Goal: Task Accomplishment & Management: Manage account settings

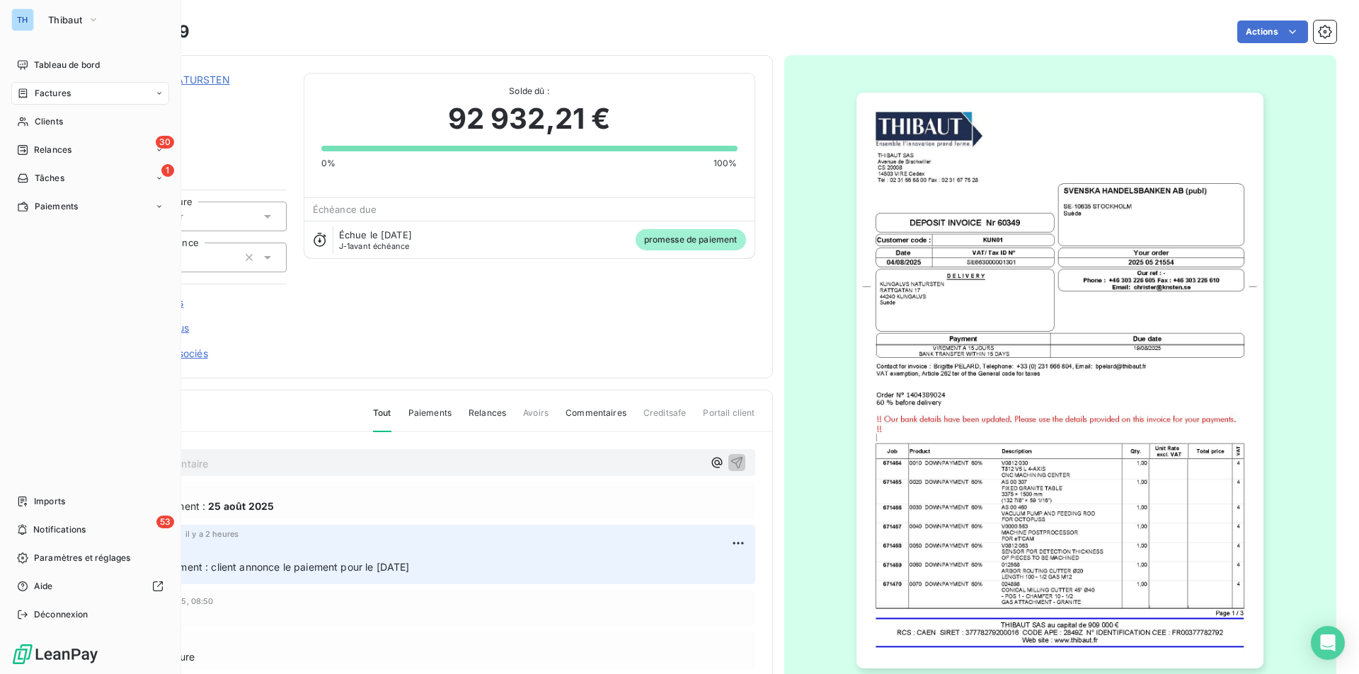
click at [48, 88] on span "Factures" at bounding box center [53, 93] width 36 height 13
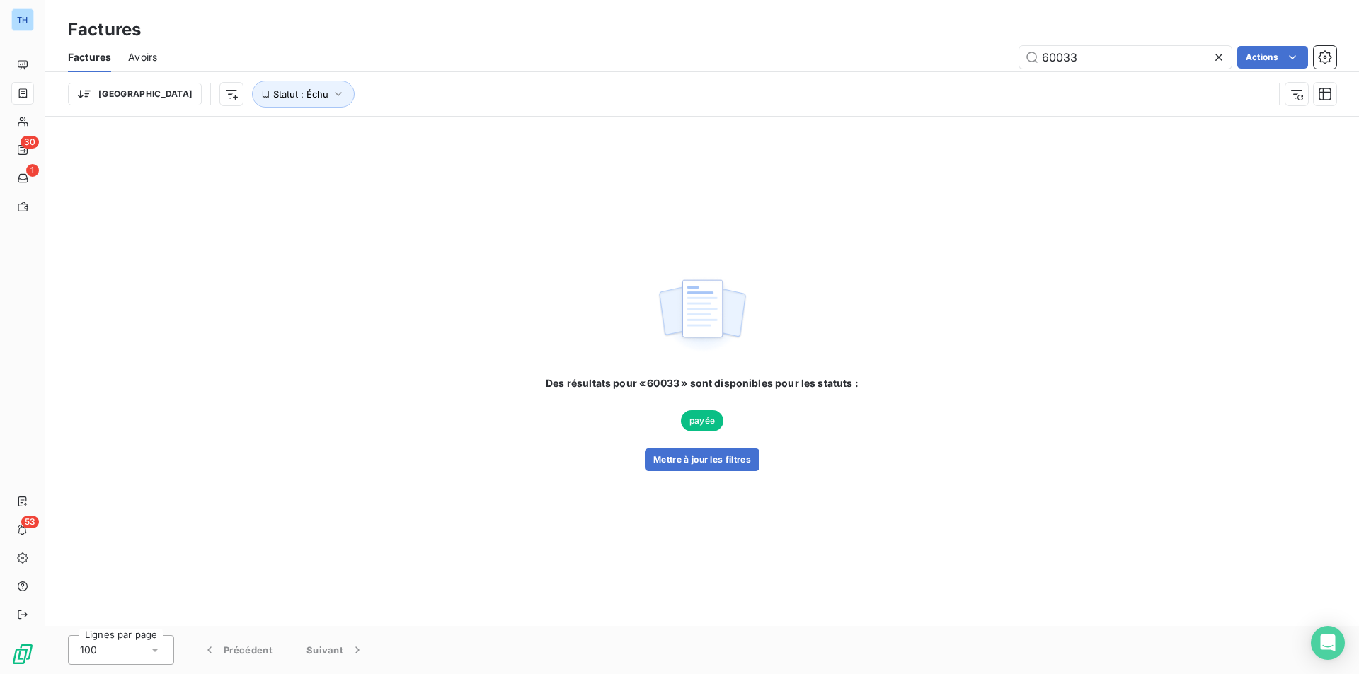
drag, startPoint x: 1092, startPoint y: 54, endPoint x: 993, endPoint y: 54, distance: 98.4
click at [993, 54] on div "60033 Actions" at bounding box center [755, 57] width 1162 height 23
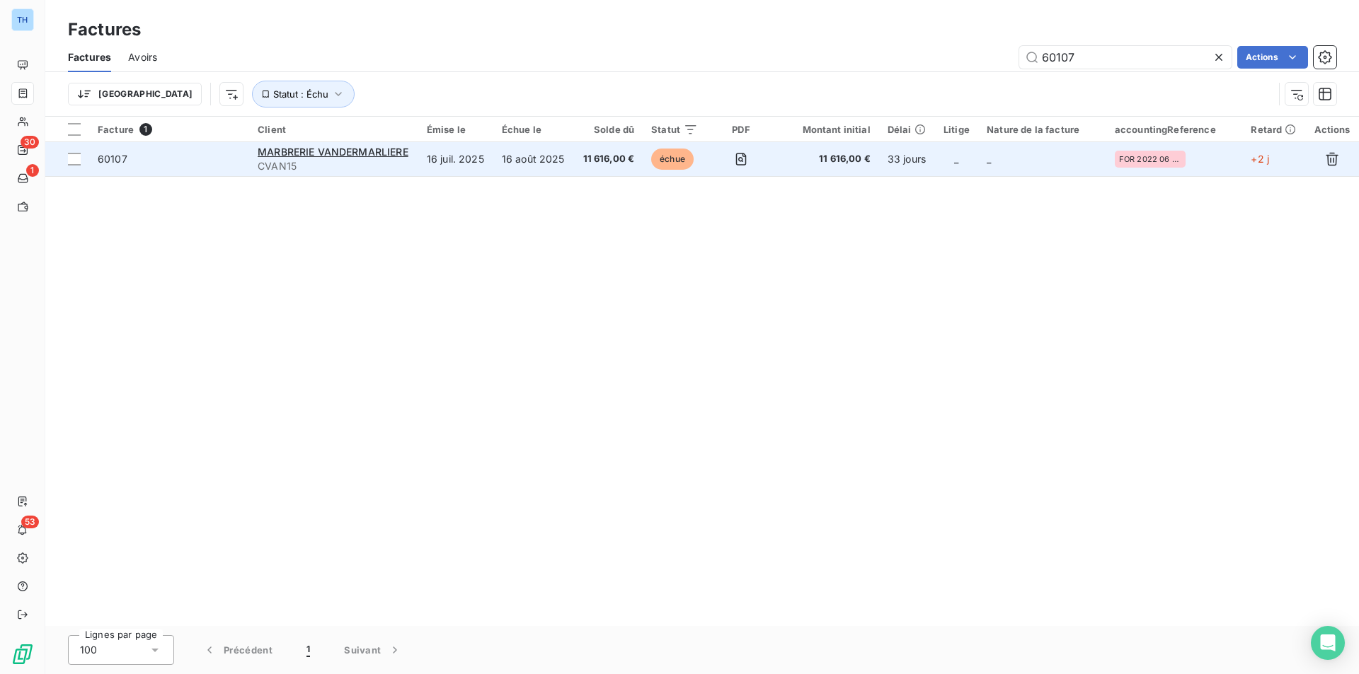
type input "60107"
click at [557, 162] on td "16 août 2025" at bounding box center [533, 159] width 81 height 34
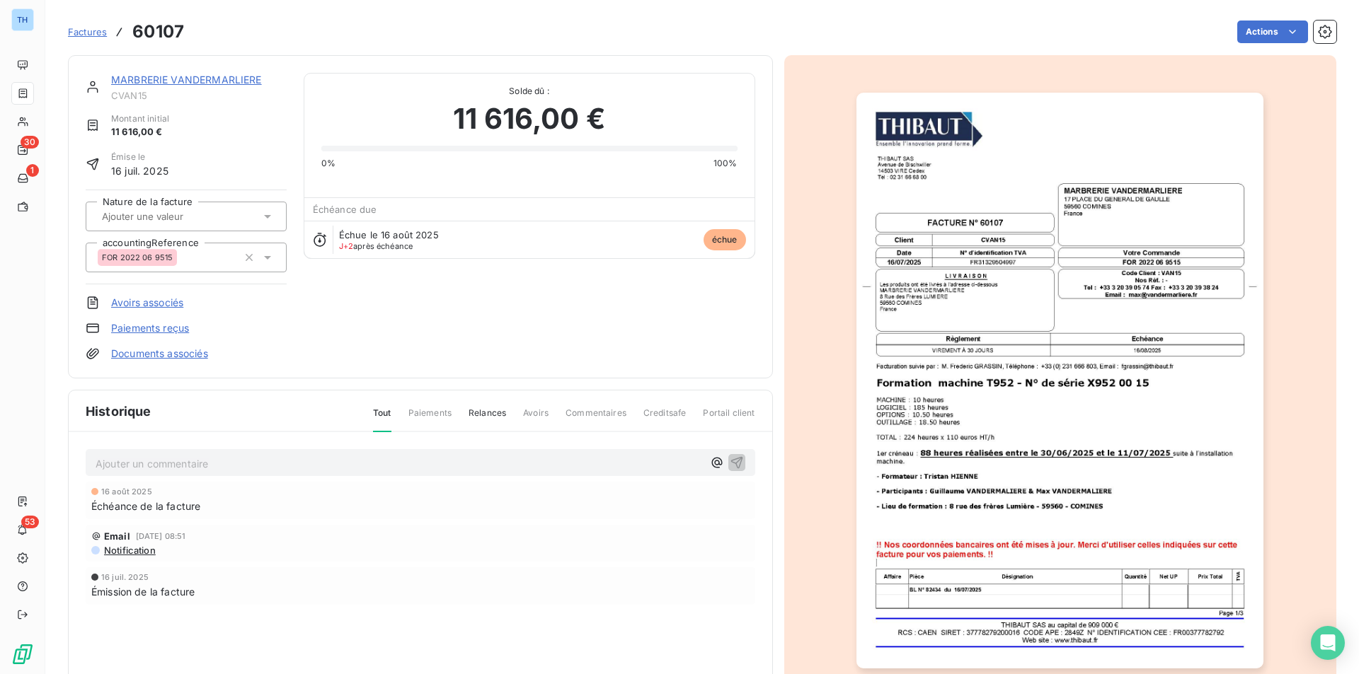
click at [201, 81] on link "MARBRERIE VANDERMARLIERE" at bounding box center [186, 80] width 151 height 12
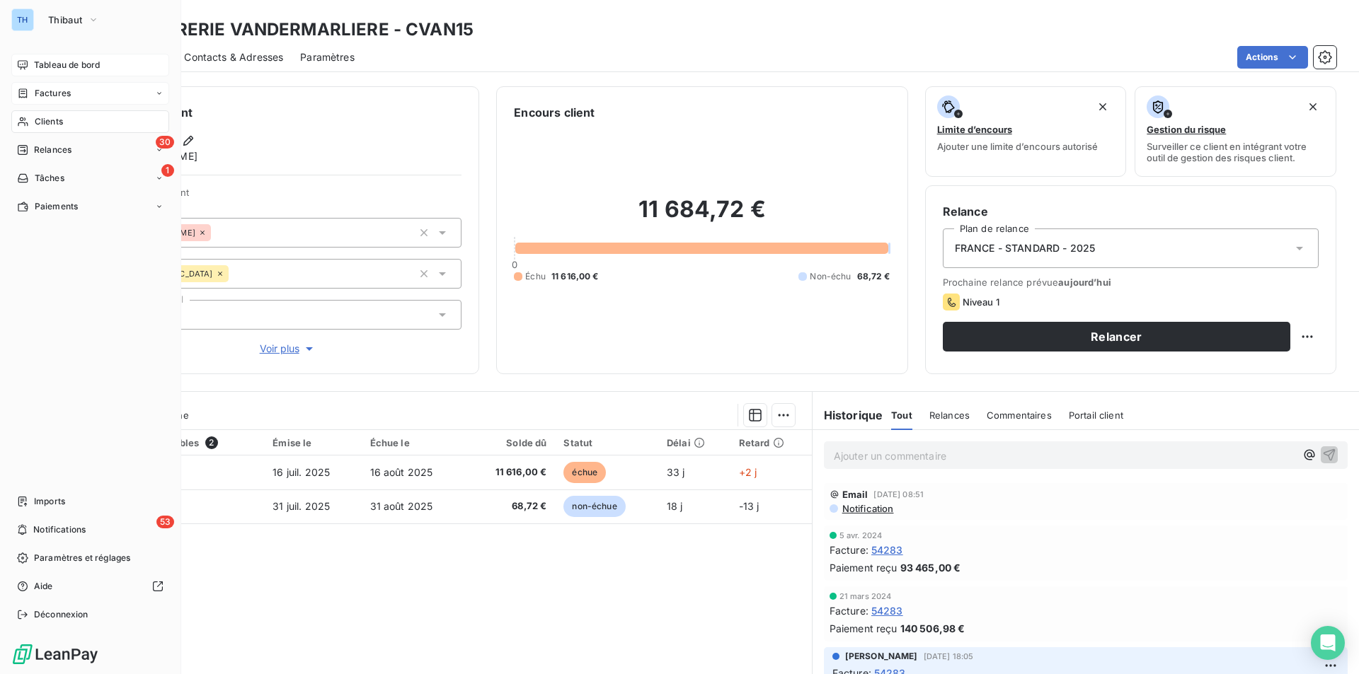
click at [59, 64] on span "Tableau de bord" at bounding box center [67, 65] width 66 height 13
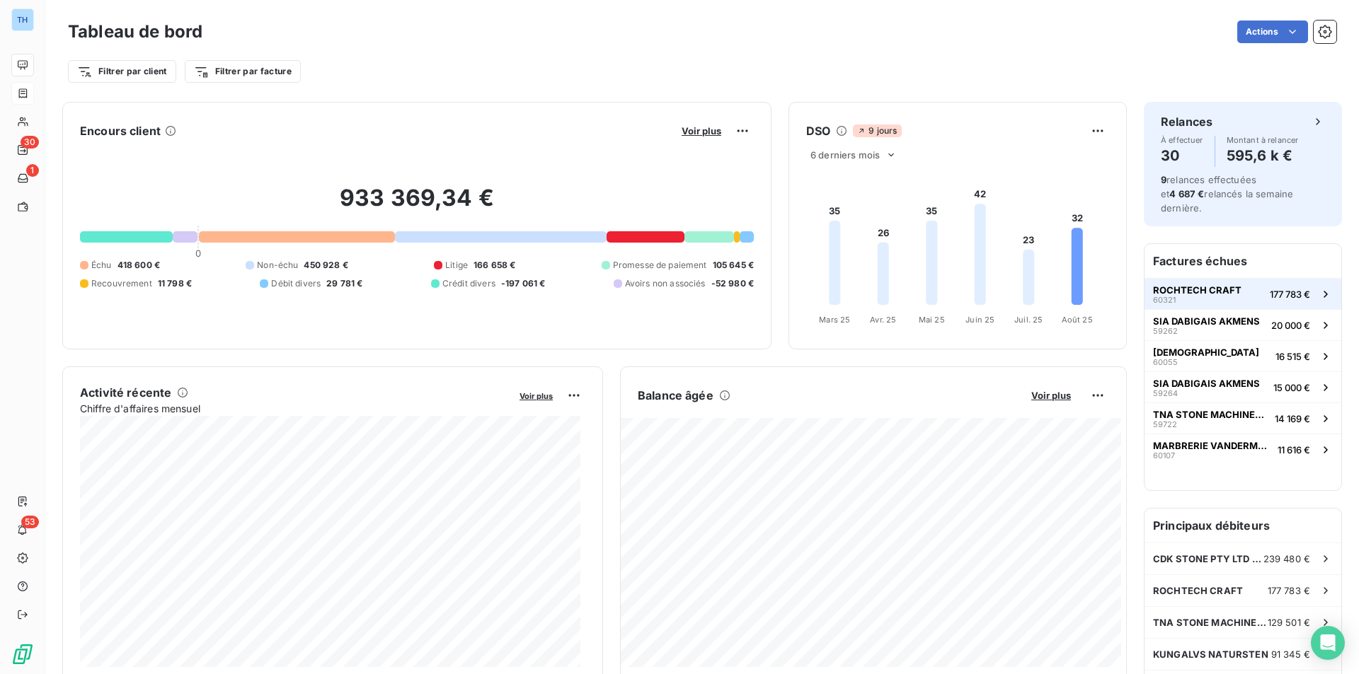
click at [1274, 289] on span "177 783 €" at bounding box center [1289, 294] width 40 height 11
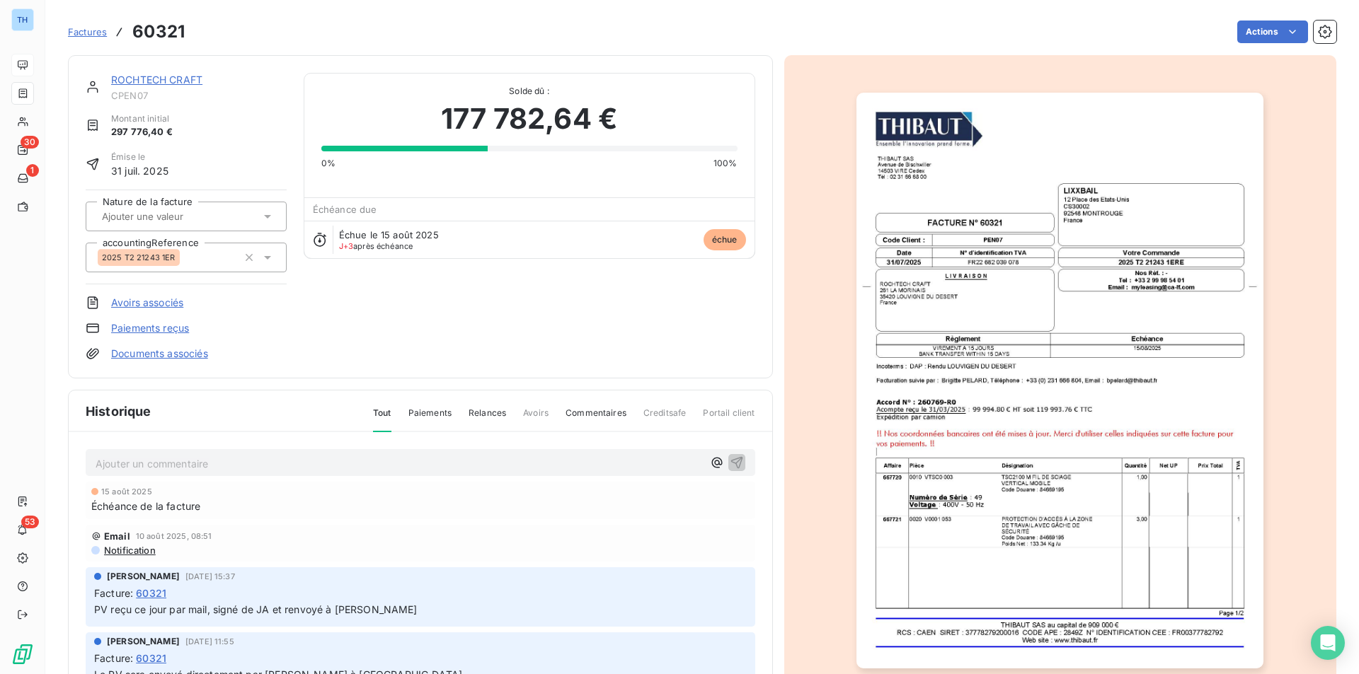
click at [972, 382] on img "button" at bounding box center [1059, 381] width 407 height 576
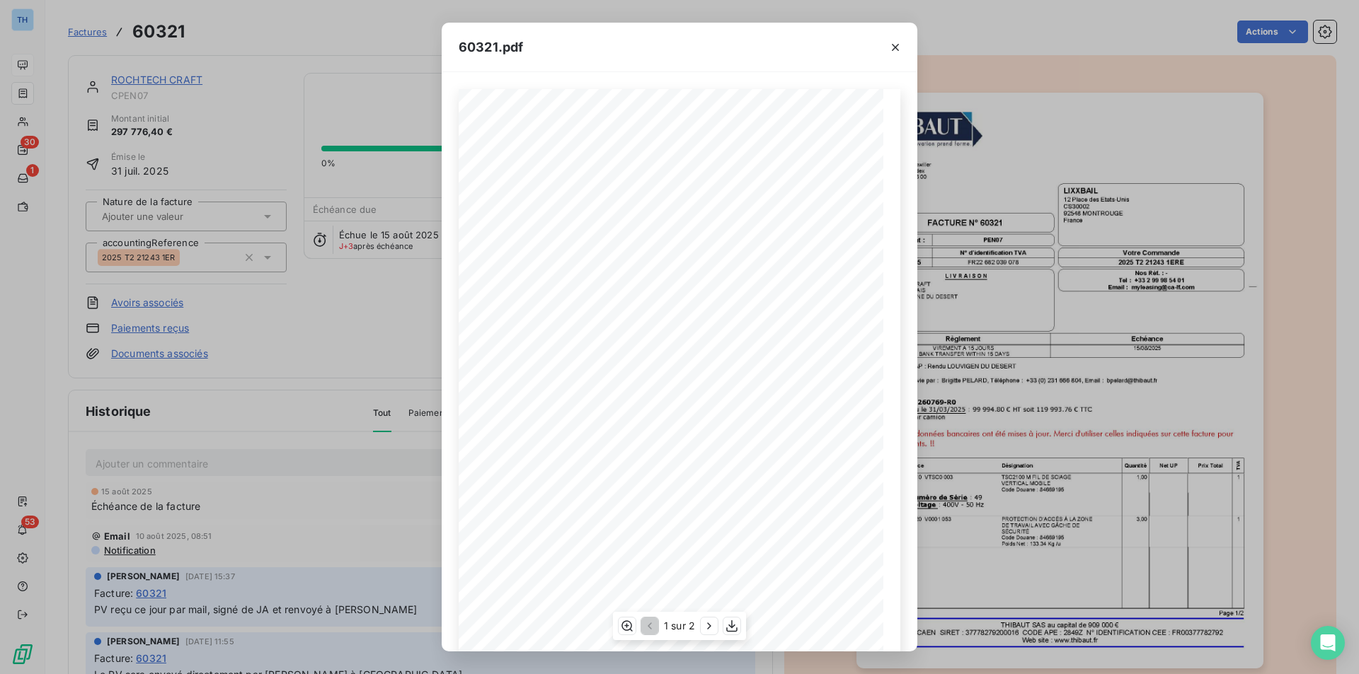
scroll to position [54, 0]
click at [706, 625] on icon "button" at bounding box center [709, 626] width 14 height 14
click at [652, 630] on icon "button" at bounding box center [648, 626] width 14 height 14
click at [893, 45] on icon "button" at bounding box center [895, 47] width 7 height 7
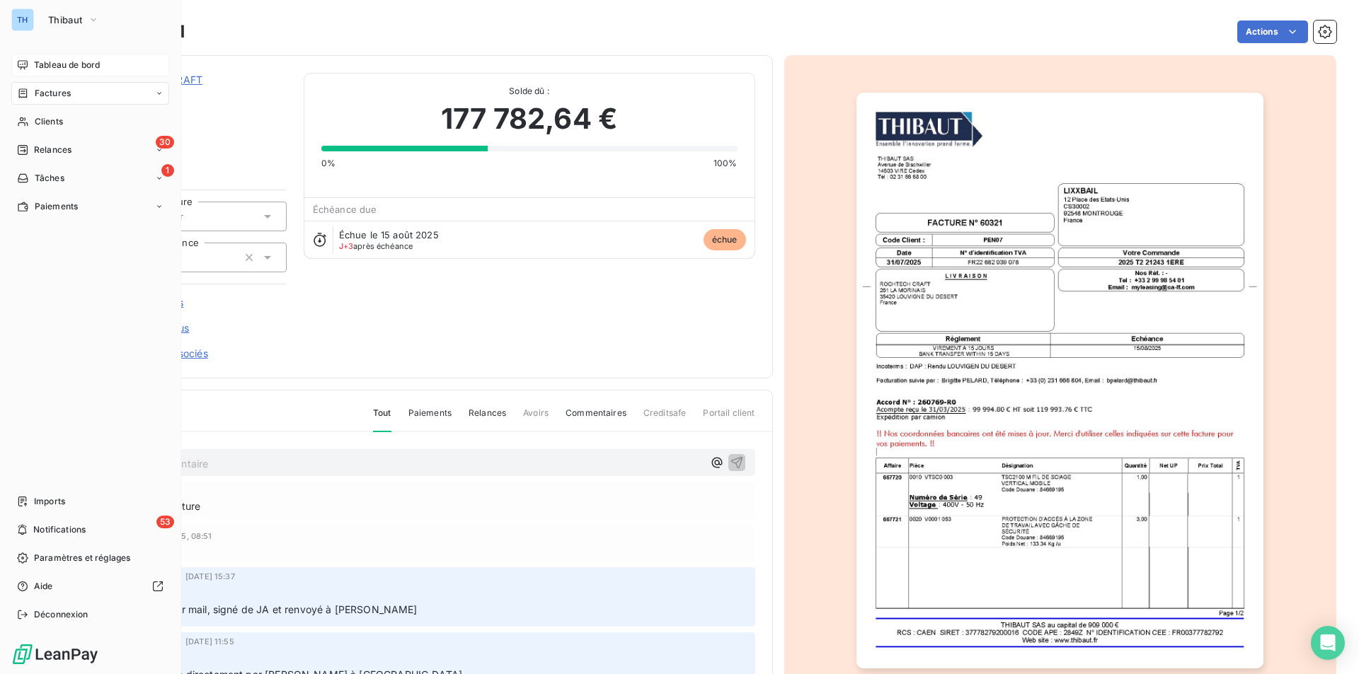
click at [63, 60] on span "Tableau de bord" at bounding box center [67, 65] width 66 height 13
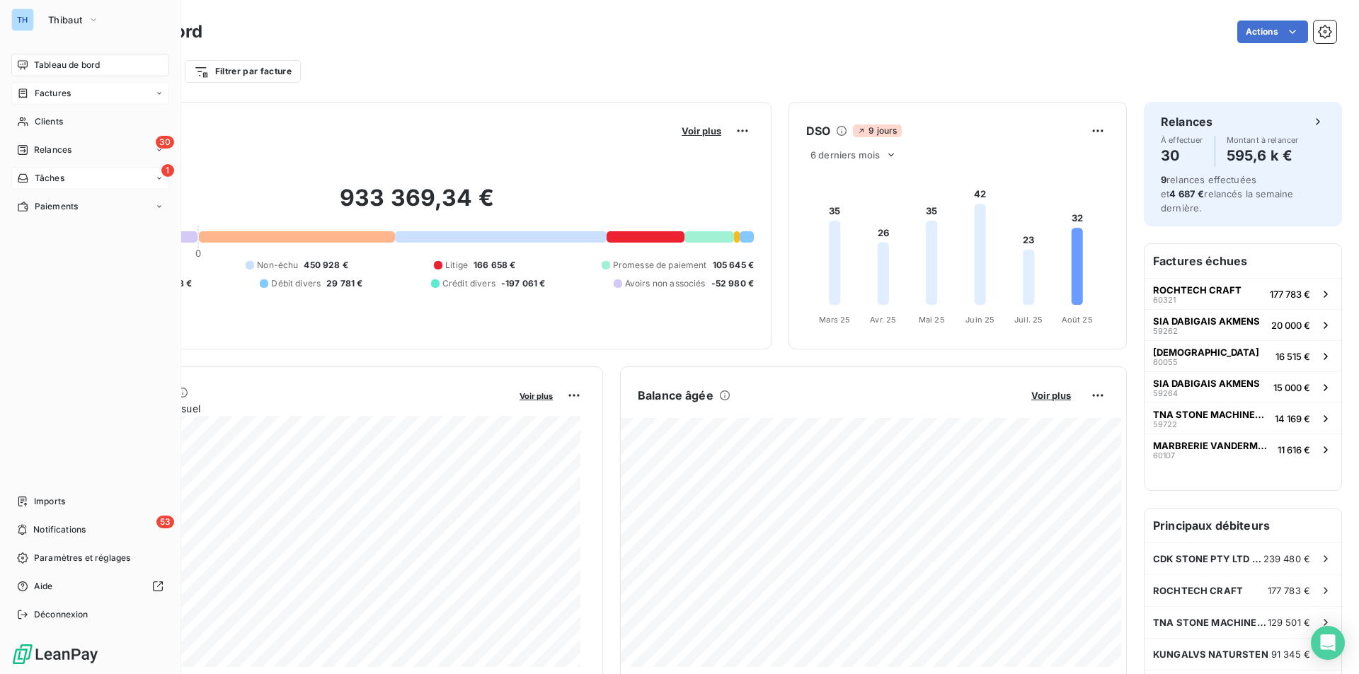
click at [45, 170] on div "1 Tâches" at bounding box center [90, 178] width 158 height 23
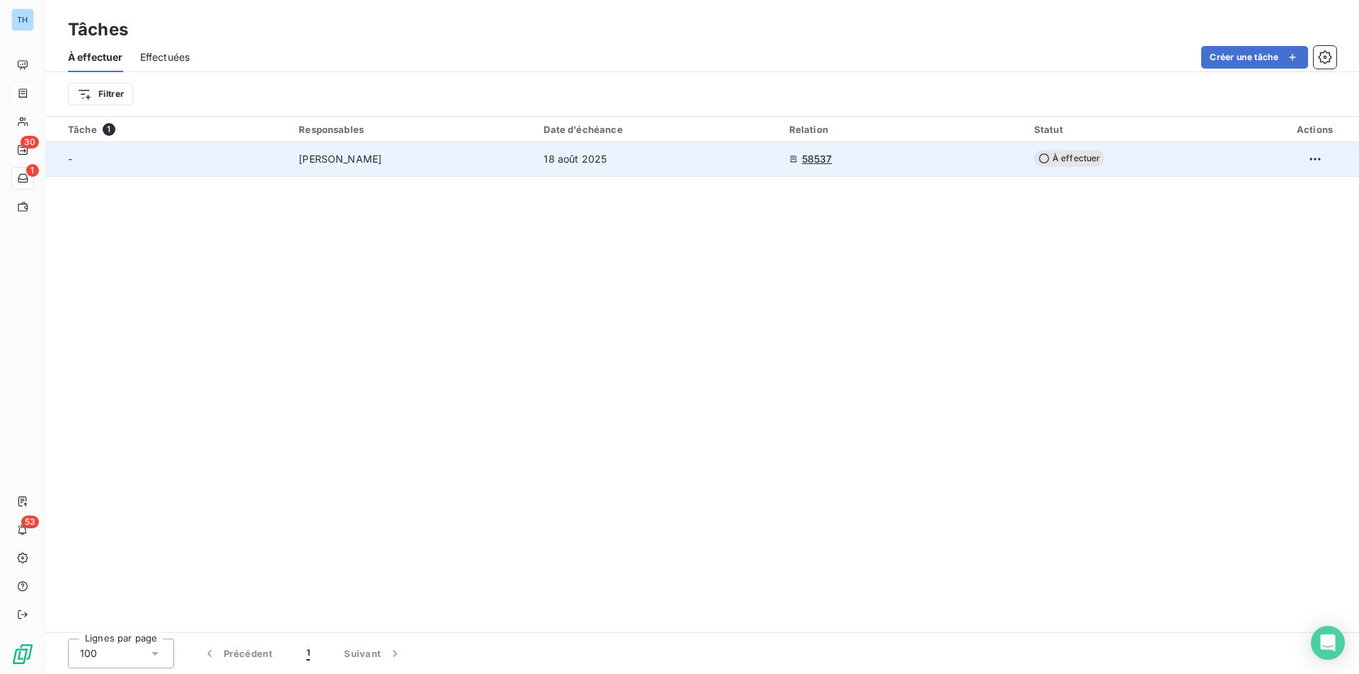
click at [420, 163] on div "Frederic Grassin" at bounding box center [413, 159] width 228 height 14
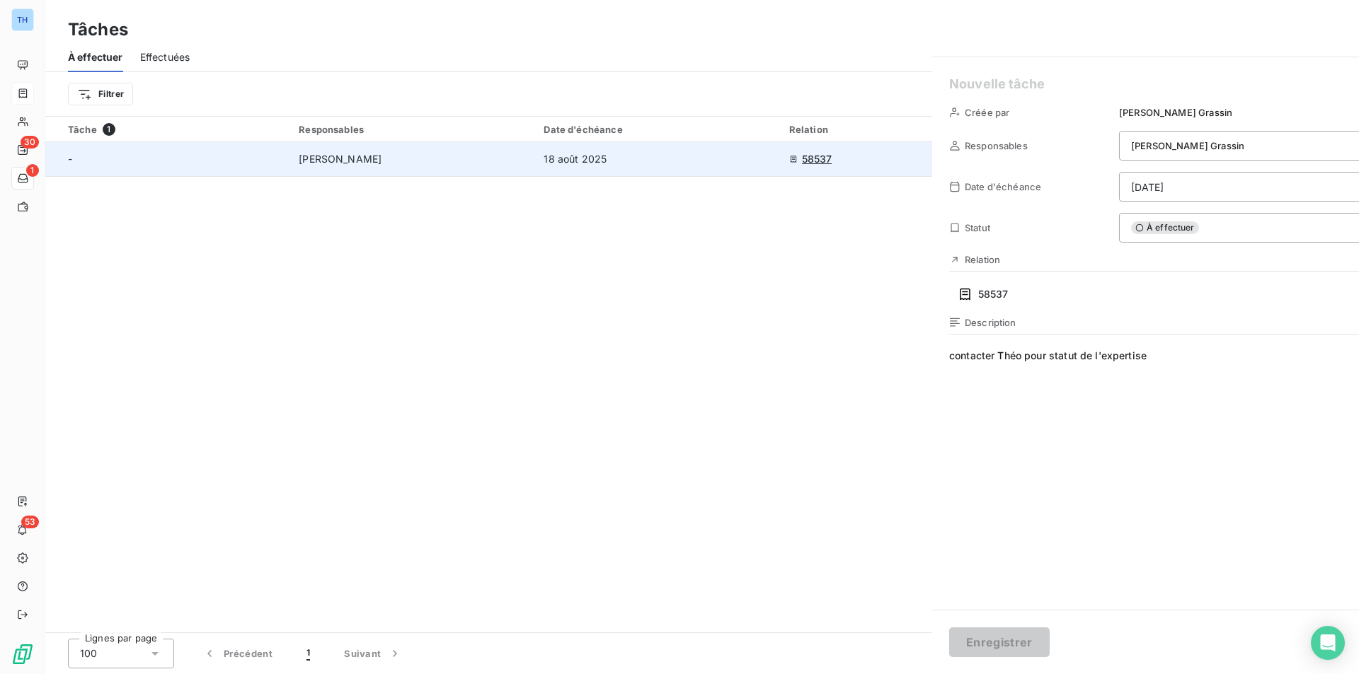
click at [420, 163] on div at bounding box center [679, 337] width 1359 height 674
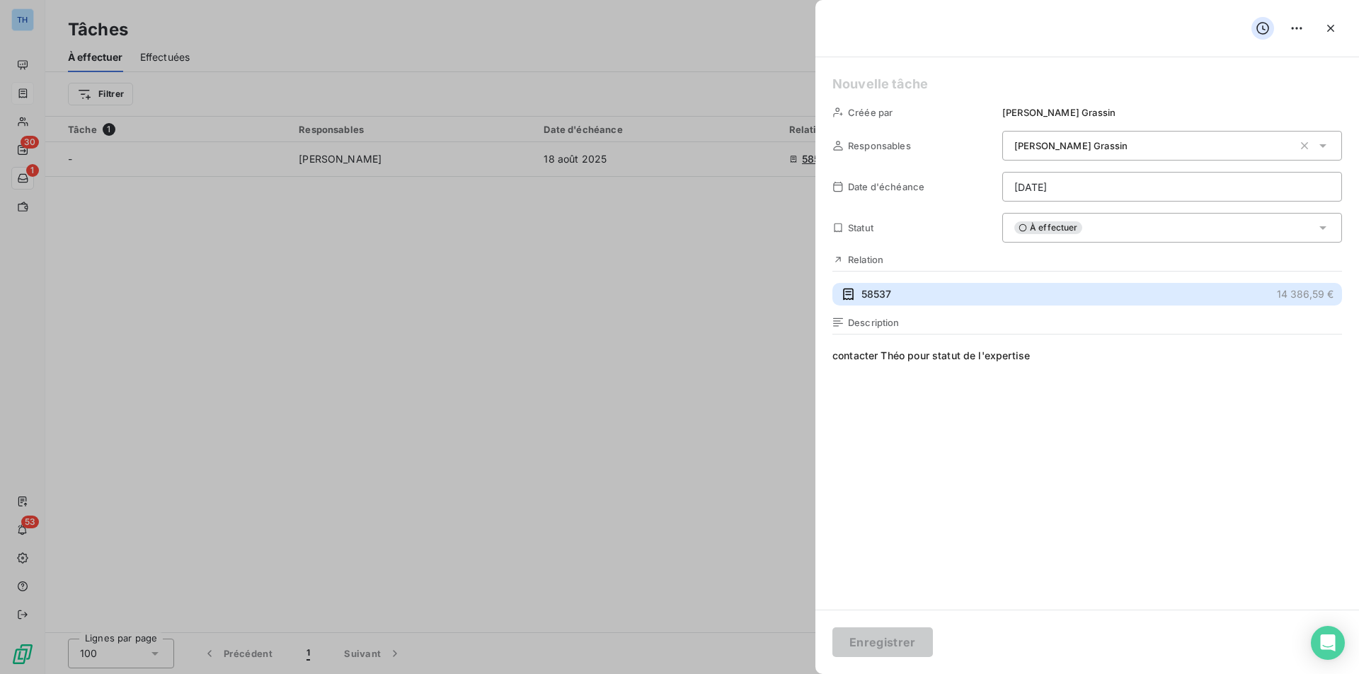
click at [863, 291] on span "58537" at bounding box center [876, 294] width 30 height 14
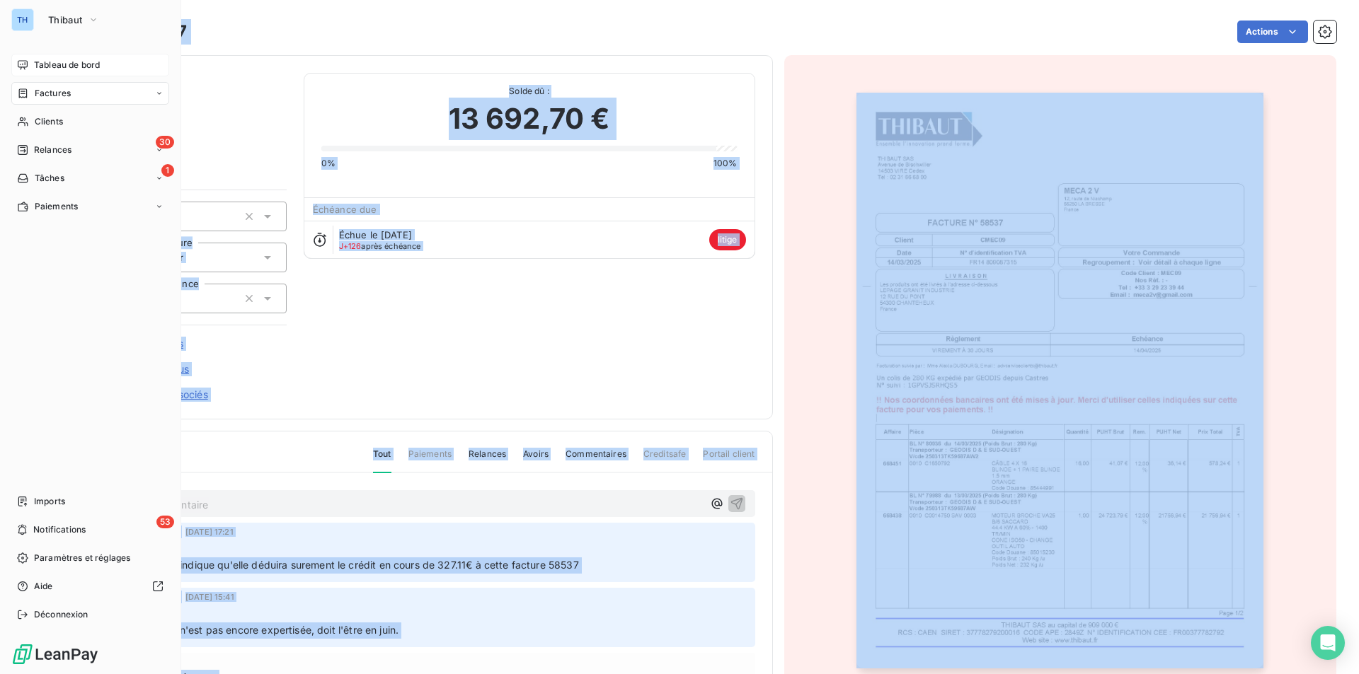
click at [69, 74] on div "Tableau de bord" at bounding box center [90, 65] width 158 height 23
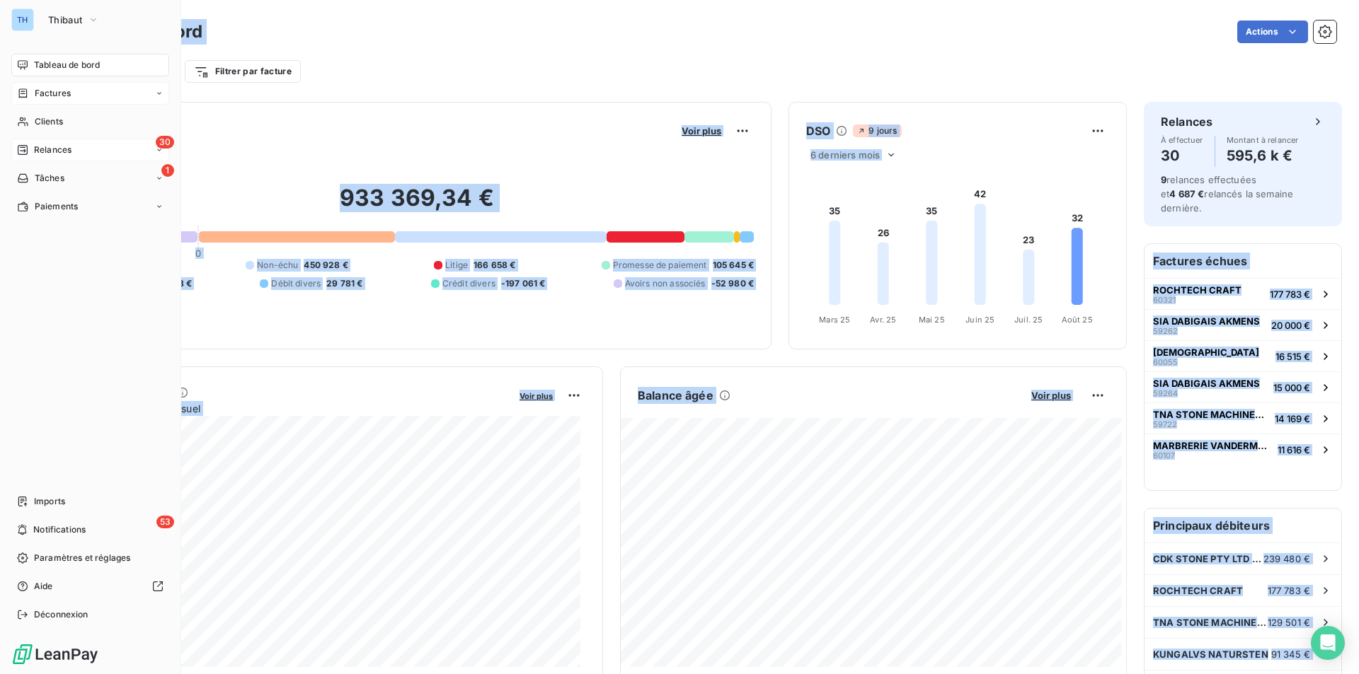
click at [74, 151] on div "30 Relances" at bounding box center [90, 150] width 158 height 23
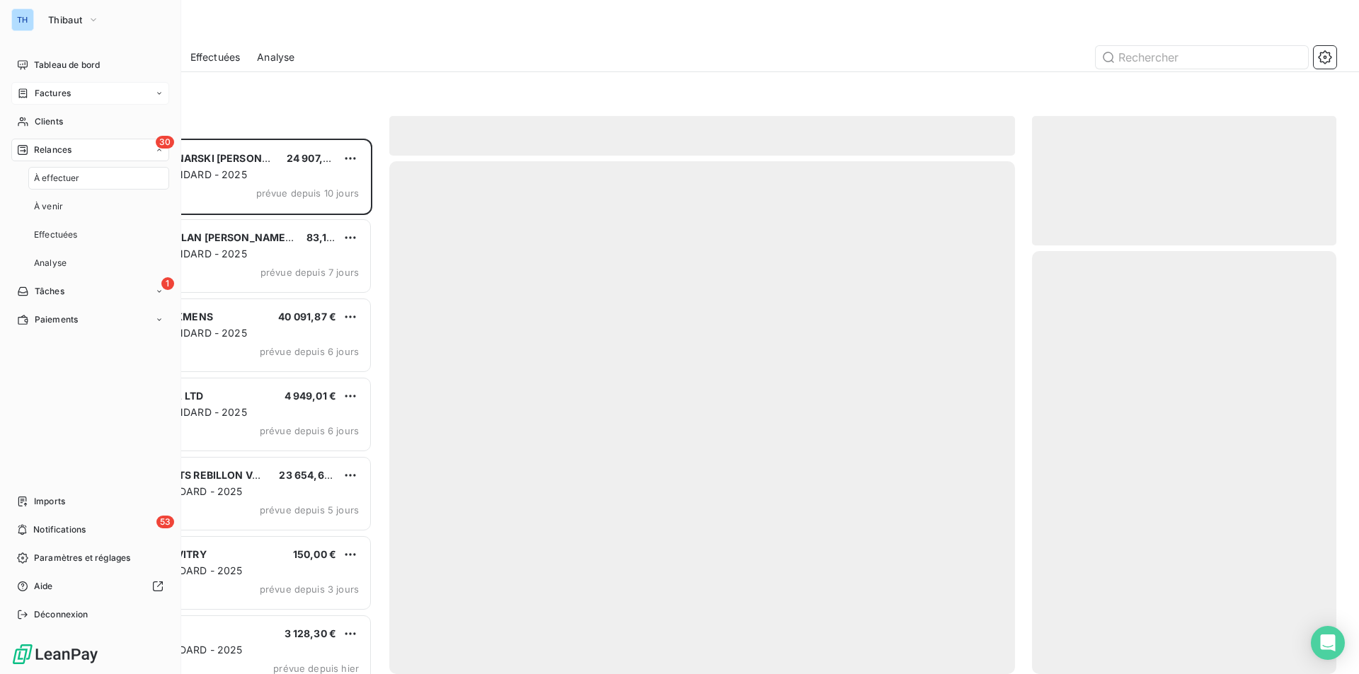
scroll to position [525, 294]
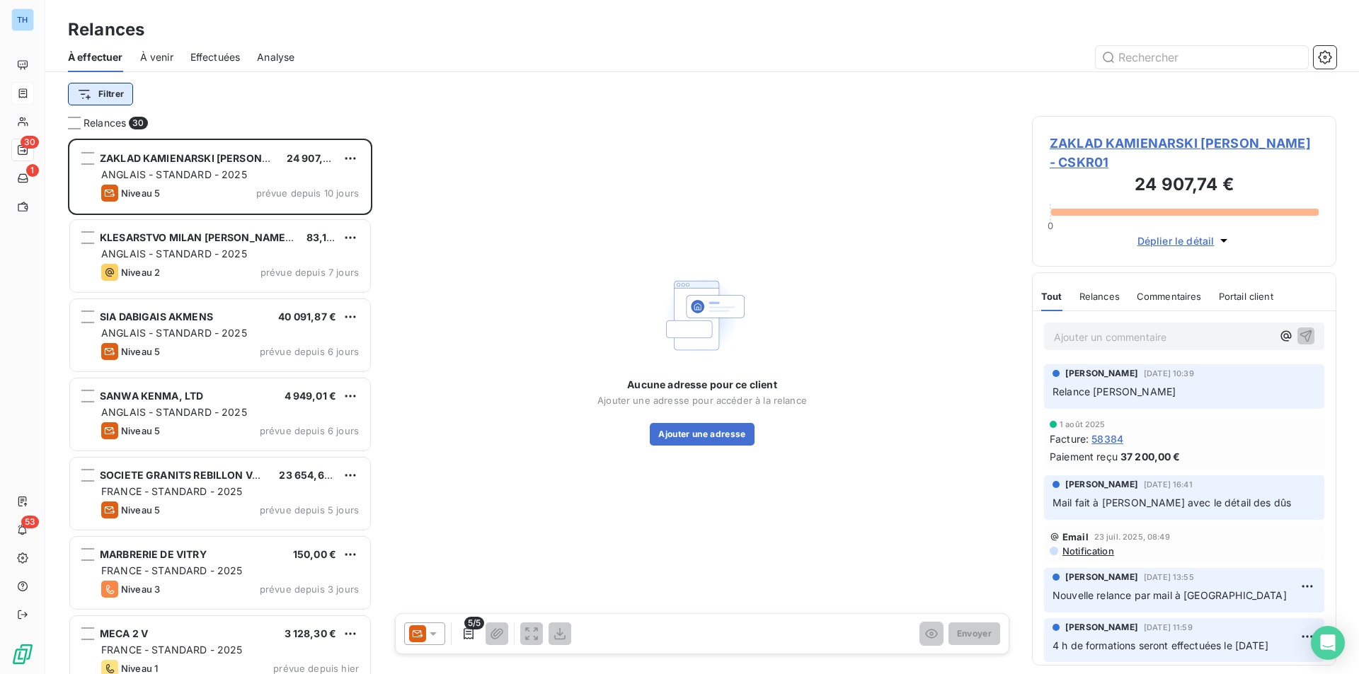
click at [118, 93] on html "TH 30 1 53 Relances À effectuer À venir Effectuées Analyse Filtrer Relances 30 …" at bounding box center [679, 337] width 1359 height 674
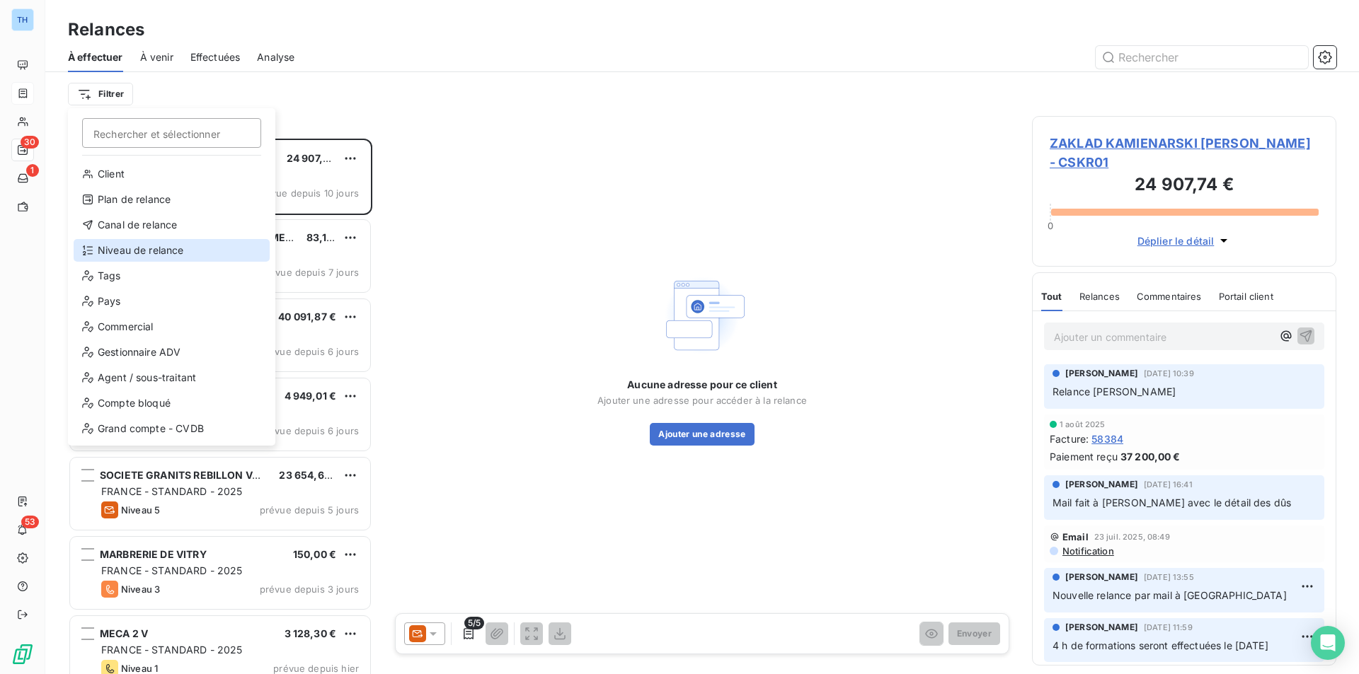
click at [137, 250] on div "Niveau de relance" at bounding box center [172, 250] width 196 height 23
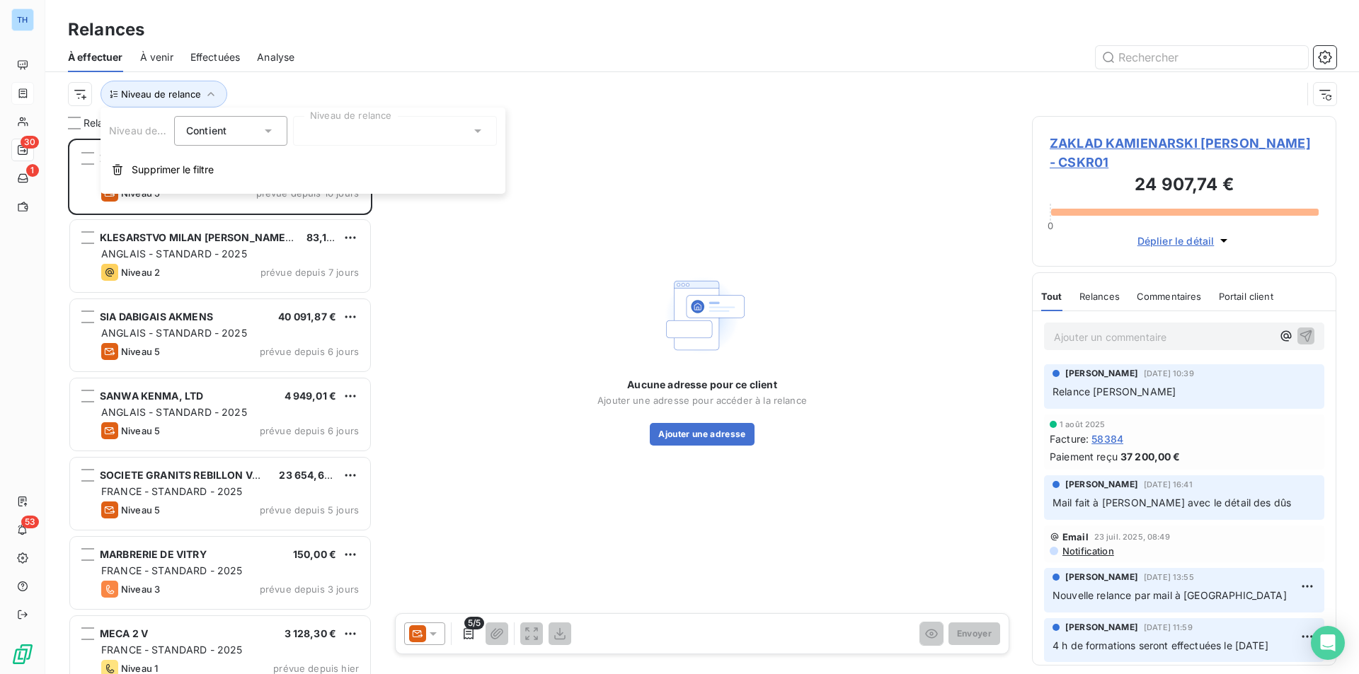
click at [407, 135] on div at bounding box center [395, 131] width 204 height 30
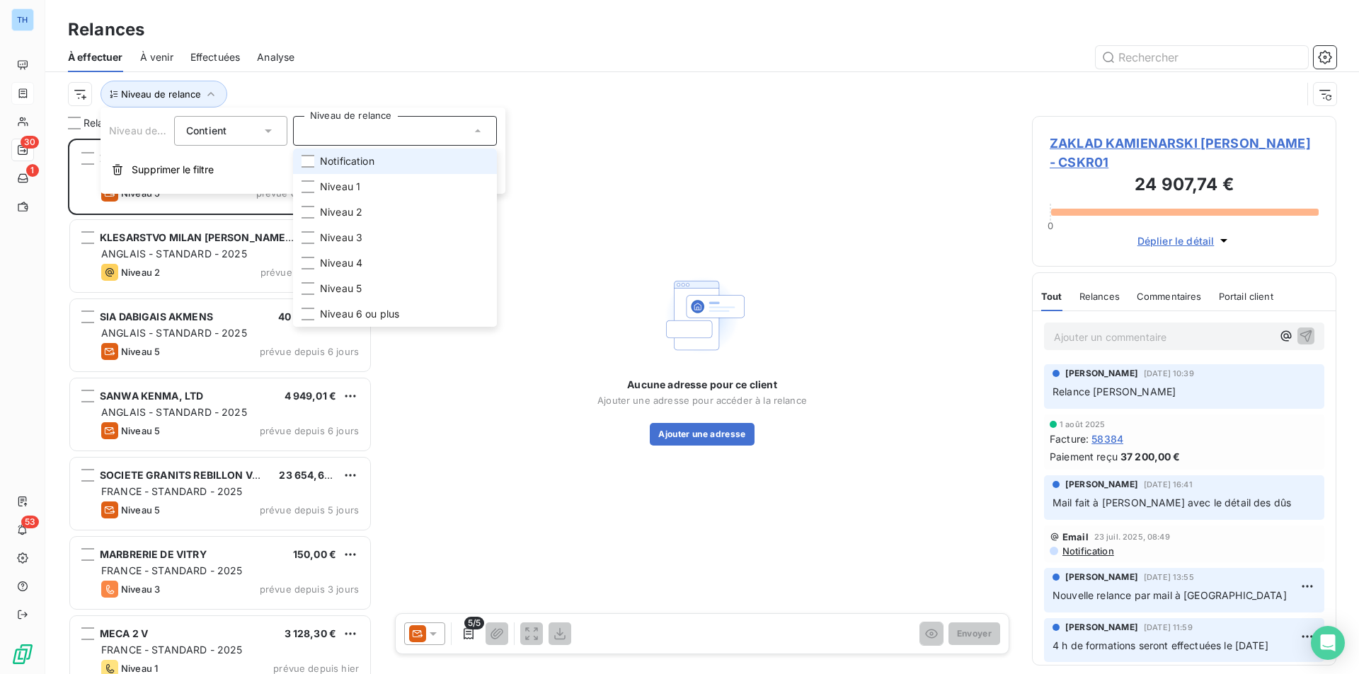
click at [349, 158] on span "Notification" at bounding box center [347, 161] width 54 height 14
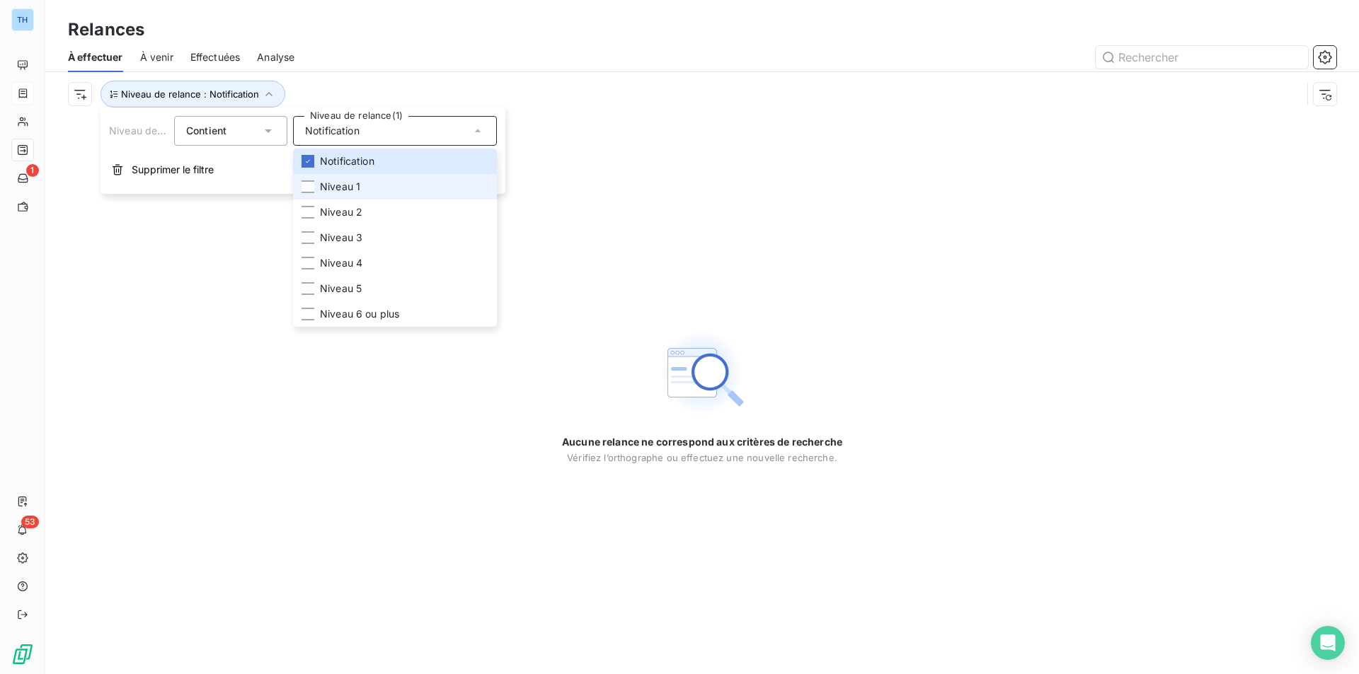
click at [335, 188] on span "Niveau 1" at bounding box center [340, 187] width 40 height 14
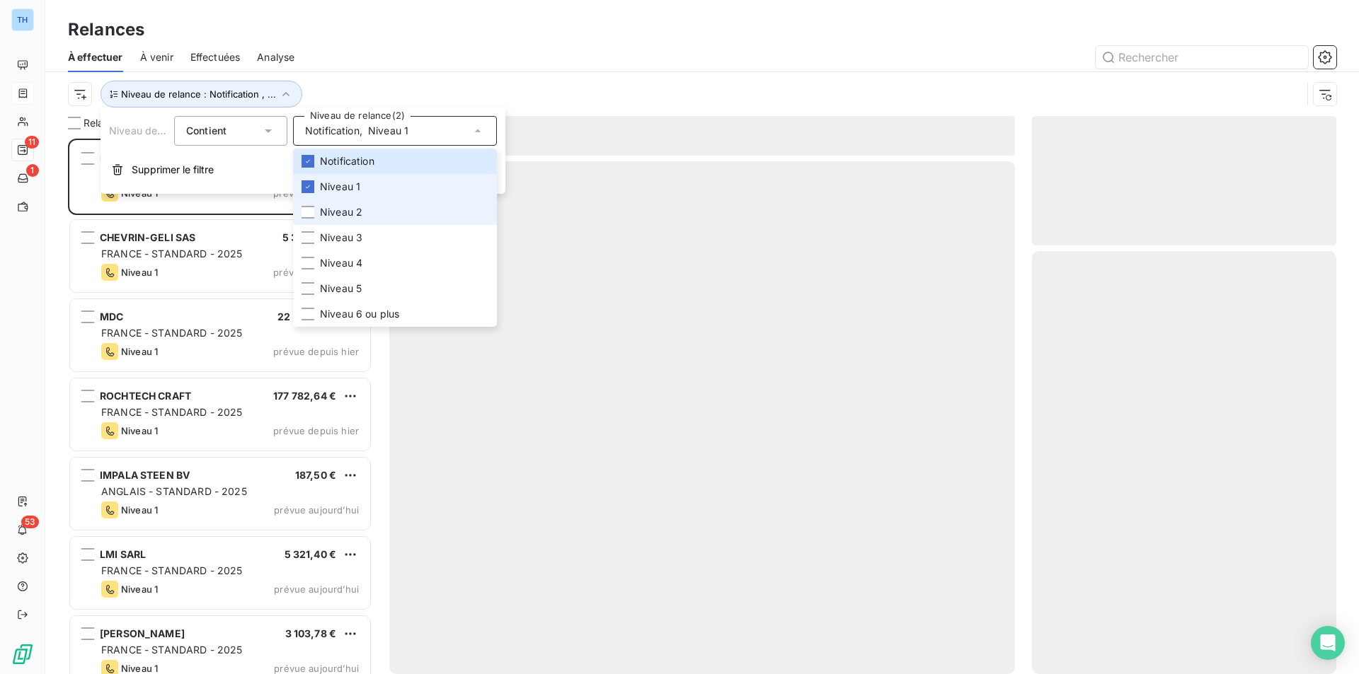
scroll to position [525, 294]
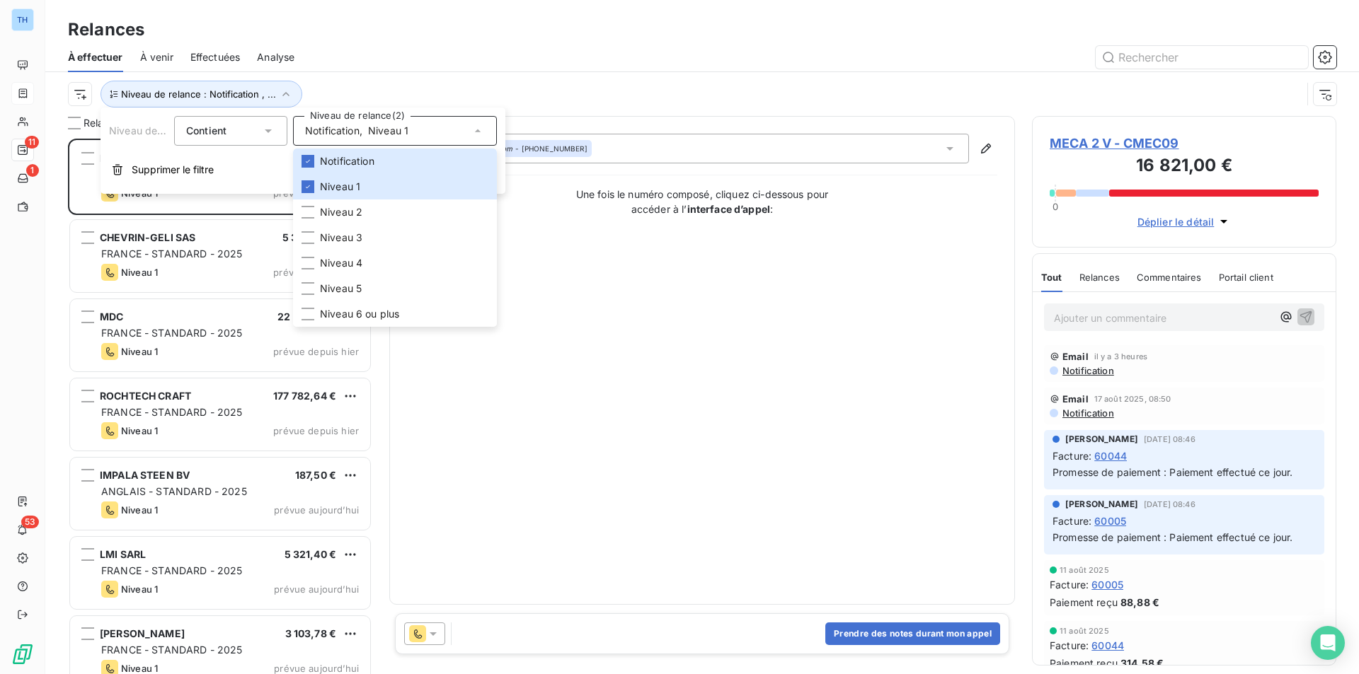
click at [339, 52] on div at bounding box center [823, 57] width 1025 height 23
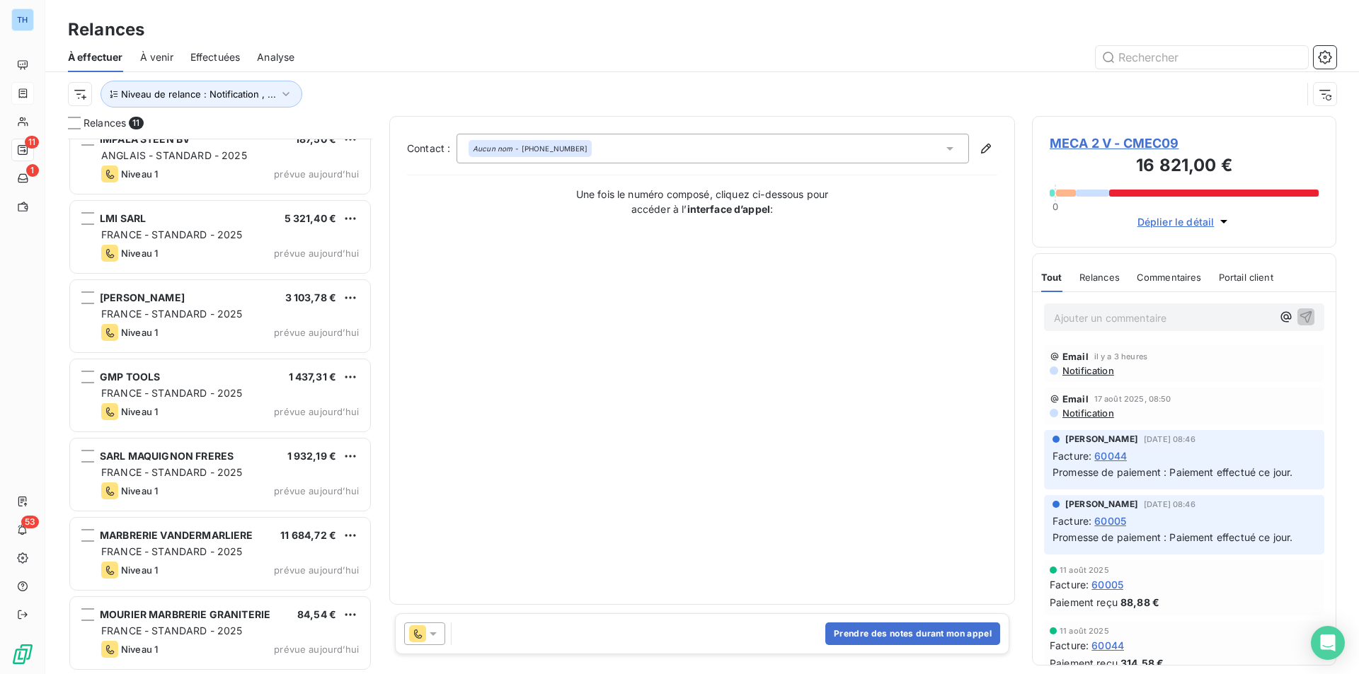
scroll to position [0, 0]
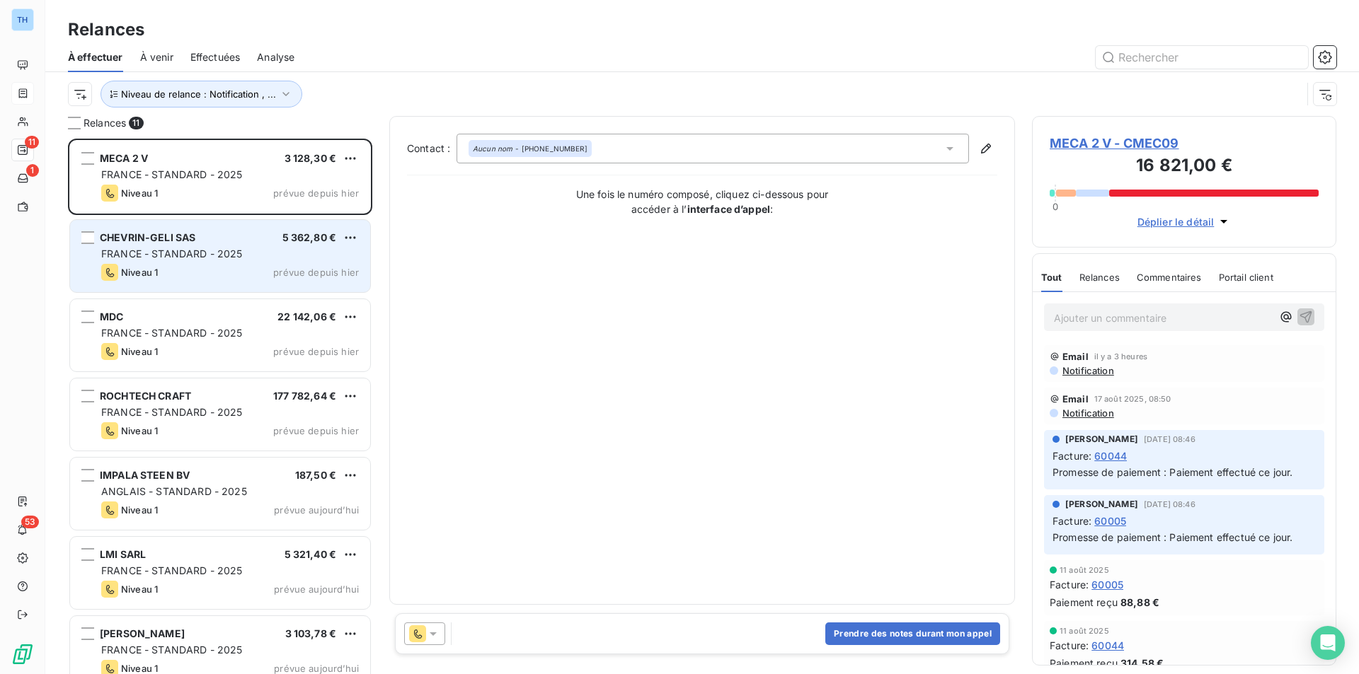
click at [271, 253] on div "FRANCE - STANDARD - 2025" at bounding box center [230, 254] width 258 height 14
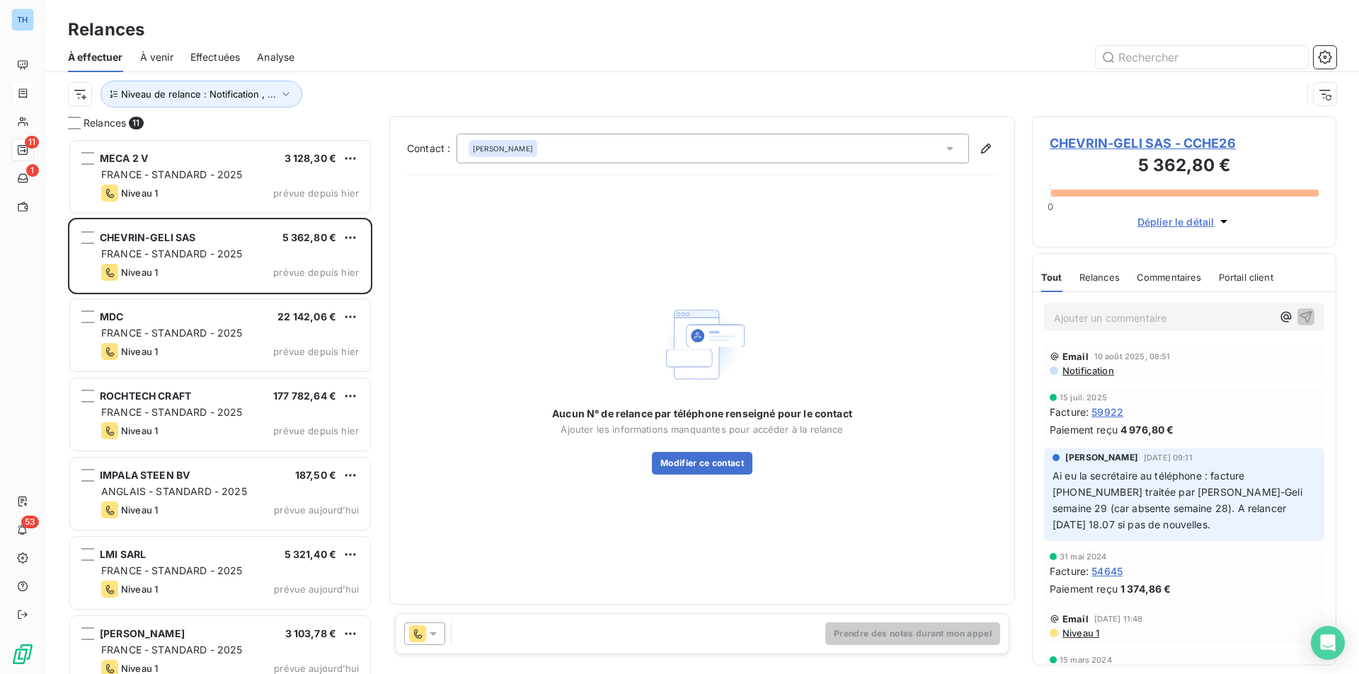
click at [1125, 147] on span "CHEVRIN-GELI SAS - CCHE26" at bounding box center [1183, 143] width 269 height 19
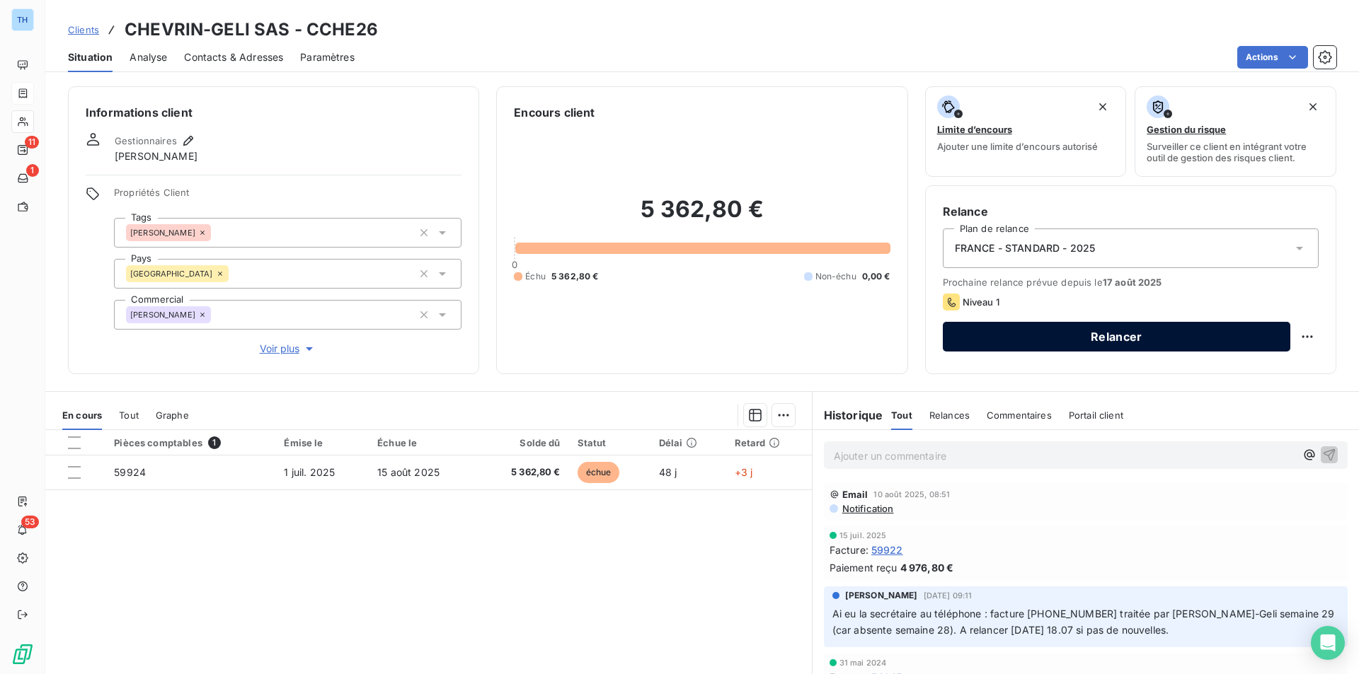
click at [1157, 342] on button "Relancer" at bounding box center [1116, 337] width 347 height 30
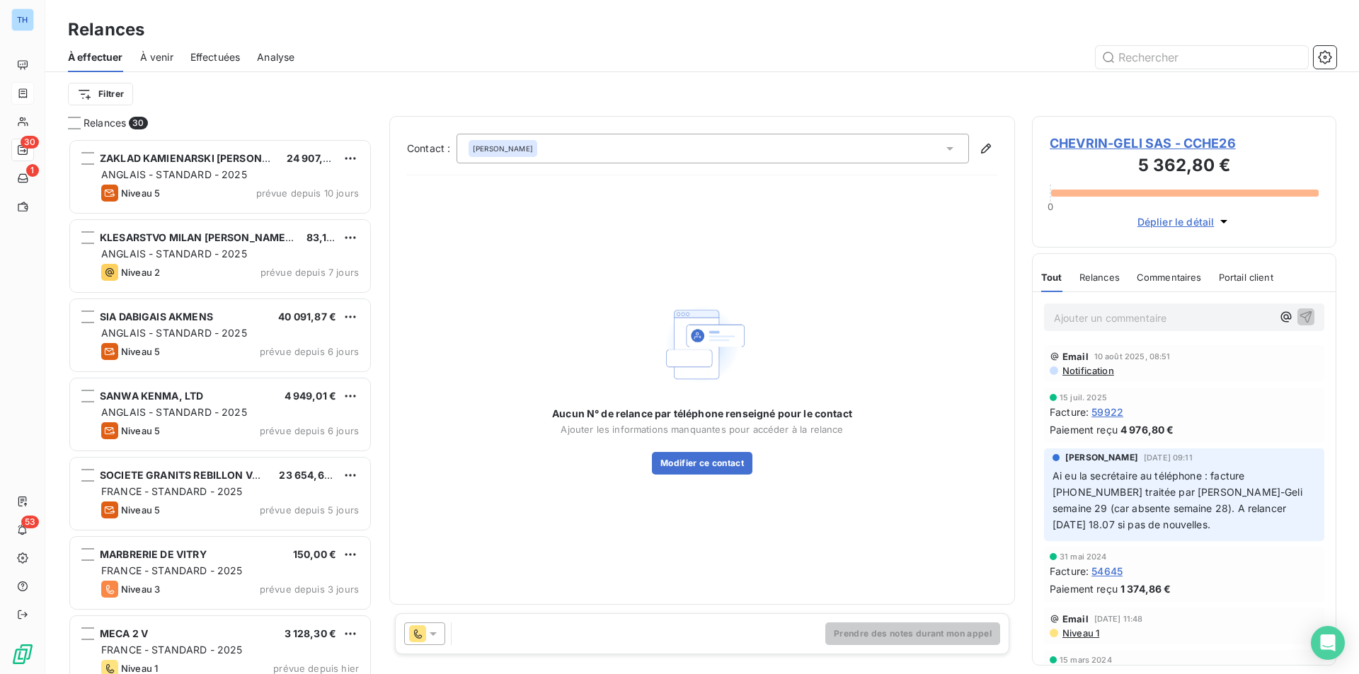
scroll to position [525, 294]
click at [728, 464] on button "Modifier ce contact" at bounding box center [702, 463] width 100 height 23
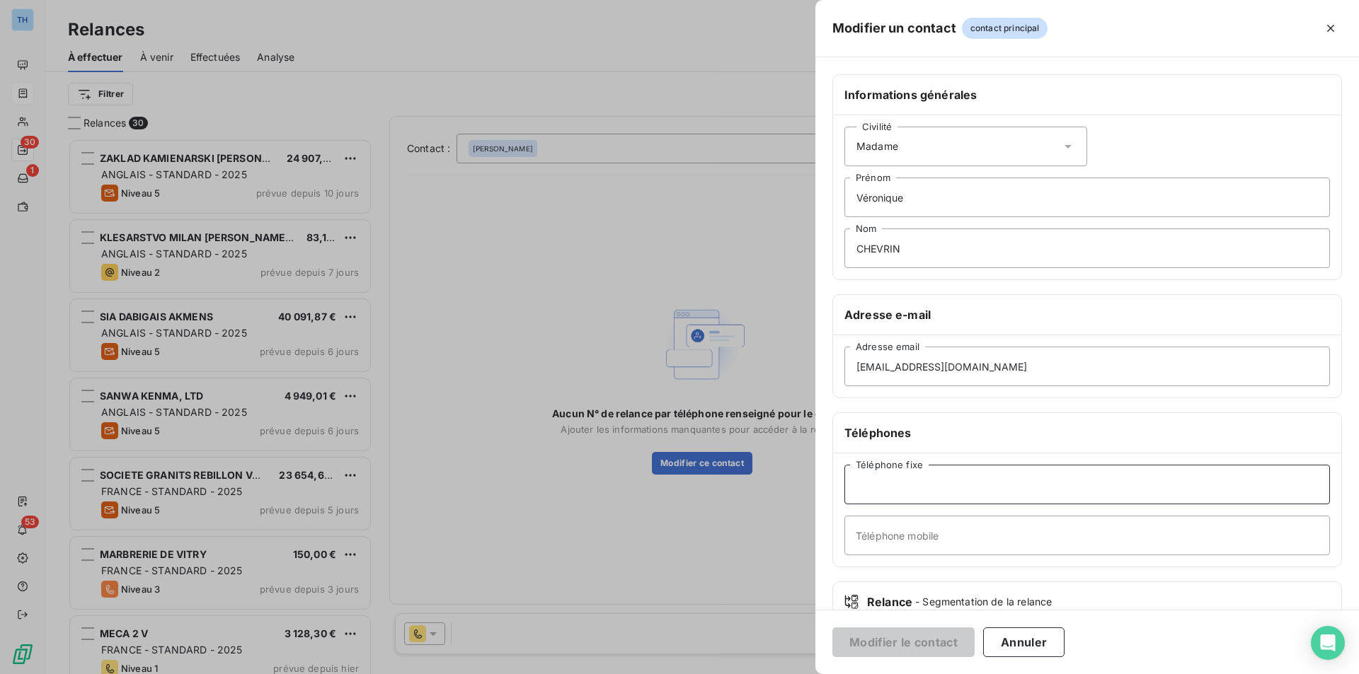
click at [927, 476] on input "Téléphone fixe" at bounding box center [1086, 485] width 485 height 40
paste input "+33 4 68 60 00 20"
type input "+33 4 68 60 00 20"
click at [885, 646] on button "Modifier le contact" at bounding box center [903, 643] width 142 height 30
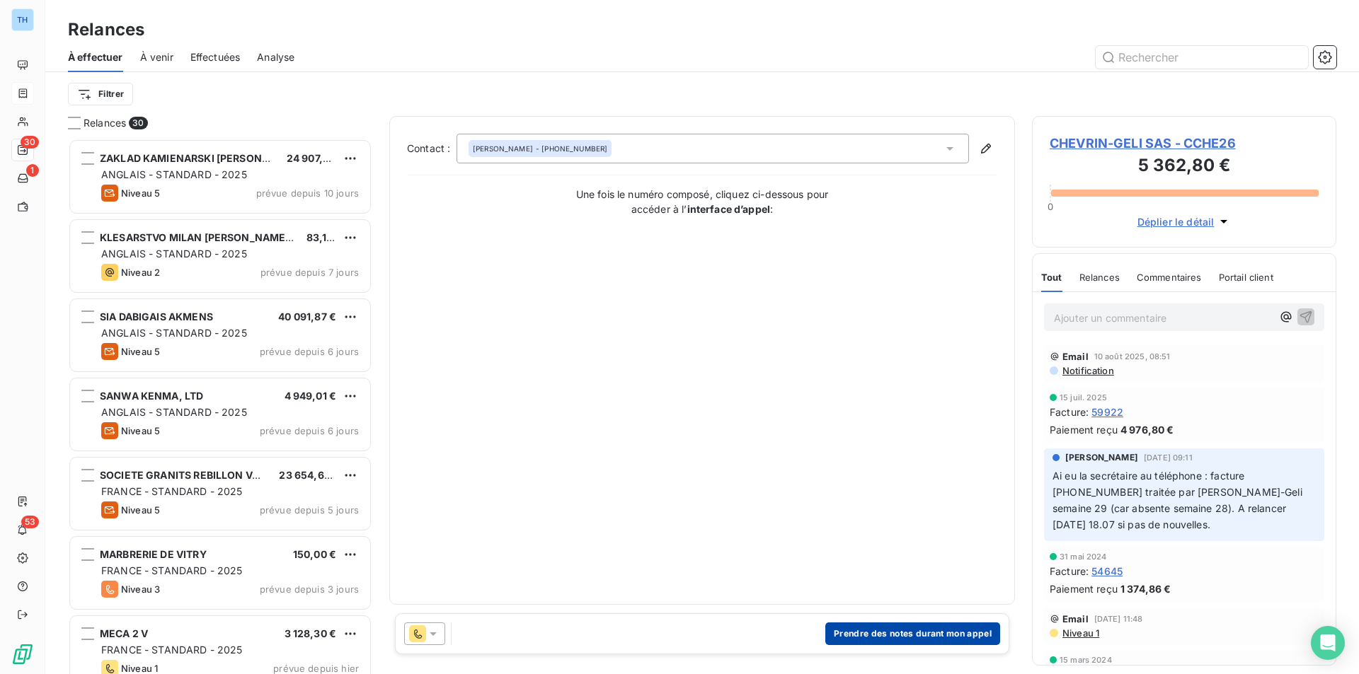
click at [952, 634] on button "Prendre des notes durant mon appel" at bounding box center [912, 634] width 175 height 23
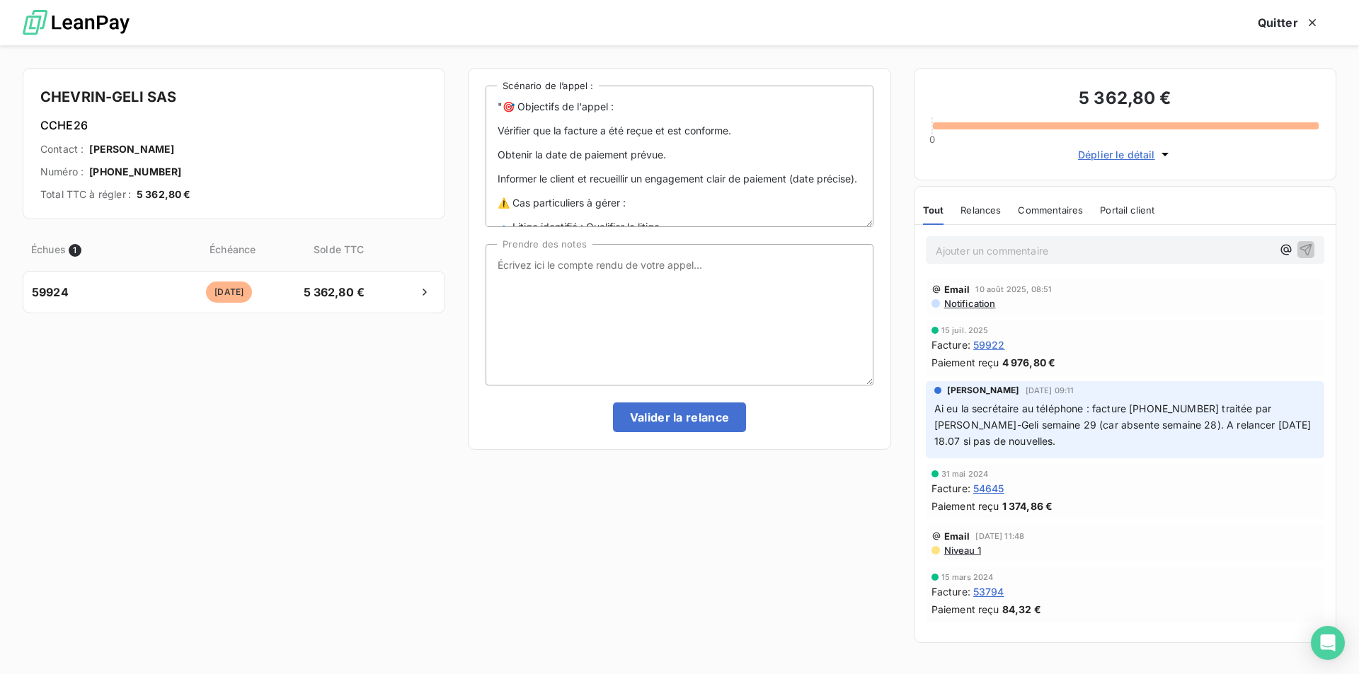
click at [248, 432] on div "Échues 1 Échéance Solde TTC 59924 il y a 3 jours 5 362,80 €" at bounding box center [234, 440] width 422 height 424
click at [320, 490] on div "Échues 1 Échéance Solde TTC 59924 il y a 3 jours 5 362,80 €" at bounding box center [234, 440] width 422 height 424
click at [966, 243] on p "Ajouter un commentaire ﻿" at bounding box center [1103, 251] width 336 height 18
click at [1306, 250] on icon "button" at bounding box center [1305, 249] width 14 height 14
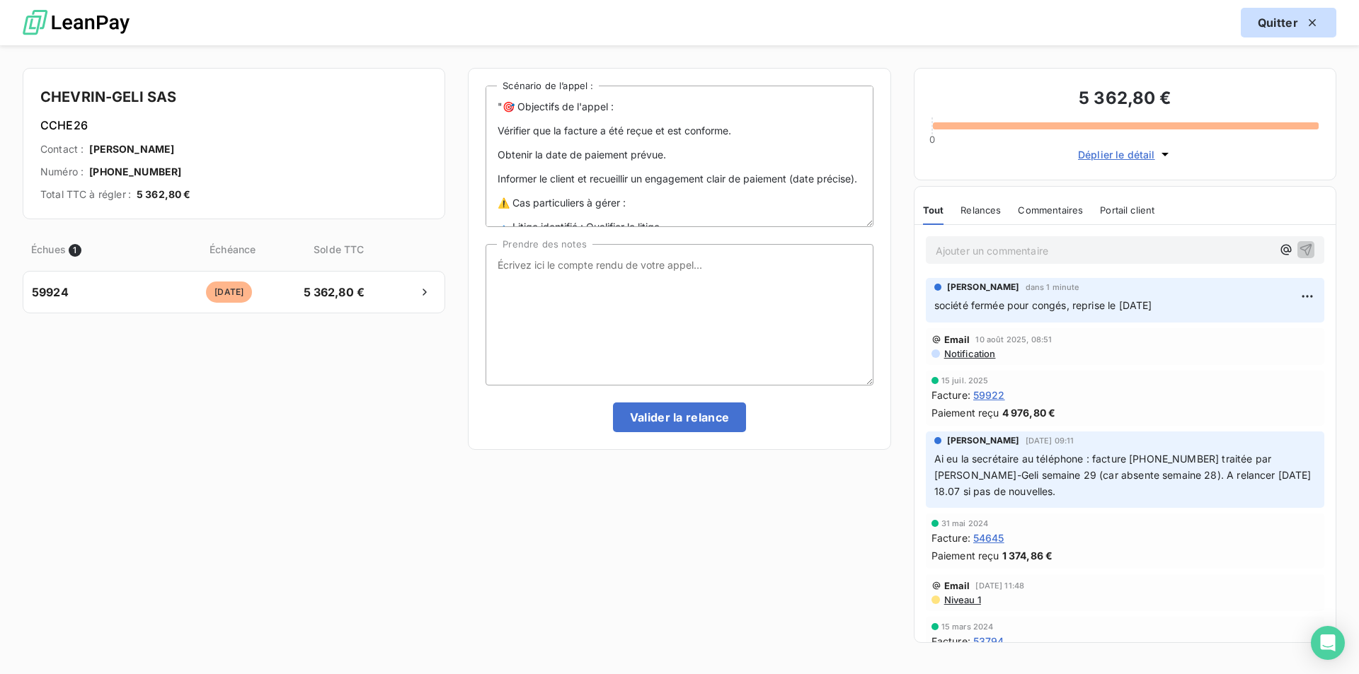
click at [1310, 25] on icon "button" at bounding box center [1311, 22] width 7 height 7
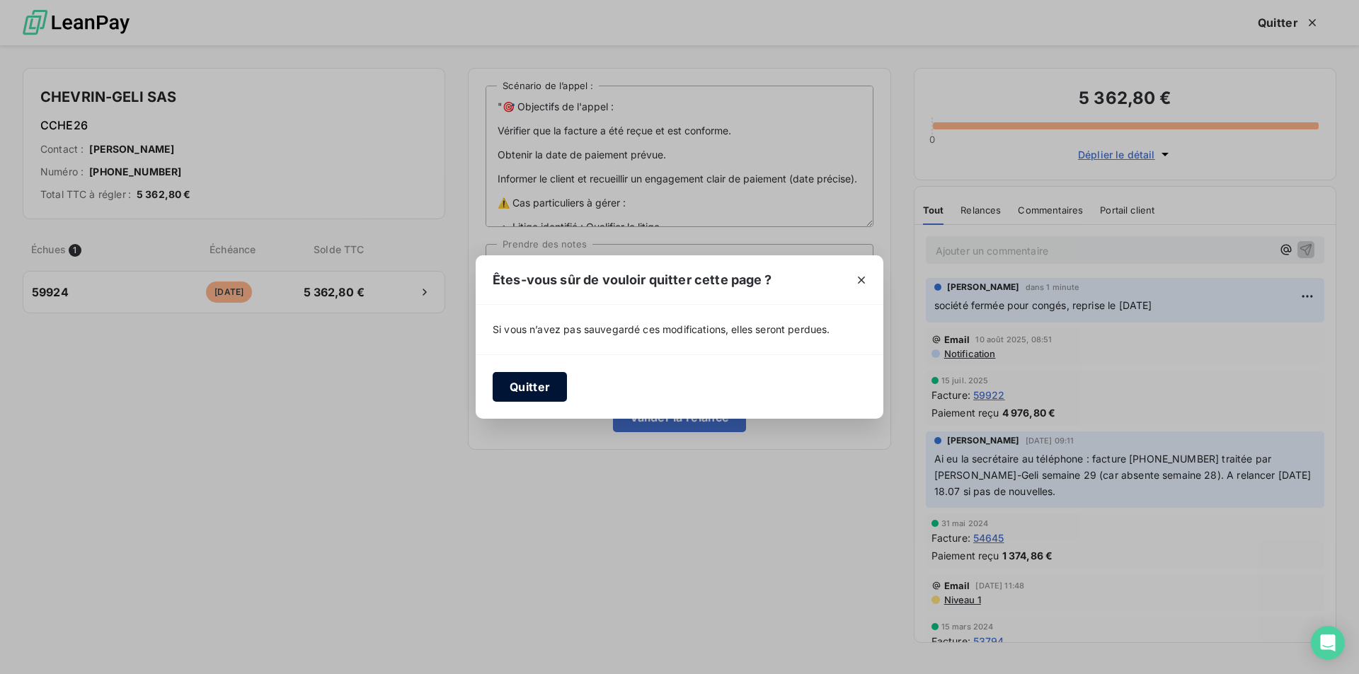
click at [529, 393] on button "Quitter" at bounding box center [530, 387] width 74 height 30
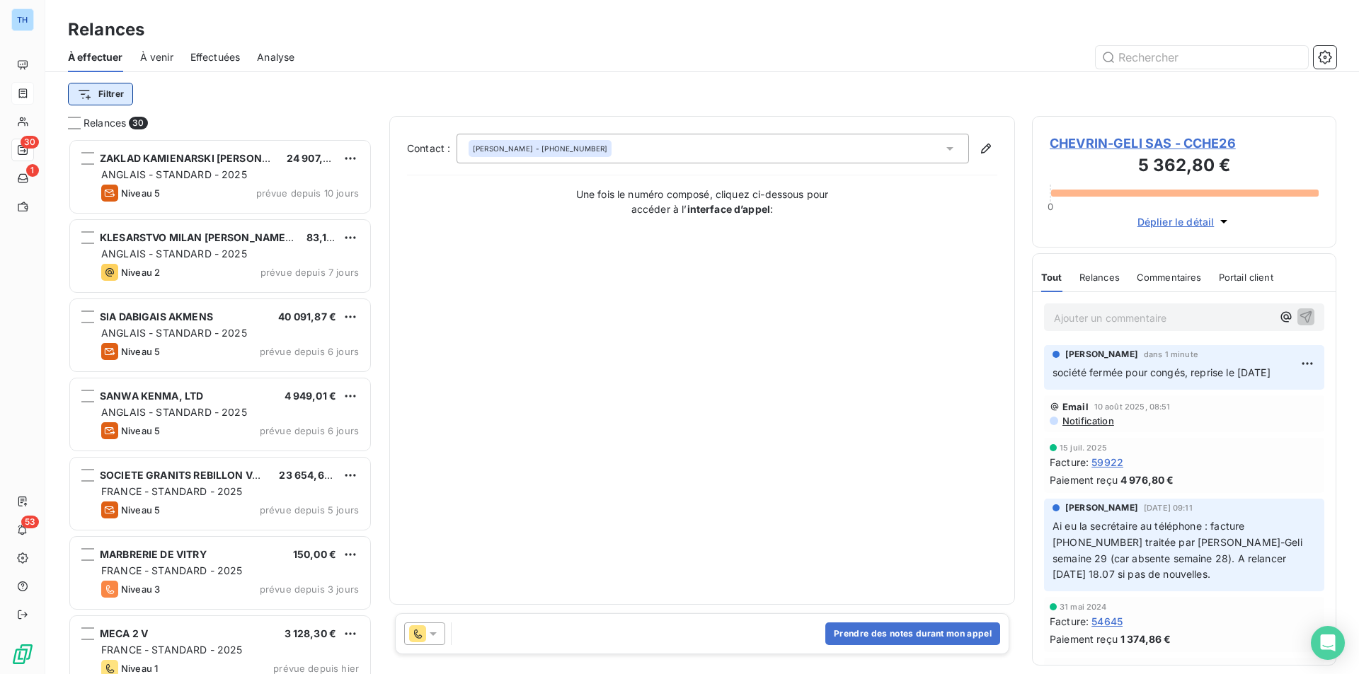
click at [109, 94] on html "TH 30 1 53 Relances À effectuer À venir Effectuées Analyse Filtrer Relances 30 …" at bounding box center [679, 337] width 1359 height 674
click at [103, 92] on html "TH 30 1 53 Relances À effectuer À venir Effectuées Analyse Filtrer Relances 30 …" at bounding box center [679, 337] width 1359 height 674
click at [105, 92] on html "TH 30 1 53 Relances À effectuer À venir Effectuées Analyse Filtrer Relances 30 …" at bounding box center [679, 337] width 1359 height 674
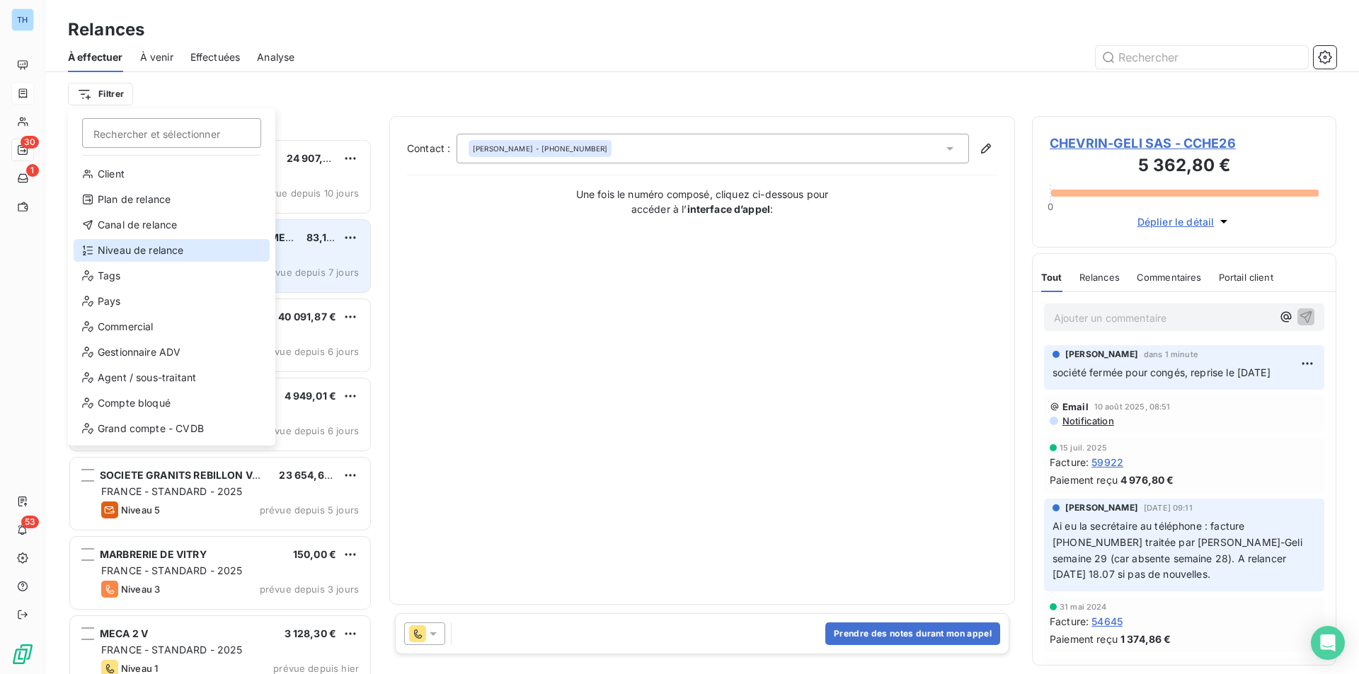
drag, startPoint x: 153, startPoint y: 256, endPoint x: 169, endPoint y: 243, distance: 20.7
click at [153, 256] on div "Niveau de relance" at bounding box center [172, 250] width 196 height 23
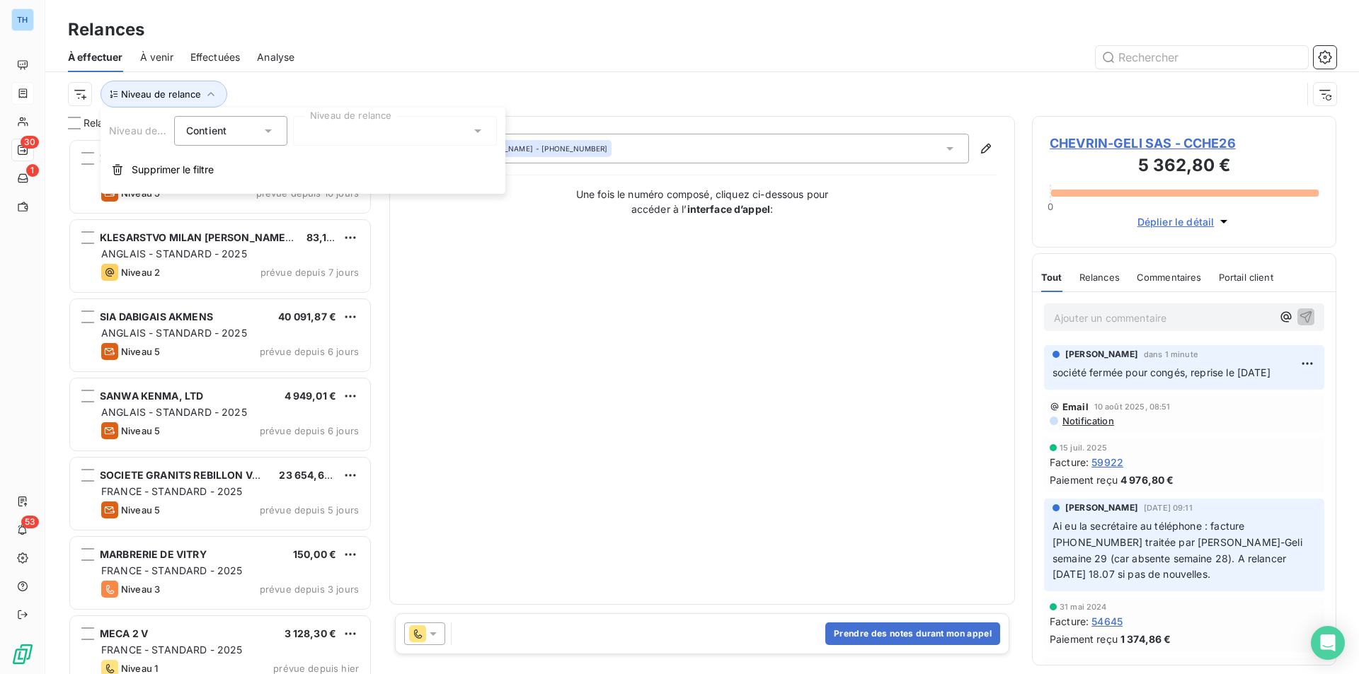
click at [357, 135] on div at bounding box center [395, 131] width 204 height 30
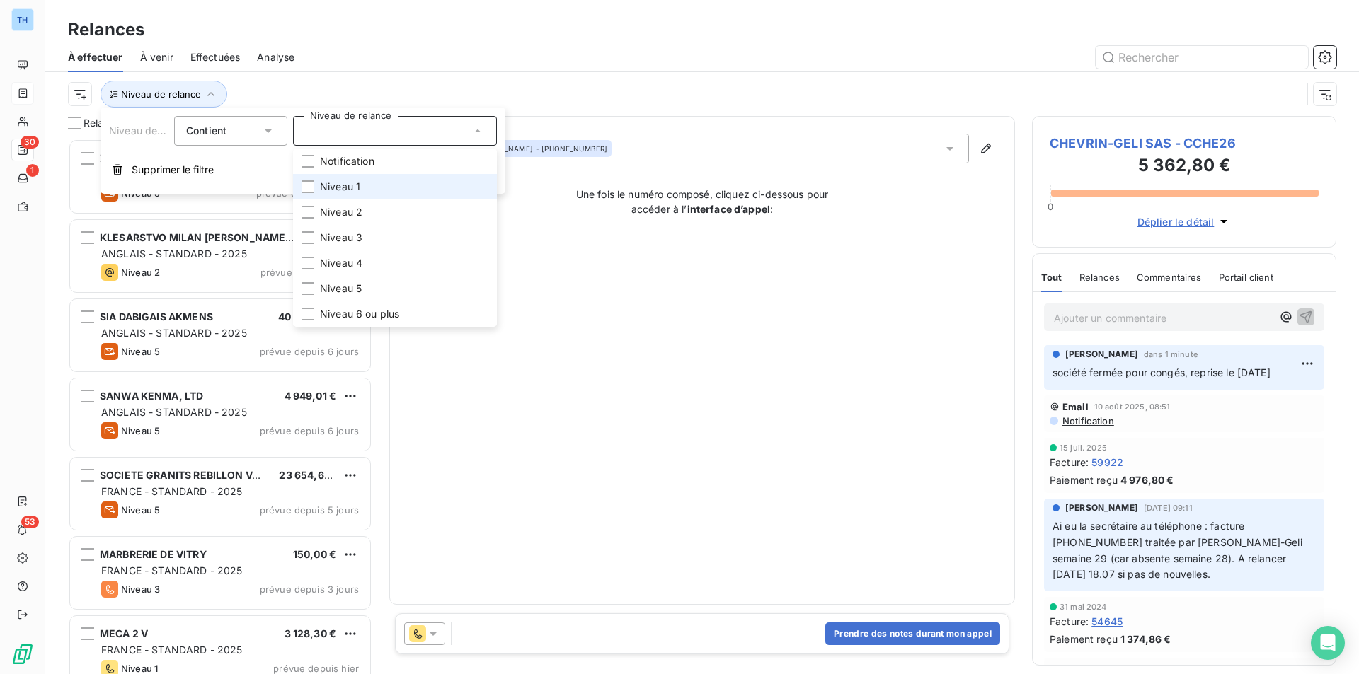
click at [355, 191] on span "Niveau 1" at bounding box center [340, 187] width 40 height 14
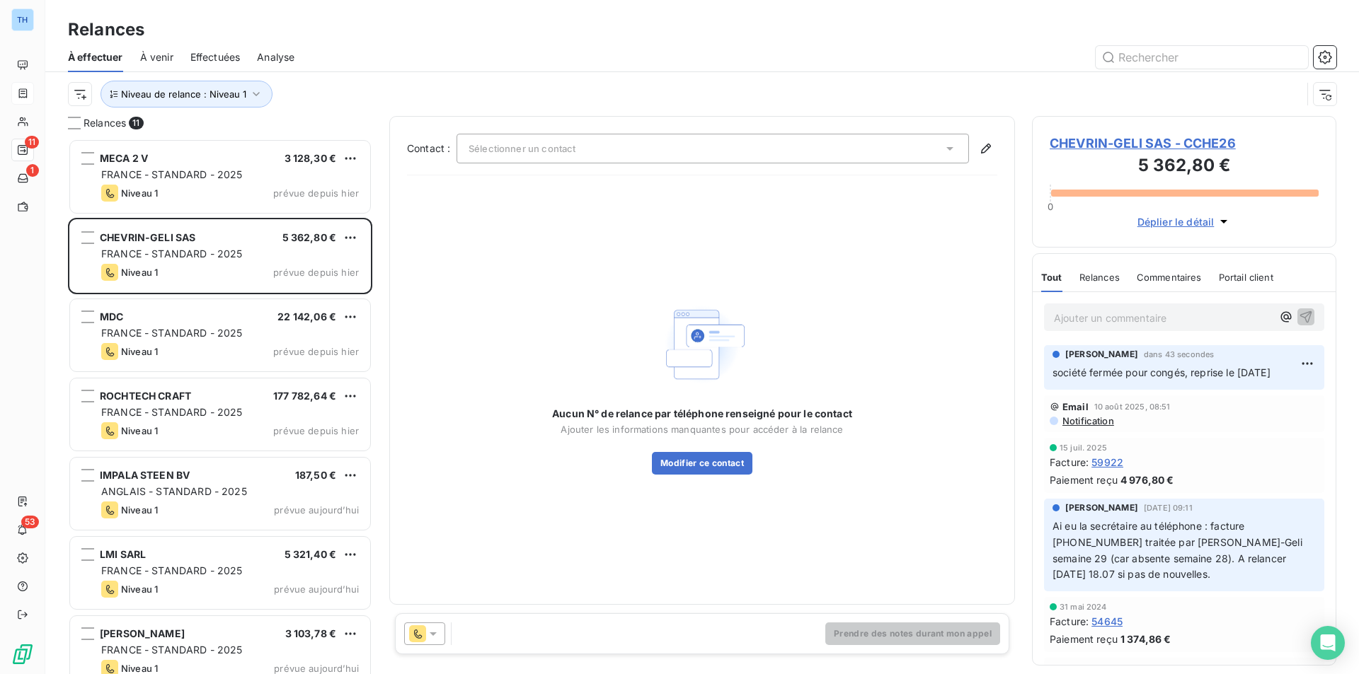
click at [443, 51] on div at bounding box center [823, 57] width 1025 height 23
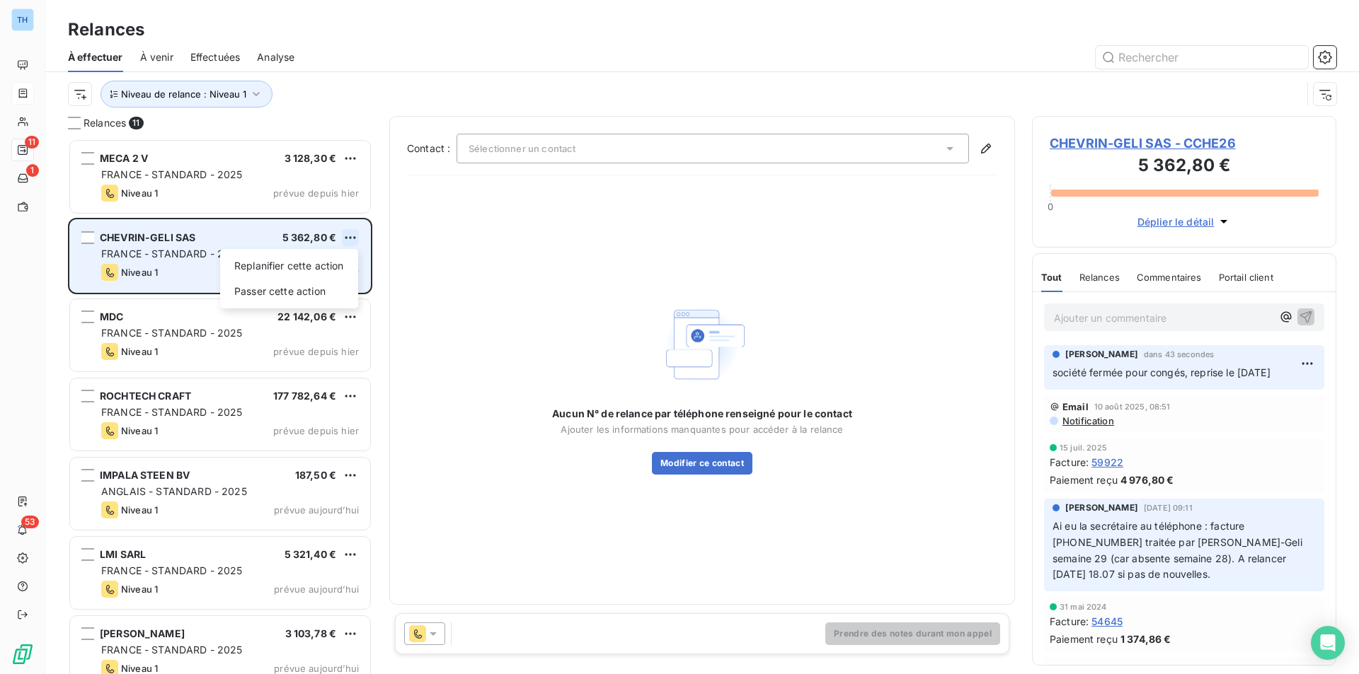
click at [352, 234] on html "TH 11 1 53 Relances À effectuer À venir Effectuées Analyse Niveau de relance : …" at bounding box center [679, 337] width 1359 height 674
click at [341, 266] on div "Replanifier cette action" at bounding box center [289, 266] width 127 height 23
select select "7"
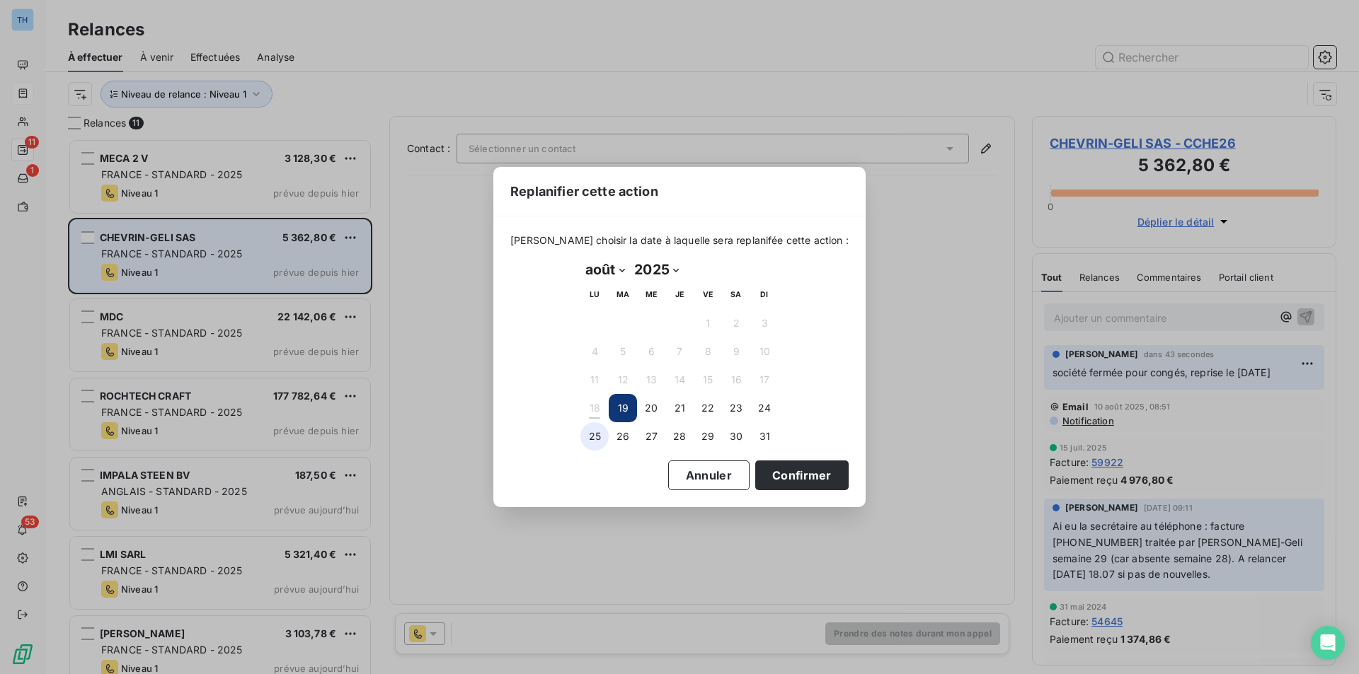
drag, startPoint x: 594, startPoint y: 436, endPoint x: 604, endPoint y: 439, distance: 10.5
click at [594, 436] on button "25" at bounding box center [594, 436] width 28 height 28
click at [786, 468] on button "Confirmer" at bounding box center [801, 476] width 93 height 30
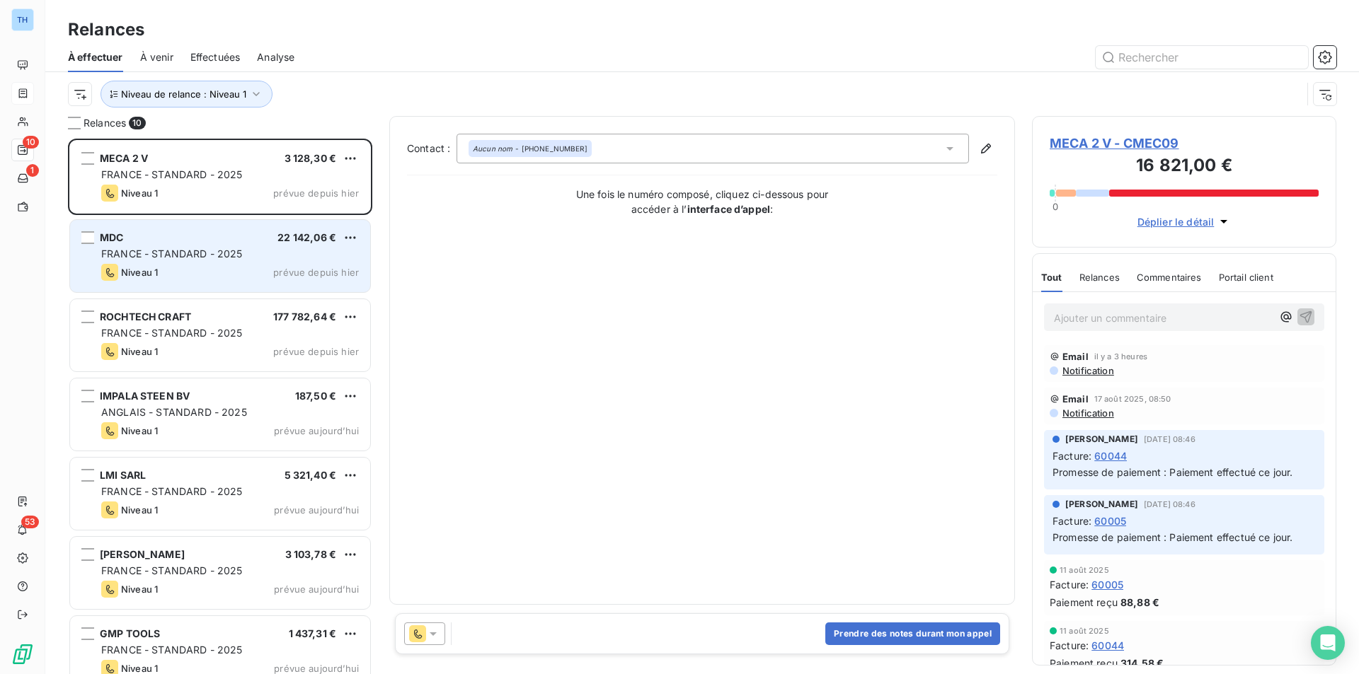
click at [234, 251] on span "FRANCE - STANDARD - 2025" at bounding box center [172, 254] width 142 height 12
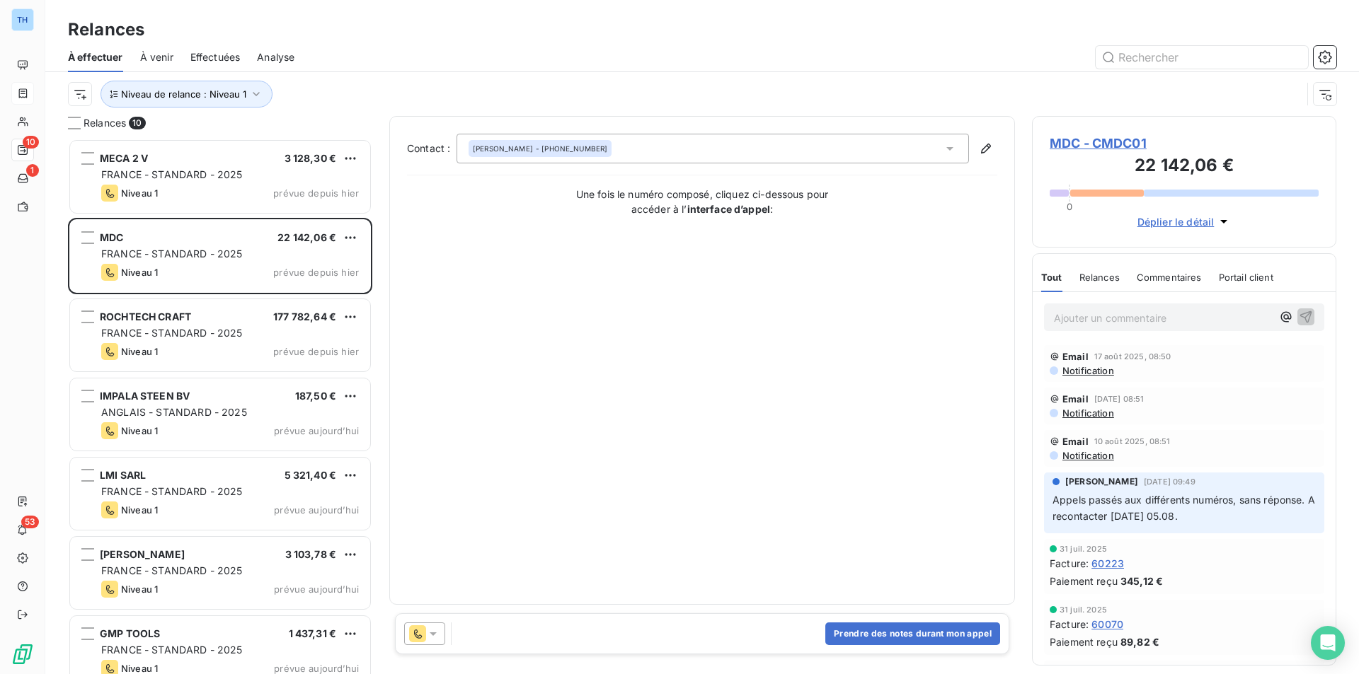
click at [1116, 142] on span "MDC - CMDC01" at bounding box center [1183, 143] width 269 height 19
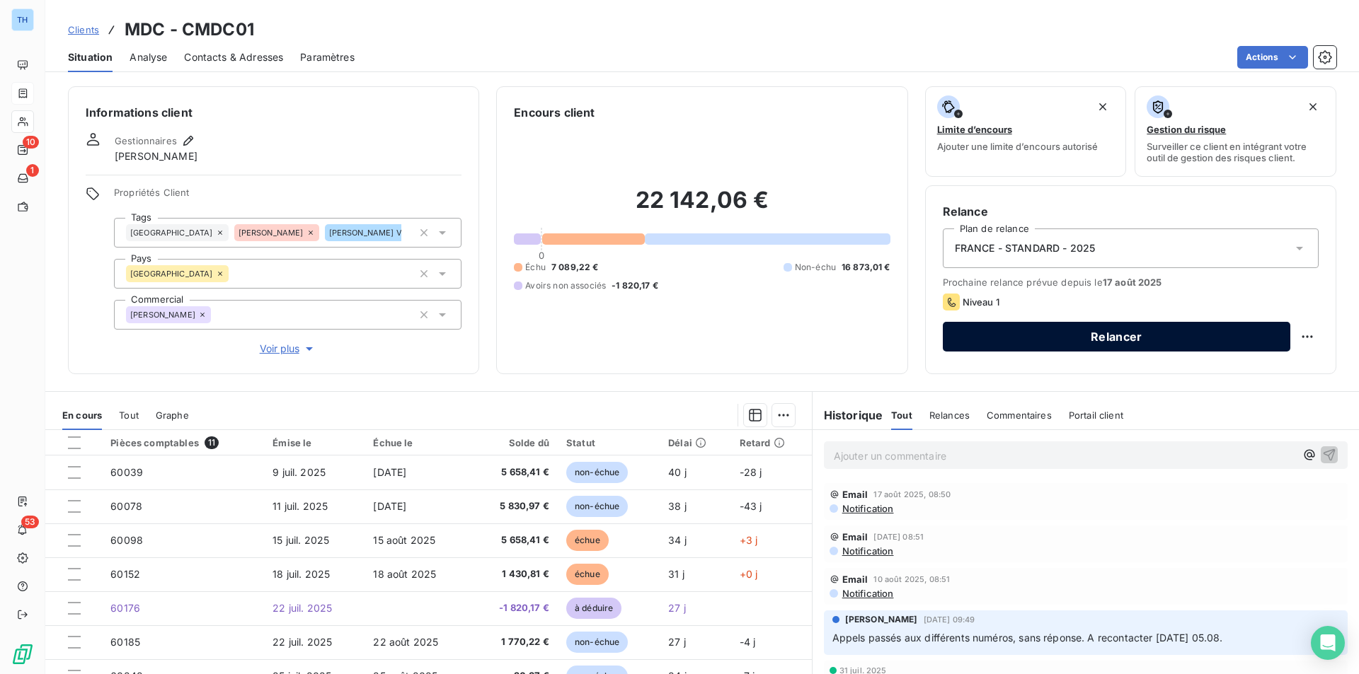
click at [1129, 334] on button "Relancer" at bounding box center [1116, 337] width 347 height 30
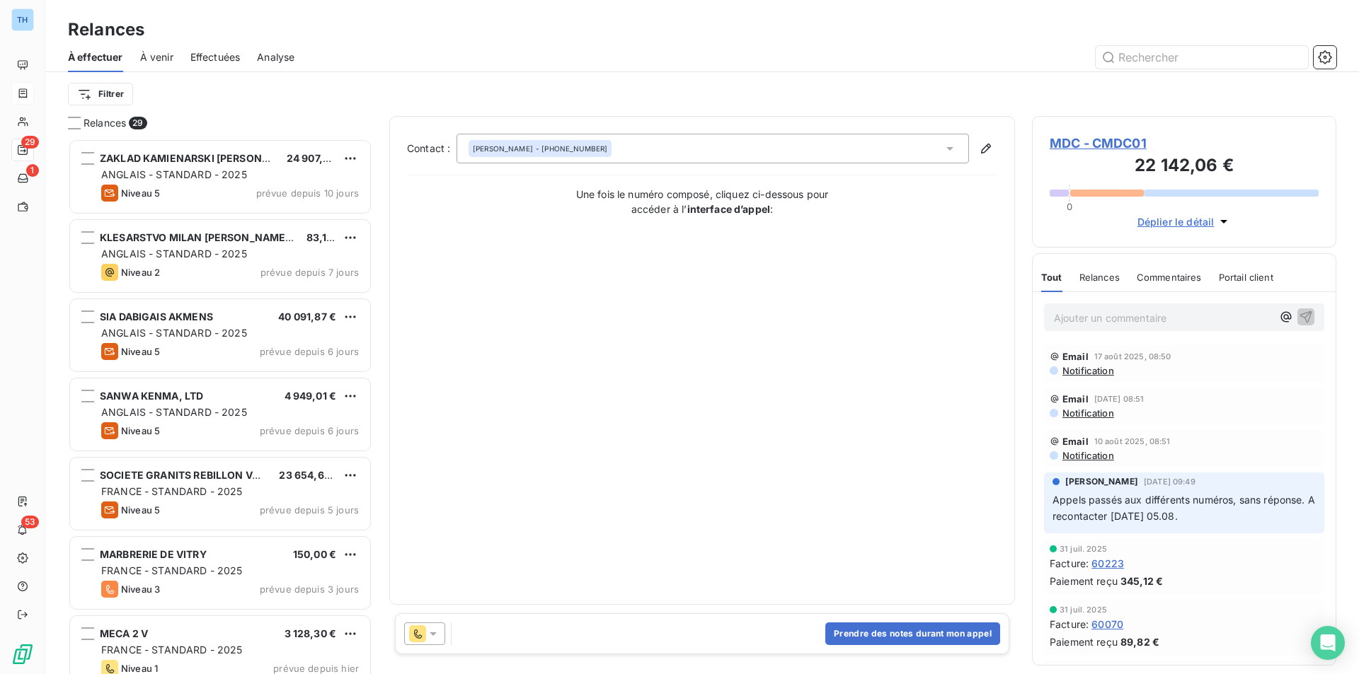
scroll to position [525, 294]
click at [903, 631] on button "Prendre des notes durant mon appel" at bounding box center [912, 634] width 175 height 23
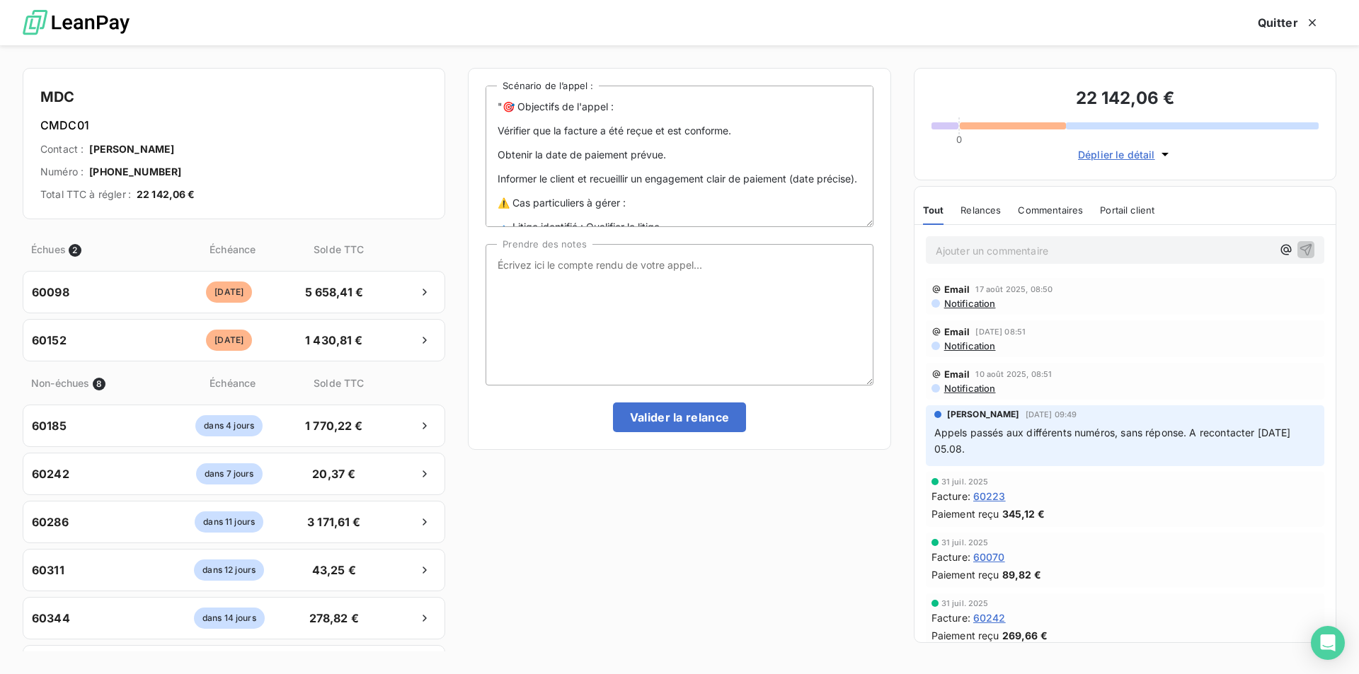
click at [320, 120] on h6 "CMDC01" at bounding box center [233, 125] width 387 height 17
click at [514, 267] on textarea "Prendre des notes" at bounding box center [678, 315] width 387 height 142
type textarea "appel sans réponse, message laissé, validation de la relance pour passage aux n…"
click at [661, 417] on button "Valider la relance" at bounding box center [680, 418] width 134 height 30
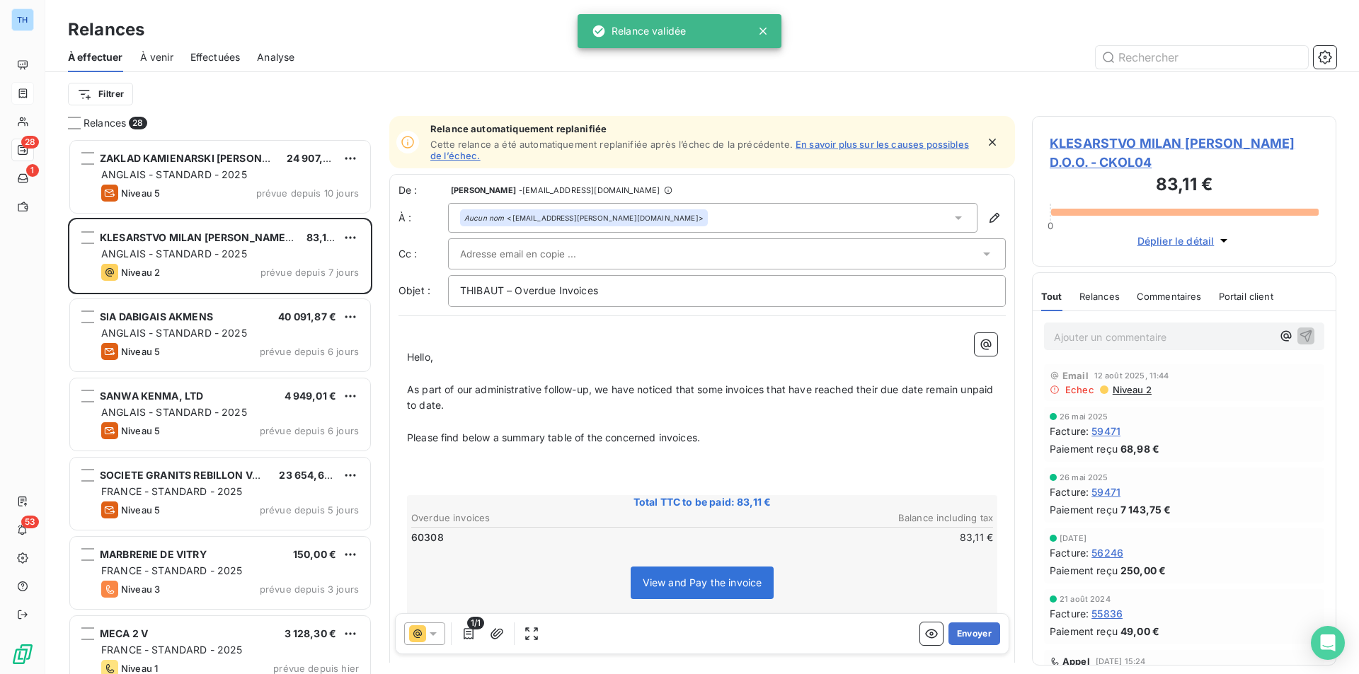
scroll to position [525, 294]
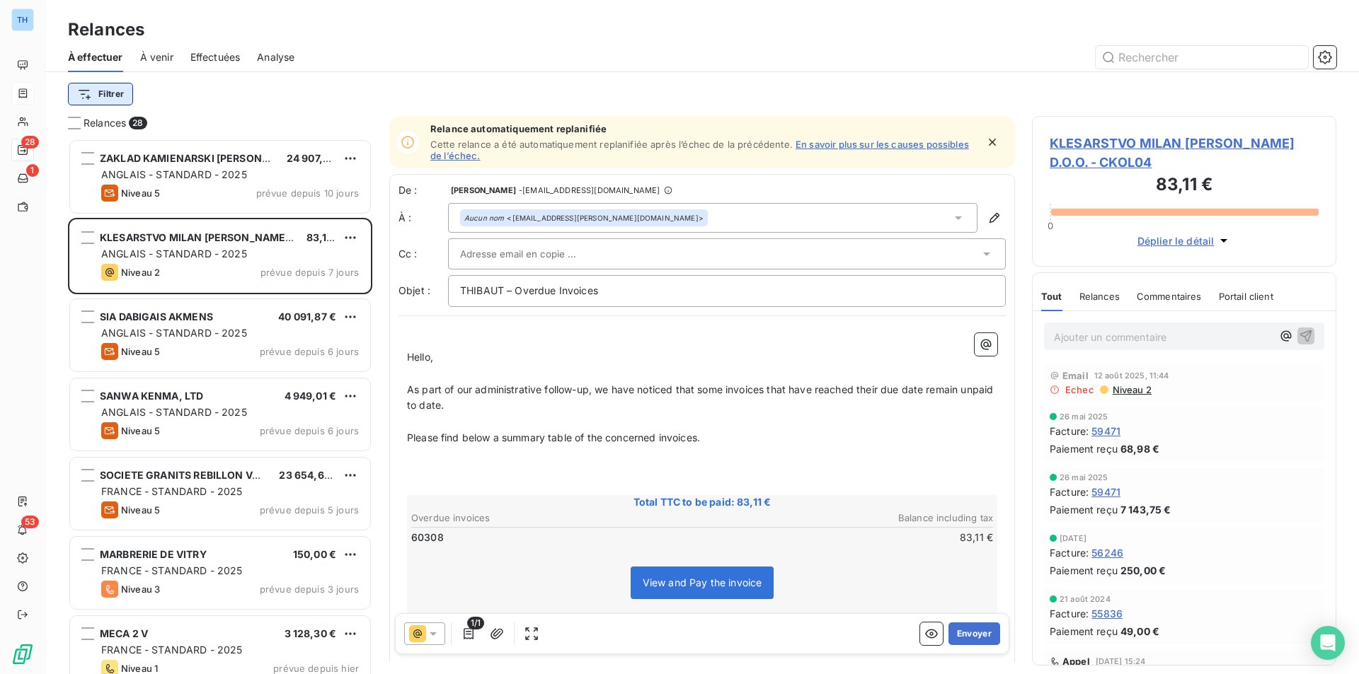
click at [111, 92] on html "TH 28 1 53 Relances À effectuer À venir Effectuées Analyse Filtrer Relances 28 …" at bounding box center [679, 337] width 1359 height 674
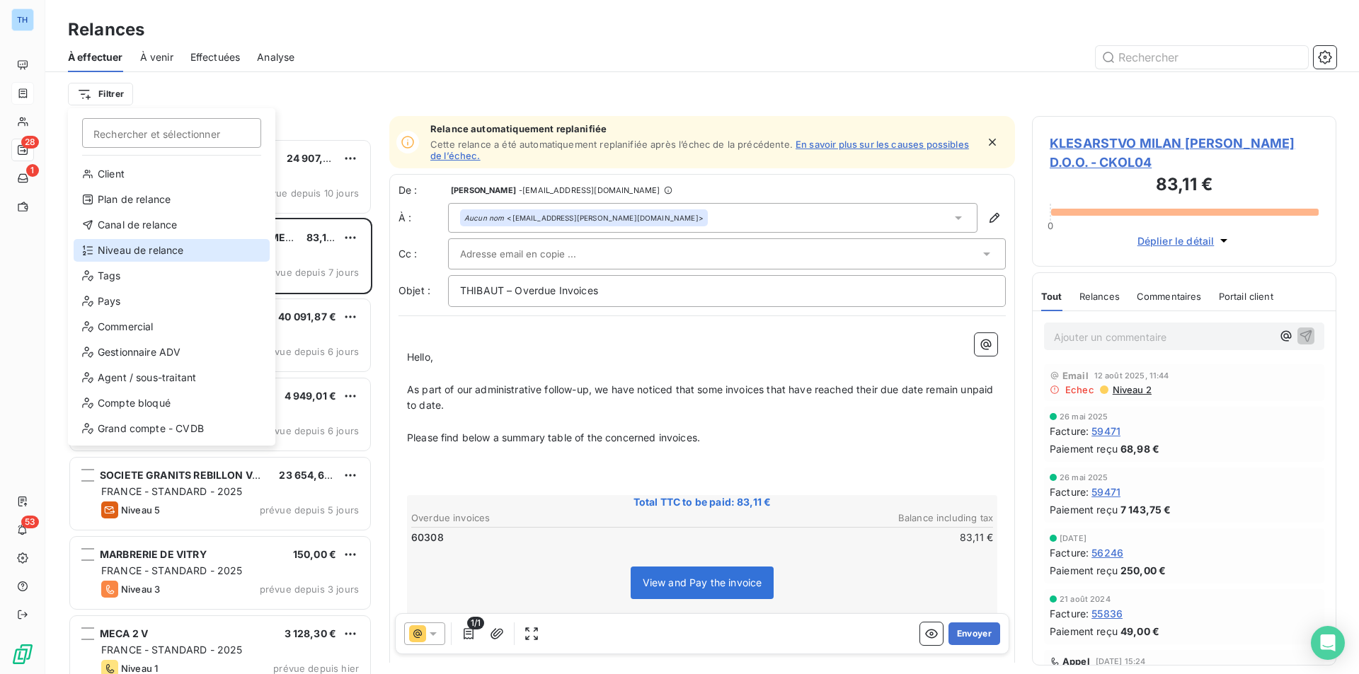
click at [149, 242] on div "Niveau de relance" at bounding box center [172, 250] width 196 height 23
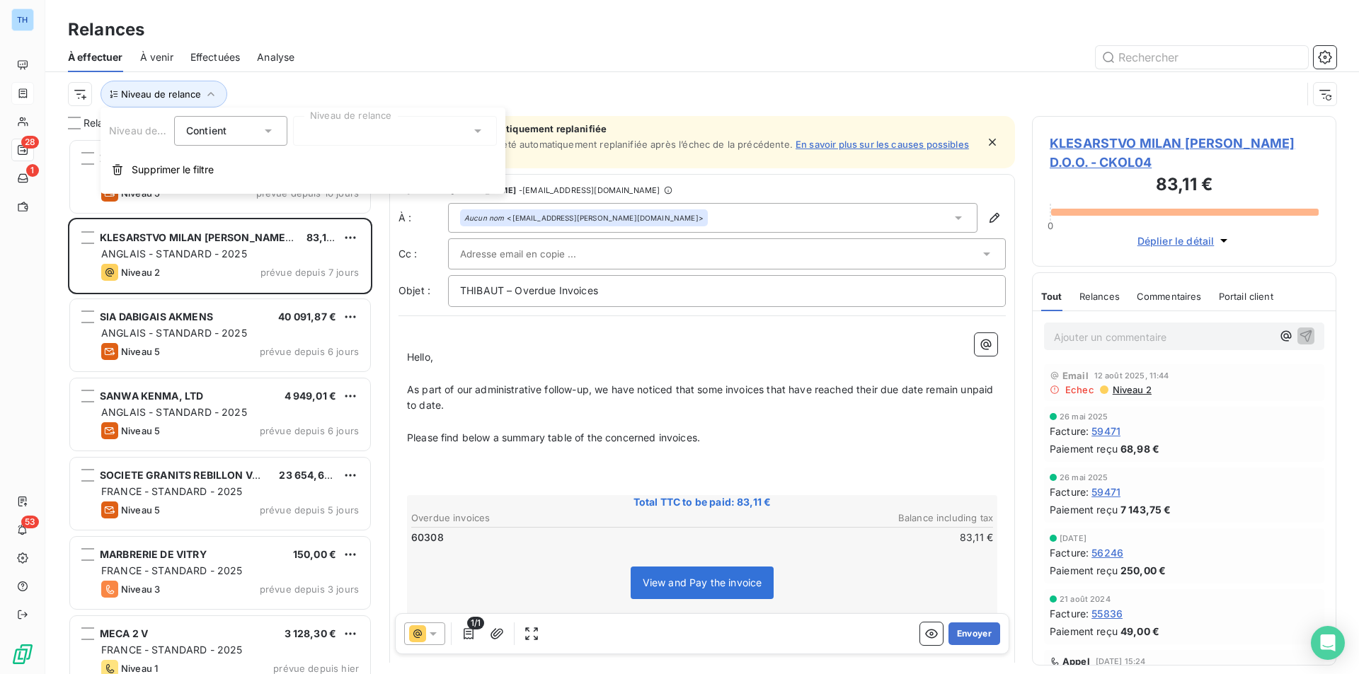
click at [345, 134] on div at bounding box center [395, 131] width 204 height 30
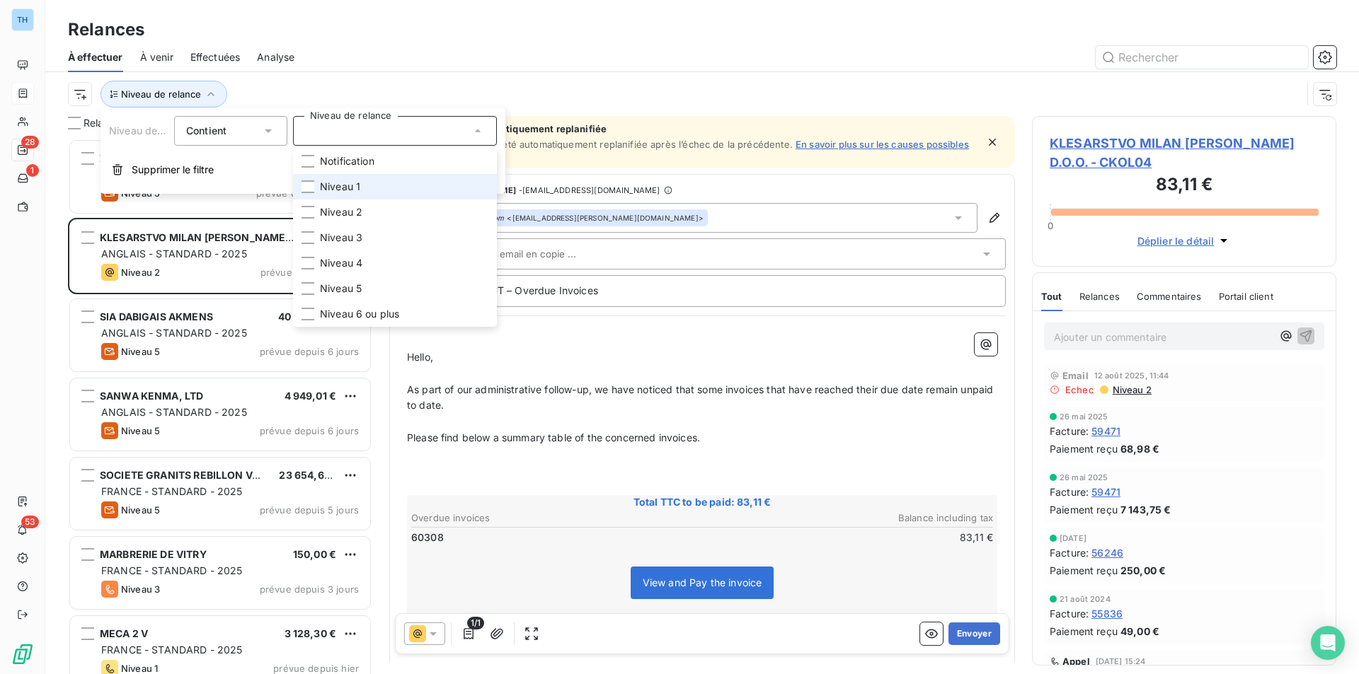
click at [352, 183] on span "Niveau 1" at bounding box center [340, 187] width 40 height 14
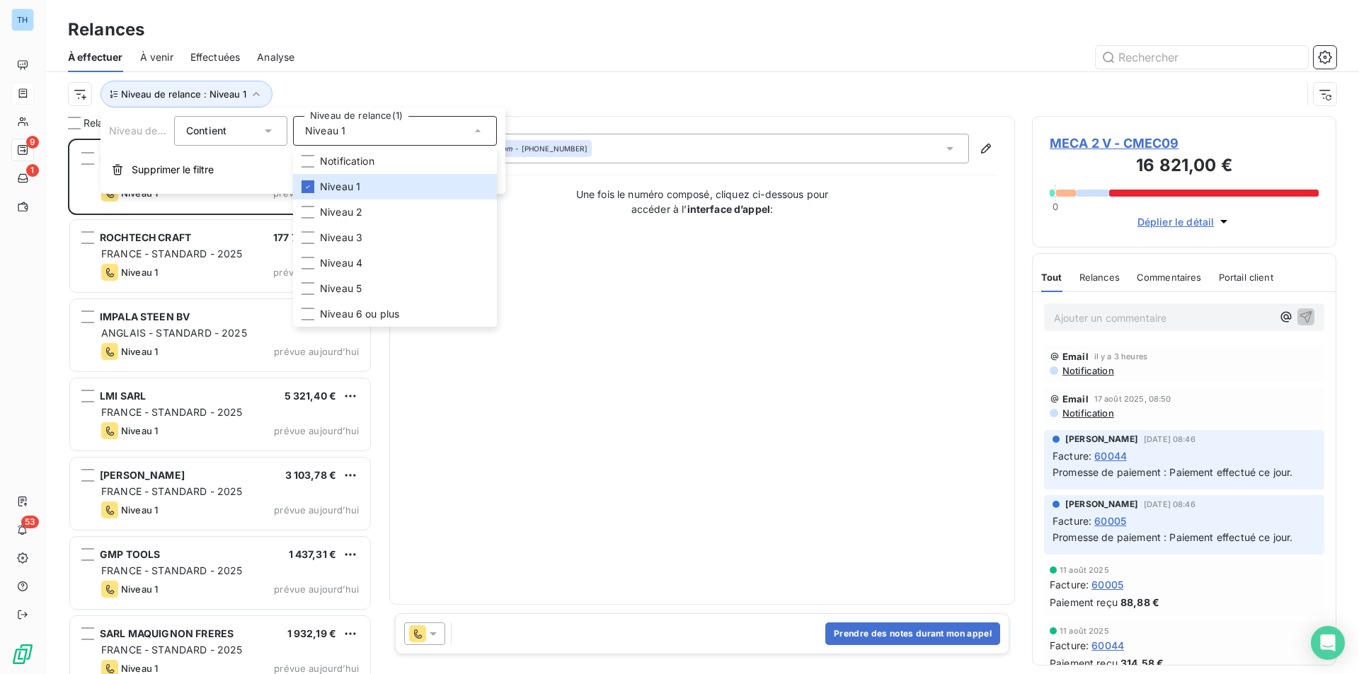
click at [459, 23] on div "Relances" at bounding box center [701, 29] width 1313 height 25
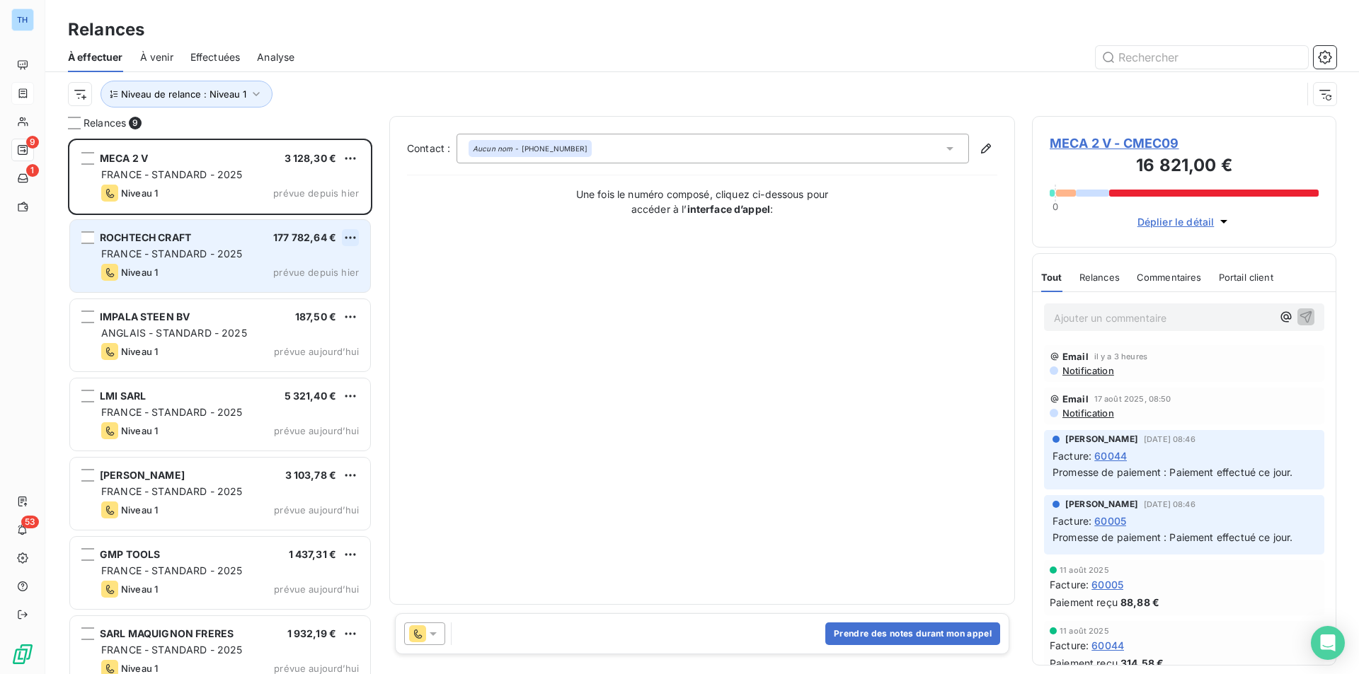
click at [357, 237] on html "TH 9 1 53 Relances À effectuer À venir Effectuées Analyse Niveau de relance : N…" at bounding box center [679, 337] width 1359 height 674
click at [338, 260] on div "Replanifier cette action" at bounding box center [289, 266] width 127 height 23
select select "7"
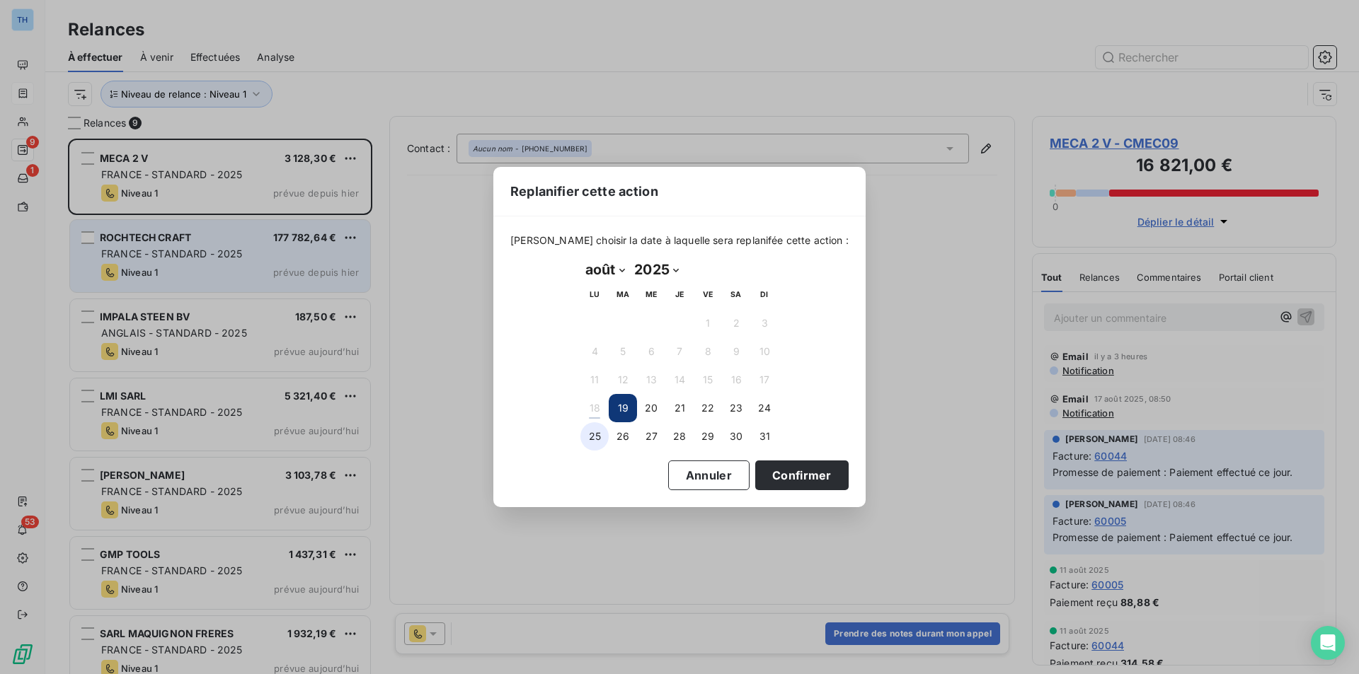
click at [591, 436] on button "25" at bounding box center [594, 436] width 28 height 28
click at [787, 476] on button "Confirmer" at bounding box center [801, 476] width 93 height 30
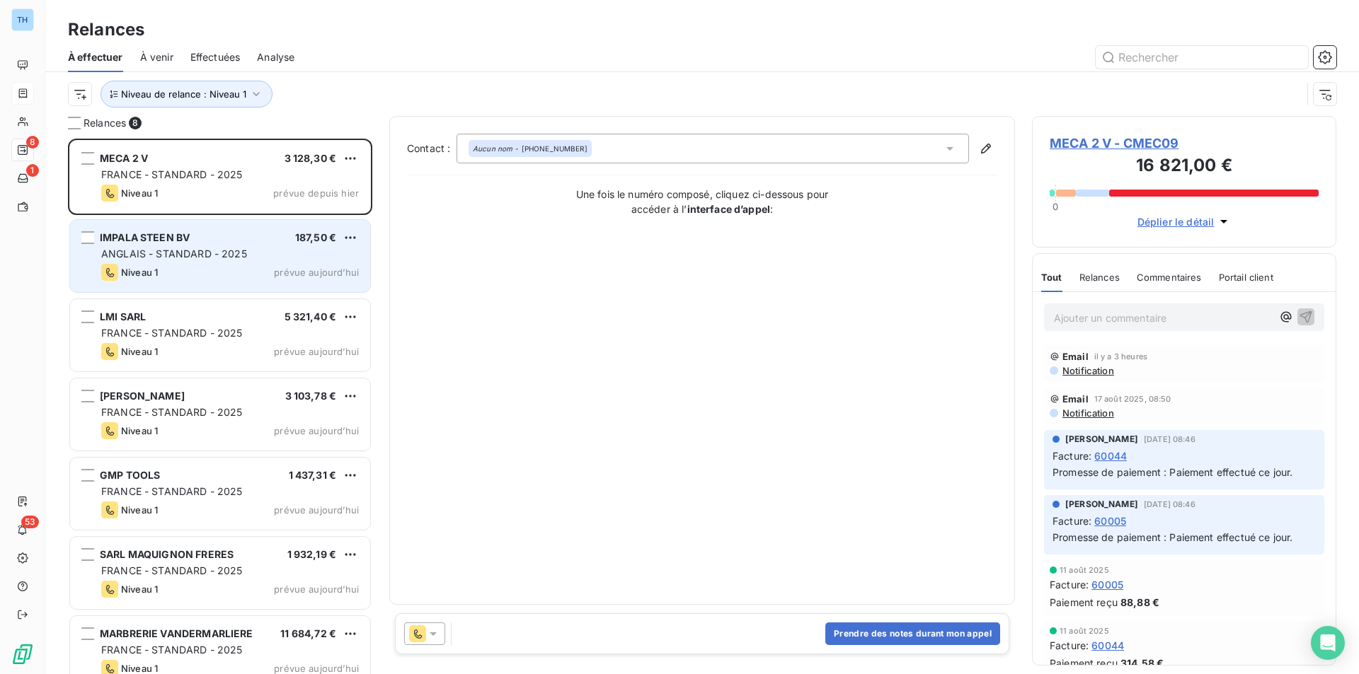
click at [298, 263] on div "IMPALA STEEN BV 187,50 € ANGLAIS - STANDARD - 2025 Niveau 1 prévue aujourd’hui" at bounding box center [220, 256] width 300 height 72
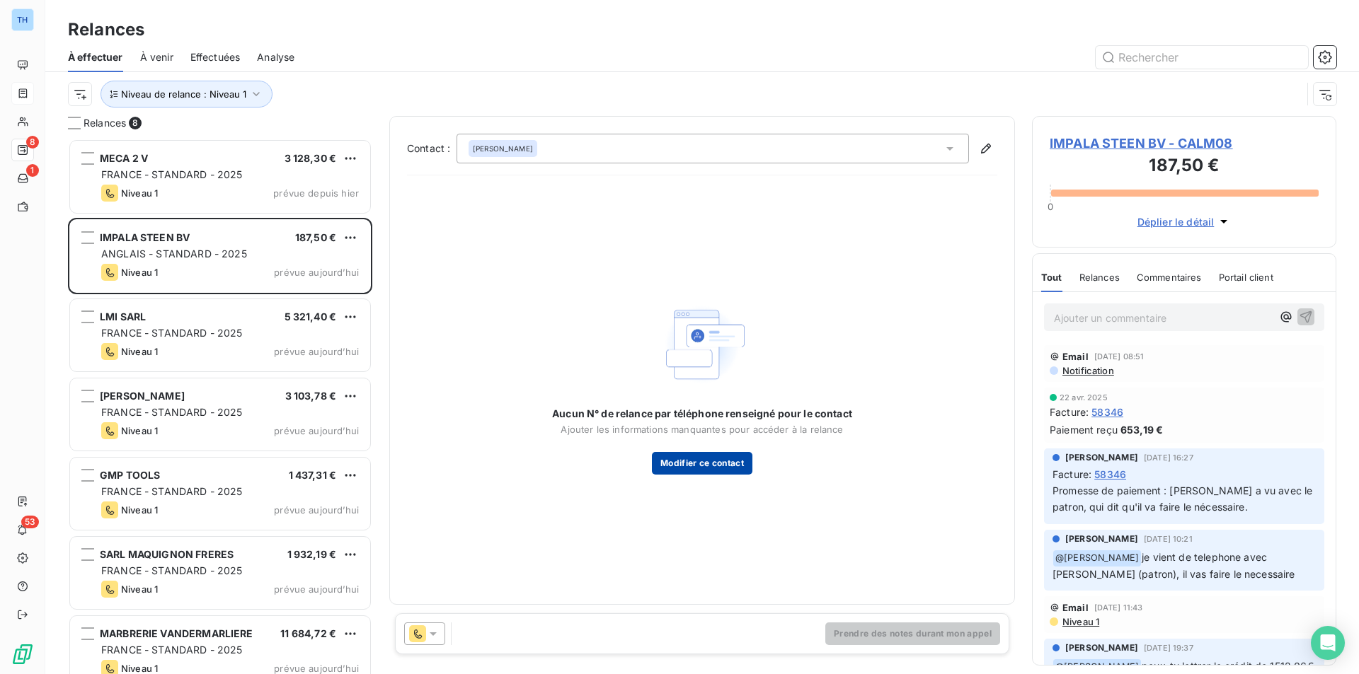
click at [718, 466] on button "Modifier ce contact" at bounding box center [702, 463] width 100 height 23
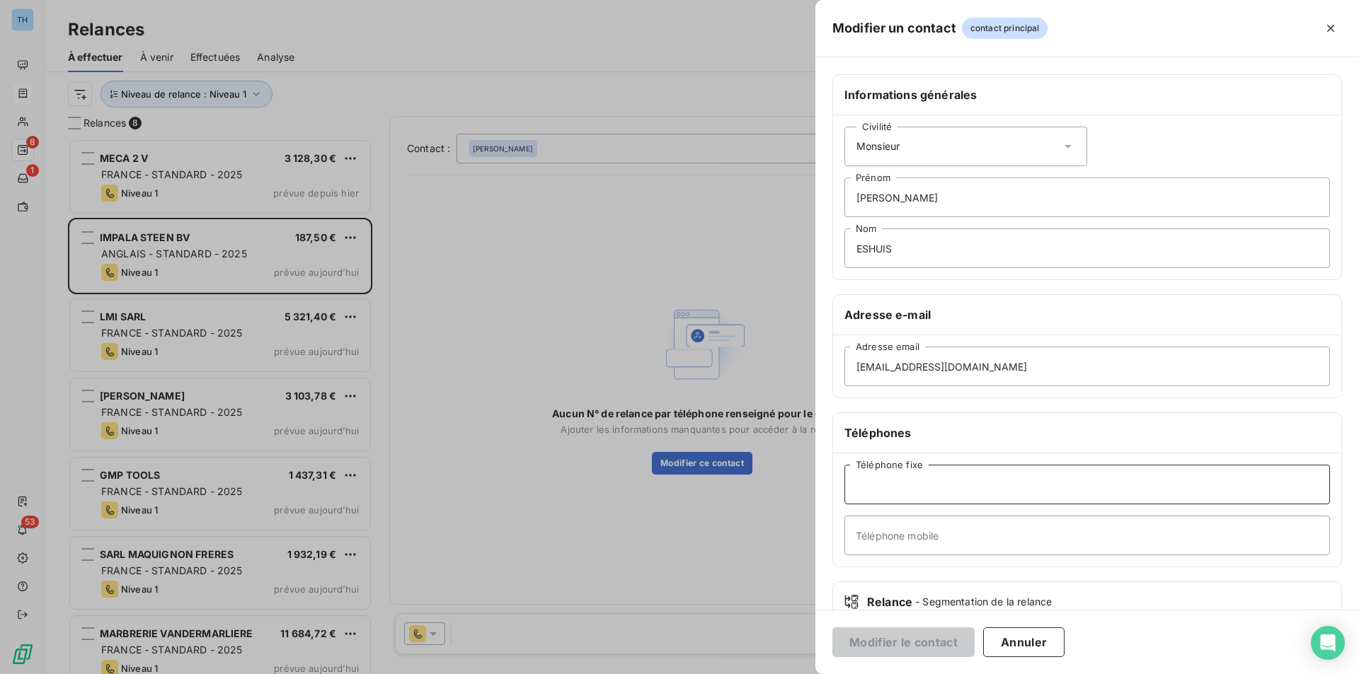
click at [916, 483] on input "Téléphone fixe" at bounding box center [1086, 485] width 485 height 40
paste input "+31 546 47 37 77"
type input "+31 546 47 37 77"
click at [904, 647] on button "Modifier le contact" at bounding box center [903, 643] width 142 height 30
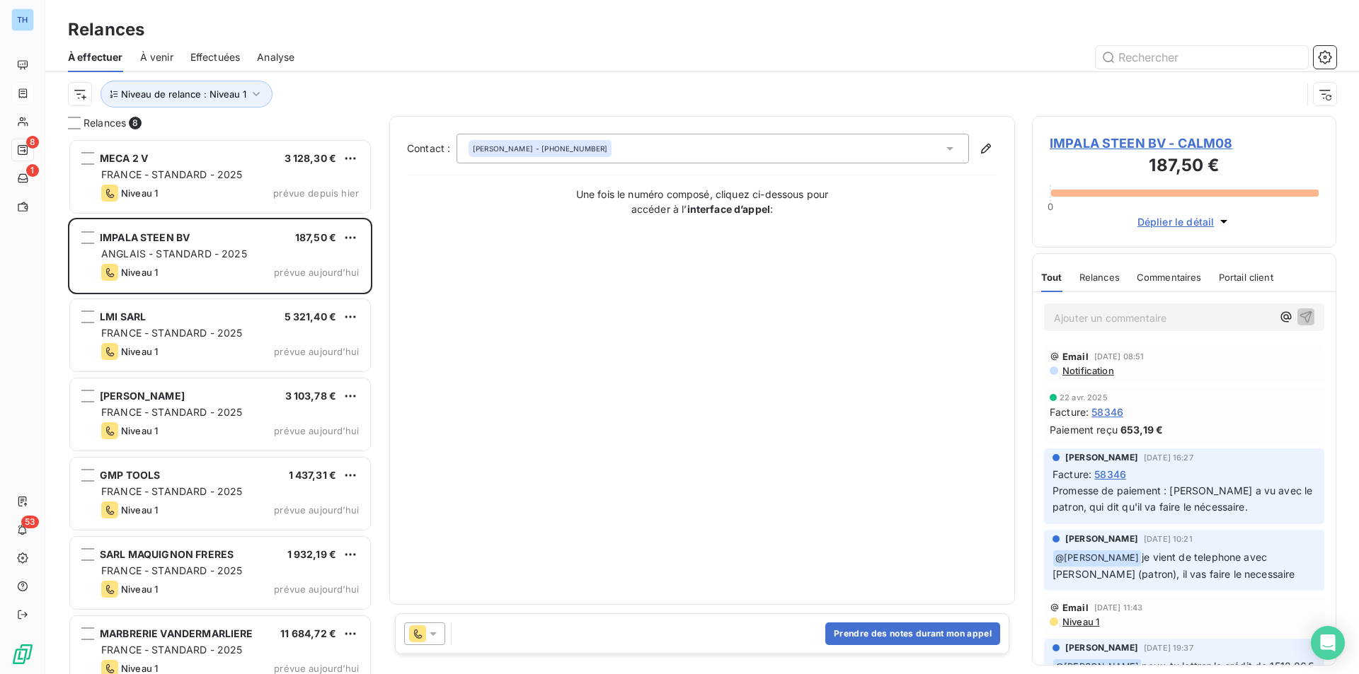
click at [1179, 138] on span "IMPALA STEEN BV - CALM08" at bounding box center [1183, 143] width 269 height 19
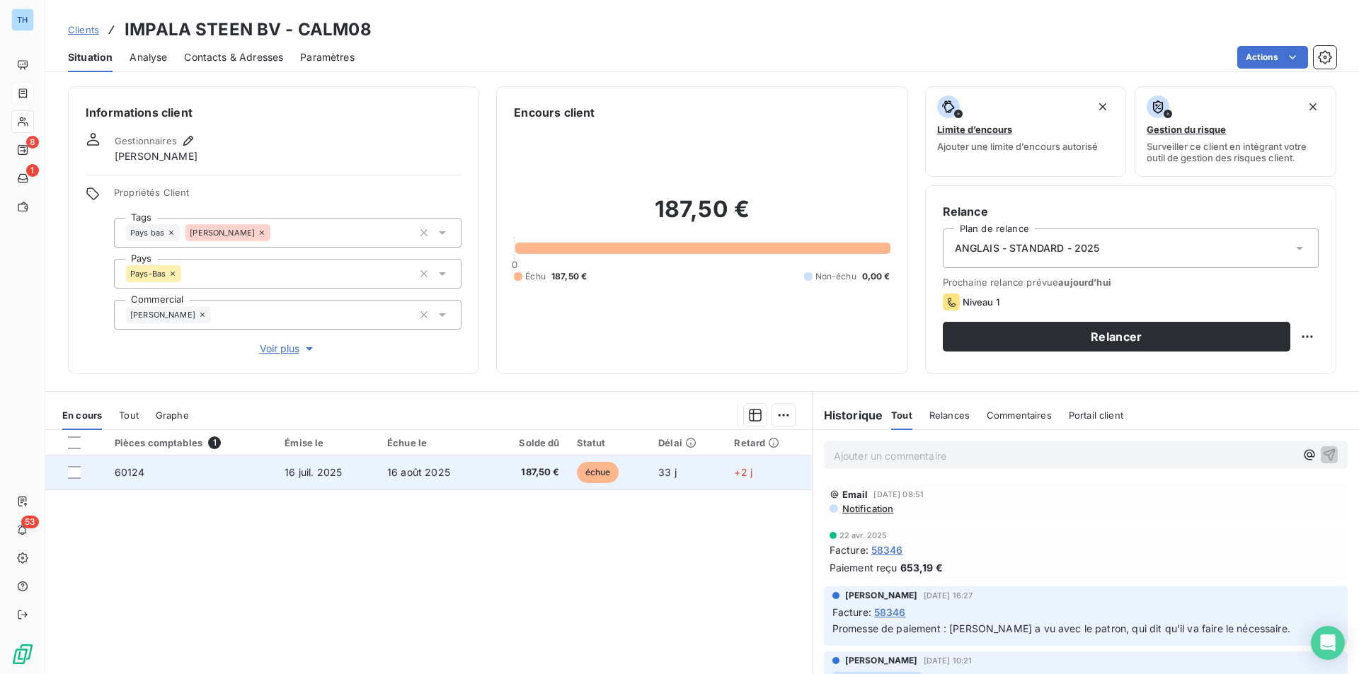
click at [509, 477] on span "187,50 €" at bounding box center [528, 473] width 62 height 14
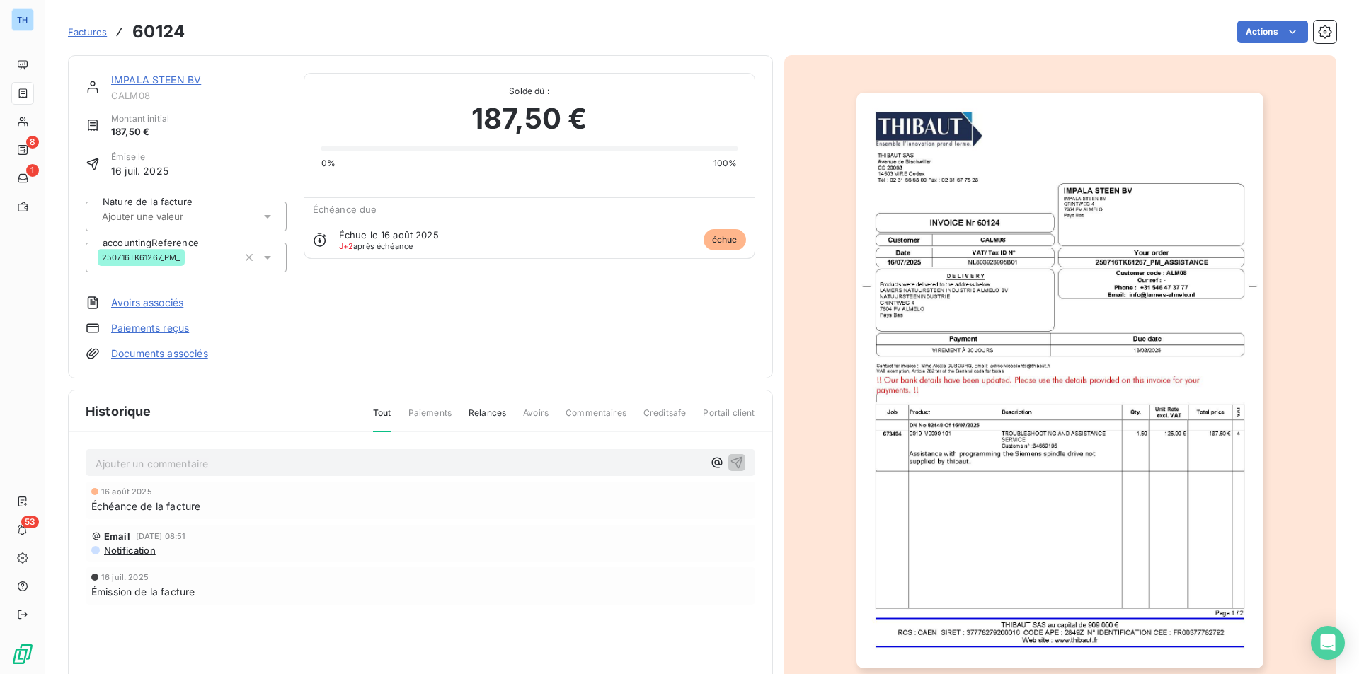
click at [165, 76] on link "IMPALA STEEN BV" at bounding box center [156, 80] width 90 height 12
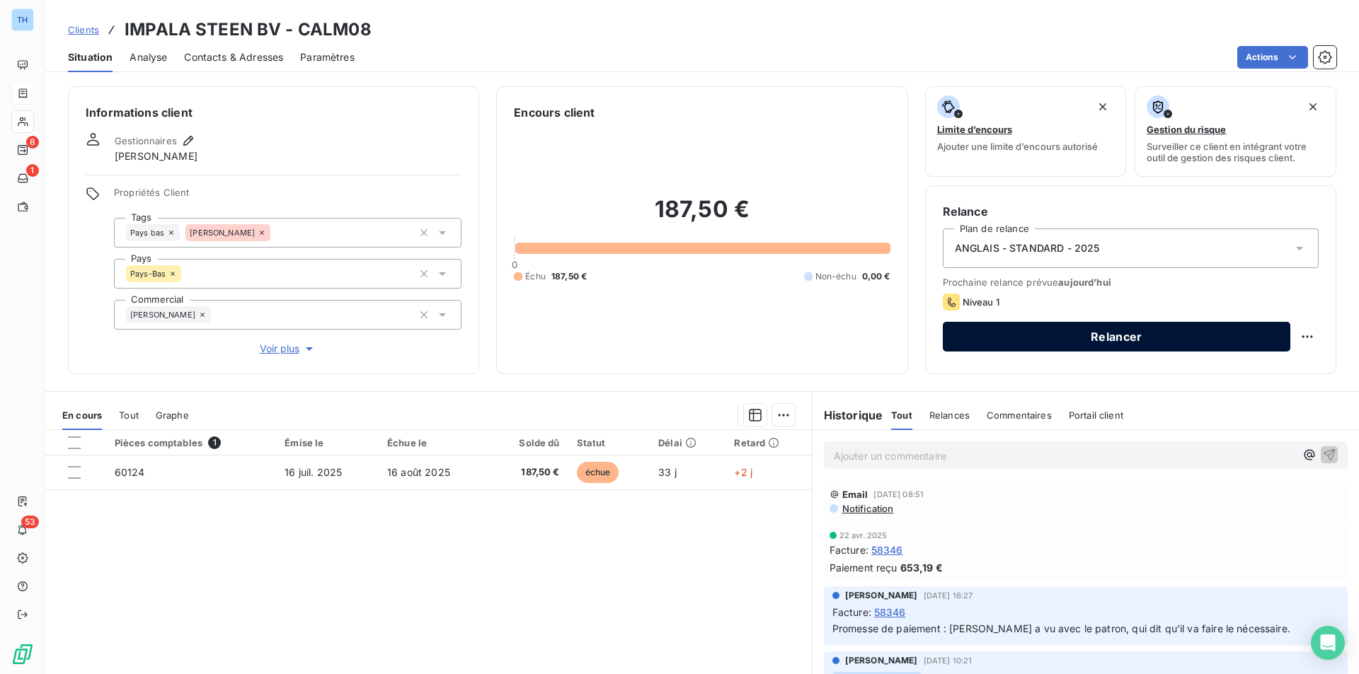
click at [1200, 348] on button "Relancer" at bounding box center [1116, 337] width 347 height 30
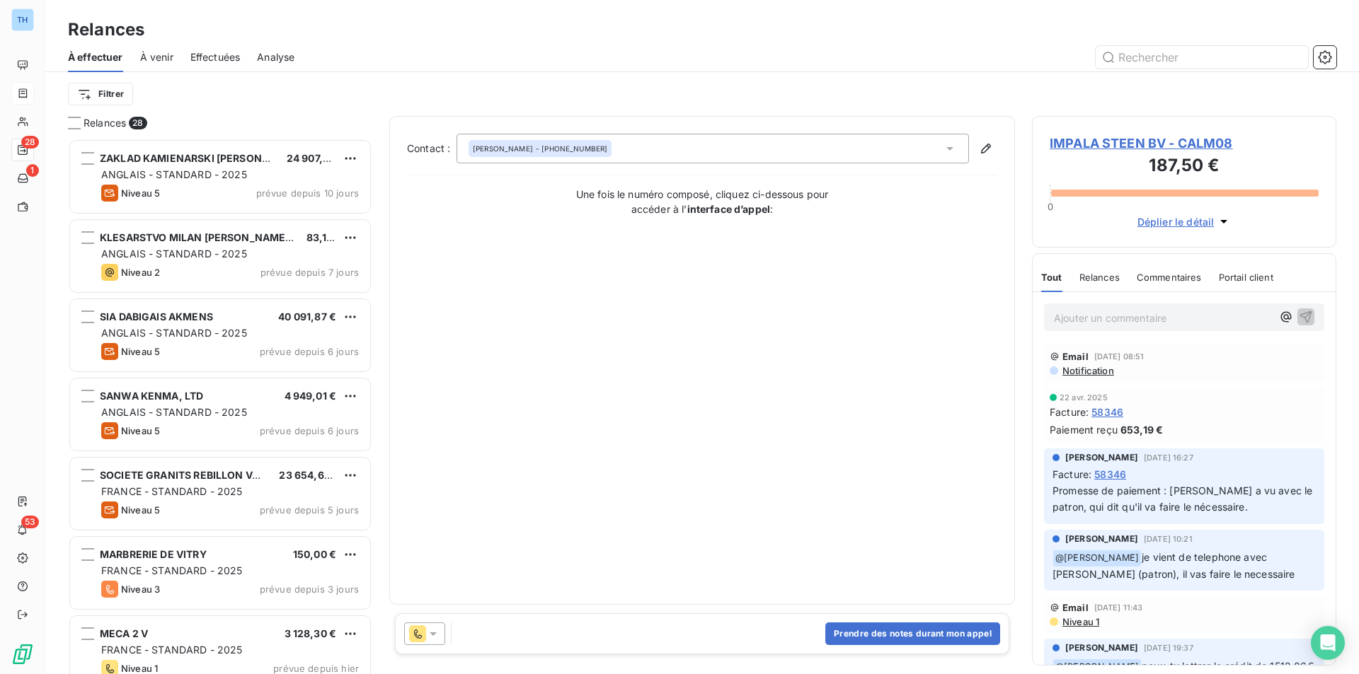
scroll to position [525, 294]
click at [432, 635] on icon at bounding box center [433, 635] width 7 height 4
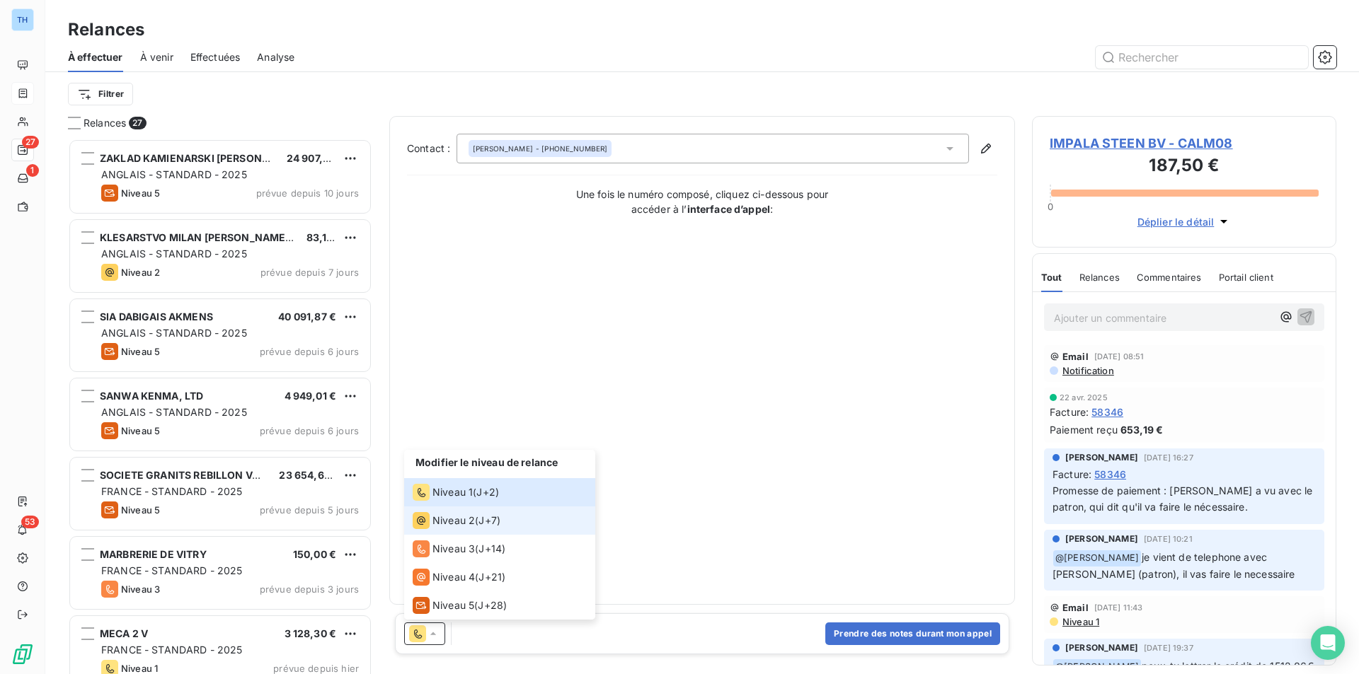
click at [472, 522] on span "Niveau 2" at bounding box center [453, 521] width 42 height 14
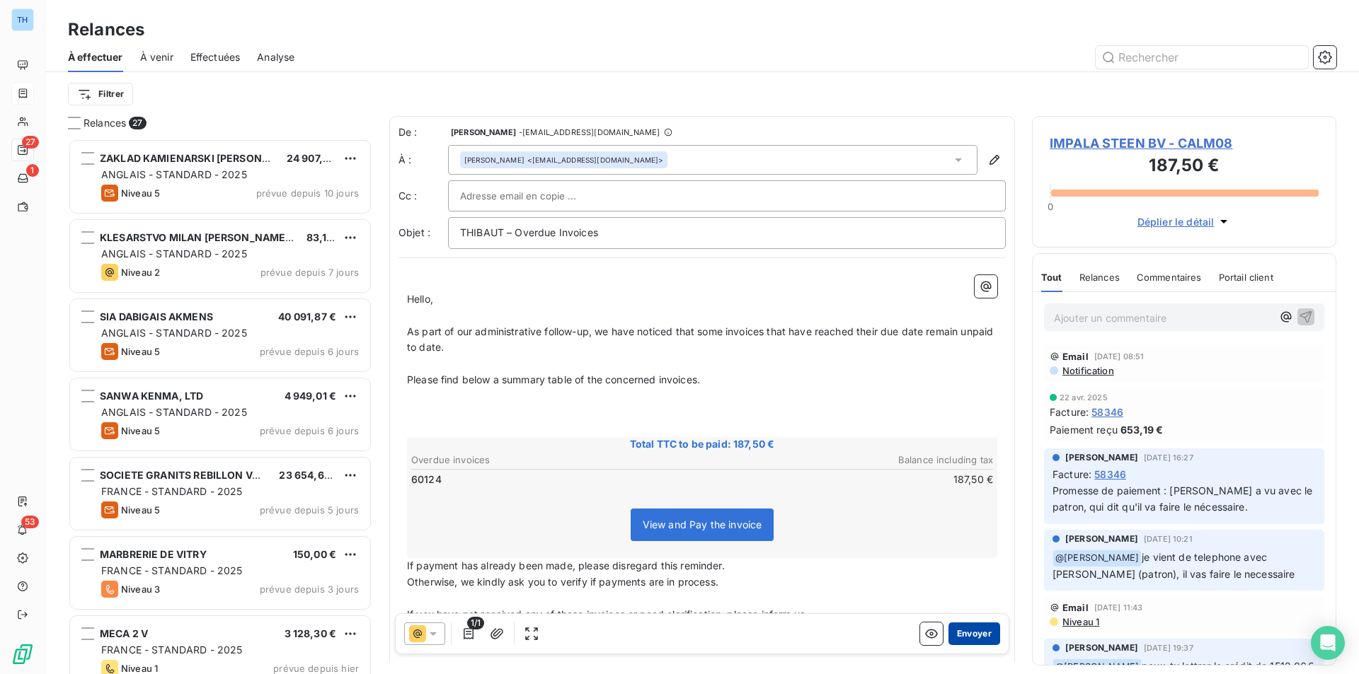
click at [957, 637] on button "Envoyer" at bounding box center [974, 634] width 52 height 23
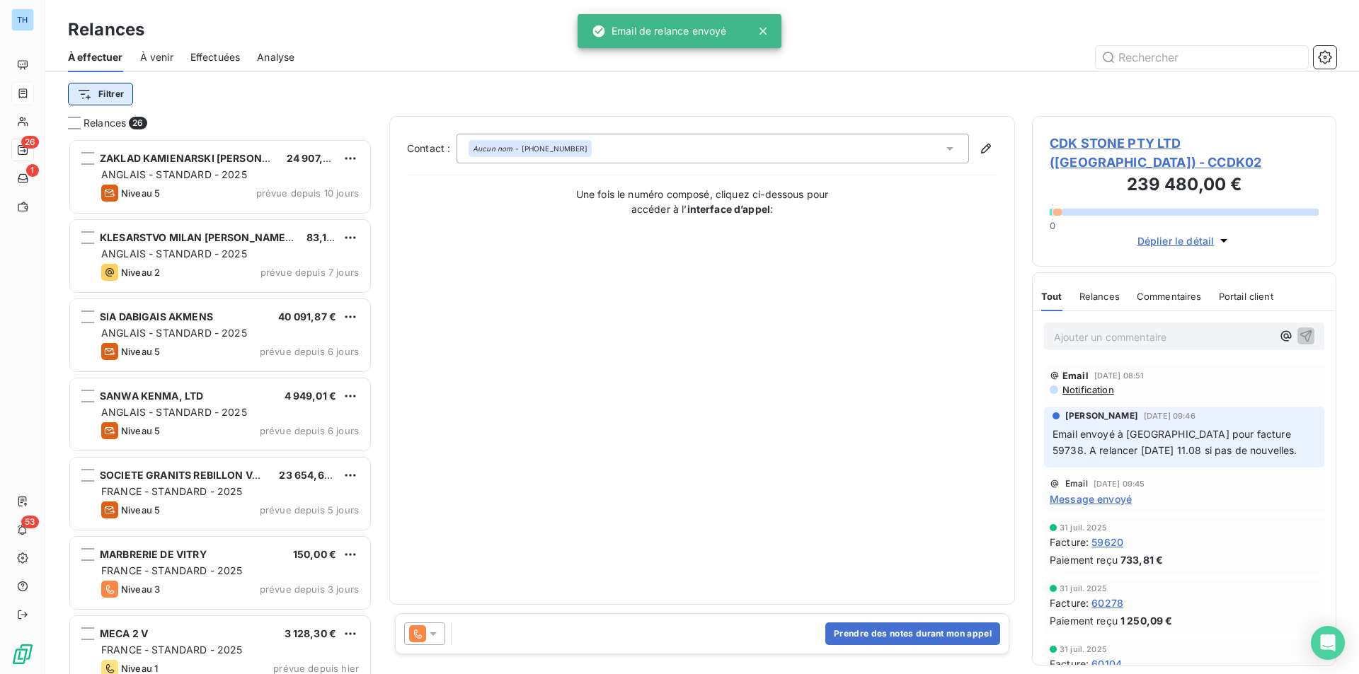
click at [119, 93] on html "TH 26 1 53 Relances À effectuer À venir Effectuées Analyse Filtrer Relances 26 …" at bounding box center [679, 337] width 1359 height 674
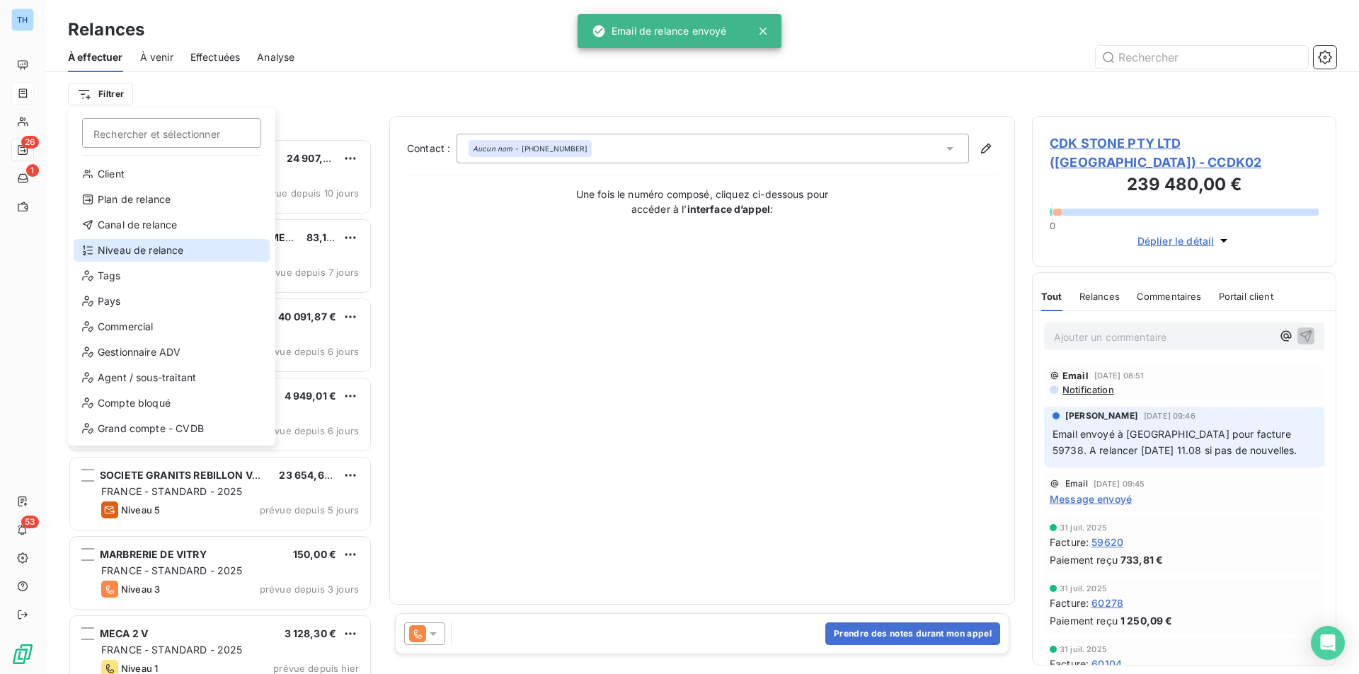
click at [156, 249] on div "Niveau de relance" at bounding box center [172, 250] width 196 height 23
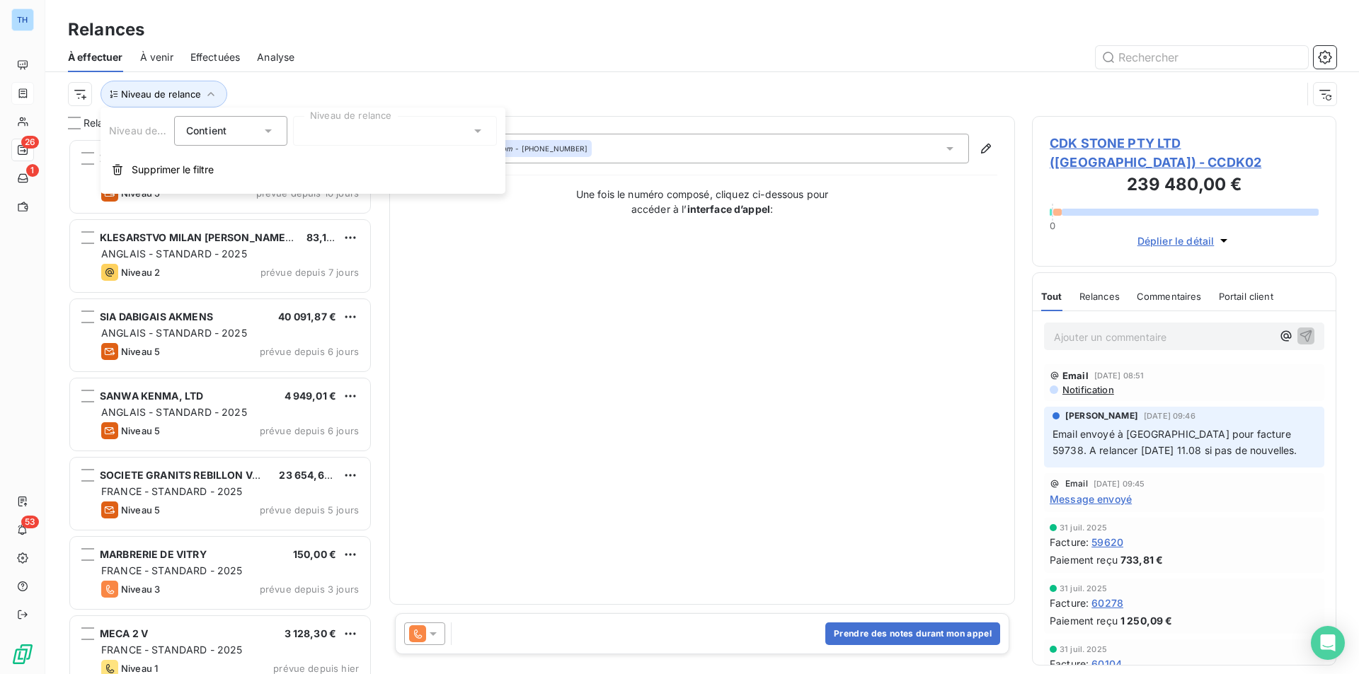
click at [370, 135] on div at bounding box center [395, 131] width 204 height 30
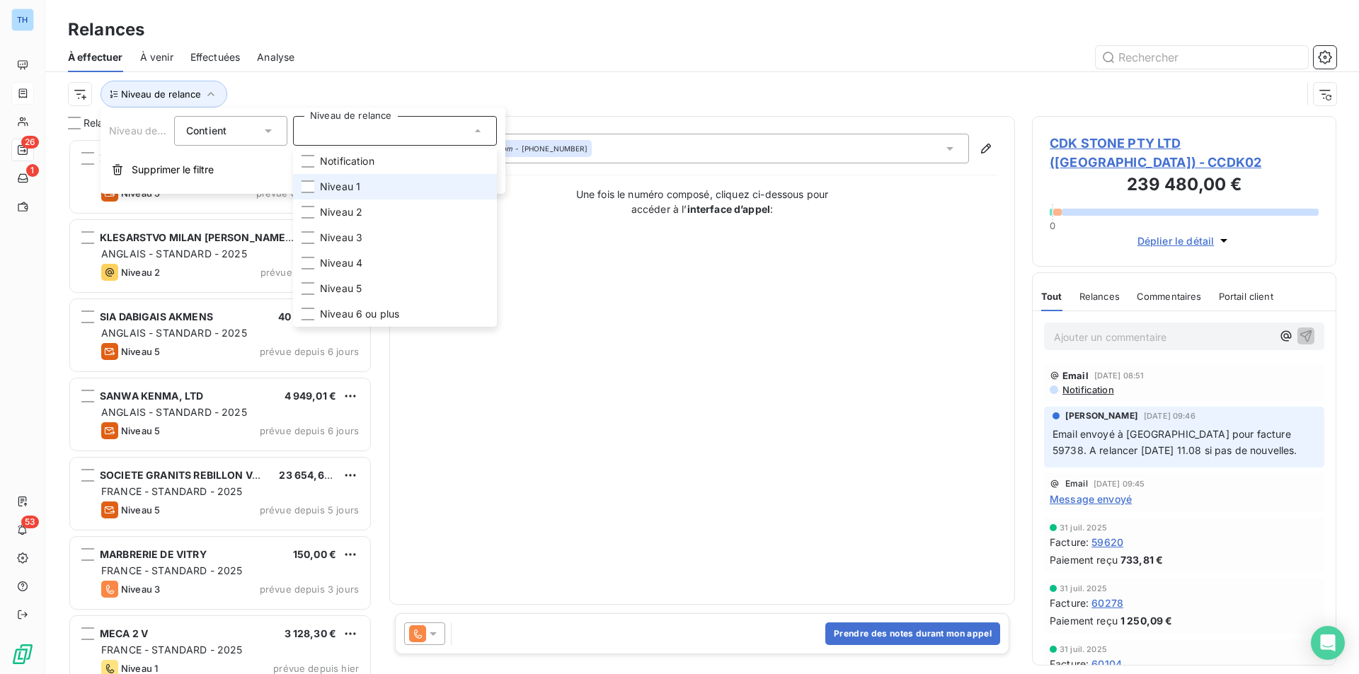
click at [349, 190] on span "Niveau 1" at bounding box center [340, 187] width 40 height 14
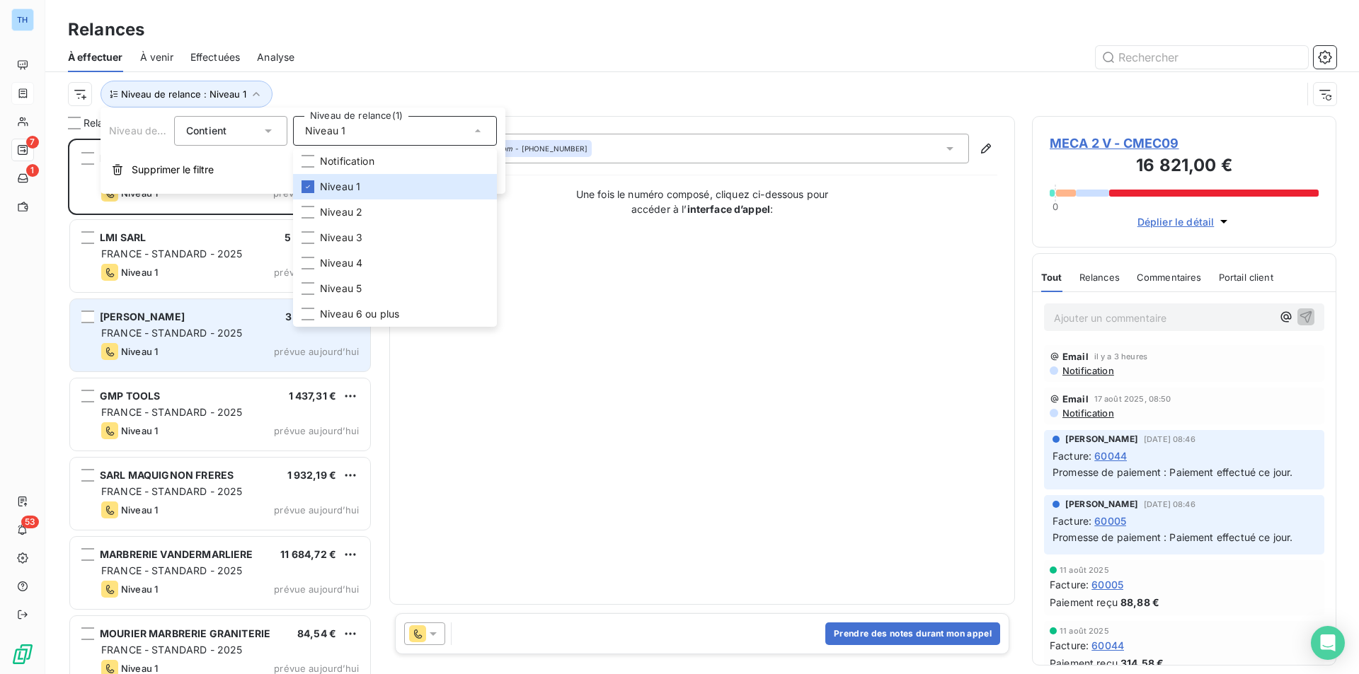
click at [243, 364] on div "MARIAU JEAN-YVES S.A.R.L 3 103,78 € FRANCE - STANDARD - 2025 Niveau 1 prévue au…" at bounding box center [220, 335] width 300 height 72
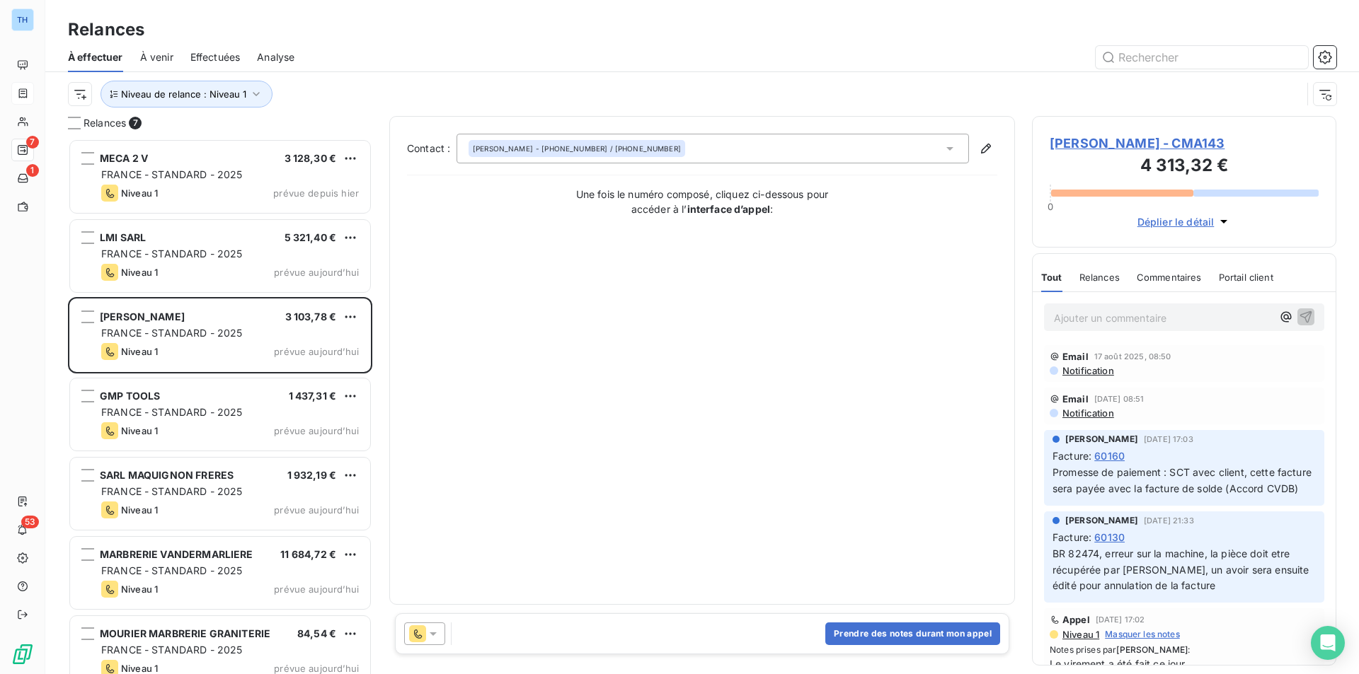
click at [1155, 140] on span "MARIAU JEAN-YVES S.A.R.L - CMA143" at bounding box center [1183, 143] width 269 height 19
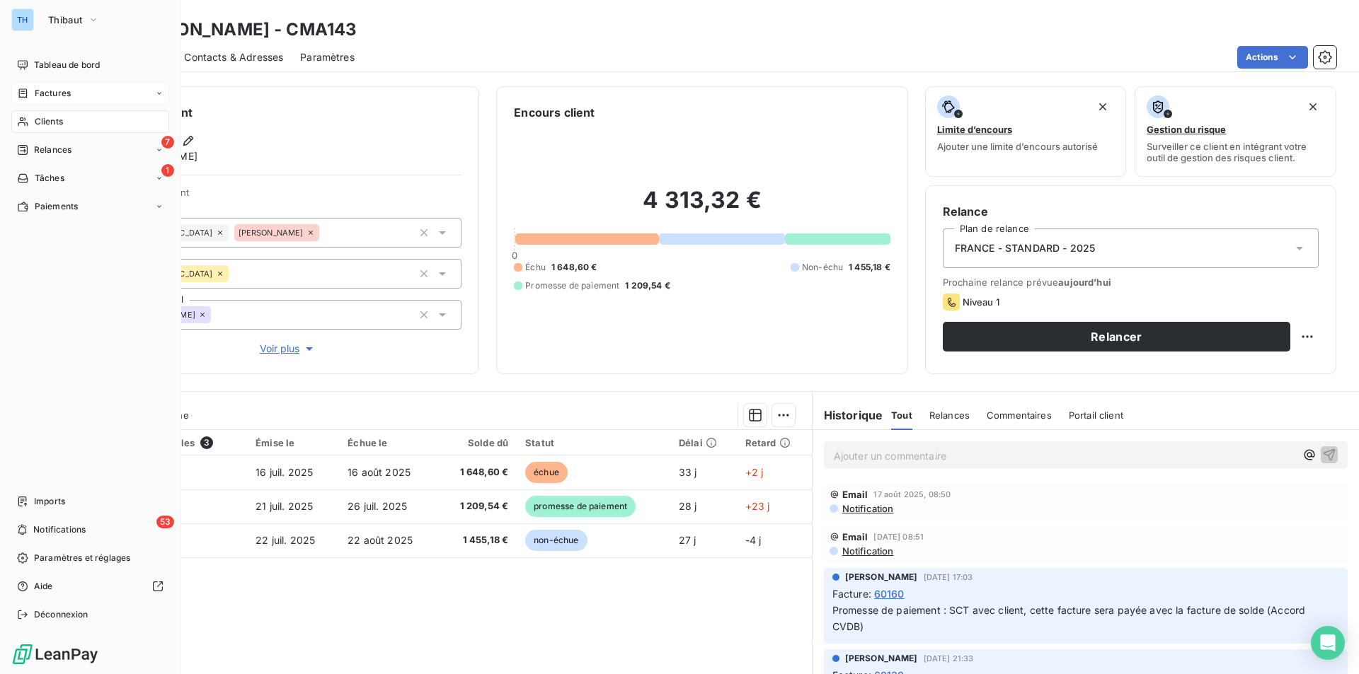
drag, startPoint x: 49, startPoint y: 117, endPoint x: 111, endPoint y: 138, distance: 65.6
click at [49, 117] on span "Clients" at bounding box center [49, 121] width 28 height 13
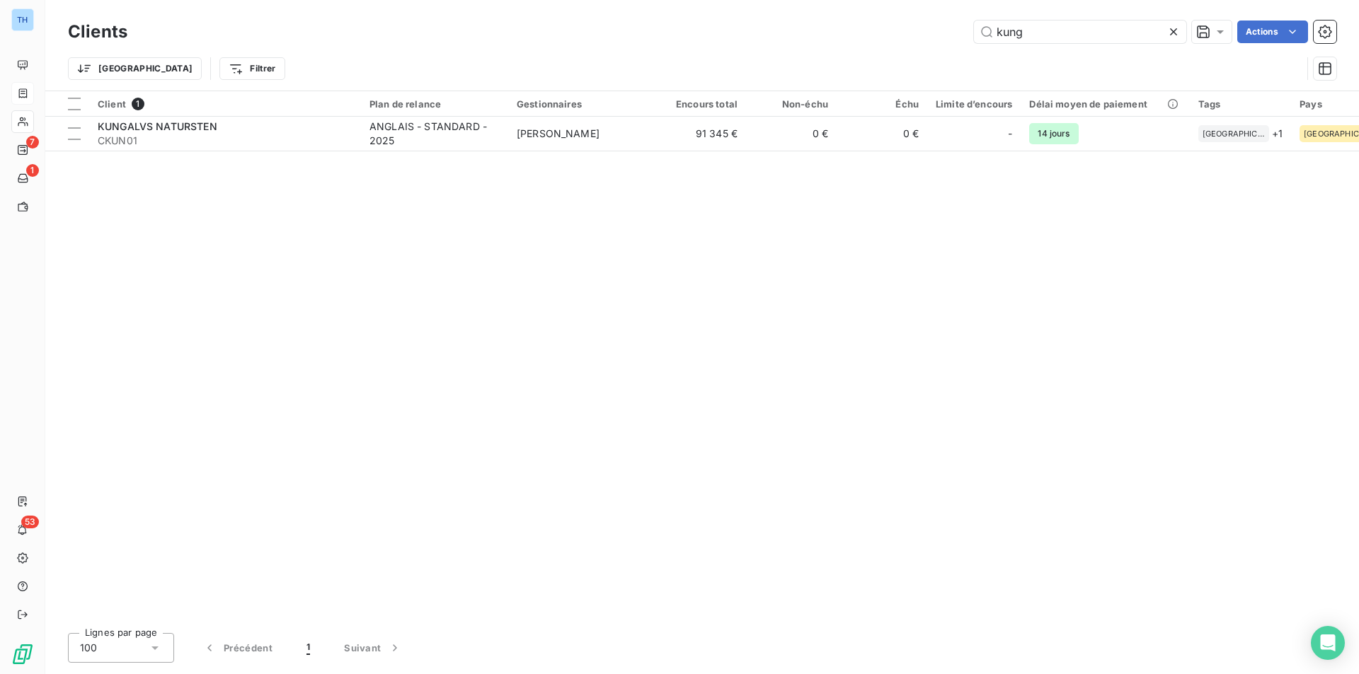
drag, startPoint x: 1025, startPoint y: 30, endPoint x: 969, endPoint y: 29, distance: 56.6
click at [978, 30] on input "kung" at bounding box center [1080, 32] width 212 height 23
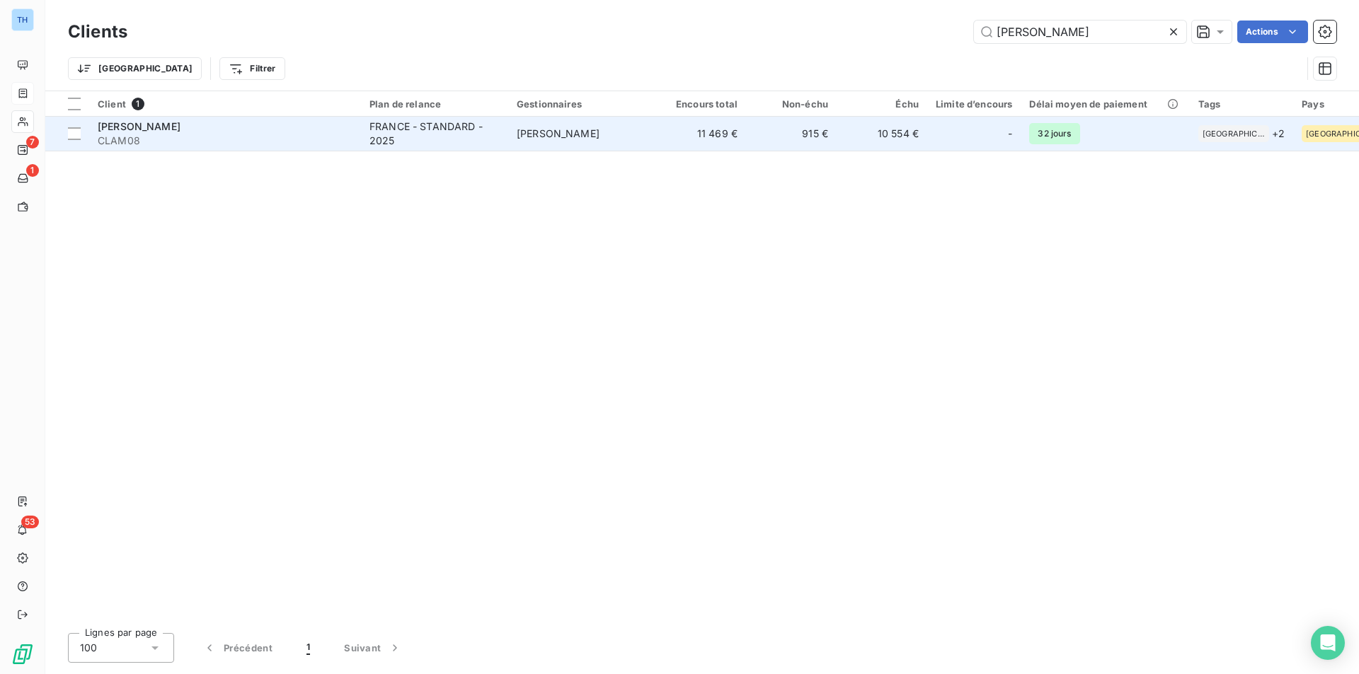
type input "lambert"
click at [696, 134] on td "11 469 €" at bounding box center [700, 134] width 91 height 34
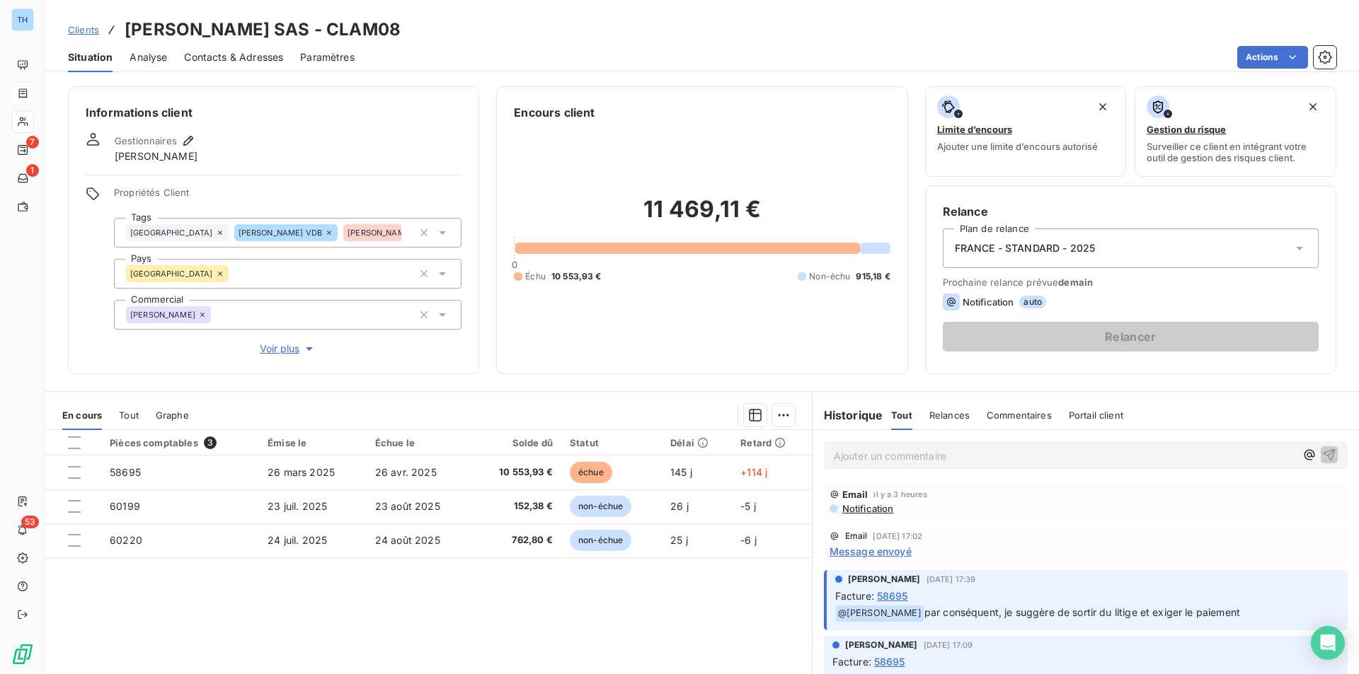
click at [287, 350] on span "Voir plus" at bounding box center [288, 349] width 57 height 14
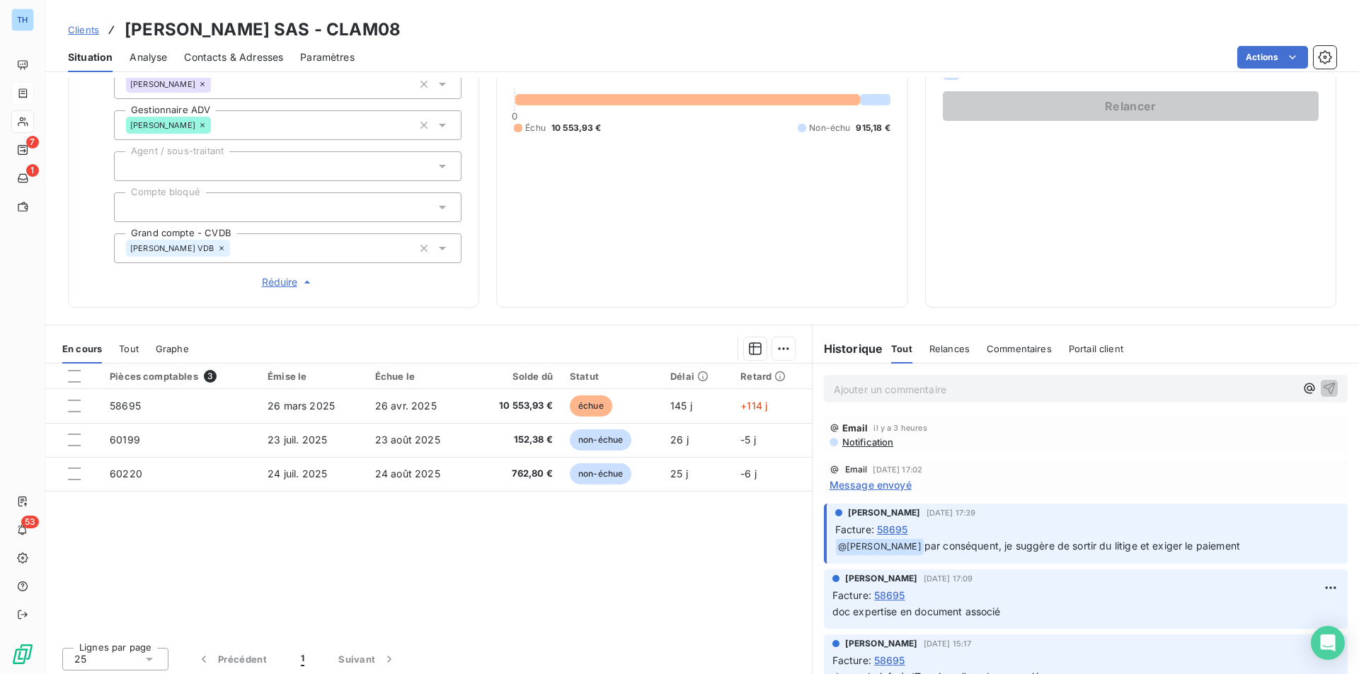
scroll to position [235, 0]
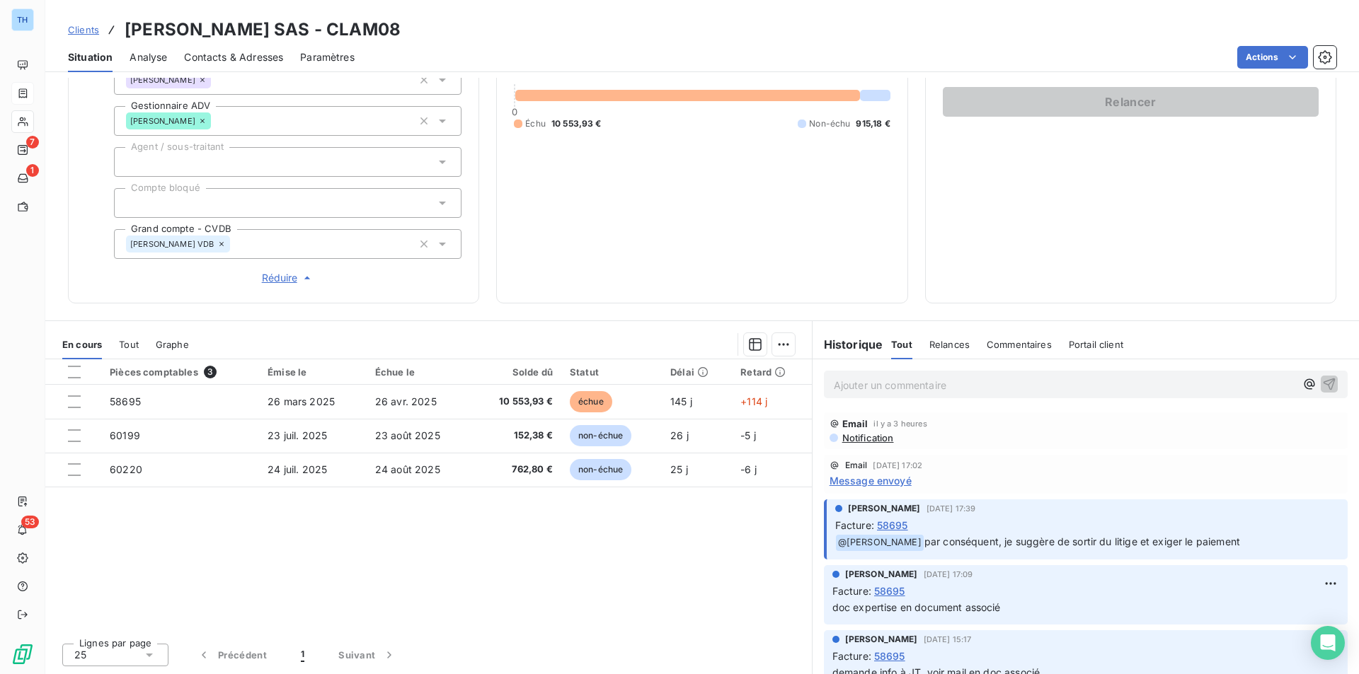
click at [872, 485] on span "Message envoyé" at bounding box center [870, 480] width 82 height 15
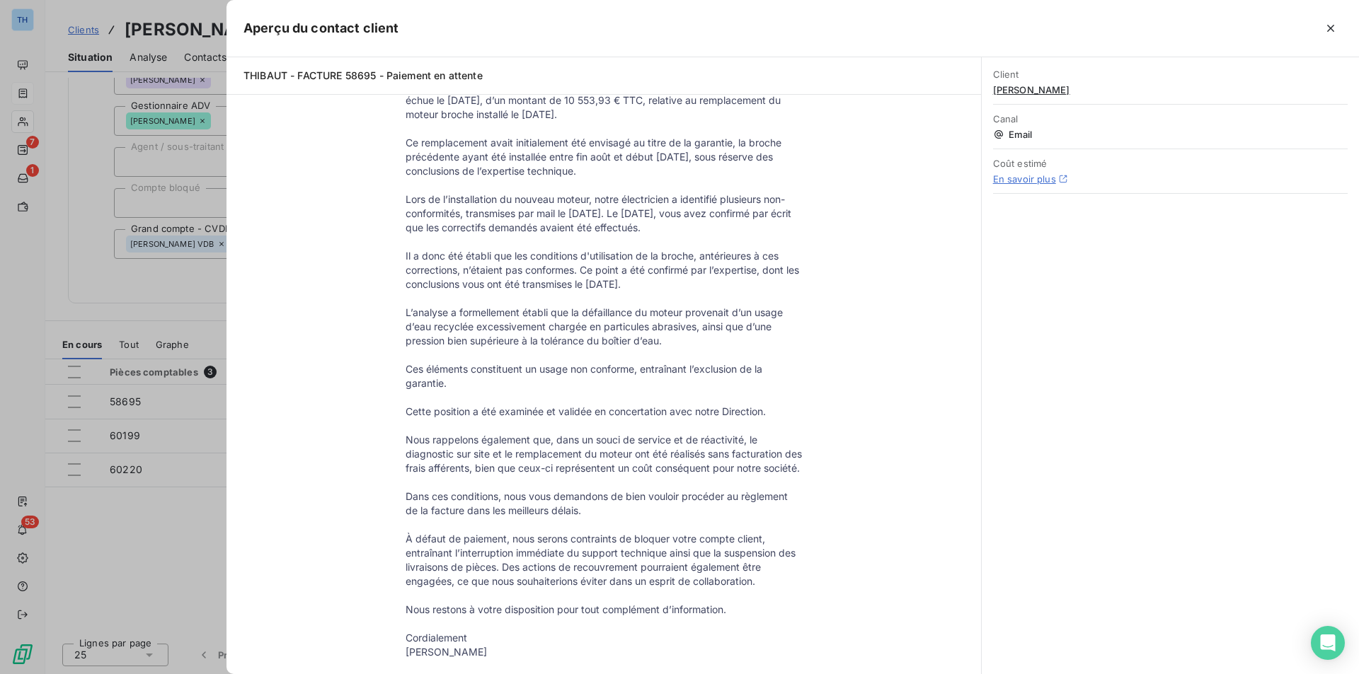
scroll to position [0, 0]
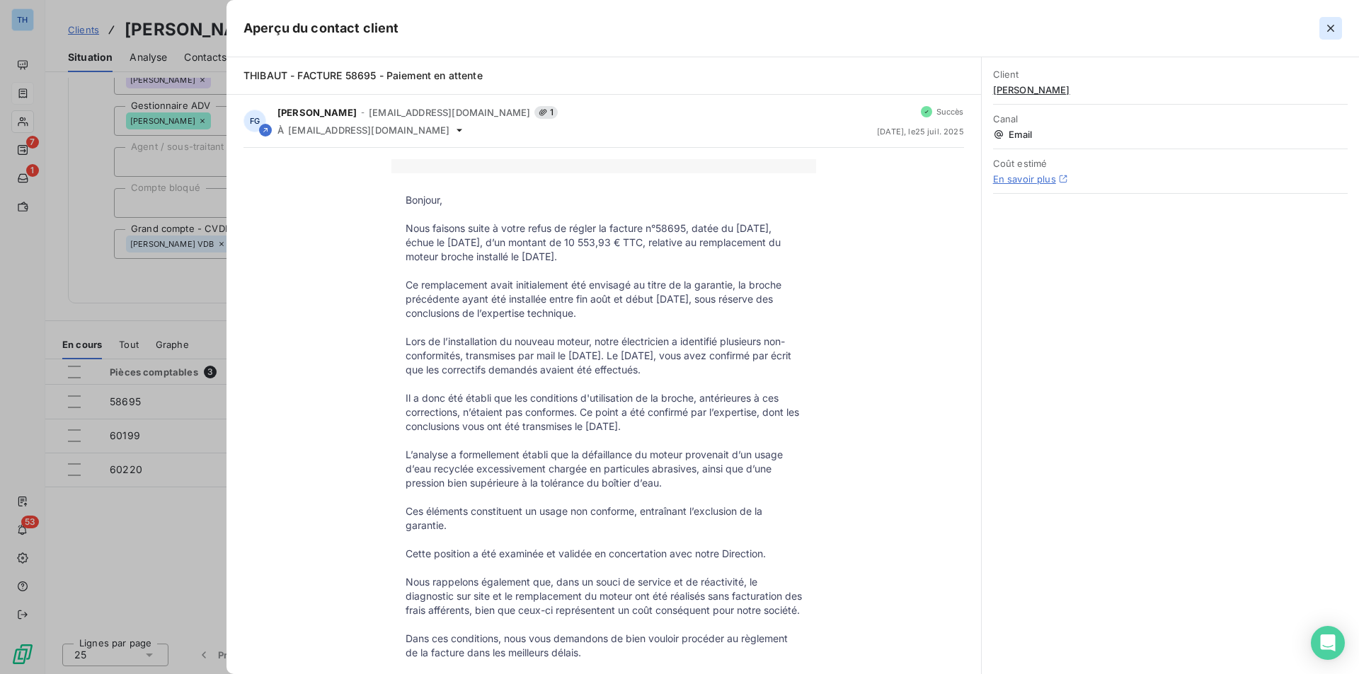
click at [1336, 30] on icon "button" at bounding box center [1330, 28] width 14 height 14
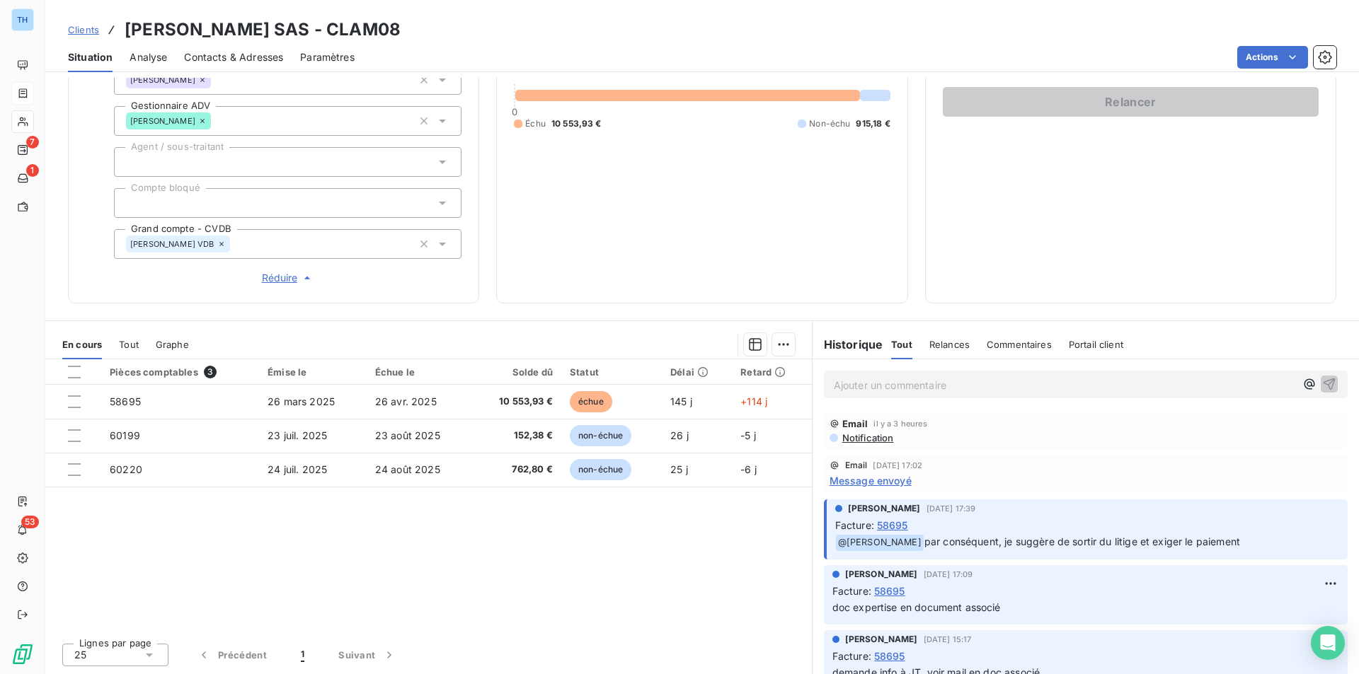
click at [292, 195] on div at bounding box center [287, 203] width 347 height 30
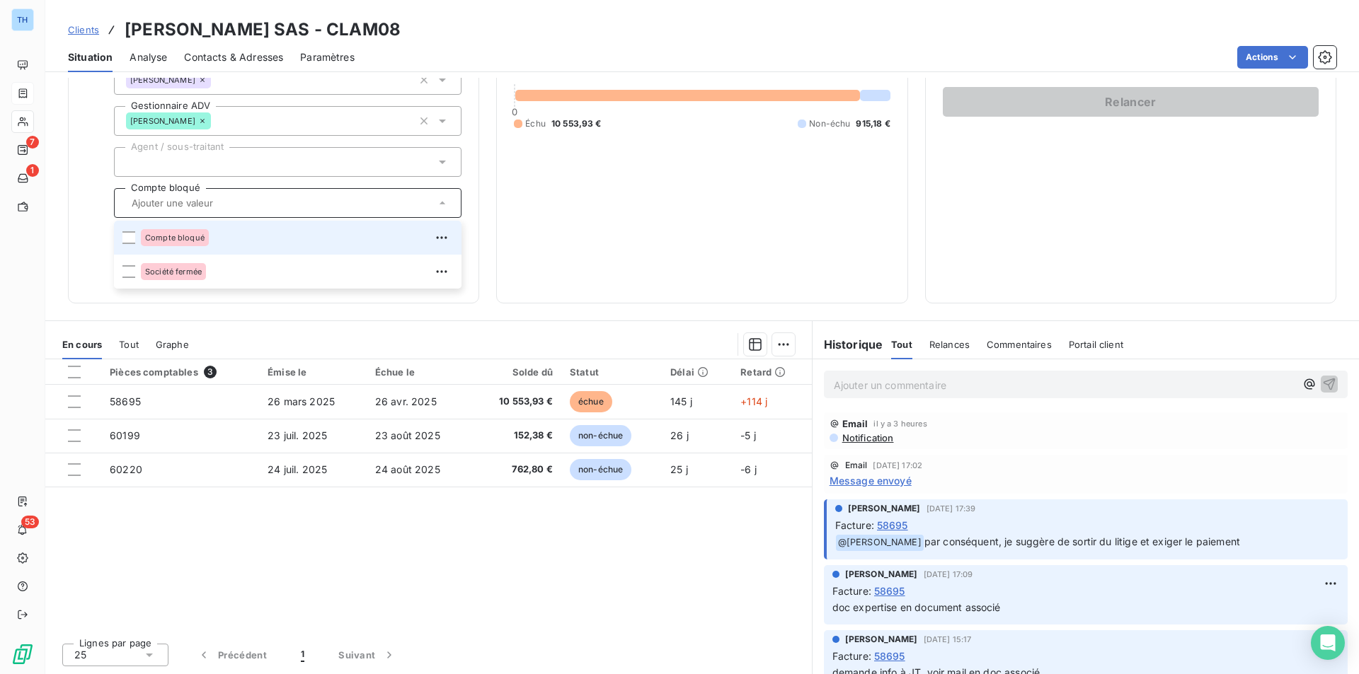
click at [155, 240] on span "Compte bloqué" at bounding box center [174, 238] width 59 height 8
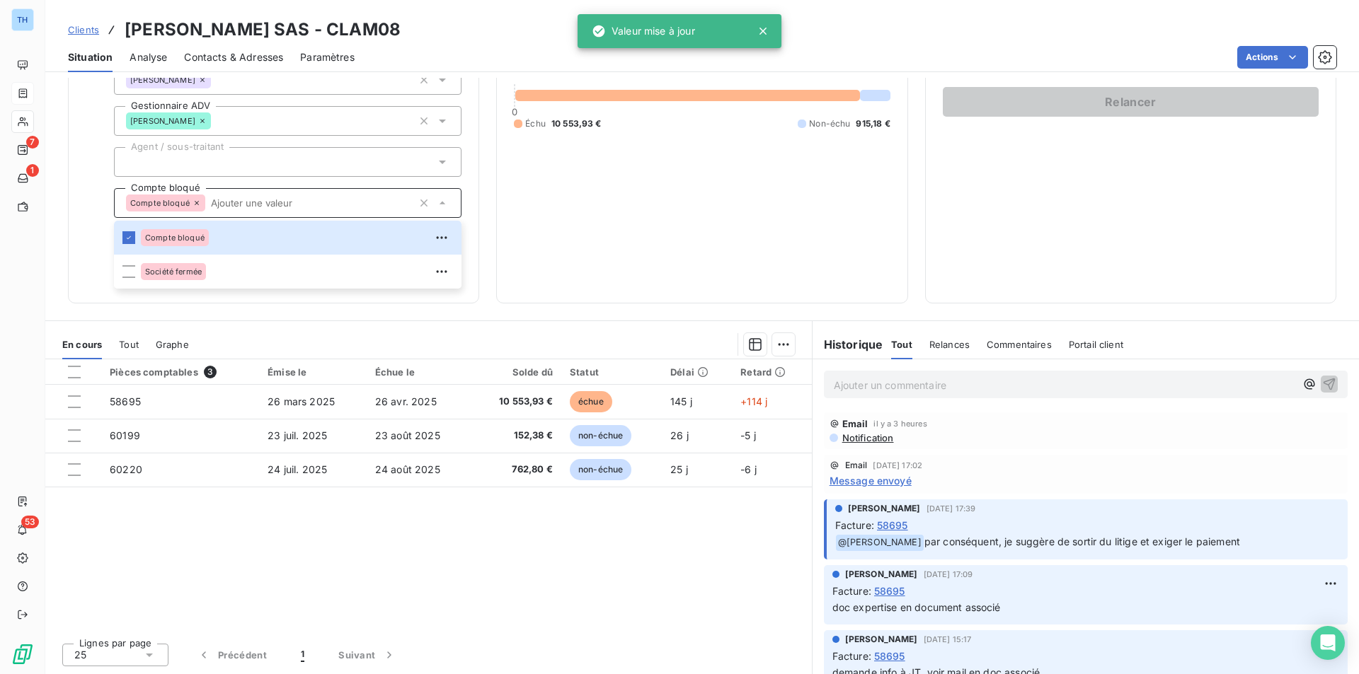
drag, startPoint x: 64, startPoint y: 243, endPoint x: 50, endPoint y: 247, distance: 14.6
click at [64, 243] on div "Informations client Gestionnaires PATRICK DELBREIL Propriétés Client Tags Franc…" at bounding box center [701, 77] width 1313 height 452
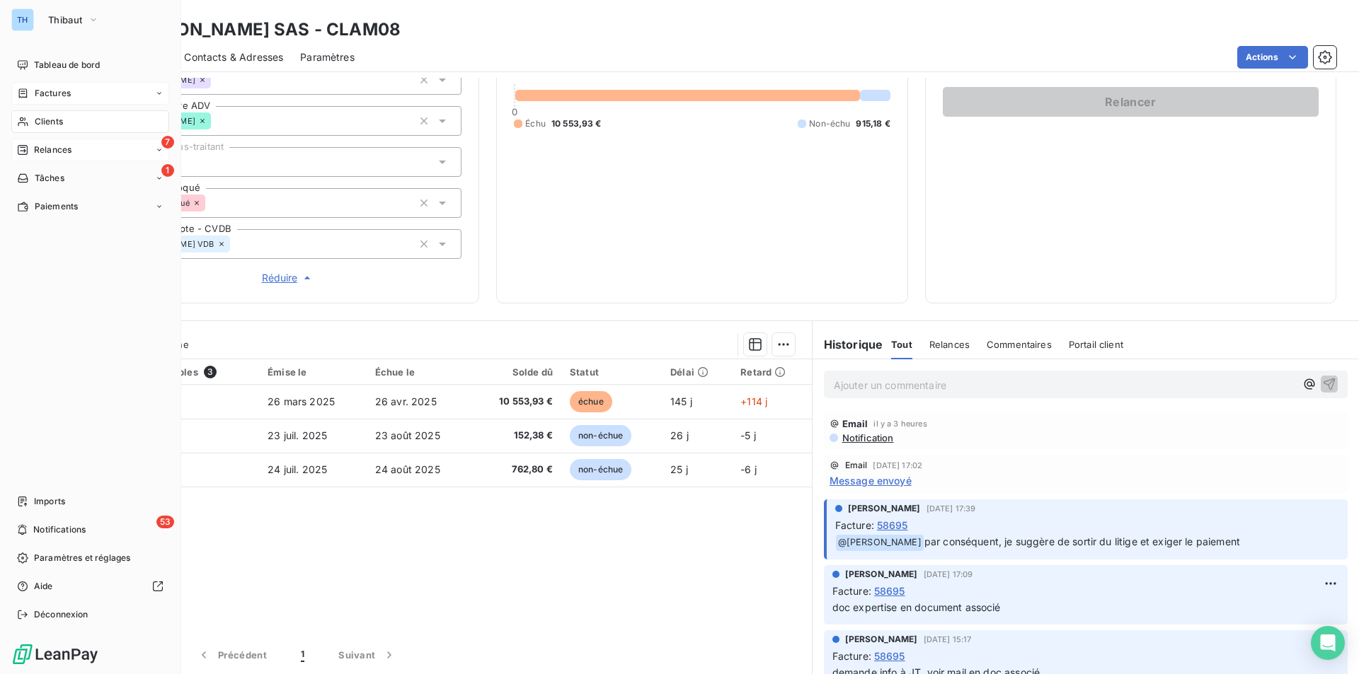
click at [57, 147] on span "Relances" at bounding box center [53, 150] width 38 height 13
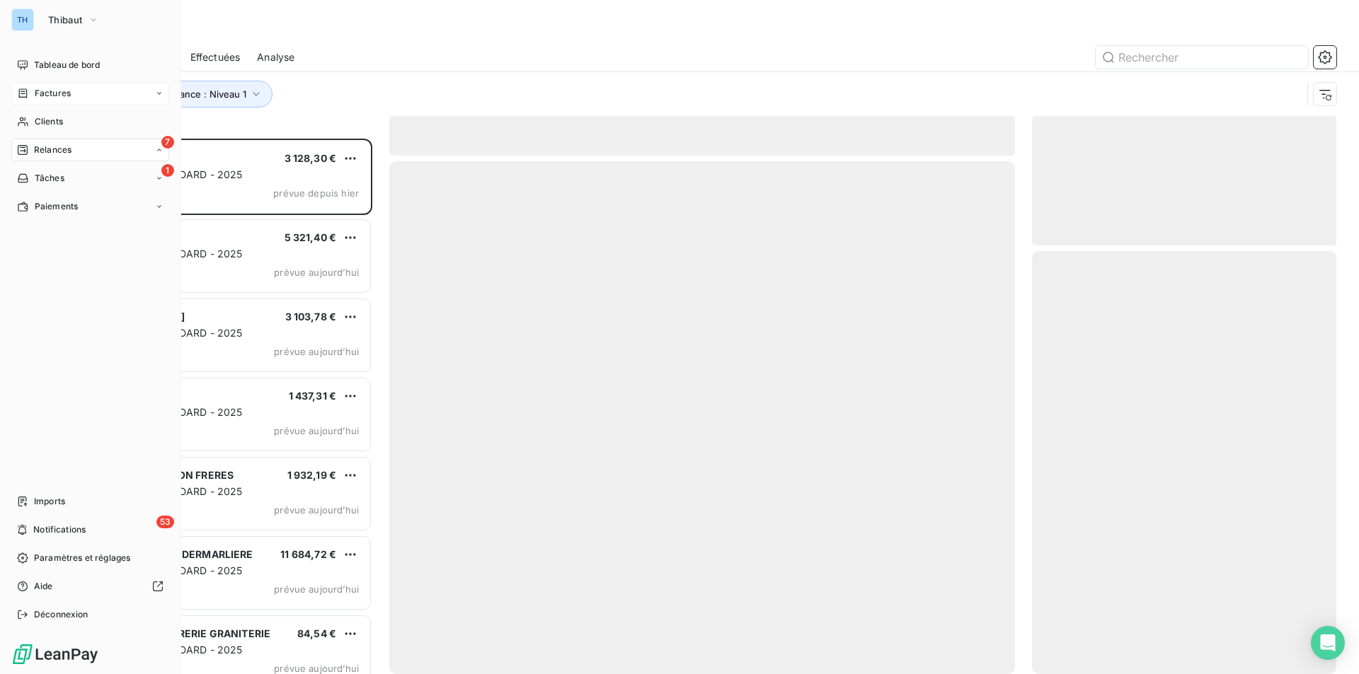
scroll to position [525, 294]
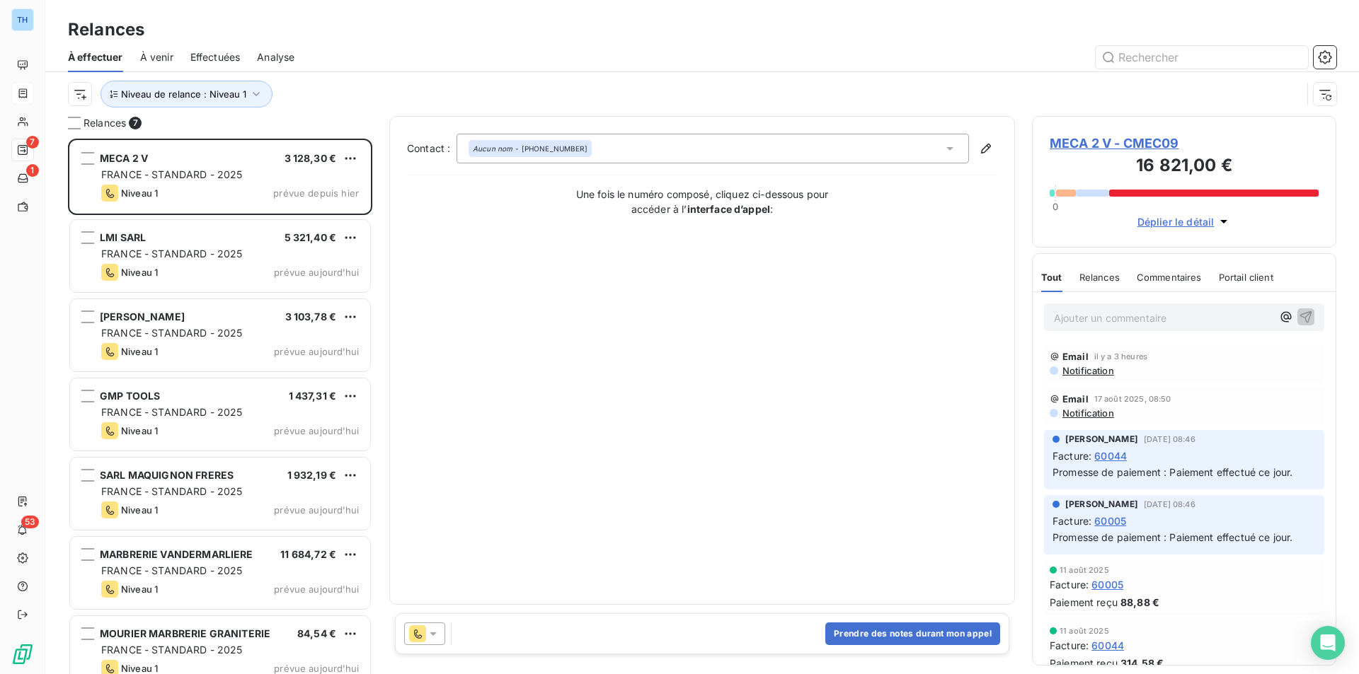
click at [413, 80] on div "Niveau de relance : Niveau 1" at bounding box center [702, 94] width 1268 height 44
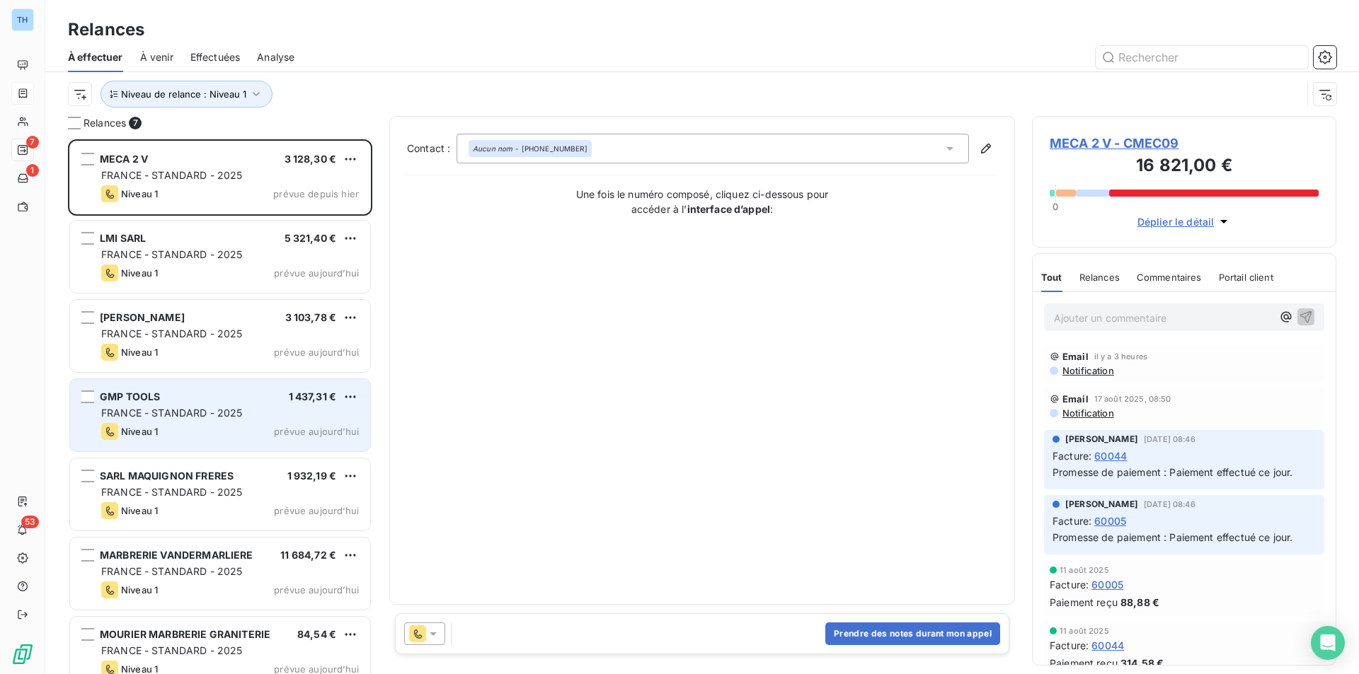
scroll to position [20, 0]
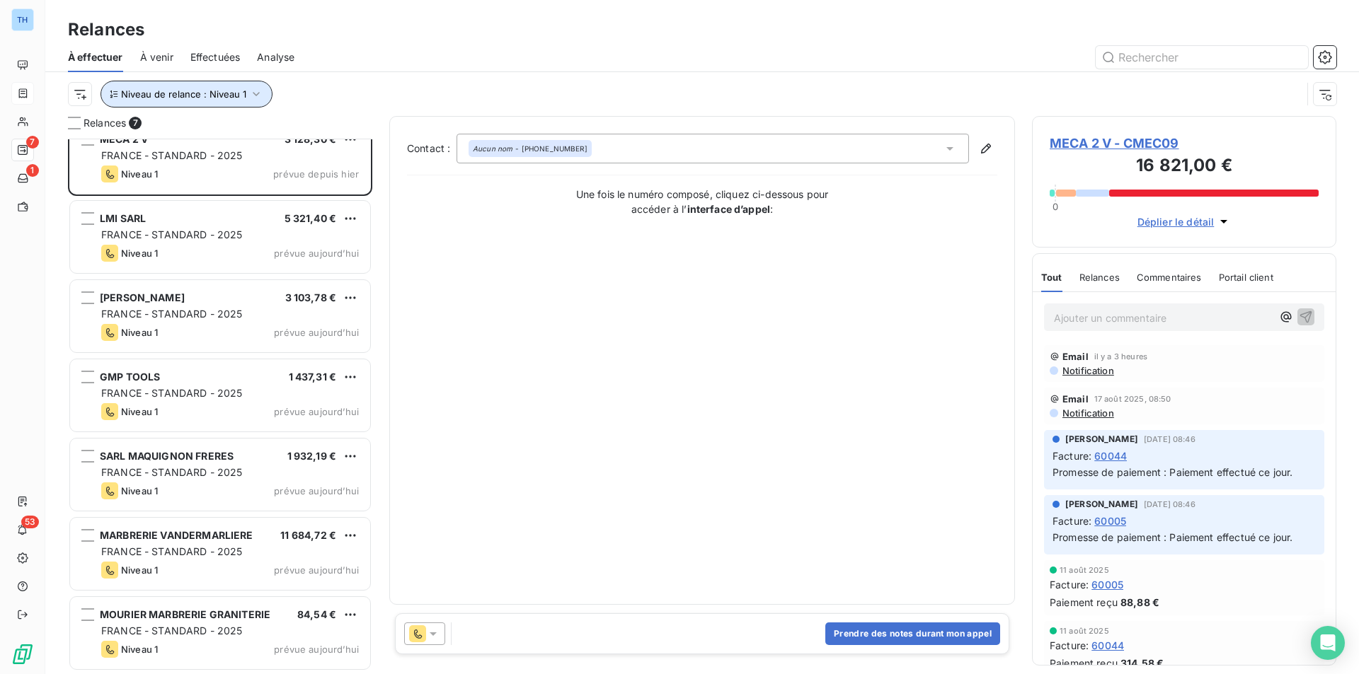
click at [231, 98] on span "Niveau de relance : Niveau 1" at bounding box center [183, 93] width 125 height 11
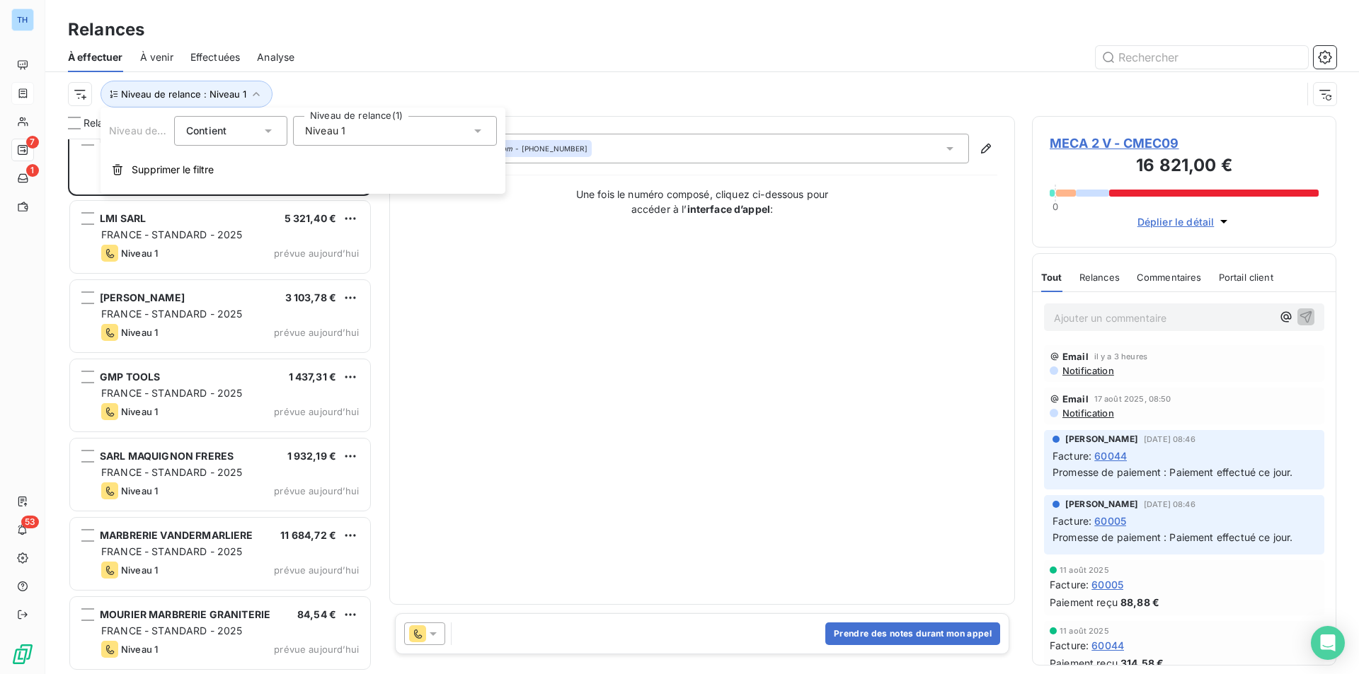
click at [373, 134] on div "Niveau 1" at bounding box center [395, 131] width 204 height 30
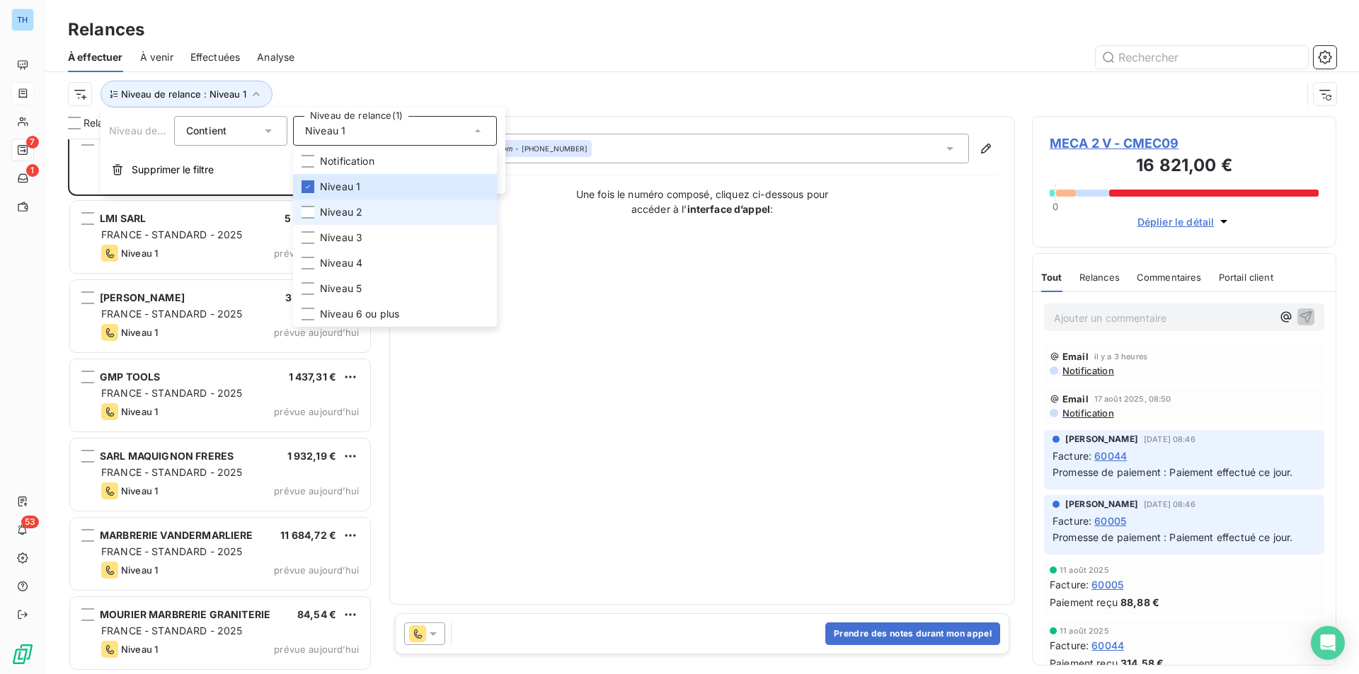
click at [333, 217] on span "Niveau 2" at bounding box center [341, 212] width 42 height 14
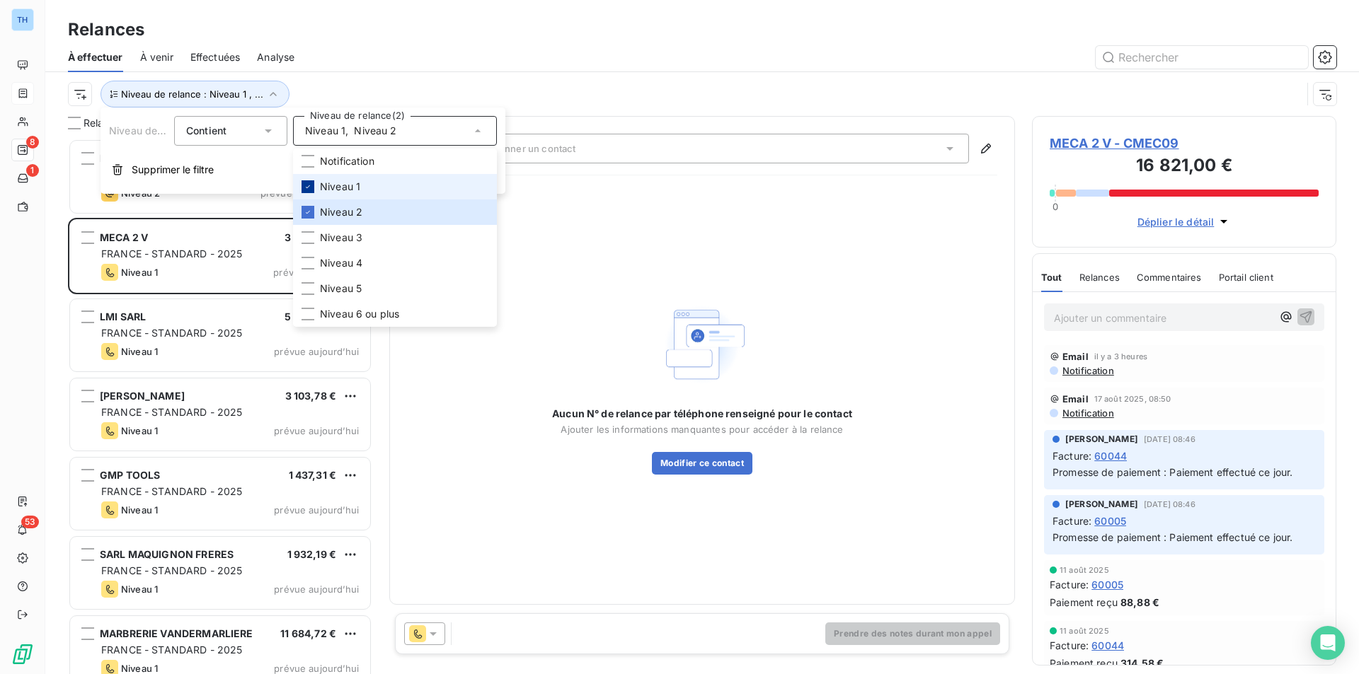
scroll to position [525, 294]
click at [311, 188] on icon at bounding box center [308, 187] width 8 height 8
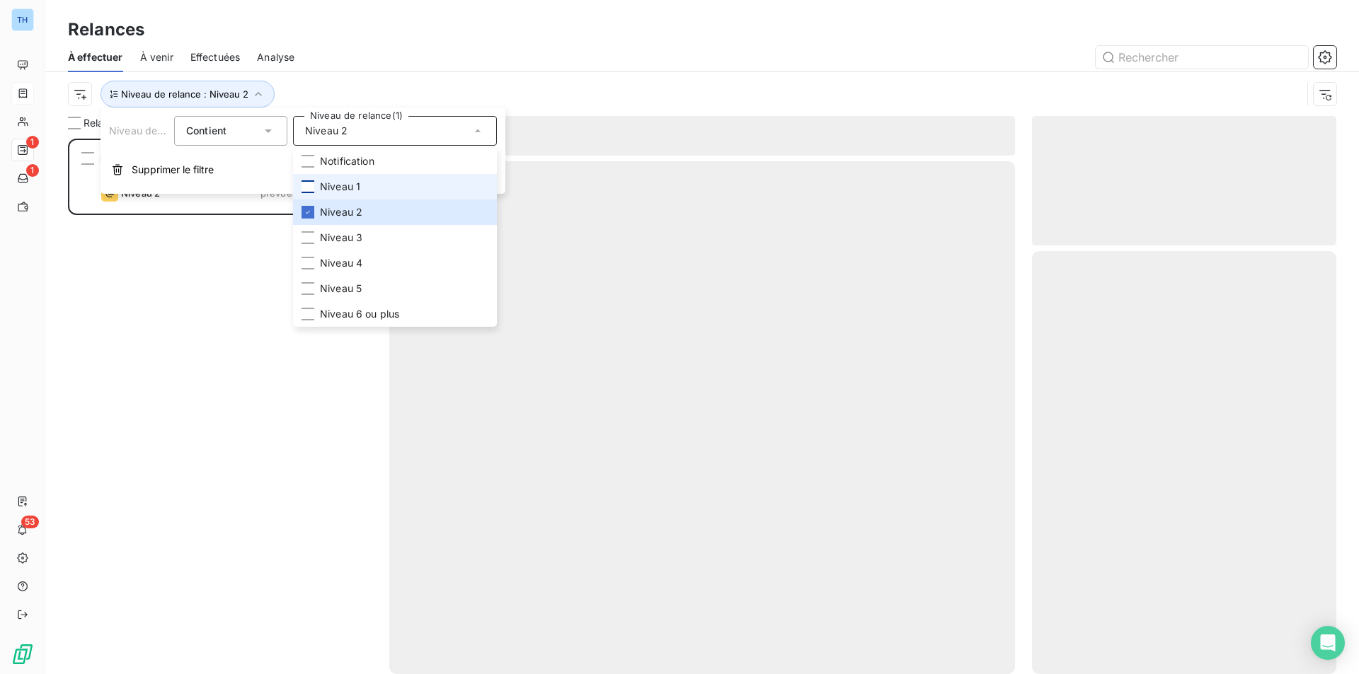
scroll to position [525, 294]
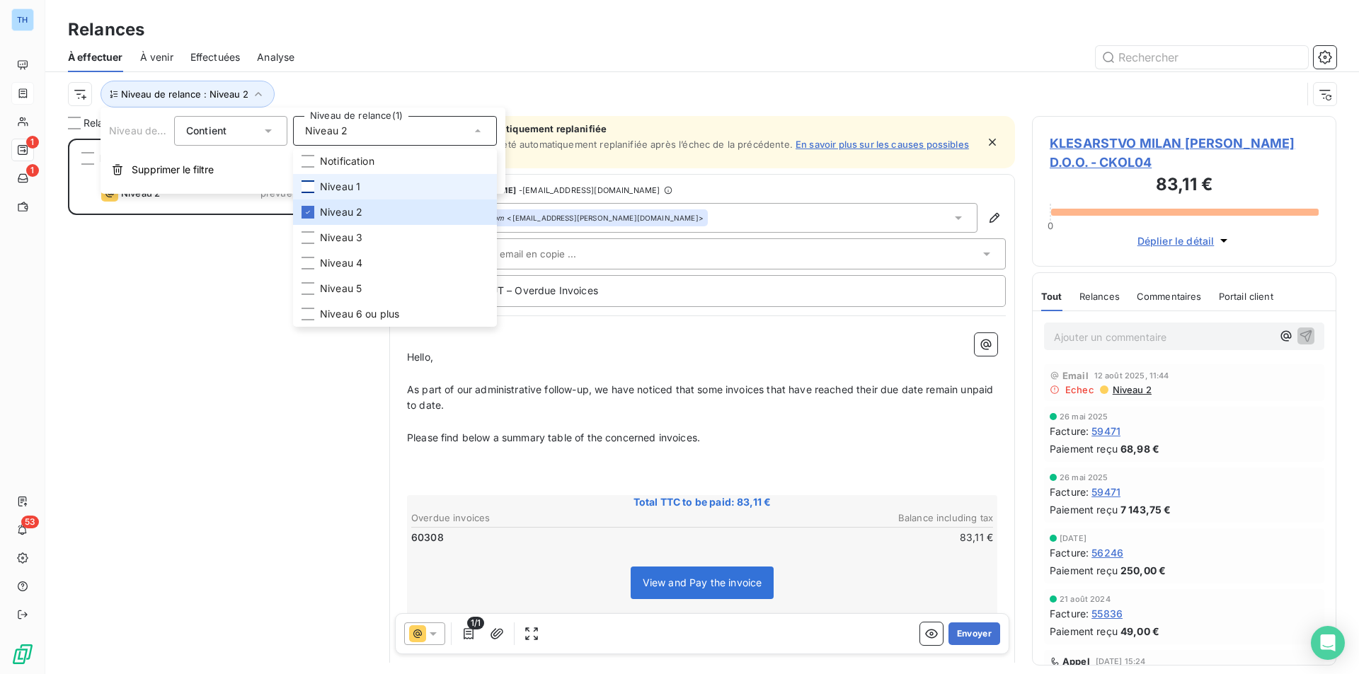
click at [559, 27] on div "Relances" at bounding box center [701, 29] width 1313 height 25
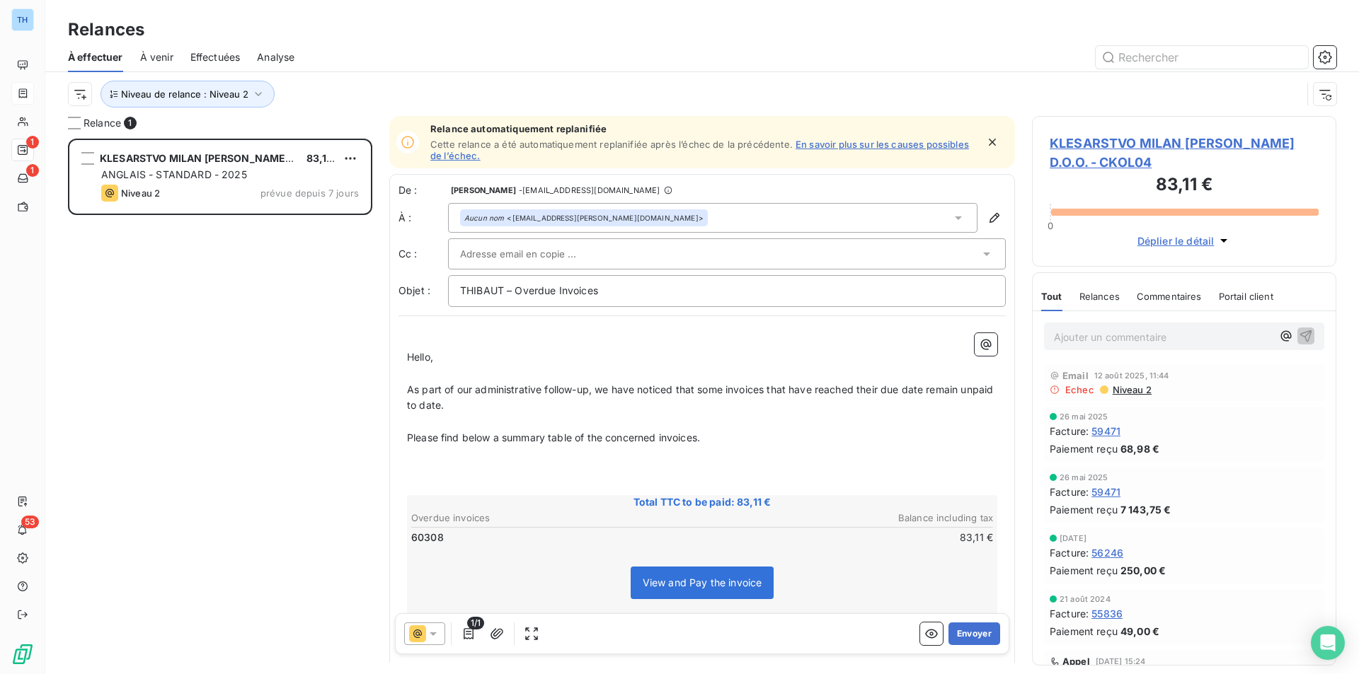
click at [1117, 144] on span "KLESARSTVO MILAN KOLAR D.O.O. - CKOL04" at bounding box center [1183, 153] width 269 height 38
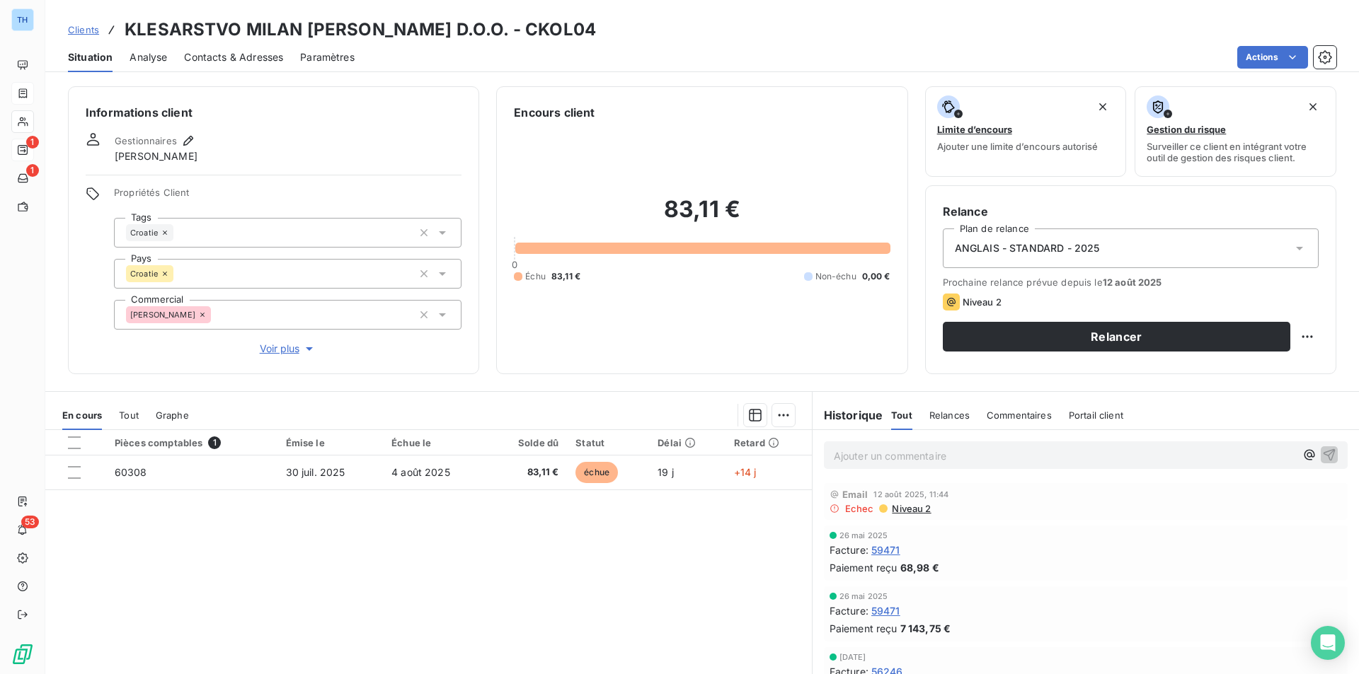
click at [157, 57] on span "Analyse" at bounding box center [148, 57] width 38 height 14
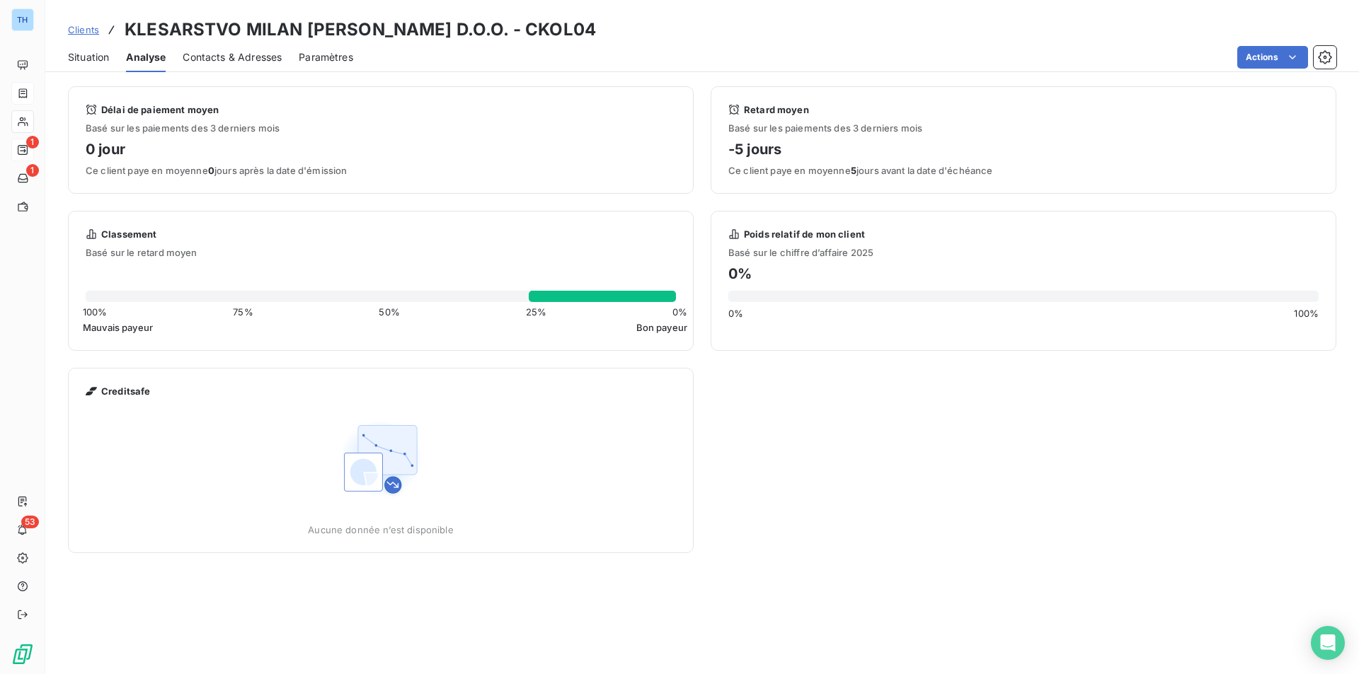
click at [221, 60] on span "Contacts & Adresses" at bounding box center [232, 57] width 99 height 14
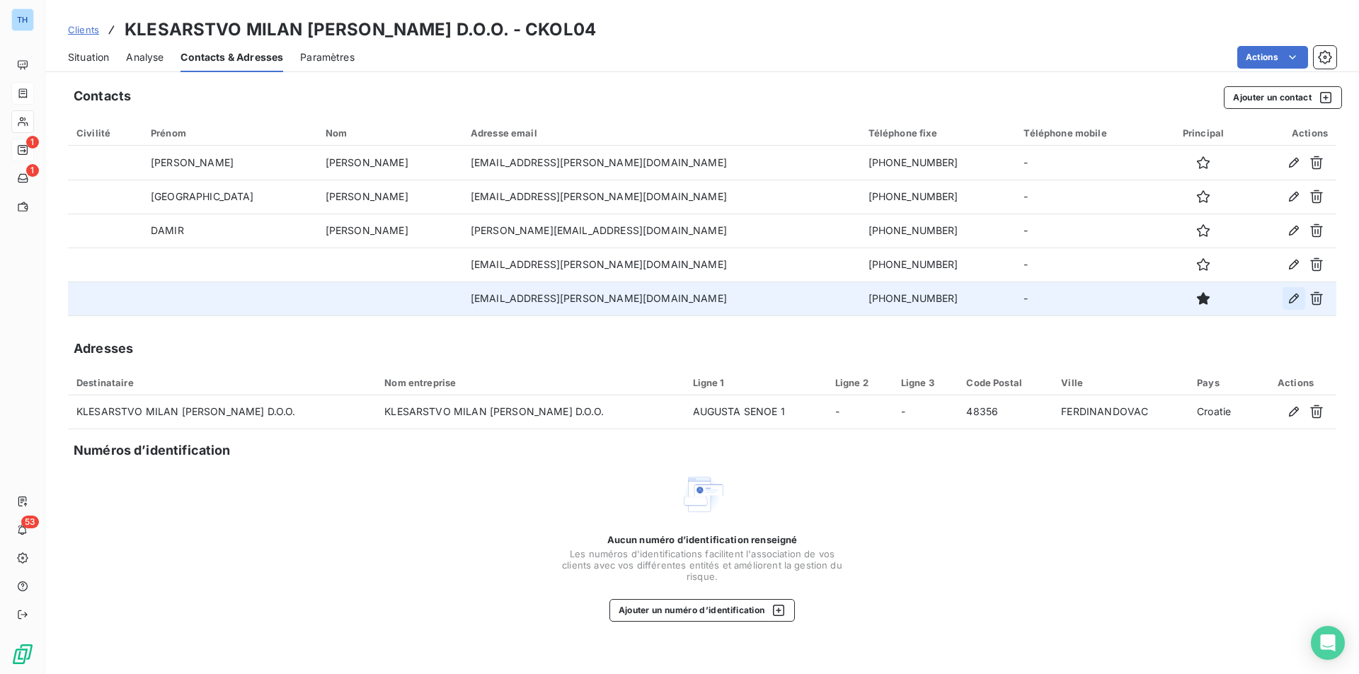
click at [1291, 299] on icon "button" at bounding box center [1294, 299] width 10 height 10
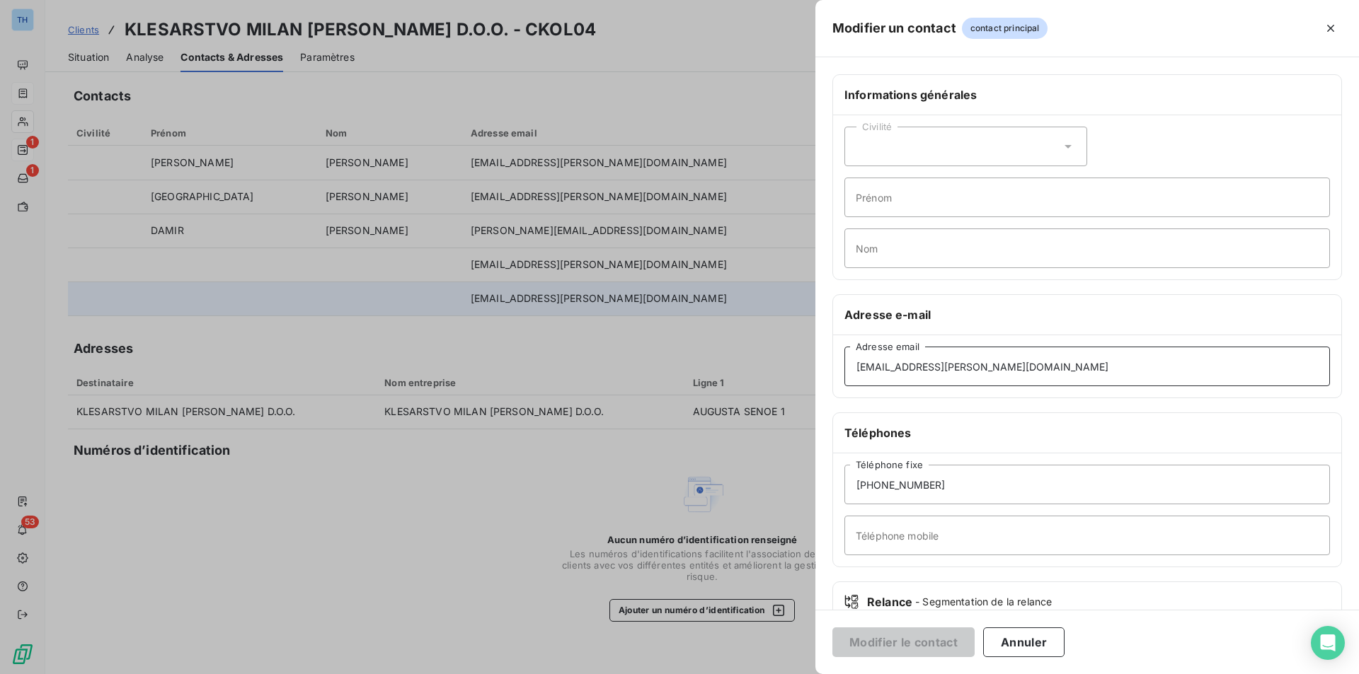
click at [1047, 357] on input "milan.kolar@kc.t.com.hr" at bounding box center [1086, 367] width 485 height 40
drag, startPoint x: 1047, startPoint y: 357, endPoint x: 754, endPoint y: 321, distance: 295.2
click at [750, 674] on div "Modifier un contact contact principal Informations générales Civilité Prénom No…" at bounding box center [679, 674] width 1359 height 0
paste input "info@kolar-klesarstvo.com"
type input "info@kolar-klesarstvo.com"
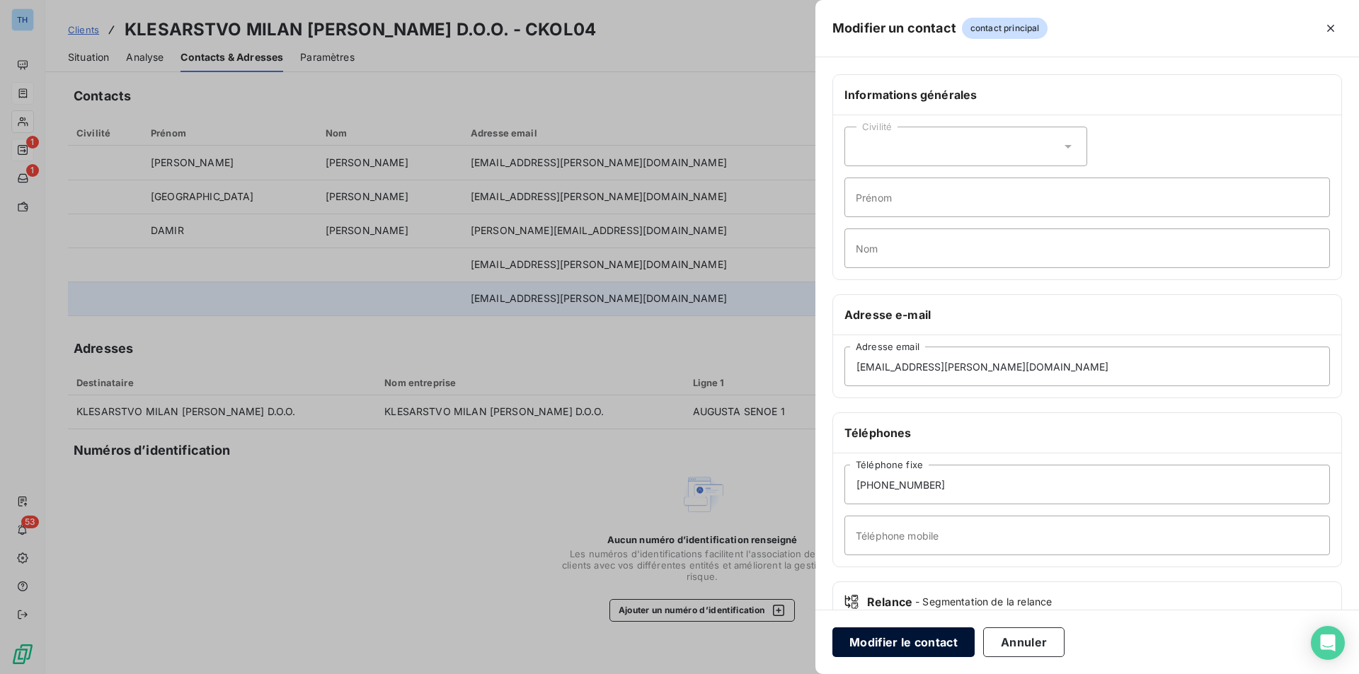
click at [909, 643] on button "Modifier le contact" at bounding box center [903, 643] width 142 height 30
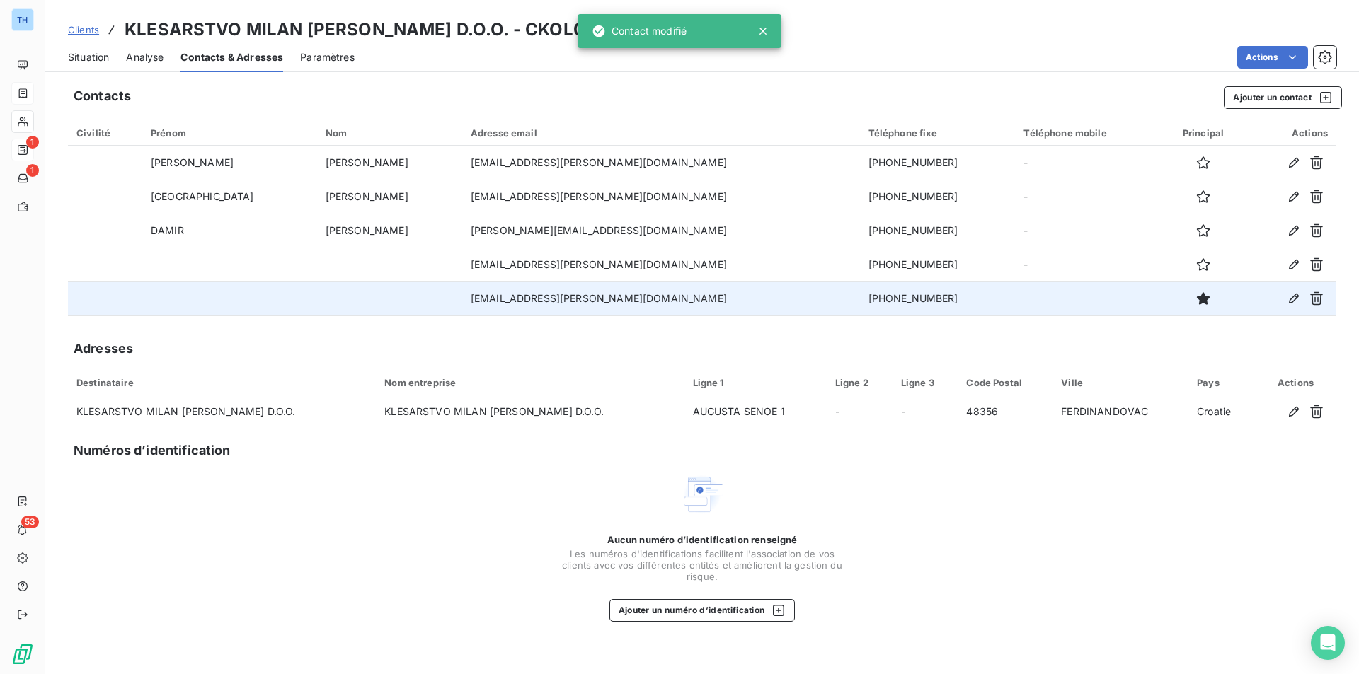
click at [82, 58] on span "Situation" at bounding box center [88, 57] width 41 height 14
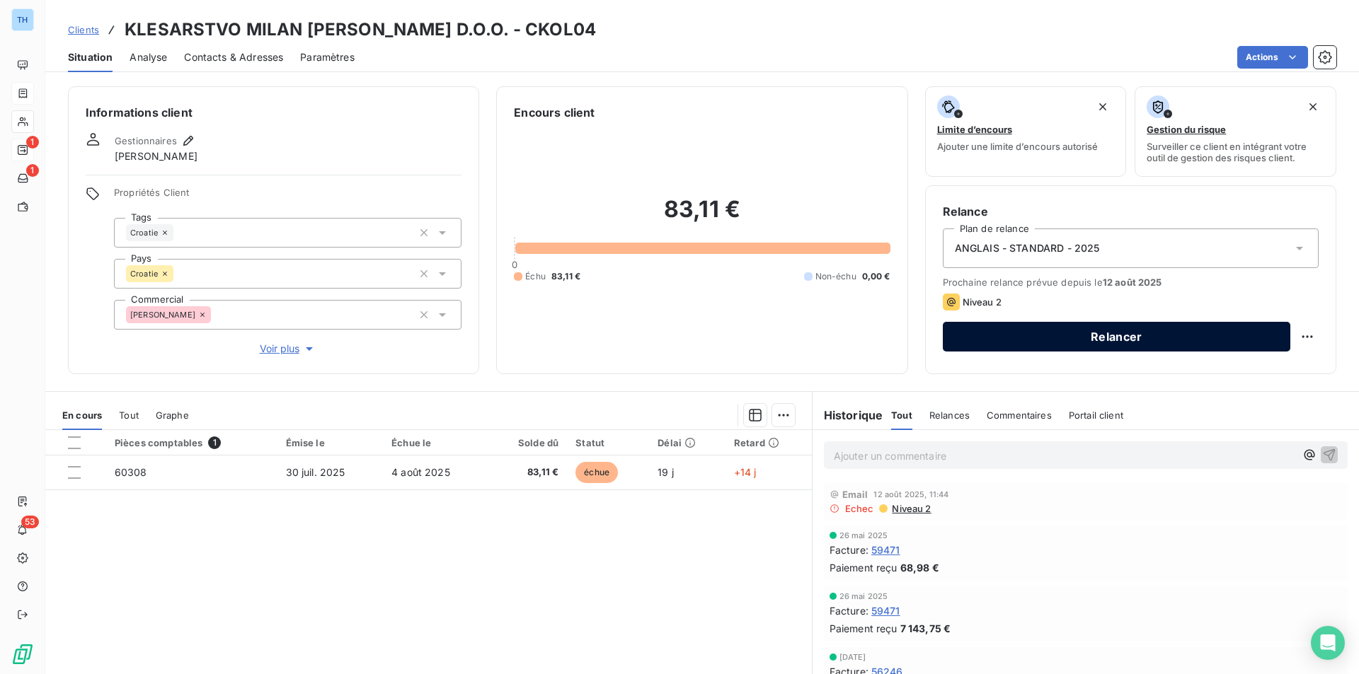
click at [1153, 332] on button "Relancer" at bounding box center [1116, 337] width 347 height 30
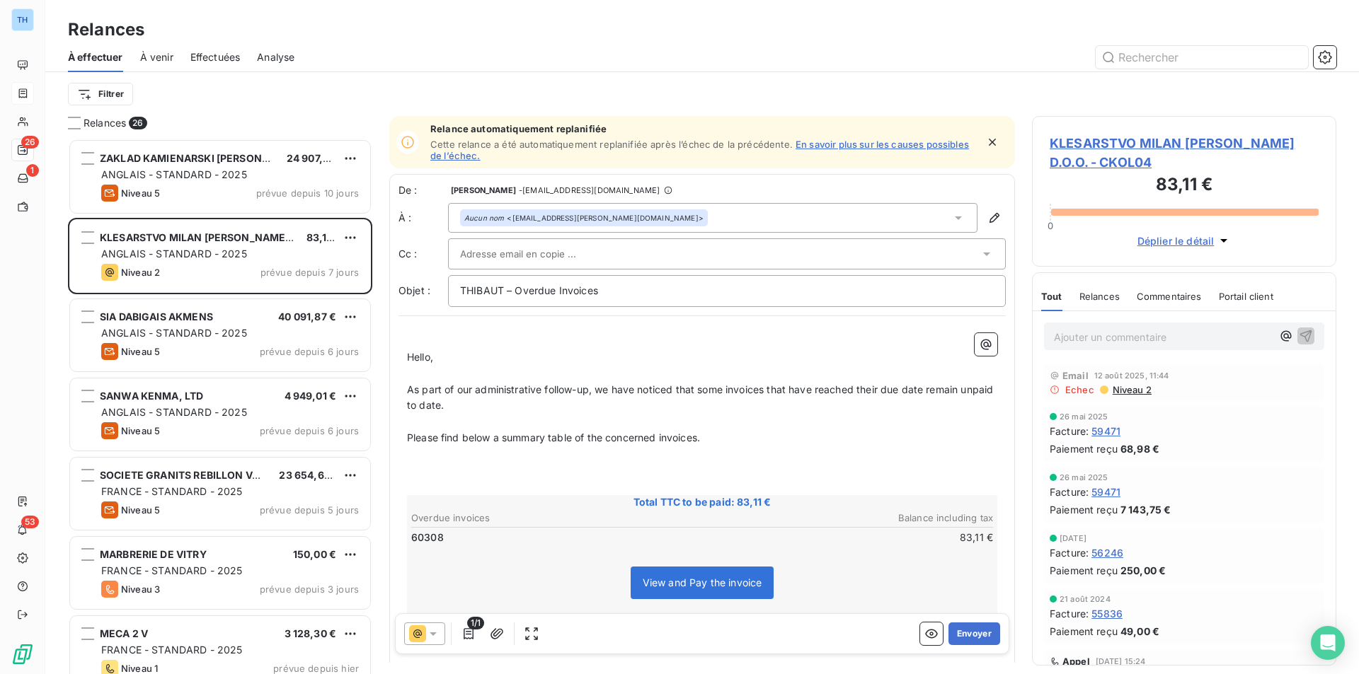
scroll to position [525, 294]
click at [108, 92] on html "TH 26 1 53 Relances À effectuer À venir Effectuées Analyse Filtrer Relances 26 …" at bounding box center [679, 337] width 1359 height 674
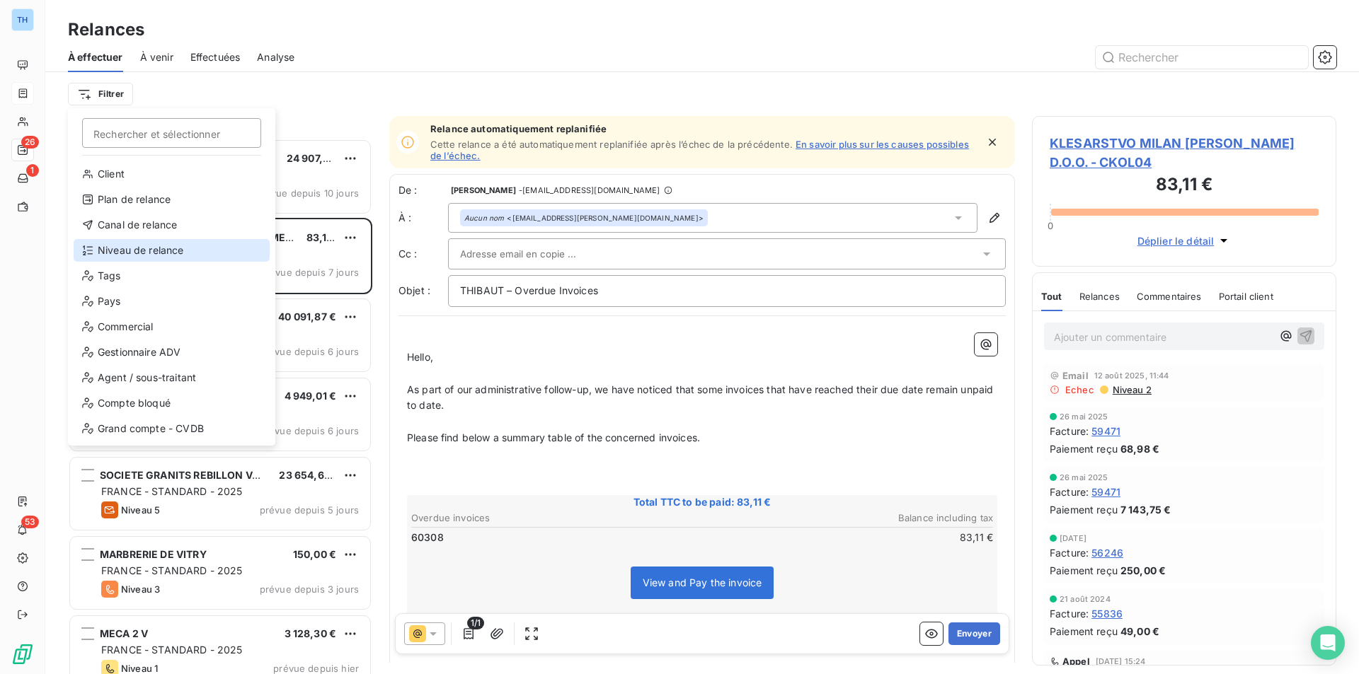
click at [154, 240] on div "Niveau de relance" at bounding box center [172, 250] width 196 height 23
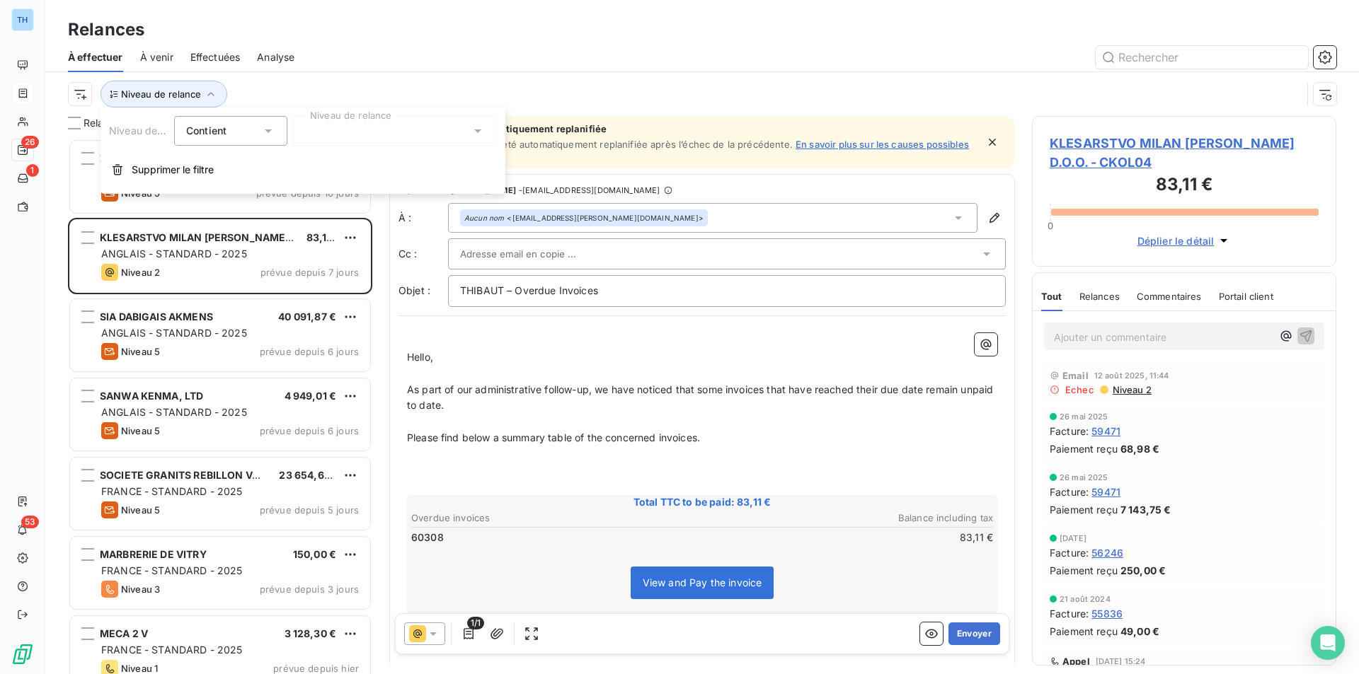
click at [340, 132] on div at bounding box center [395, 131] width 204 height 30
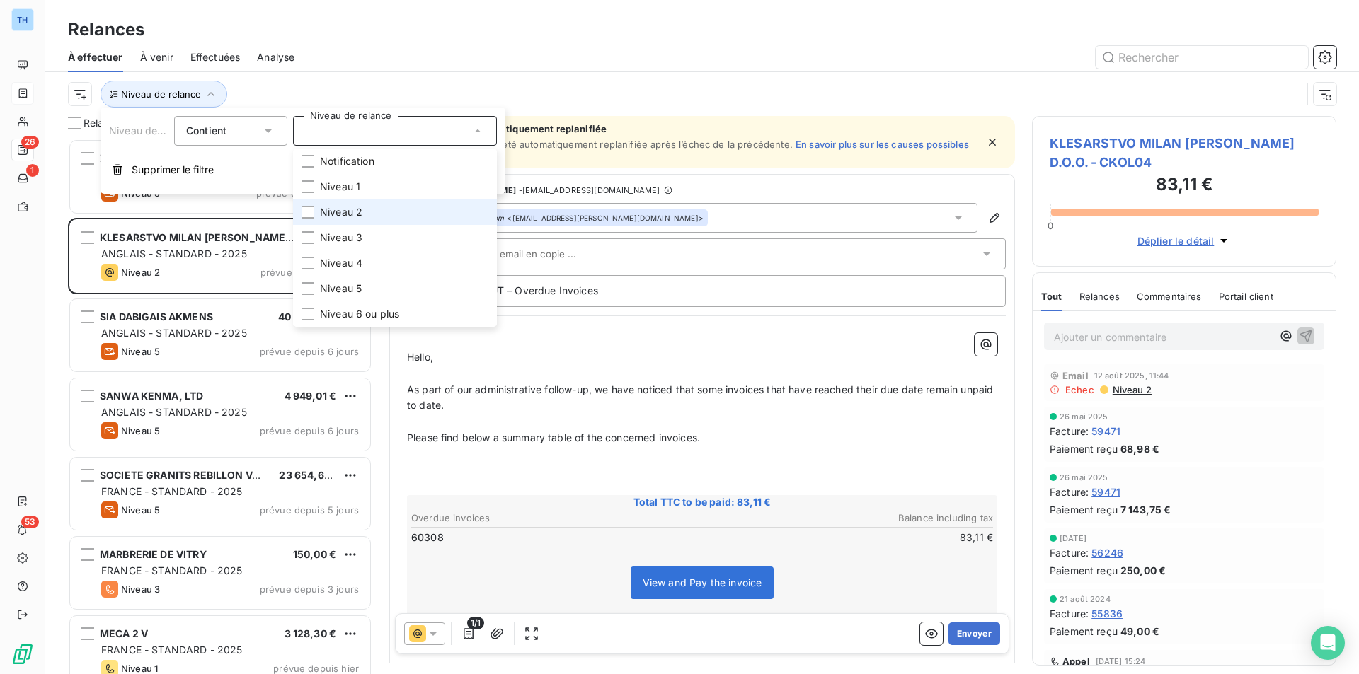
click at [337, 213] on span "Niveau 2" at bounding box center [341, 212] width 42 height 14
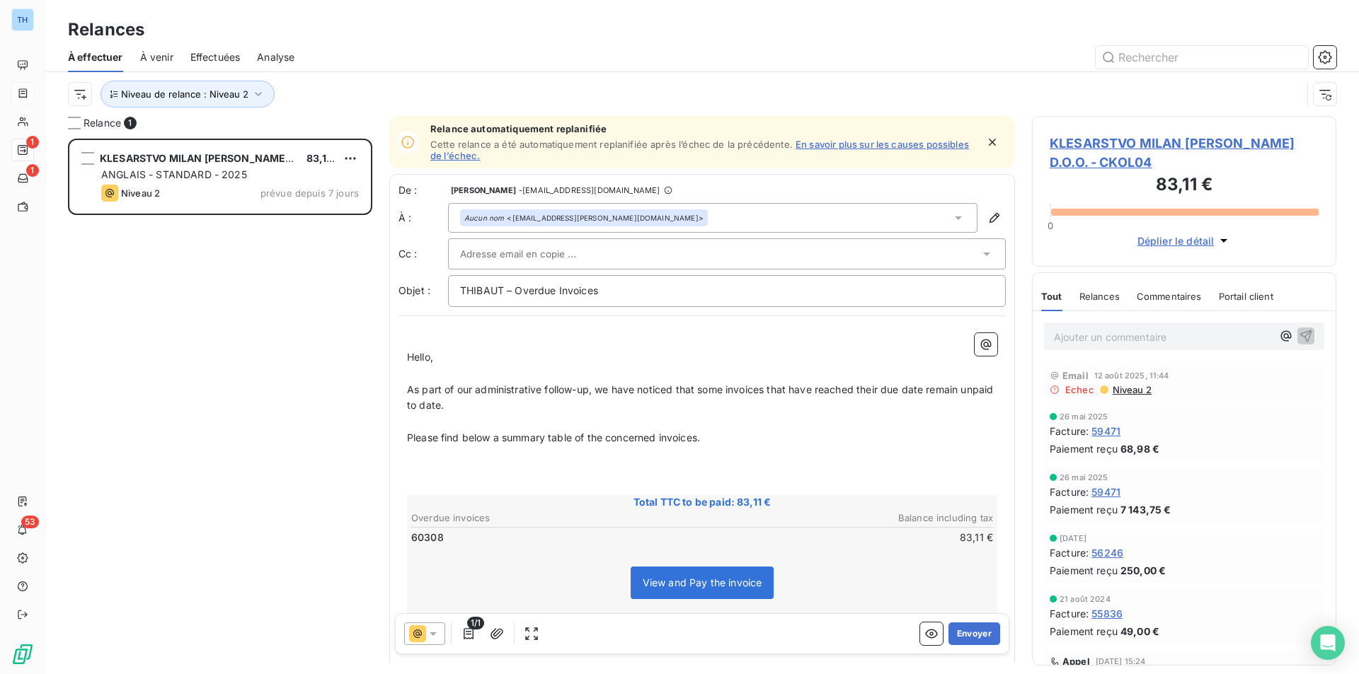
click at [203, 271] on div "KLESARSTVO MILAN KOLAR D.O.O. 83,11 € ANGLAIS - STANDARD - 2025 Niveau 2 prévue…" at bounding box center [220, 407] width 304 height 536
click at [232, 93] on span "Niveau de relance : Niveau 2" at bounding box center [184, 93] width 127 height 11
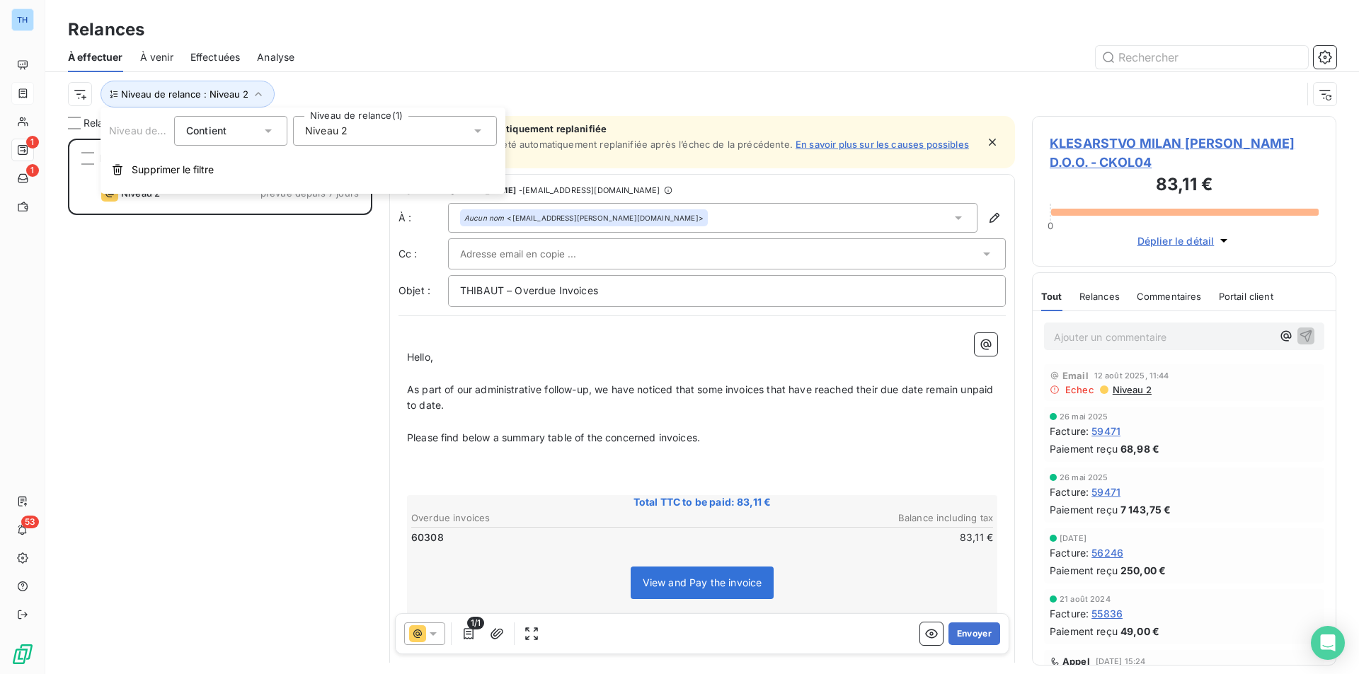
click at [371, 127] on div "Niveau 2" at bounding box center [395, 131] width 204 height 30
click at [333, 213] on span "Niveau 2" at bounding box center [341, 212] width 42 height 14
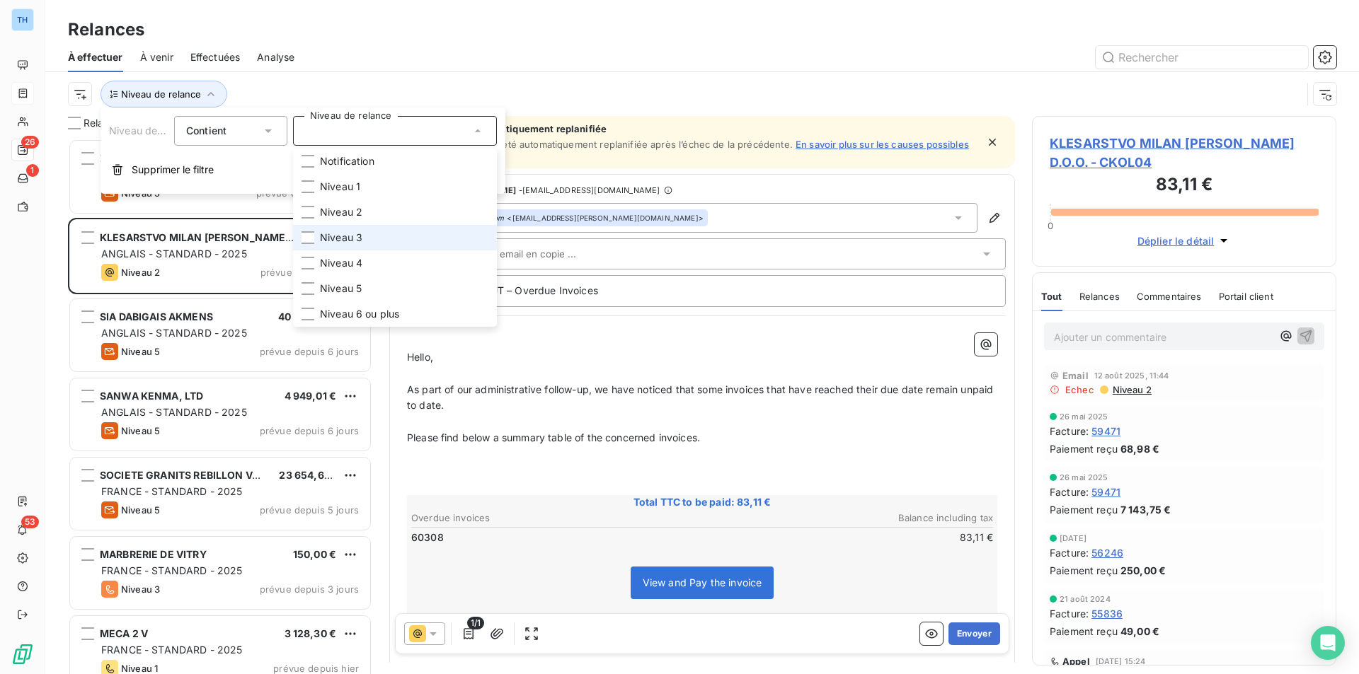
click at [333, 235] on span "Niveau 3" at bounding box center [341, 238] width 42 height 14
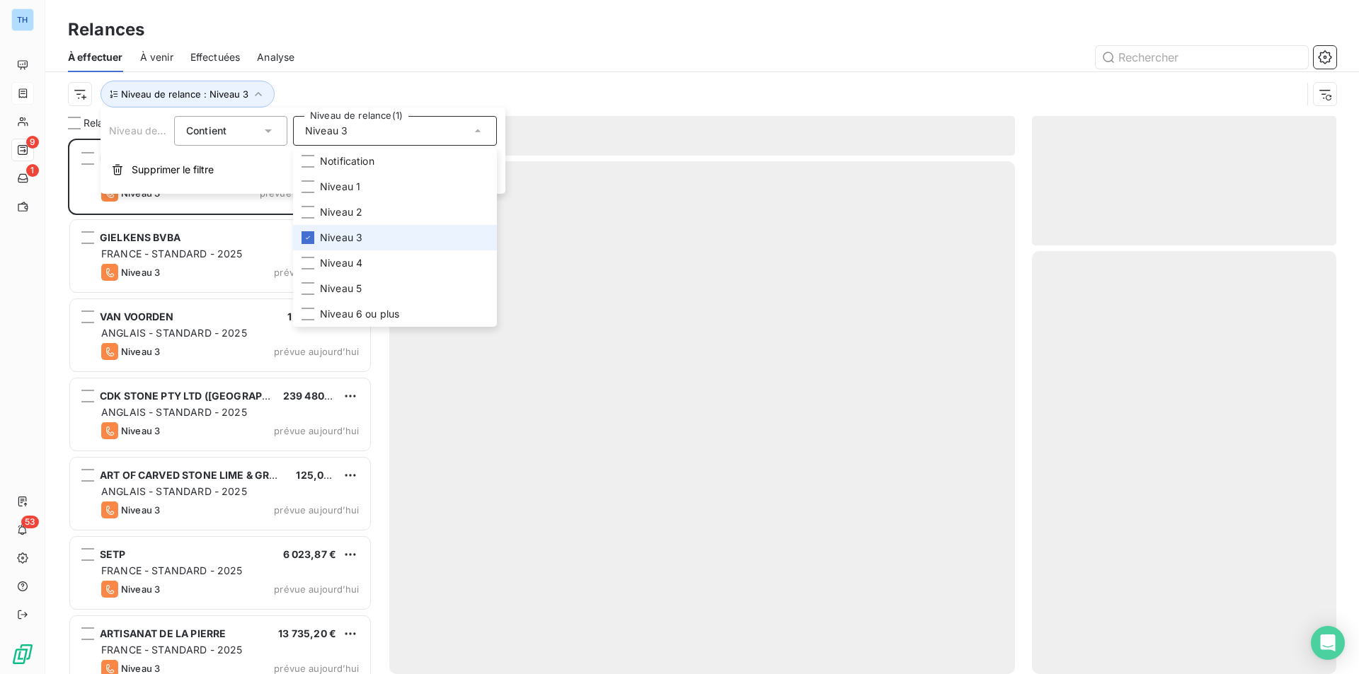
scroll to position [525, 294]
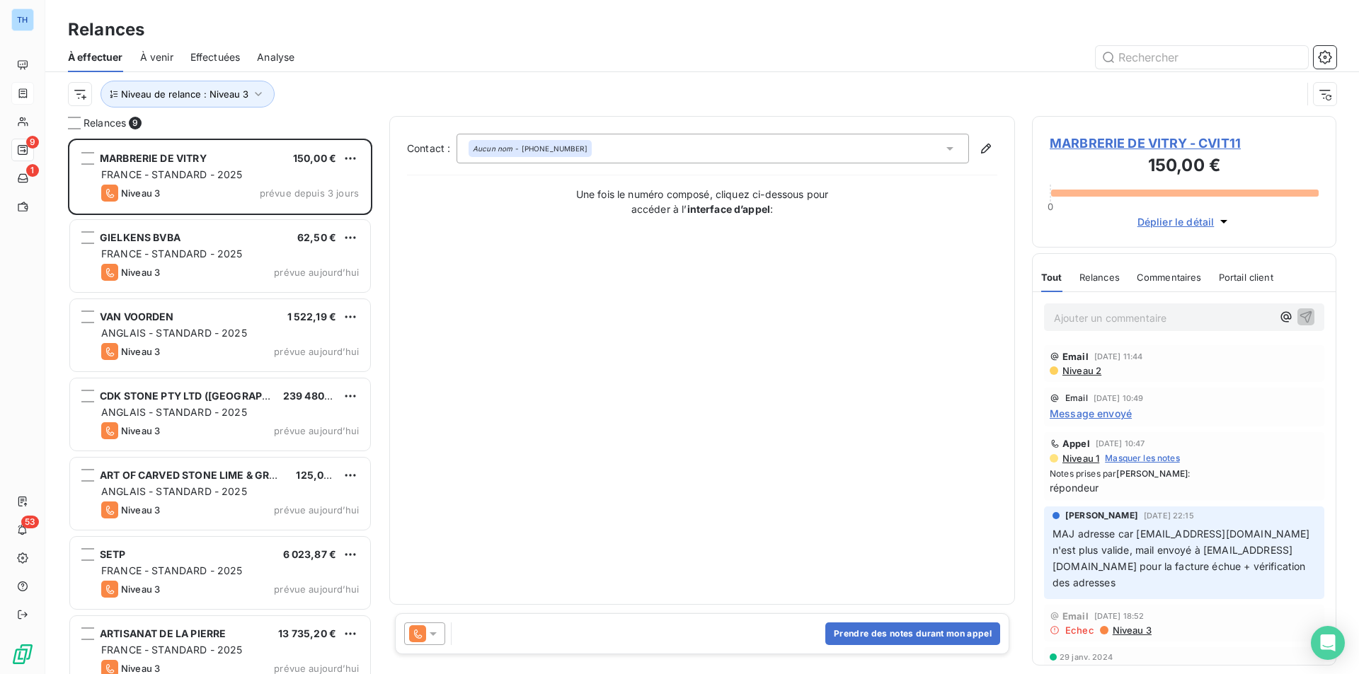
click at [441, 21] on div "Relances" at bounding box center [701, 29] width 1313 height 25
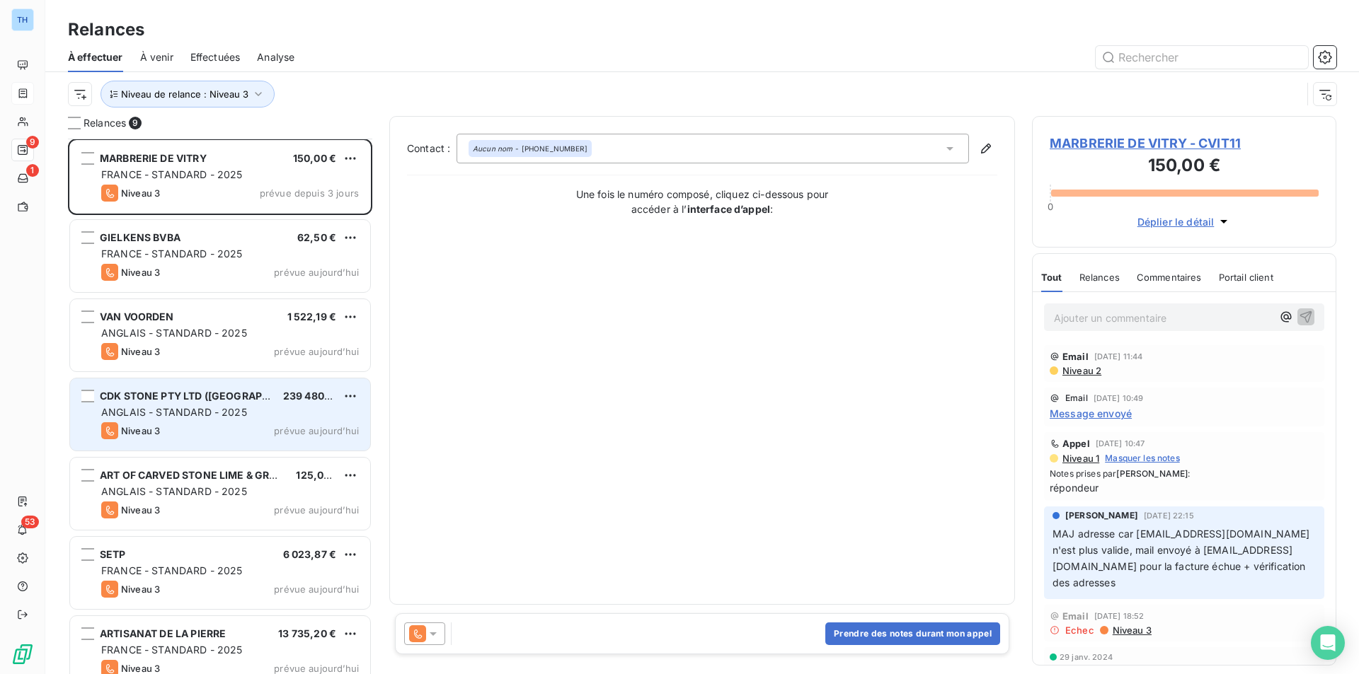
click at [294, 427] on span "prévue aujourd’hui" at bounding box center [316, 430] width 85 height 11
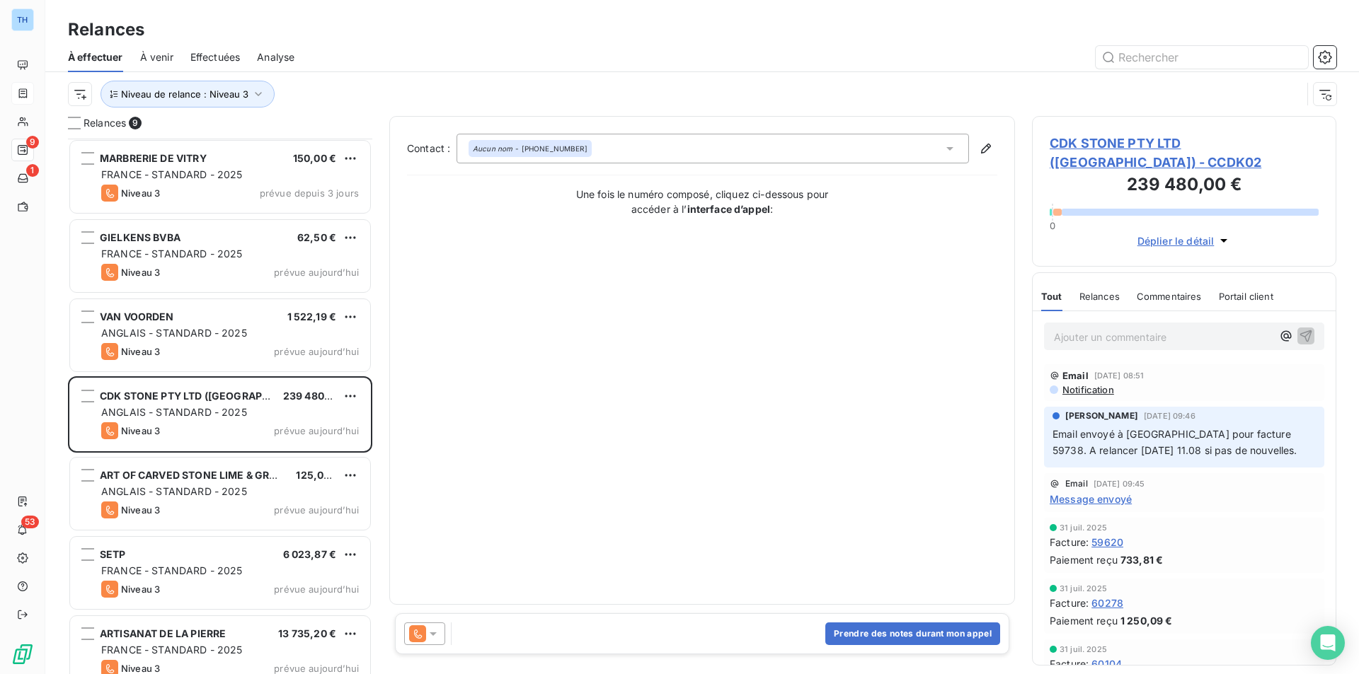
click at [1124, 137] on span "CDK STONE PTY LTD (AUSTRALIA) - CCDK02" at bounding box center [1183, 153] width 269 height 38
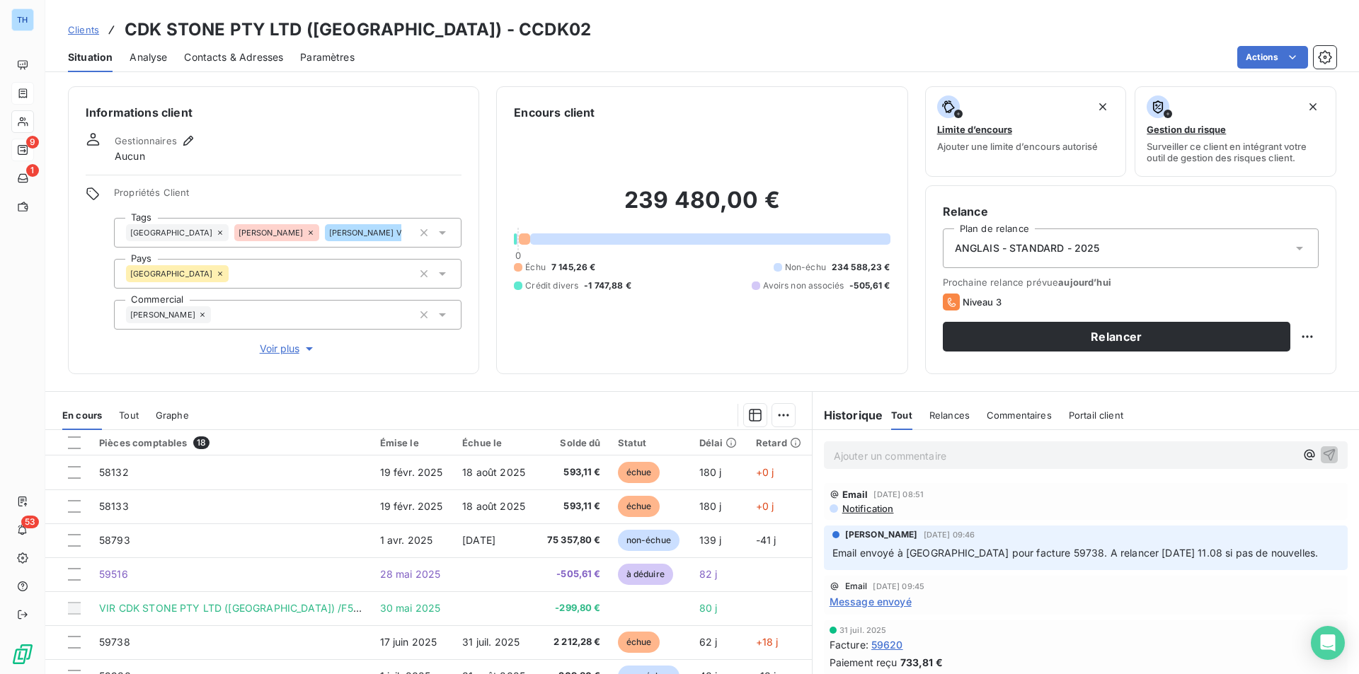
scroll to position [71, 0]
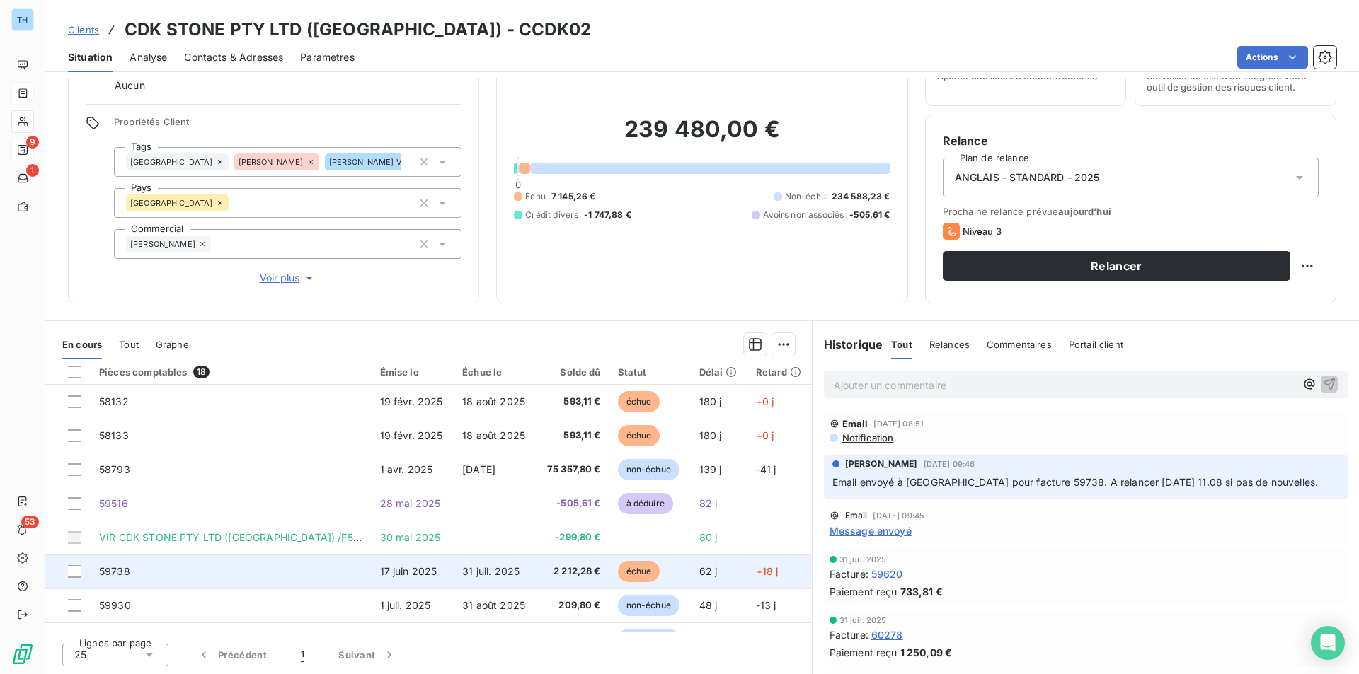
click at [512, 572] on td "31 juil. 2025" at bounding box center [495, 572] width 82 height 34
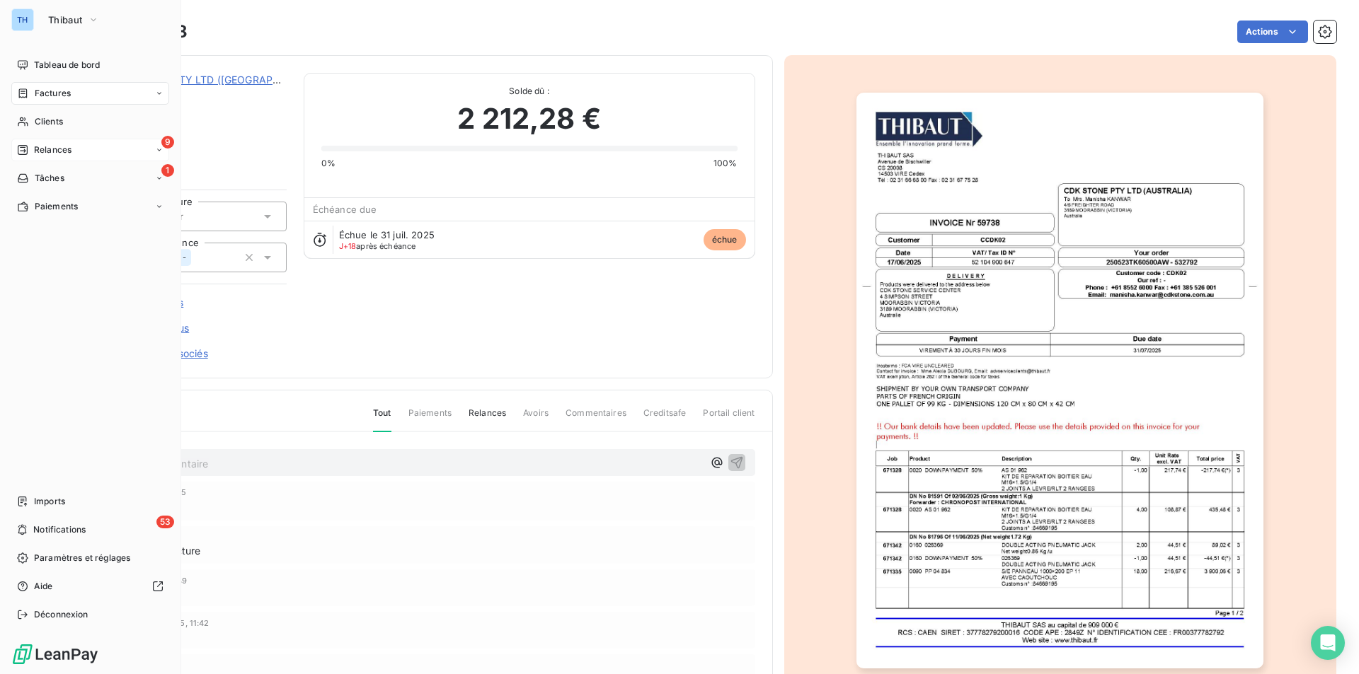
click at [55, 148] on span "Relances" at bounding box center [53, 150] width 38 height 13
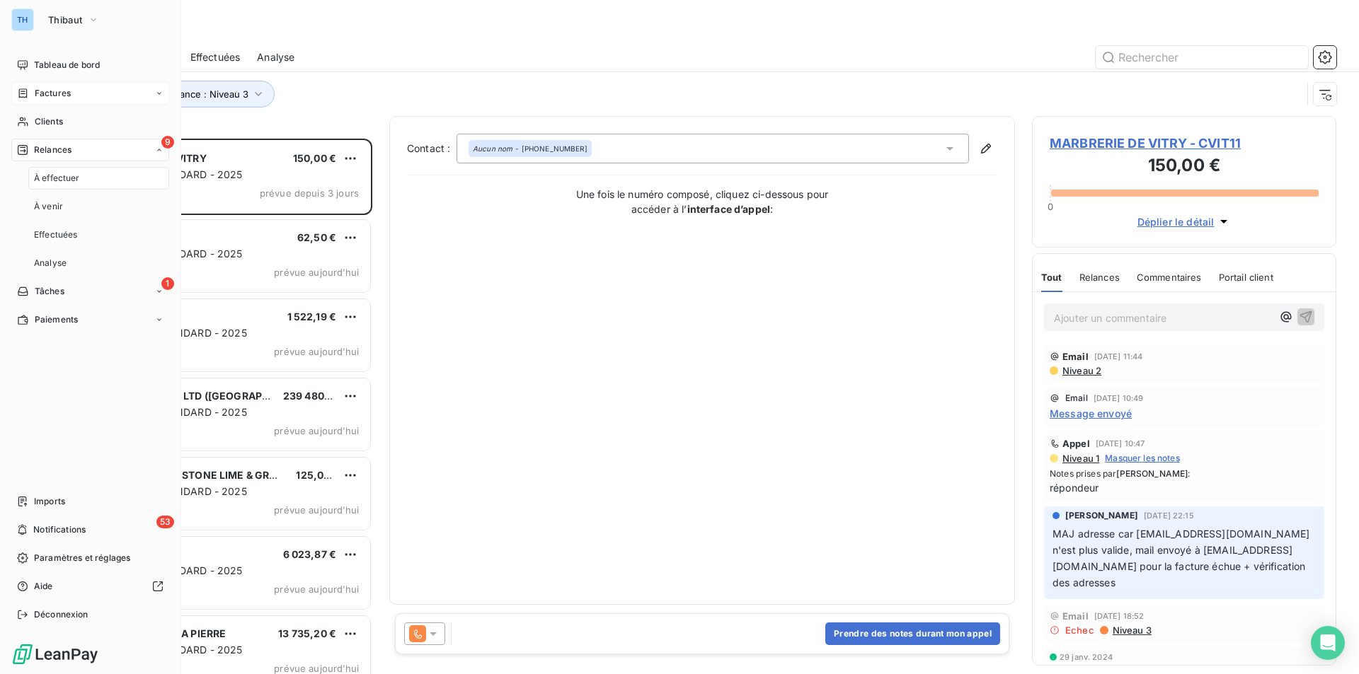
scroll to position [525, 294]
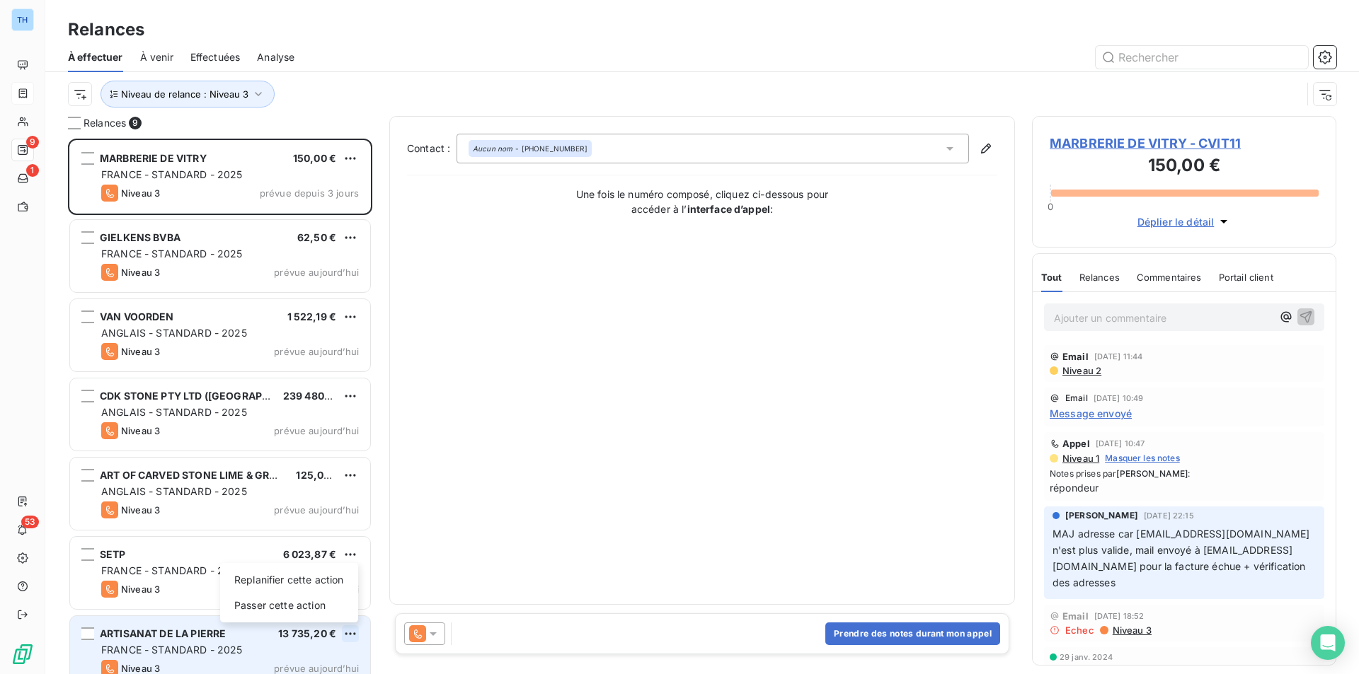
click at [351, 637] on html "TH 9 1 53 Relances À effectuer À venir Effectuées Analyse Niveau de relance : N…" at bounding box center [679, 337] width 1359 height 674
click at [143, 633] on html "TH 9 1 53 Relances À effectuer À venir Effectuées Analyse Niveau de relance : N…" at bounding box center [679, 337] width 1359 height 674
click at [143, 633] on span "ARTISANAT DE LA PIERRE" at bounding box center [163, 634] width 126 height 12
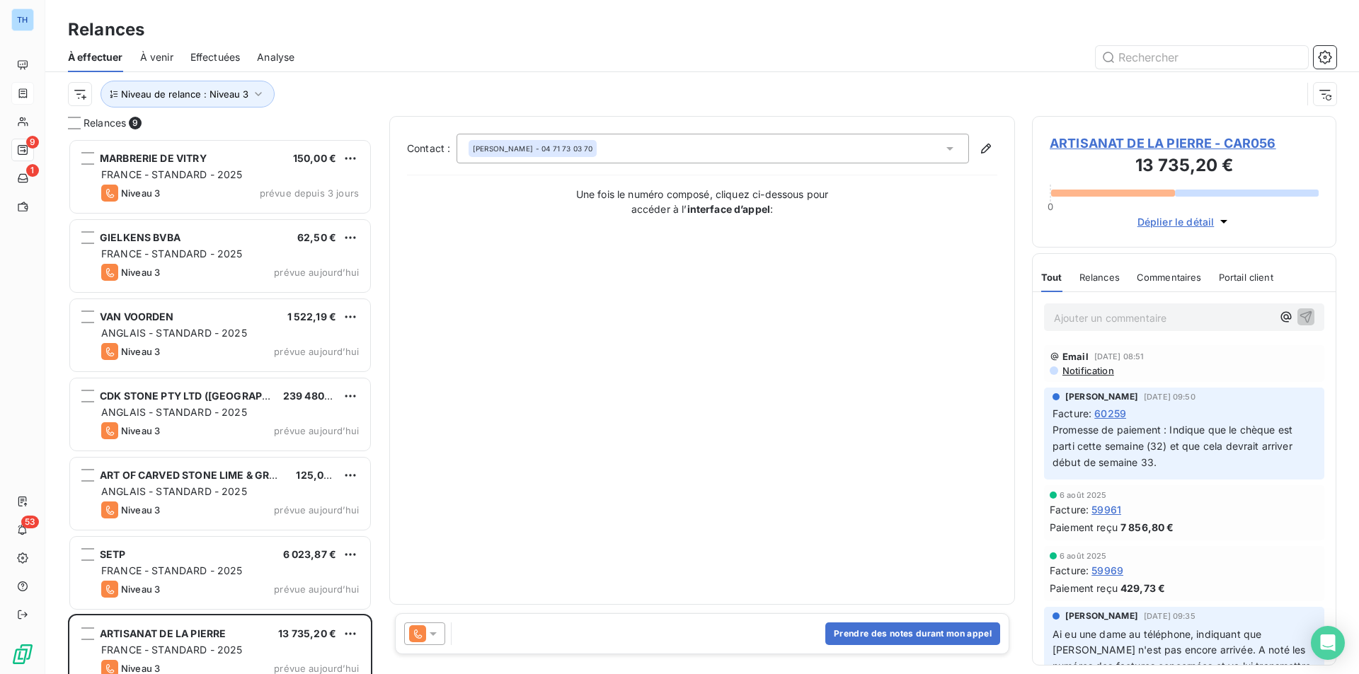
click at [1116, 144] on span "ARTISANAT DE LA PIERRE - CAR056" at bounding box center [1183, 143] width 269 height 19
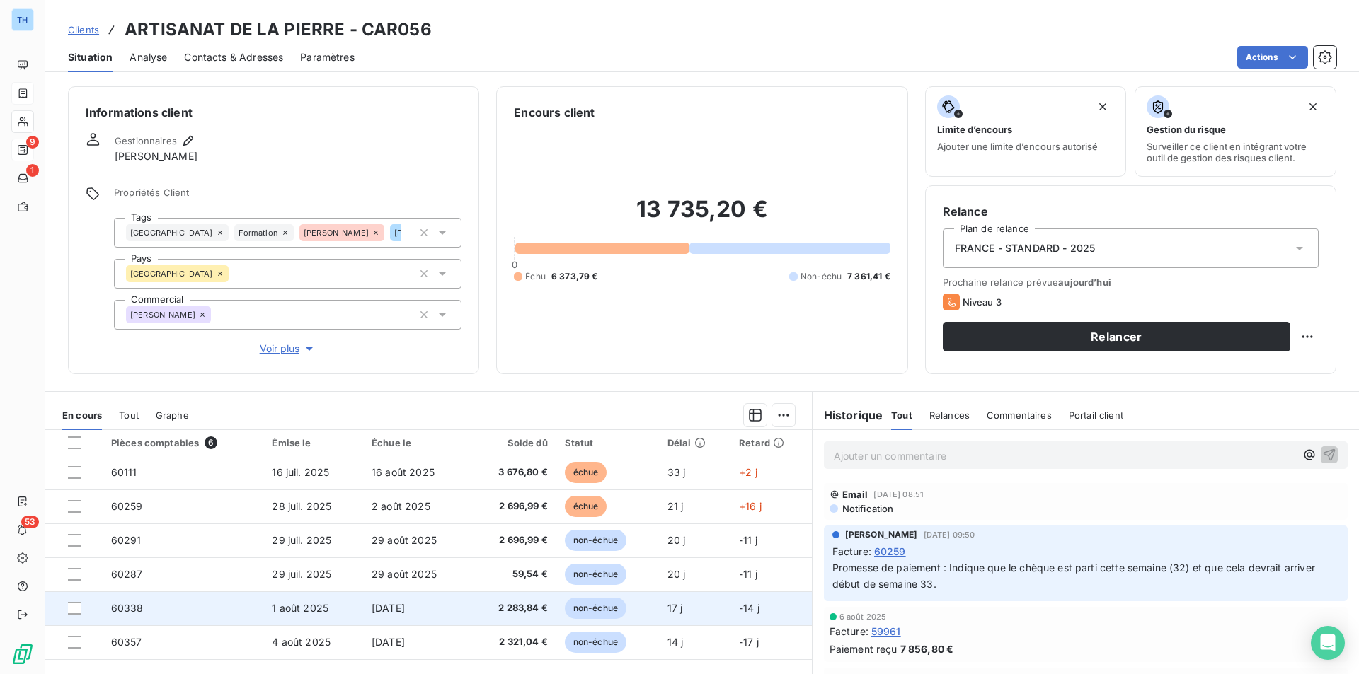
scroll to position [71, 0]
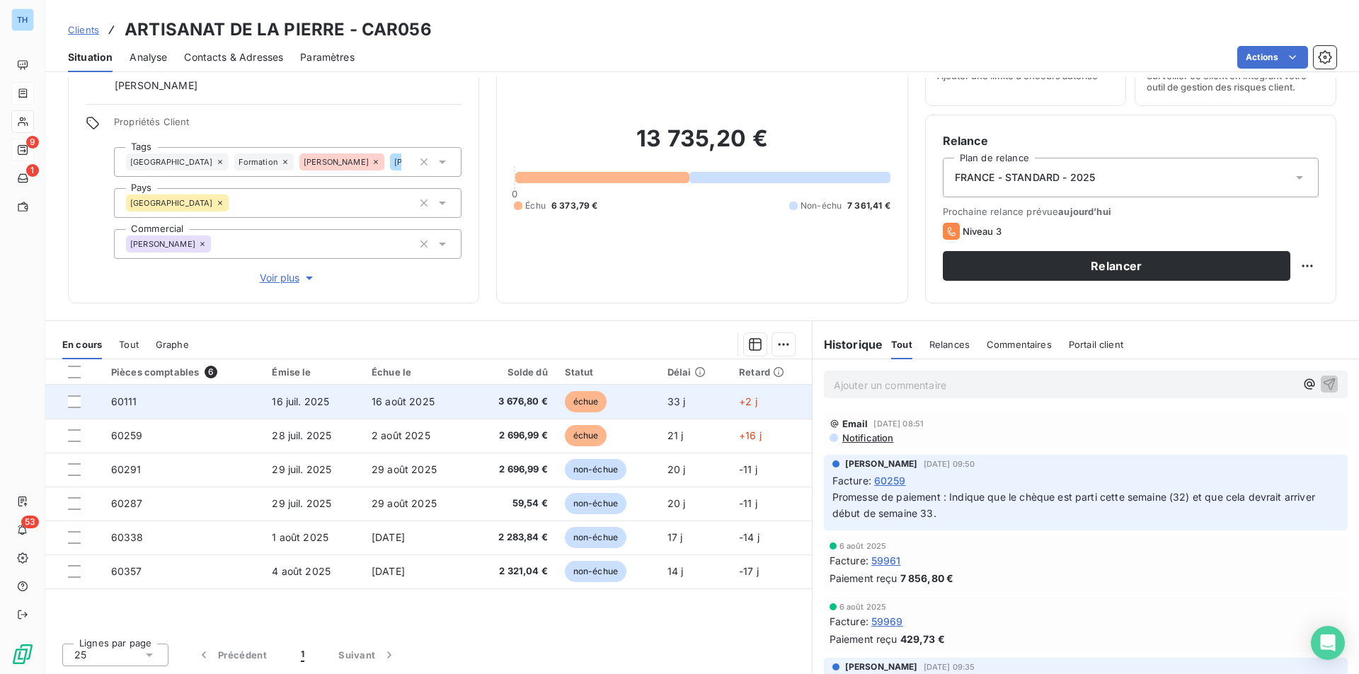
click at [460, 408] on td "16 août 2025" at bounding box center [416, 402] width 107 height 34
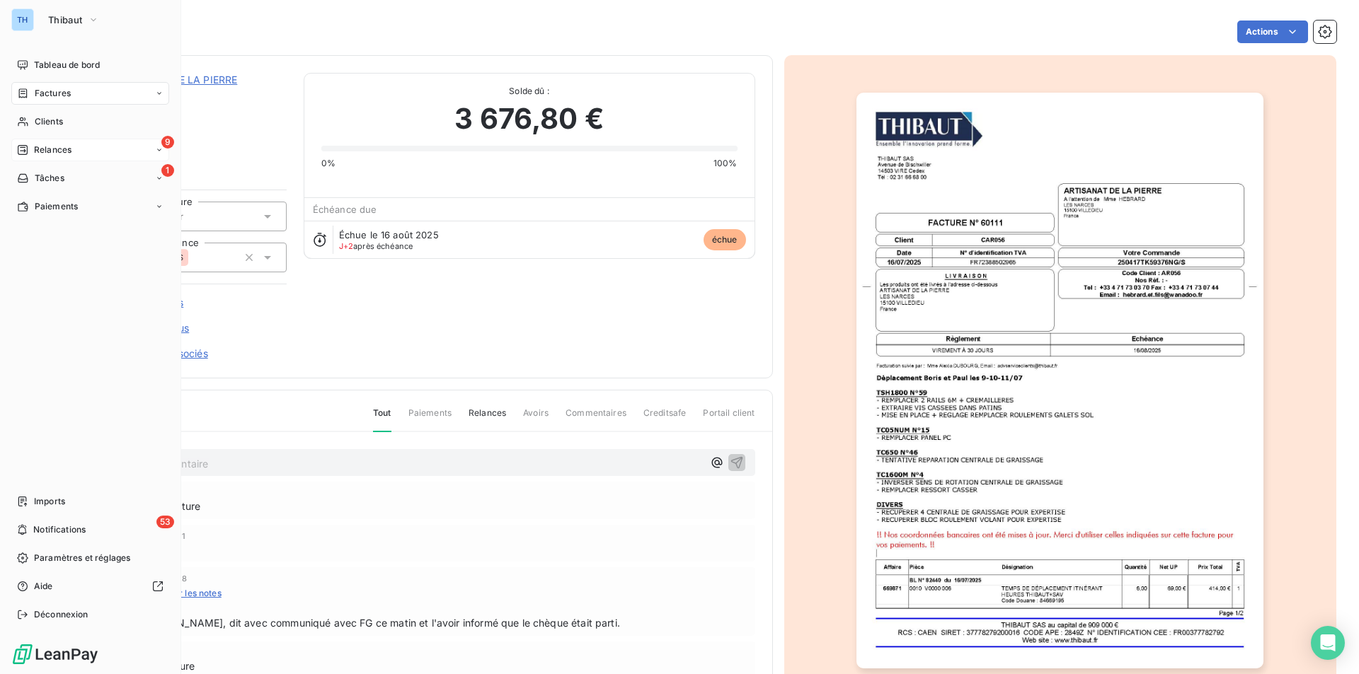
click at [57, 142] on div "9 Relances" at bounding box center [90, 150] width 158 height 23
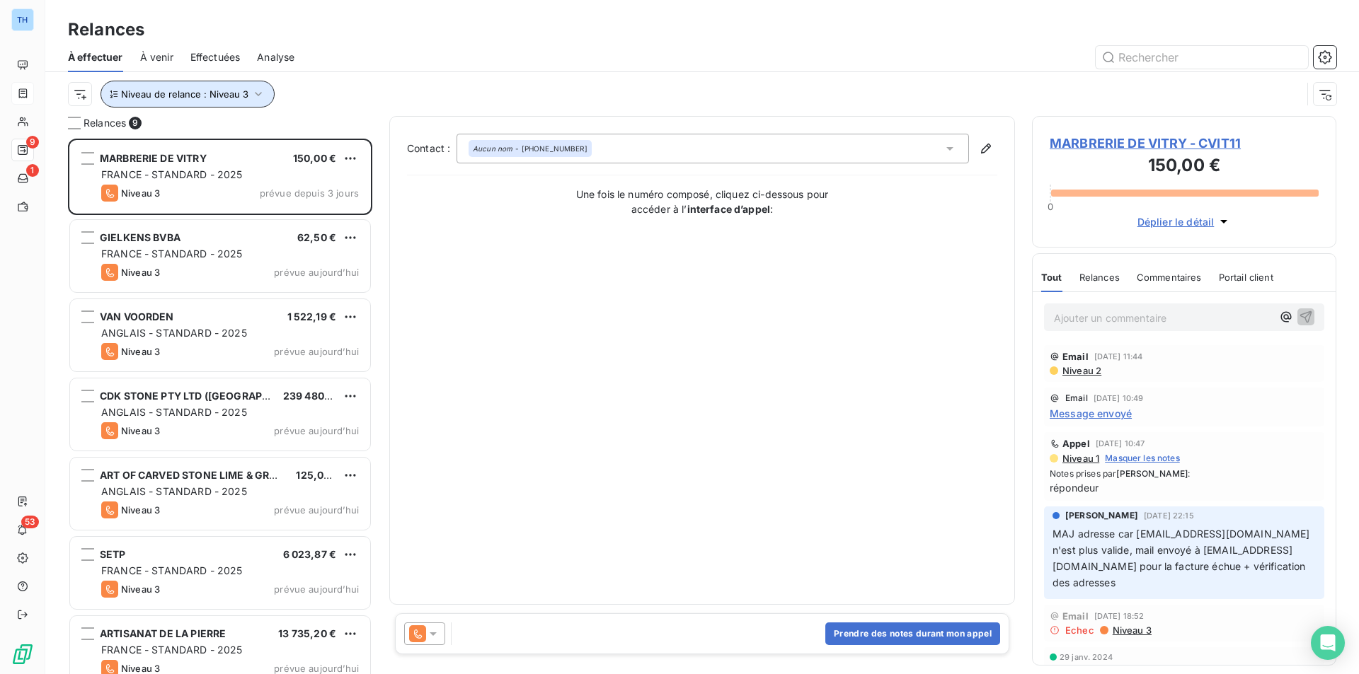
click at [229, 84] on button "Niveau de relance : Niveau 3" at bounding box center [187, 94] width 174 height 27
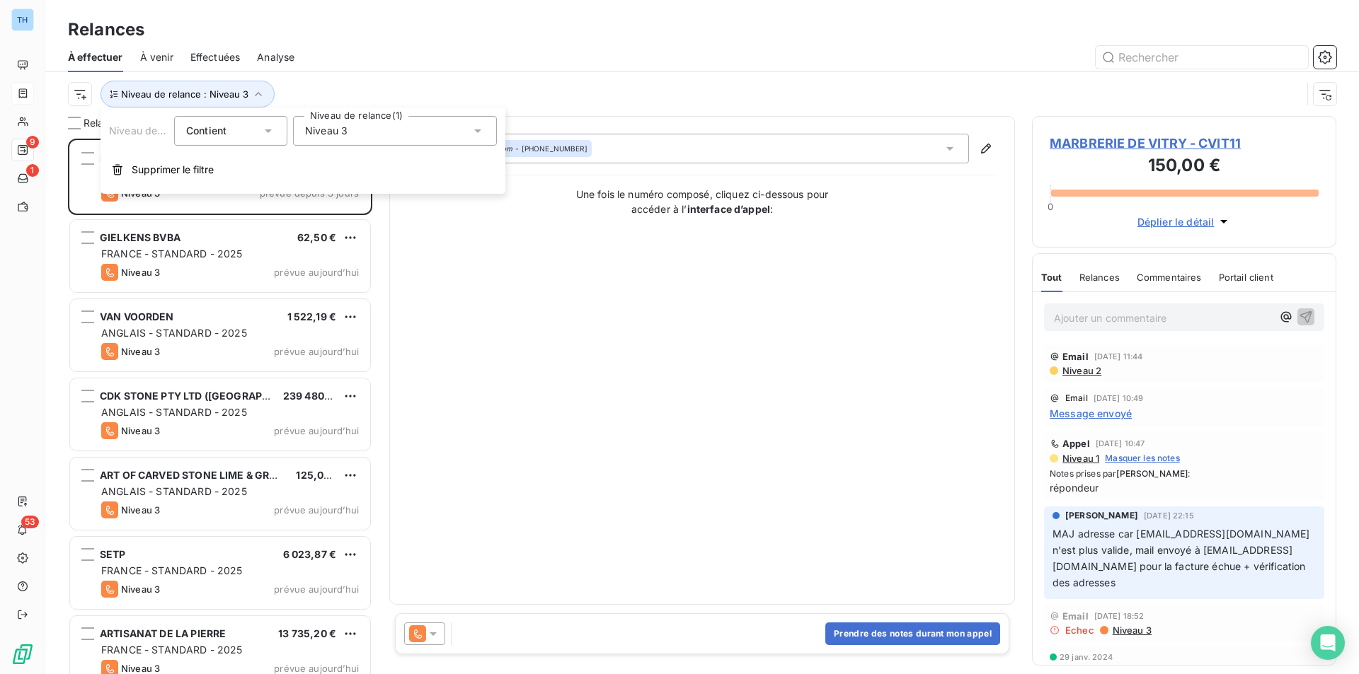
click at [386, 122] on div "Niveau 3" at bounding box center [395, 131] width 204 height 30
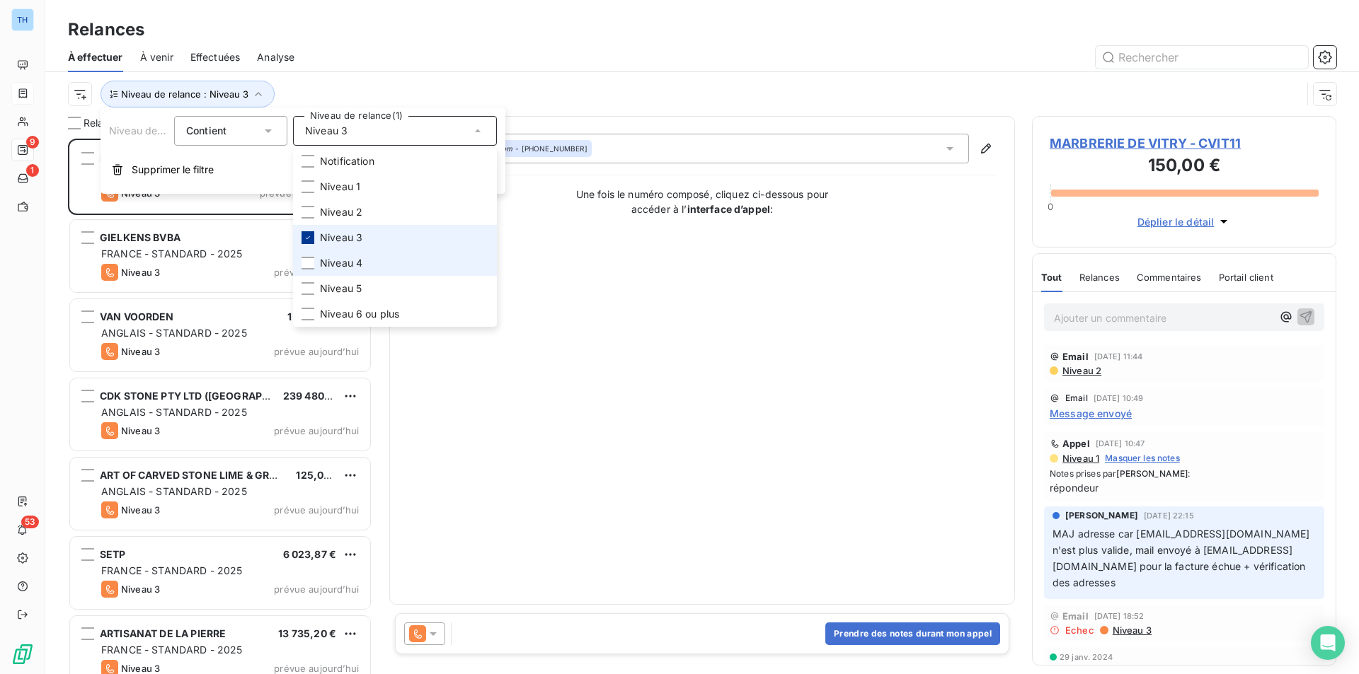
drag, startPoint x: 304, startPoint y: 263, endPoint x: 313, endPoint y: 239, distance: 24.8
click at [304, 263] on div at bounding box center [307, 263] width 13 height 13
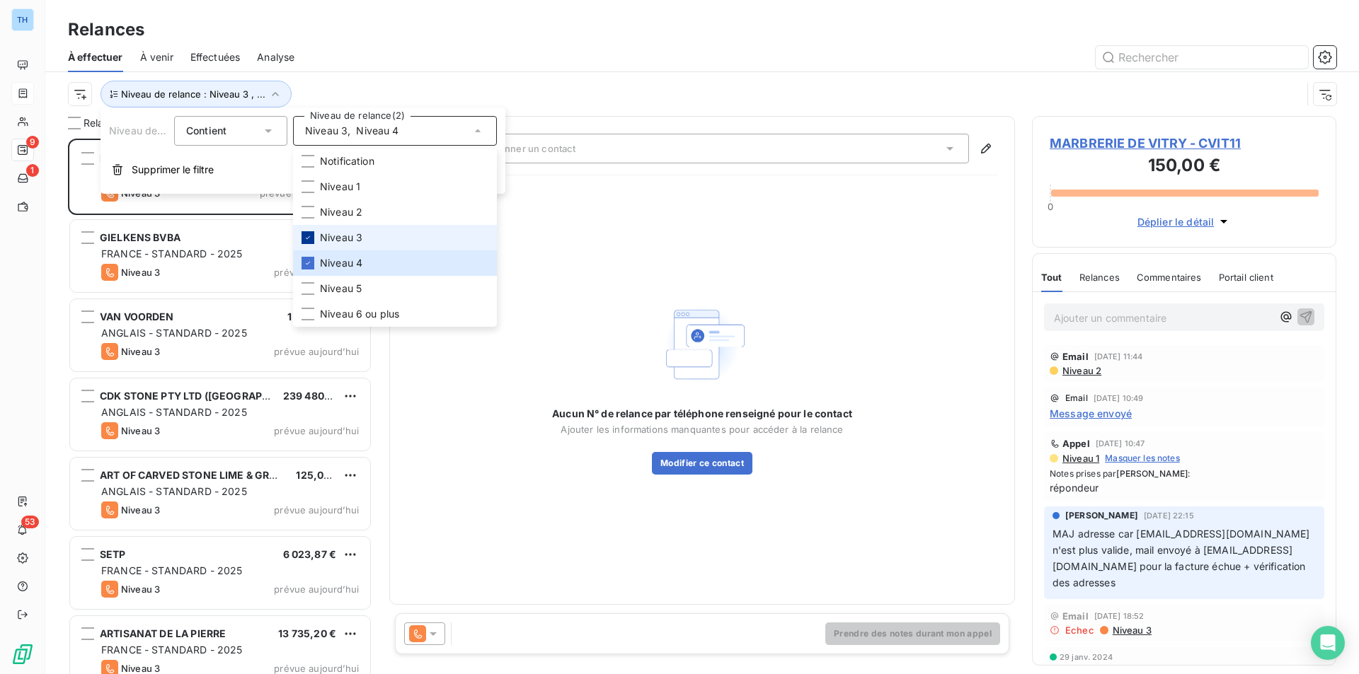
scroll to position [525, 294]
click at [313, 238] on div at bounding box center [307, 237] width 13 height 13
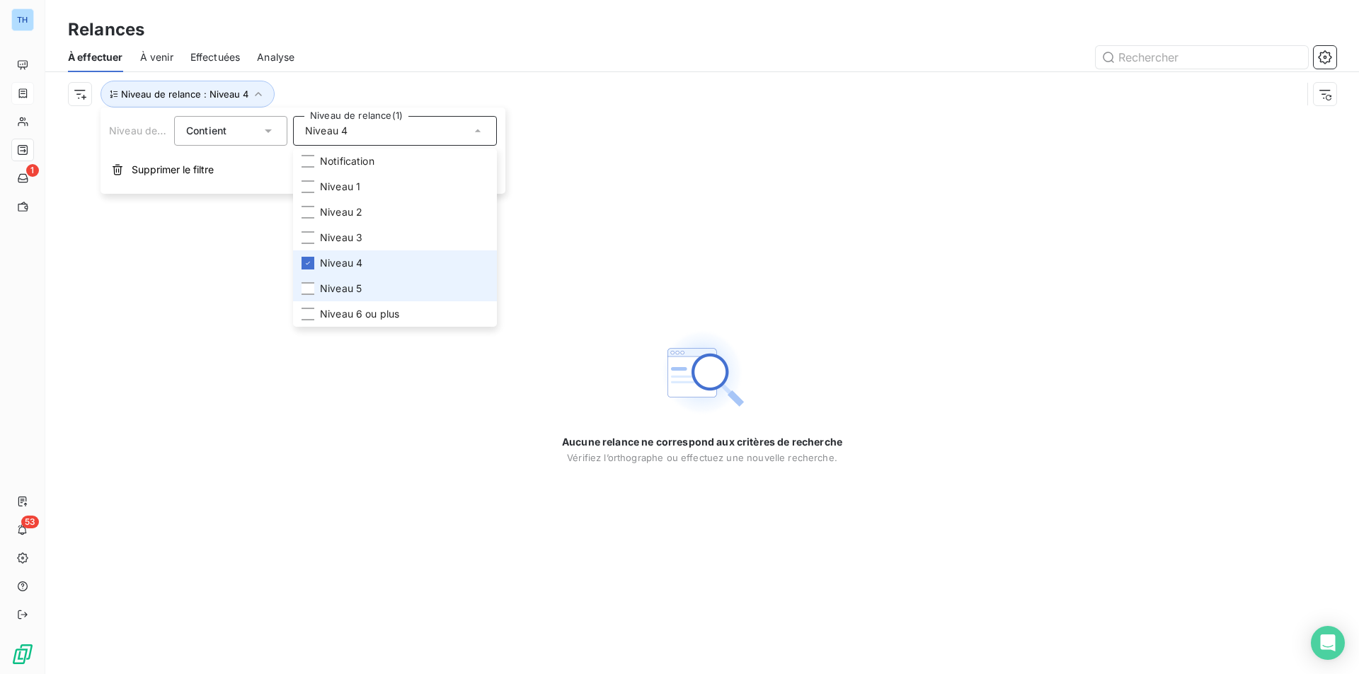
drag, startPoint x: 304, startPoint y: 260, endPoint x: 302, endPoint y: 278, distance: 17.7
click at [304, 260] on icon at bounding box center [308, 263] width 8 height 8
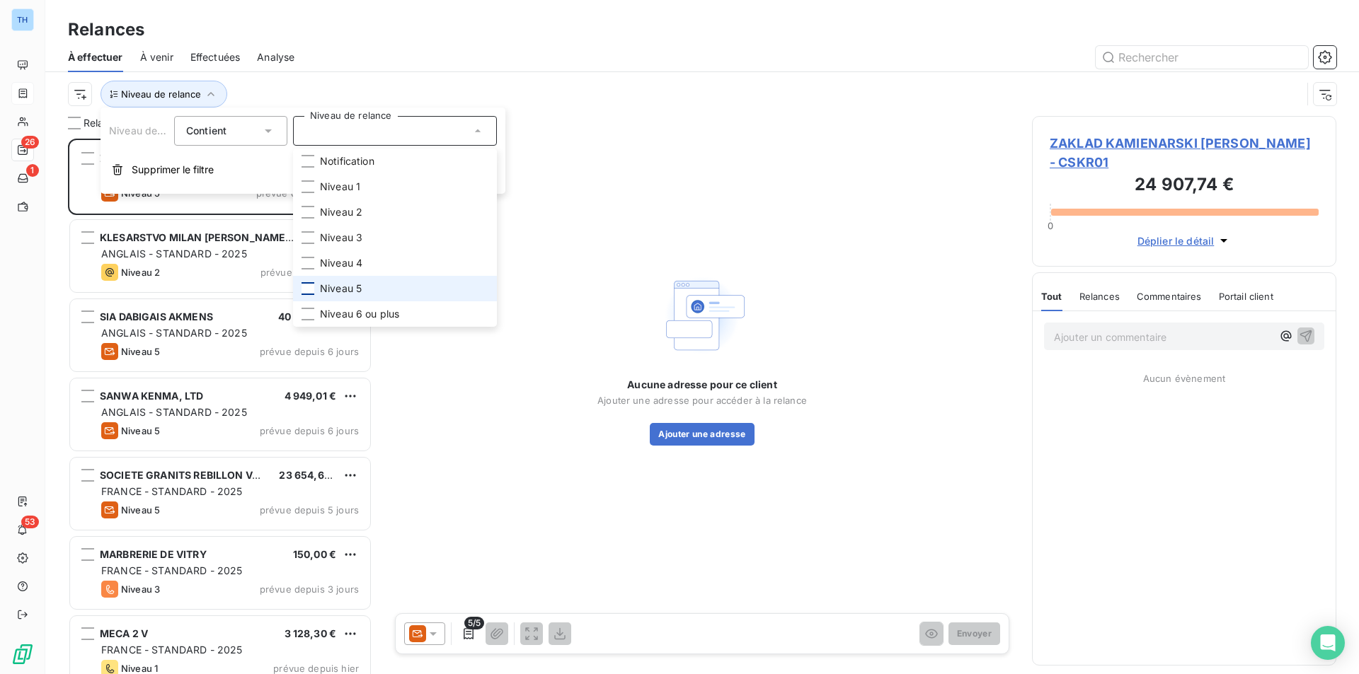
scroll to position [525, 294]
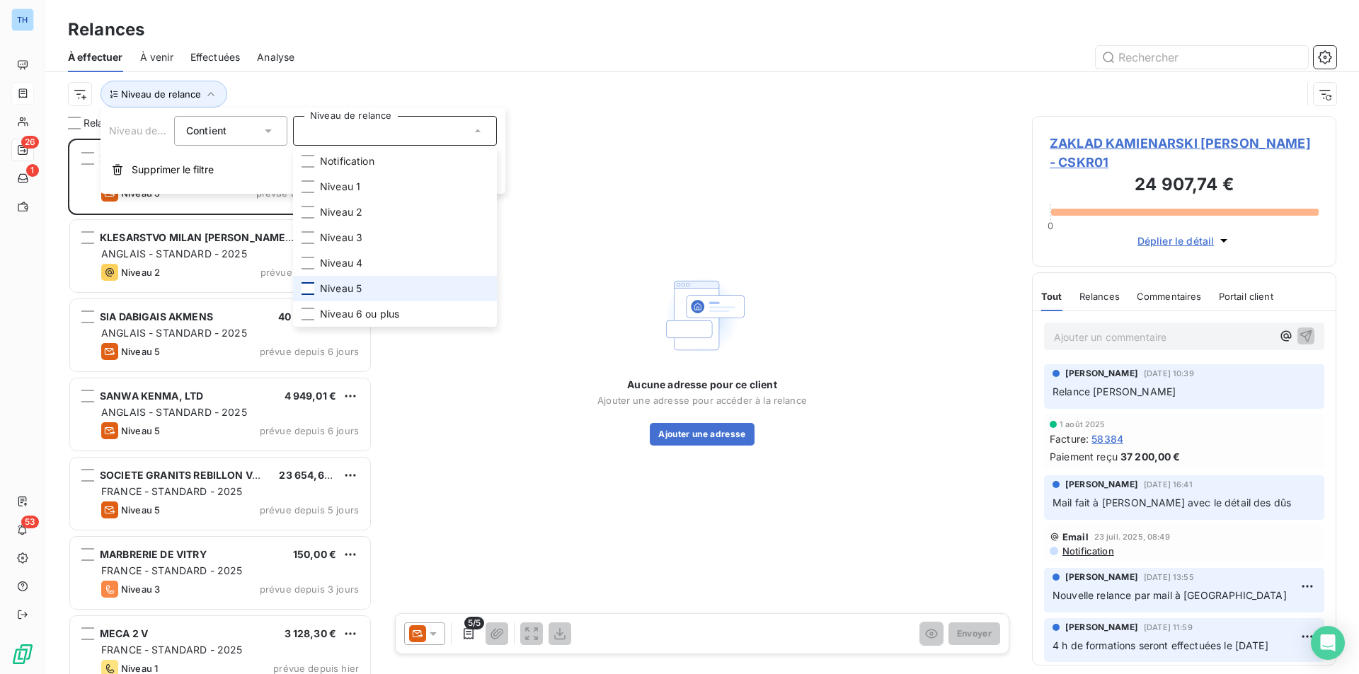
click at [303, 288] on div at bounding box center [307, 288] width 13 height 13
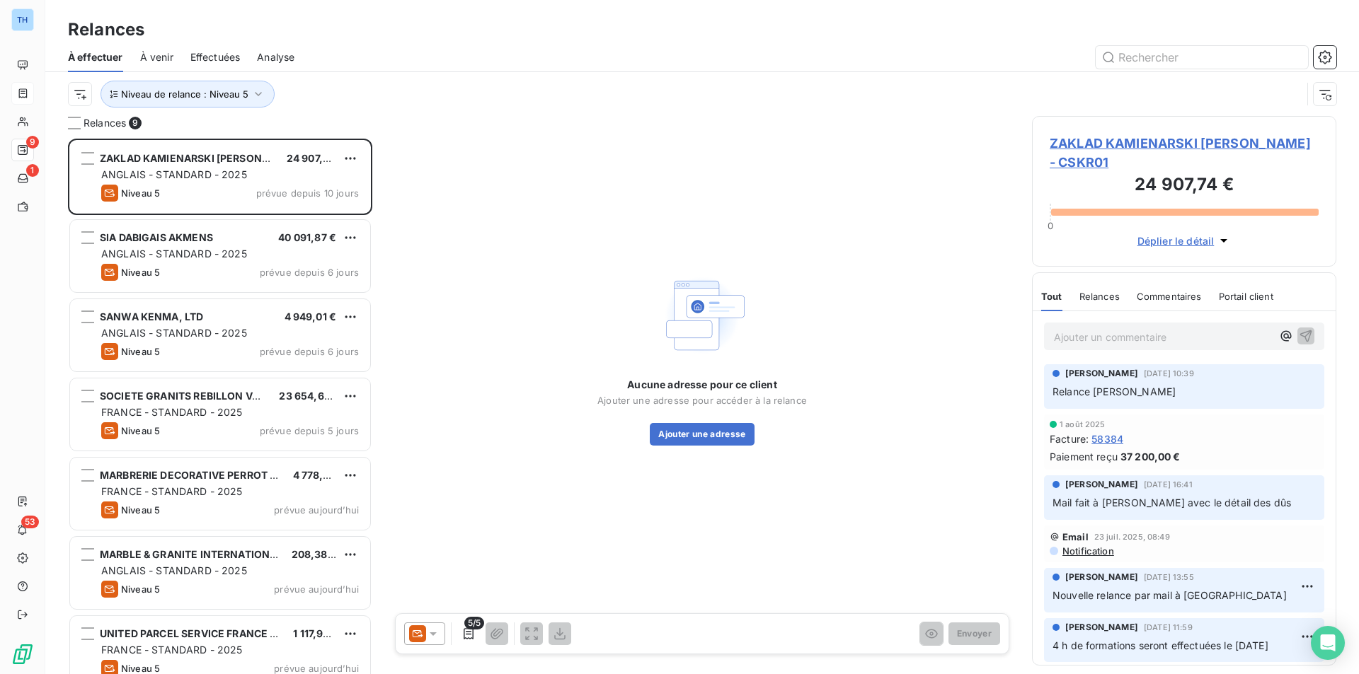
click at [406, 42] on div "À effectuer À venir Effectuées Analyse" at bounding box center [701, 57] width 1313 height 30
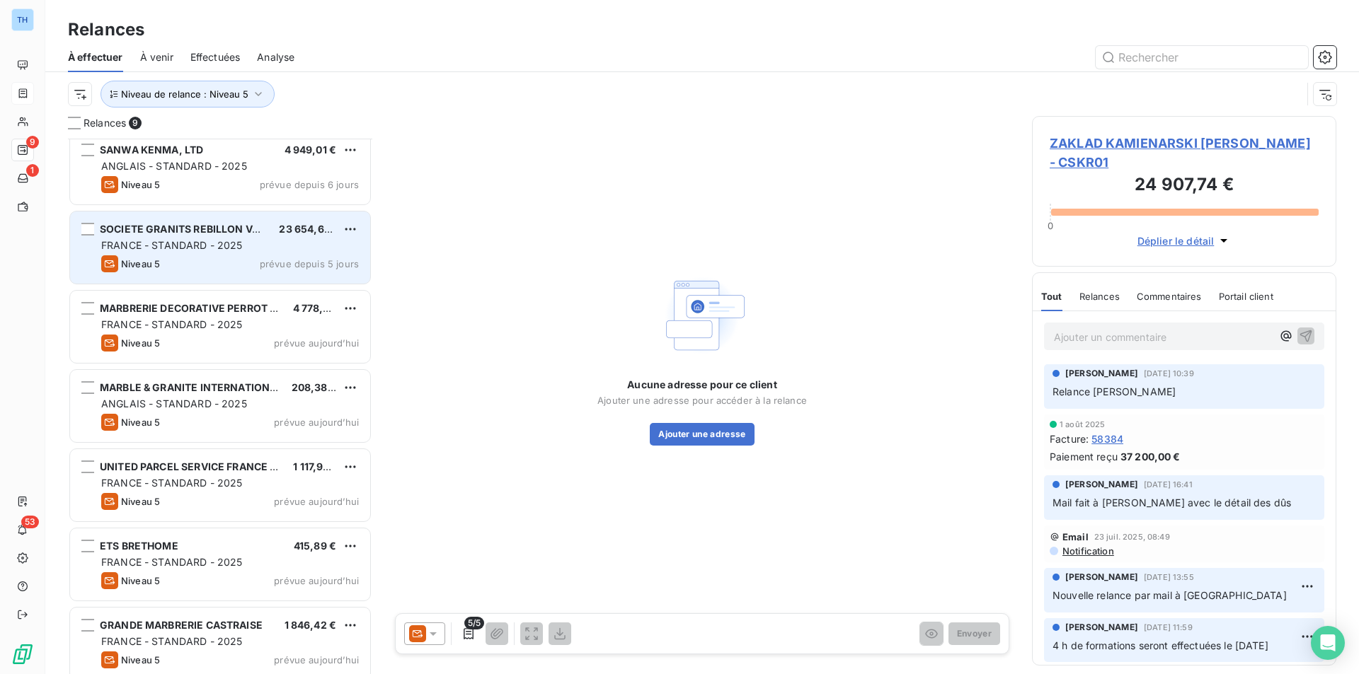
scroll to position [178, 0]
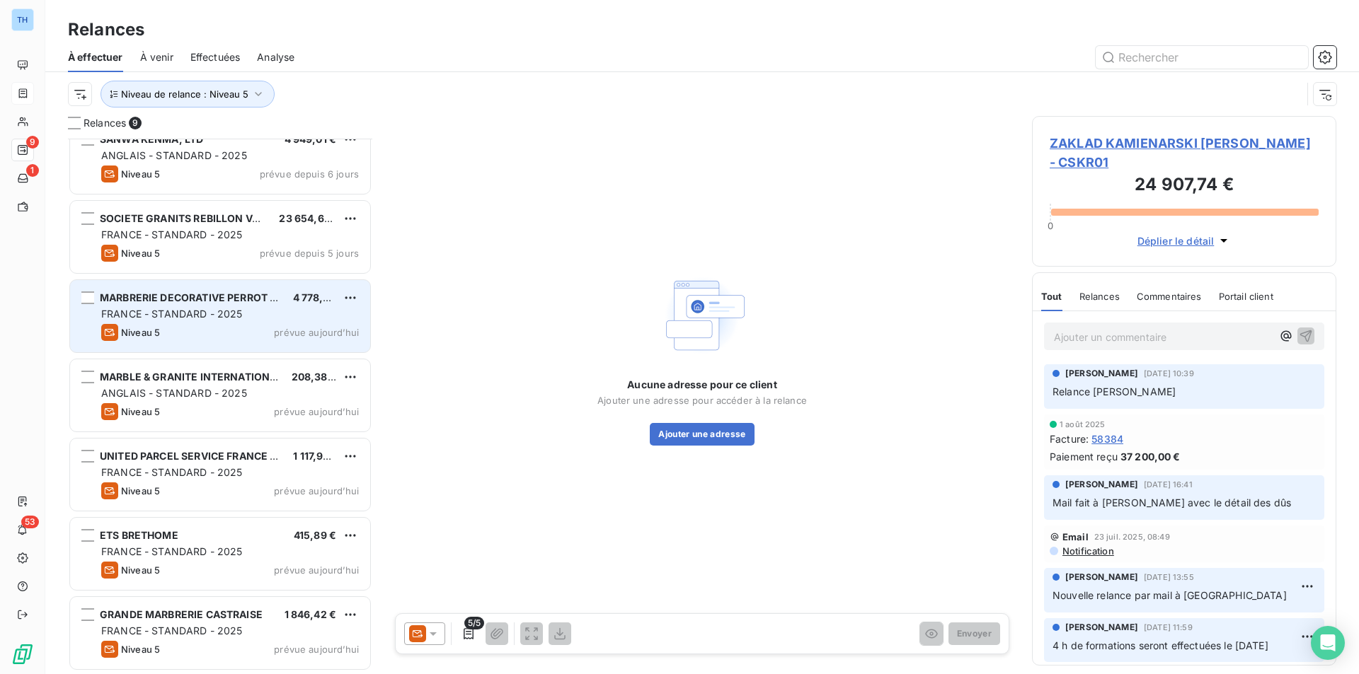
click at [159, 287] on div "MARBRERIE DECORATIVE PERROT MOINGEO 4 778,40 € FRANCE - STANDARD - 2025 Niveau …" at bounding box center [220, 316] width 300 height 72
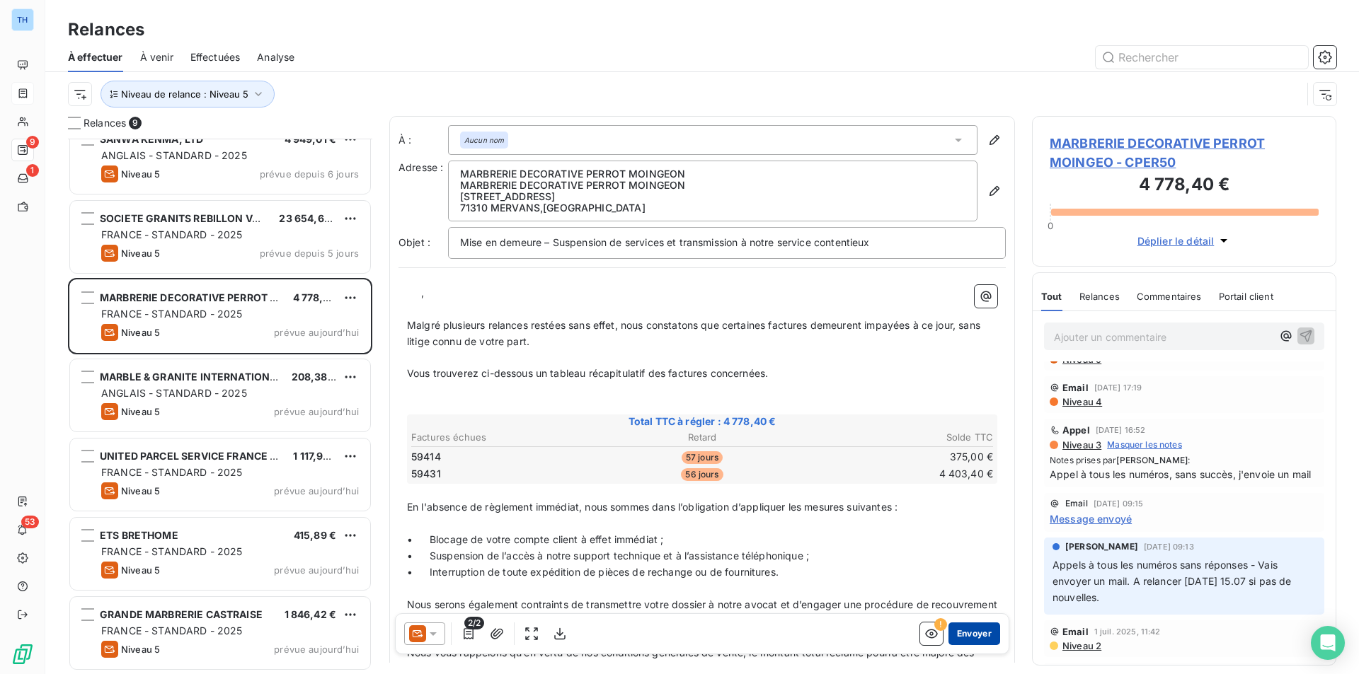
click at [960, 629] on button "Envoyer" at bounding box center [974, 634] width 52 height 23
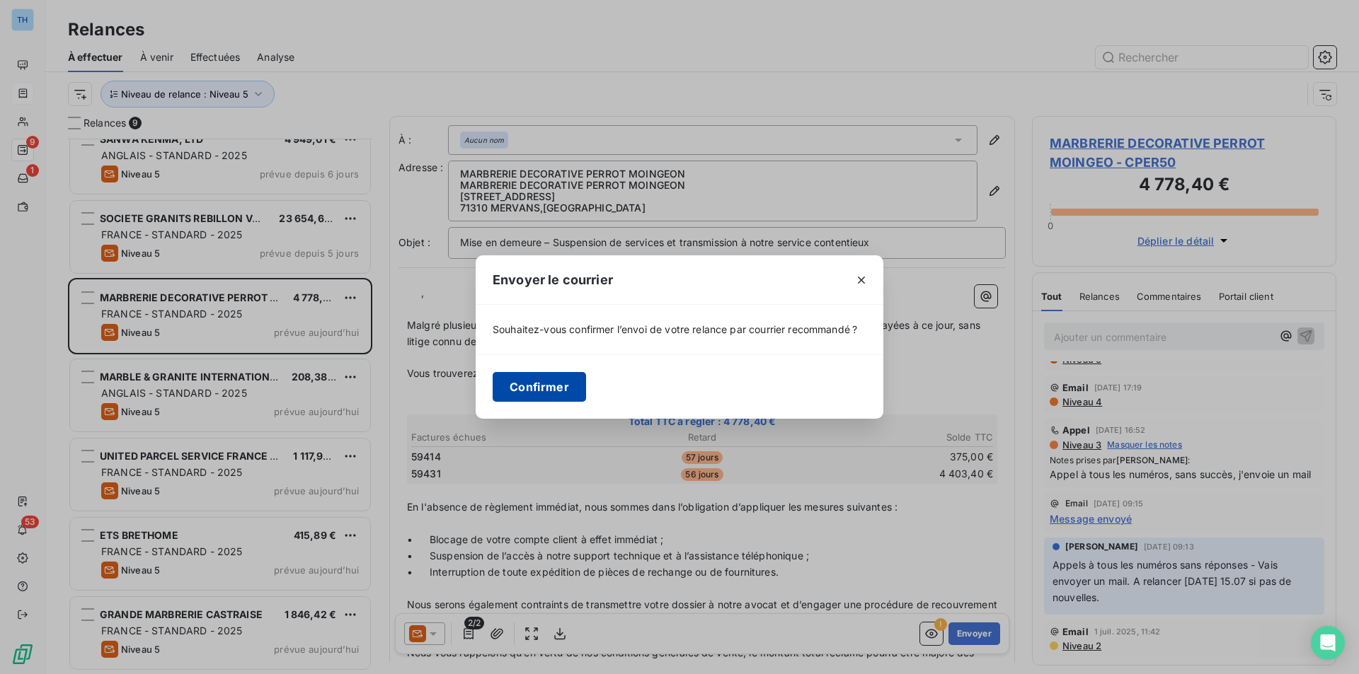
click at [566, 384] on button "Confirmer" at bounding box center [539, 387] width 93 height 30
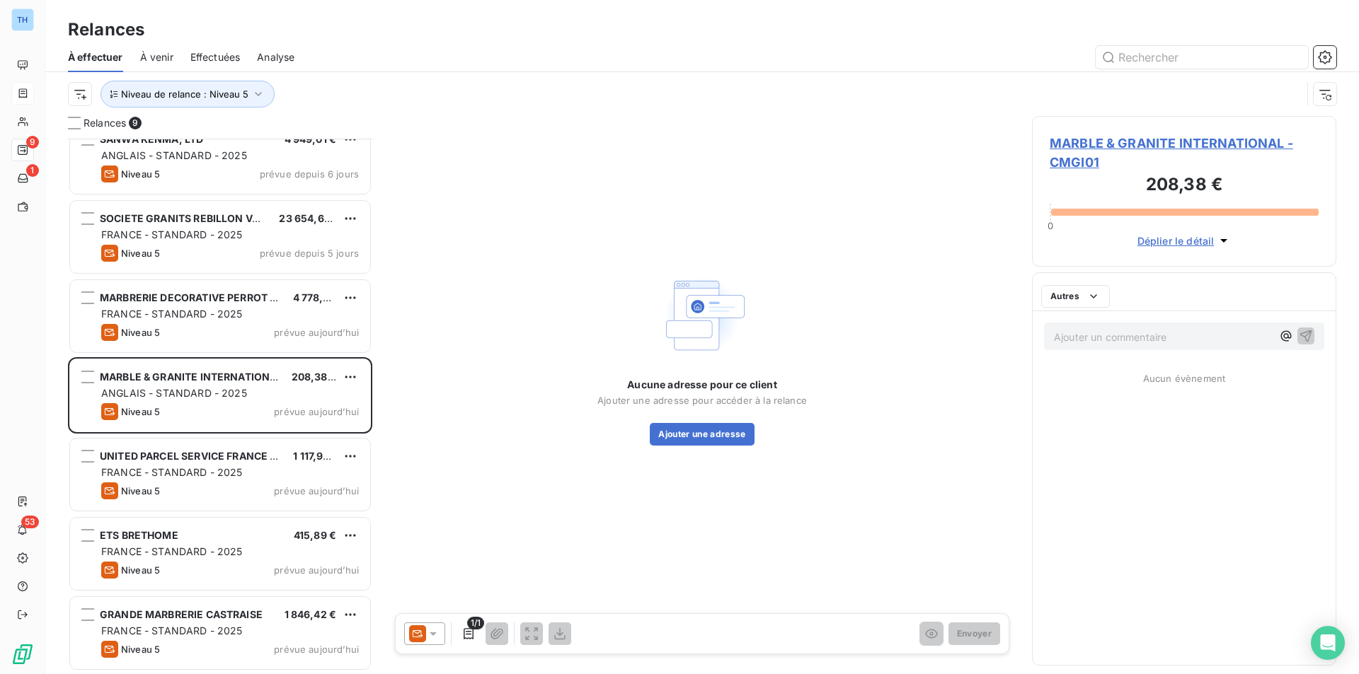
scroll to position [98, 0]
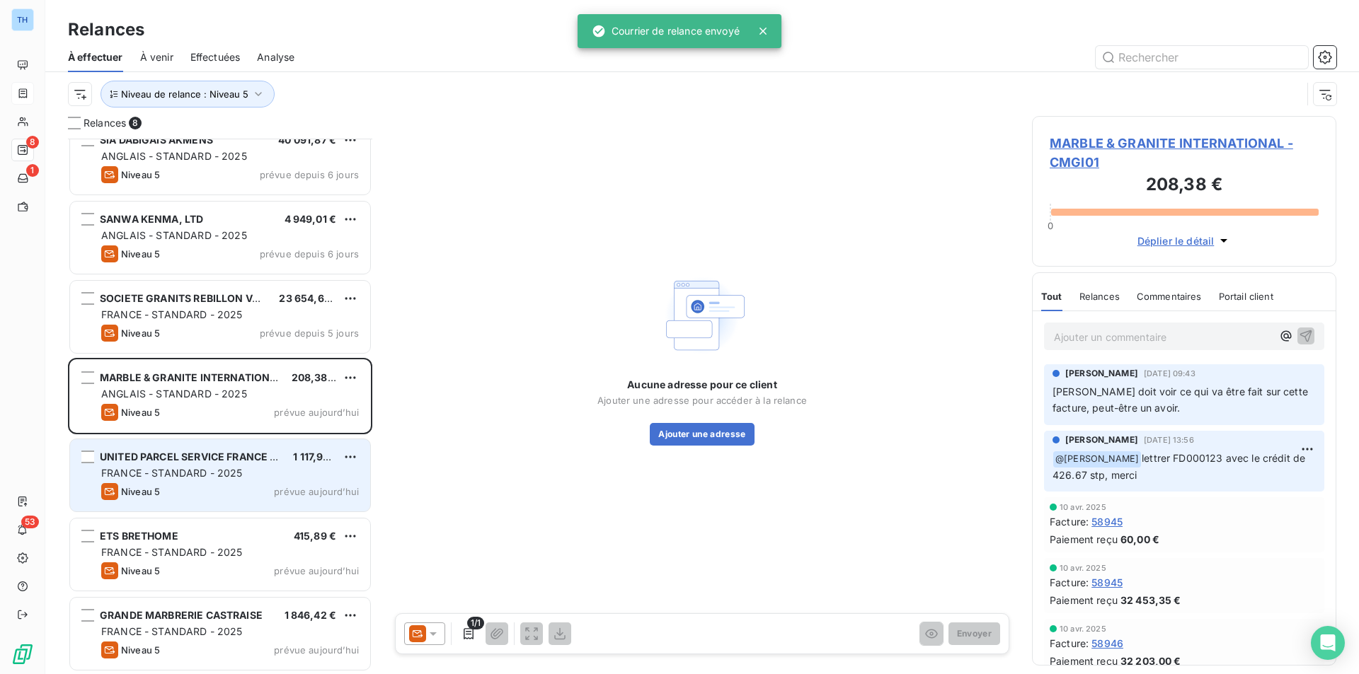
click at [295, 475] on div "FRANCE - STANDARD - 2025" at bounding box center [230, 473] width 258 height 14
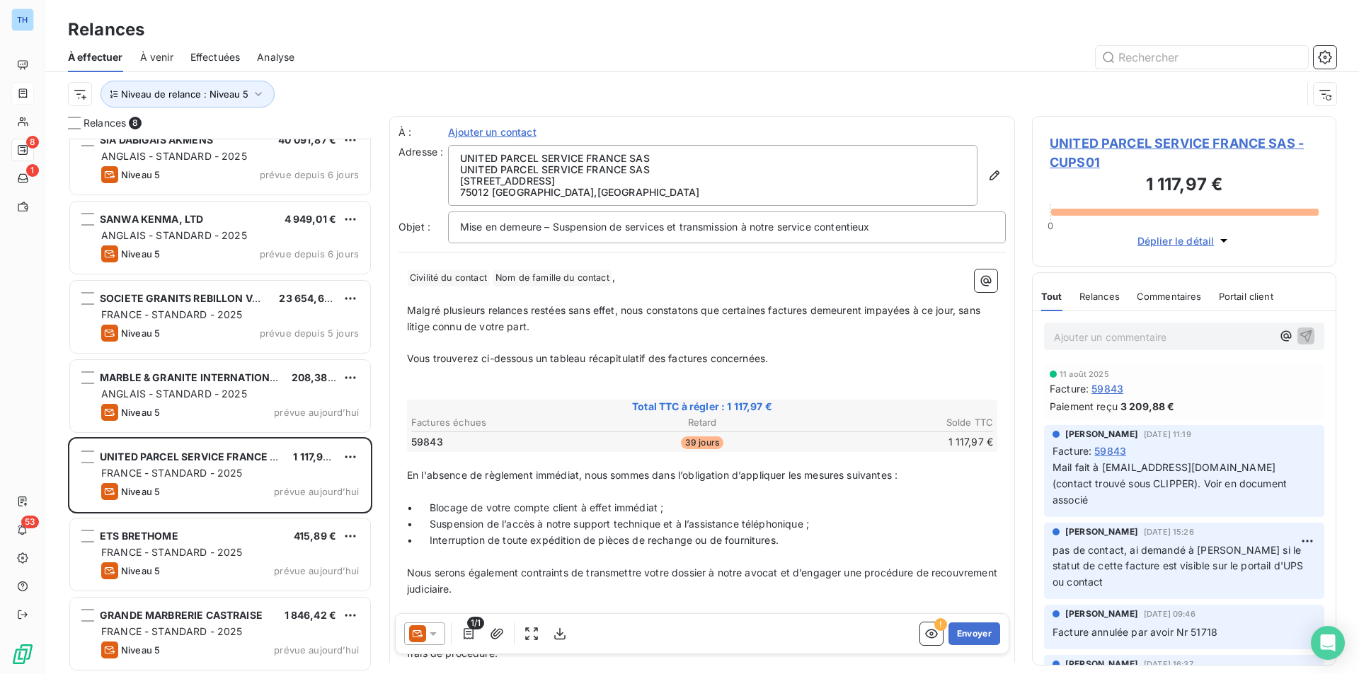
click at [1156, 145] on span "UNITED PARCEL SERVICE FRANCE SAS - CUPS01" at bounding box center [1183, 153] width 269 height 38
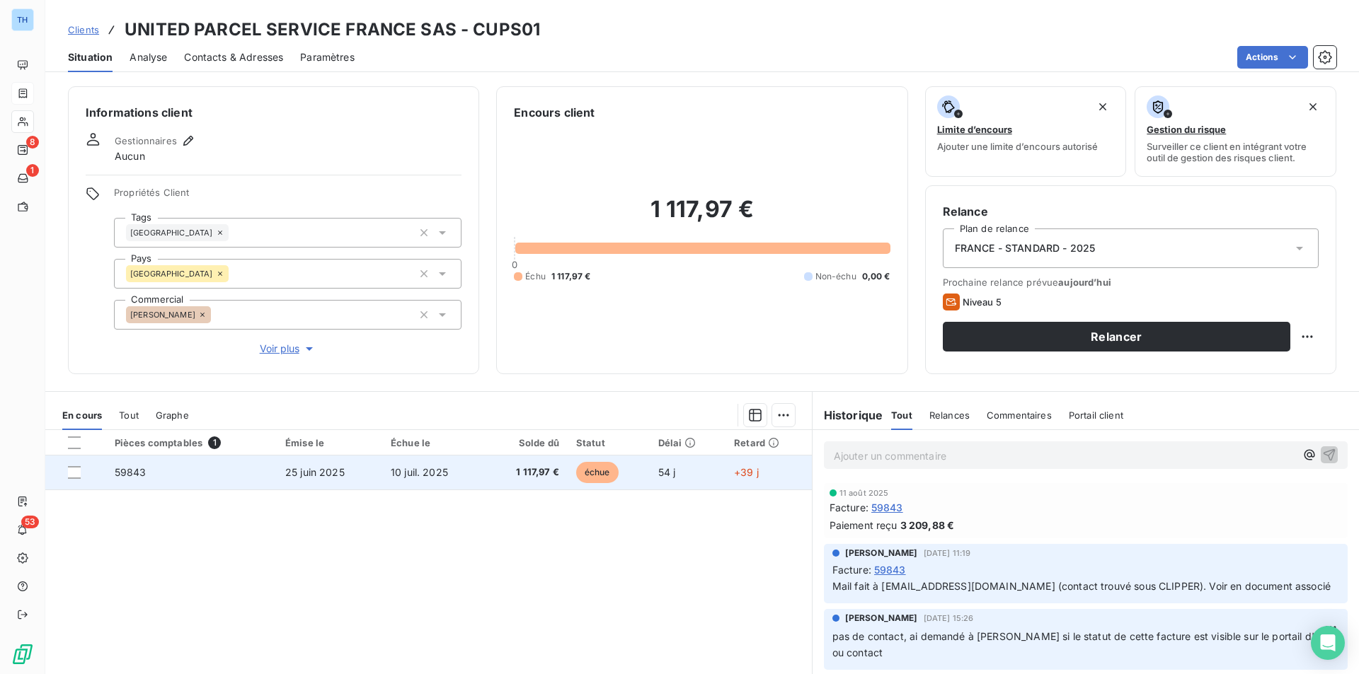
click at [532, 483] on td "1 117,97 €" at bounding box center [526, 473] width 83 height 34
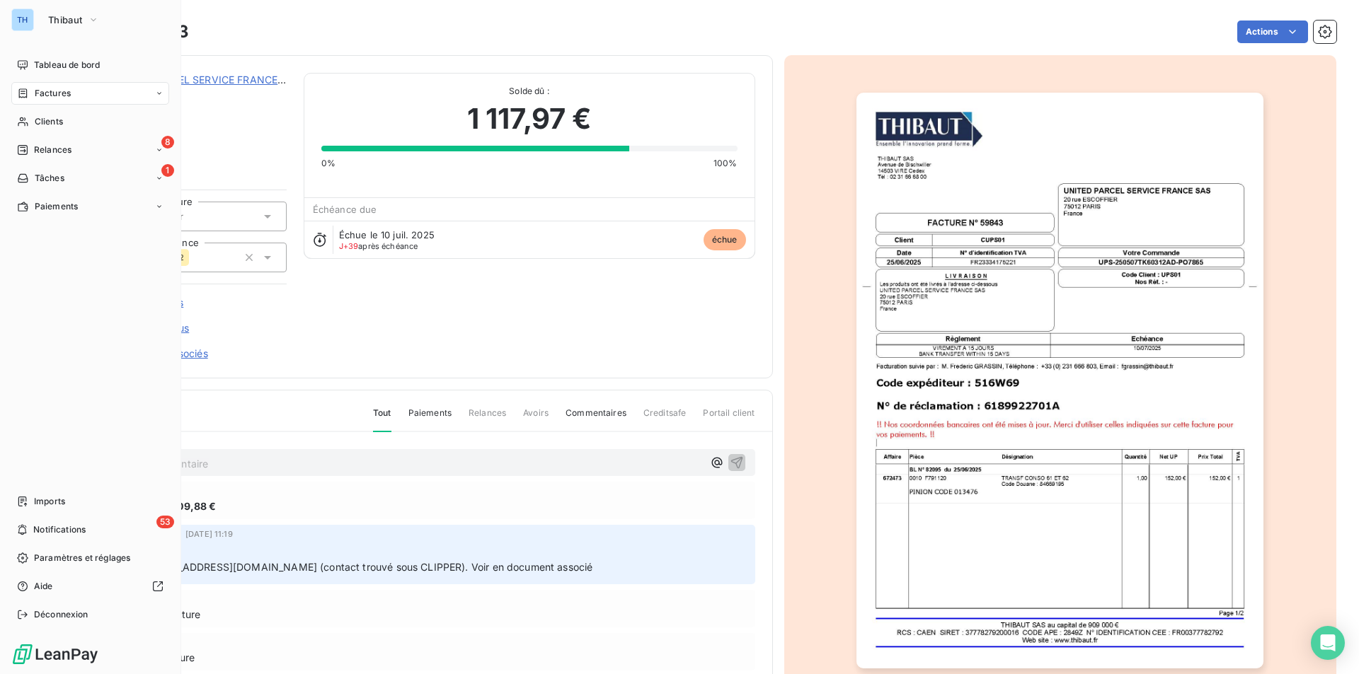
click at [66, 153] on span "Relances" at bounding box center [53, 150] width 38 height 13
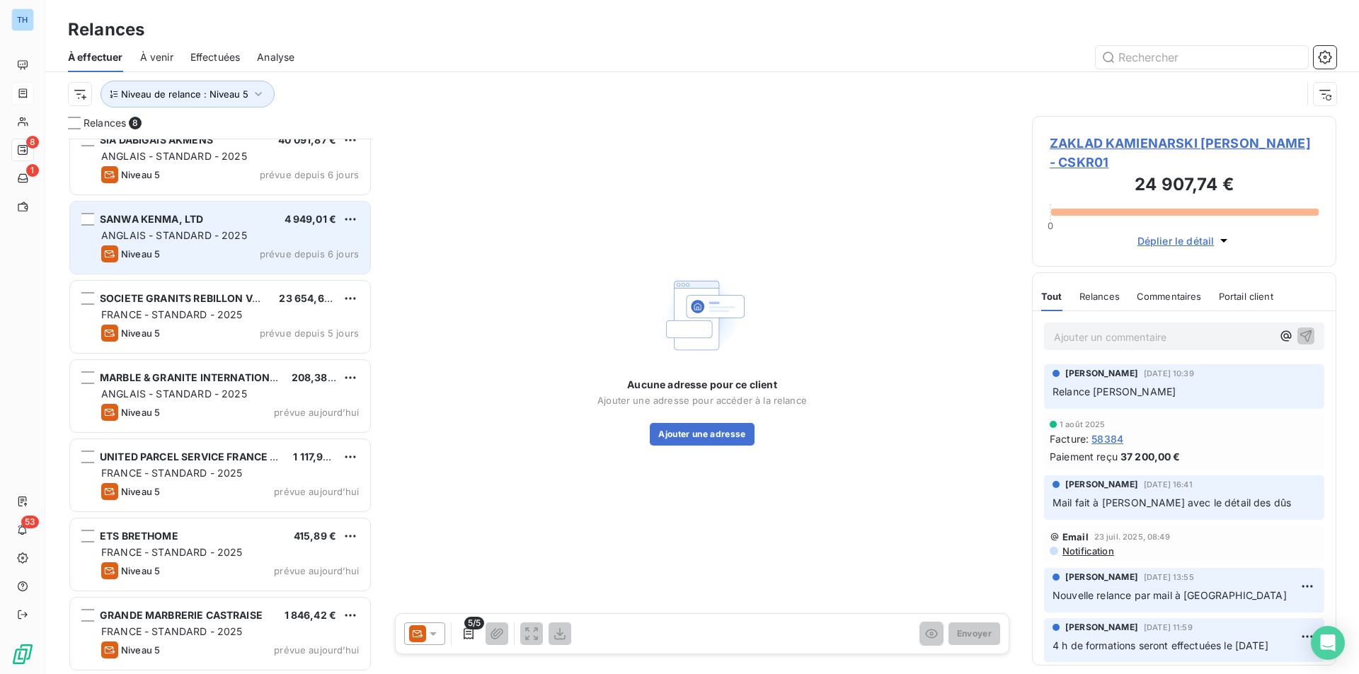
scroll to position [99, 0]
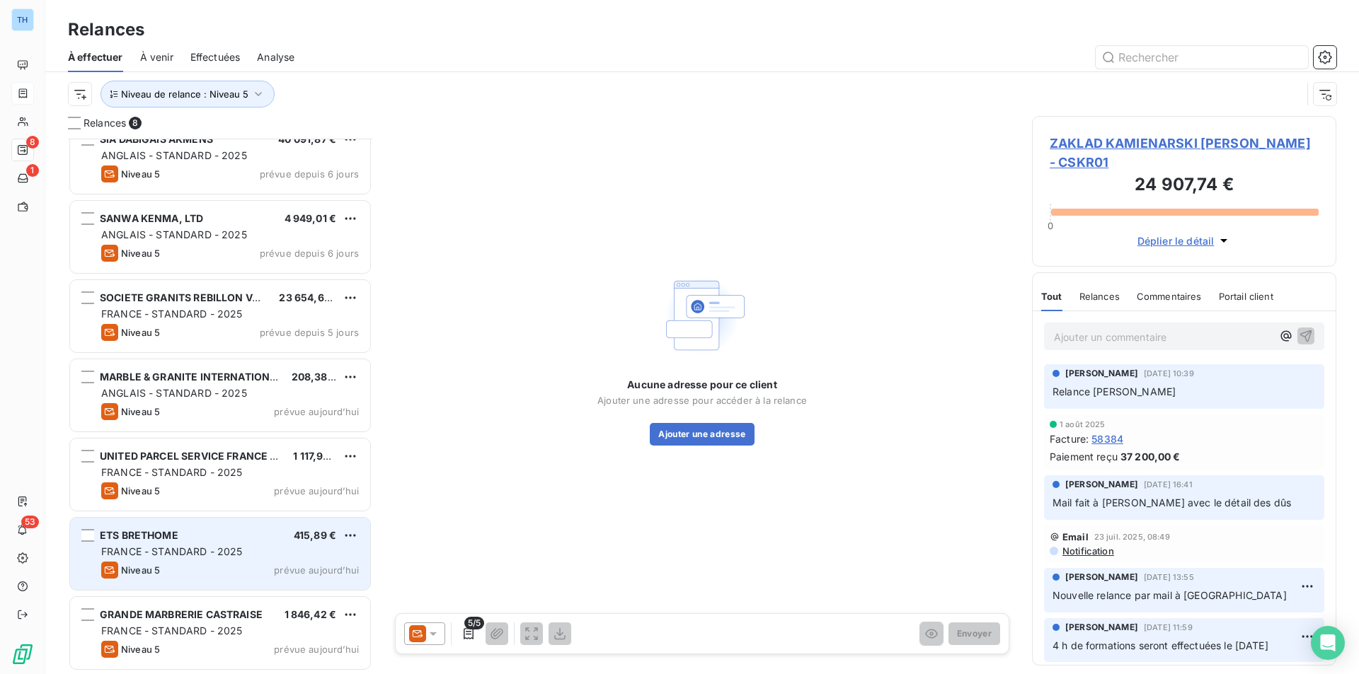
click at [233, 540] on div "ETS BRETHOME 415,89 €" at bounding box center [230, 535] width 258 height 13
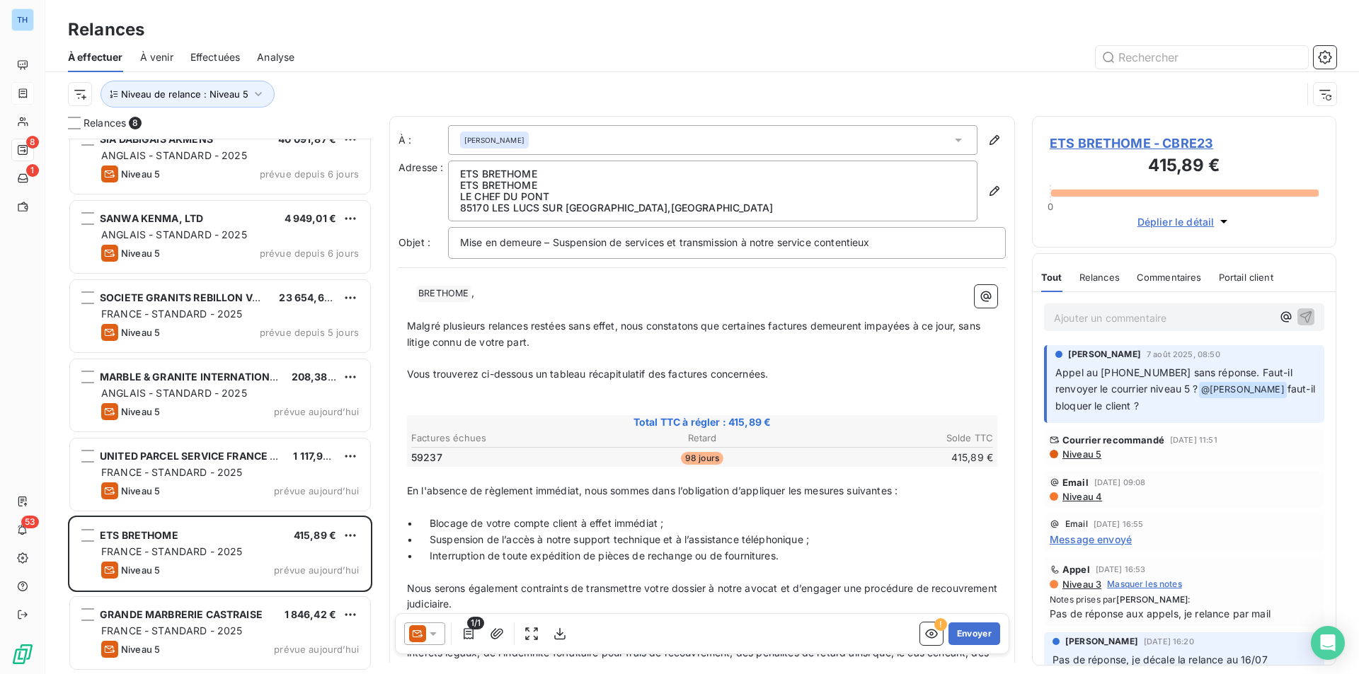
click at [500, 296] on p "﻿ ﻿ BRETHOME ﻿ ," at bounding box center [702, 293] width 590 height 17
drag, startPoint x: 489, startPoint y: 293, endPoint x: 381, endPoint y: 294, distance: 107.6
click at [381, 293] on div "Relances 8 ZAKLAD KAMIENARSKI RYSZARD SKRABA 24 907,74 € ANGLAIS - STANDARD - 2…" at bounding box center [701, 395] width 1313 height 558
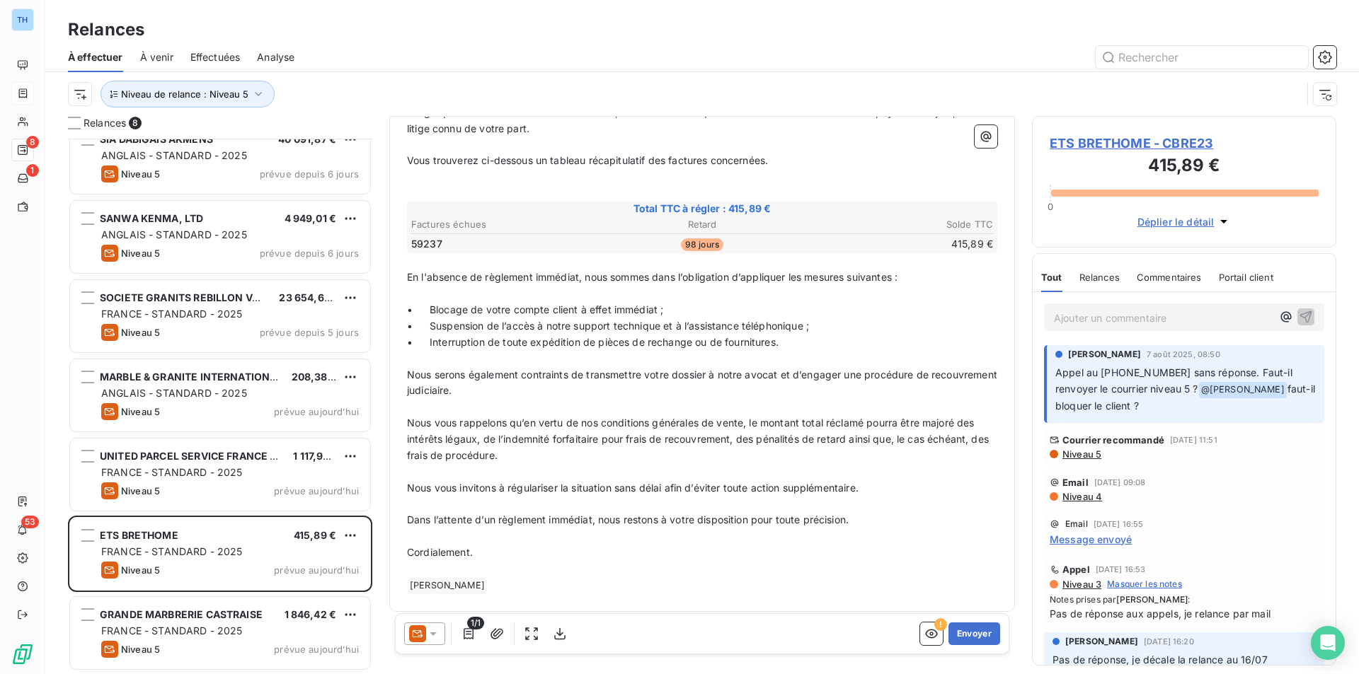
scroll to position [218, 0]
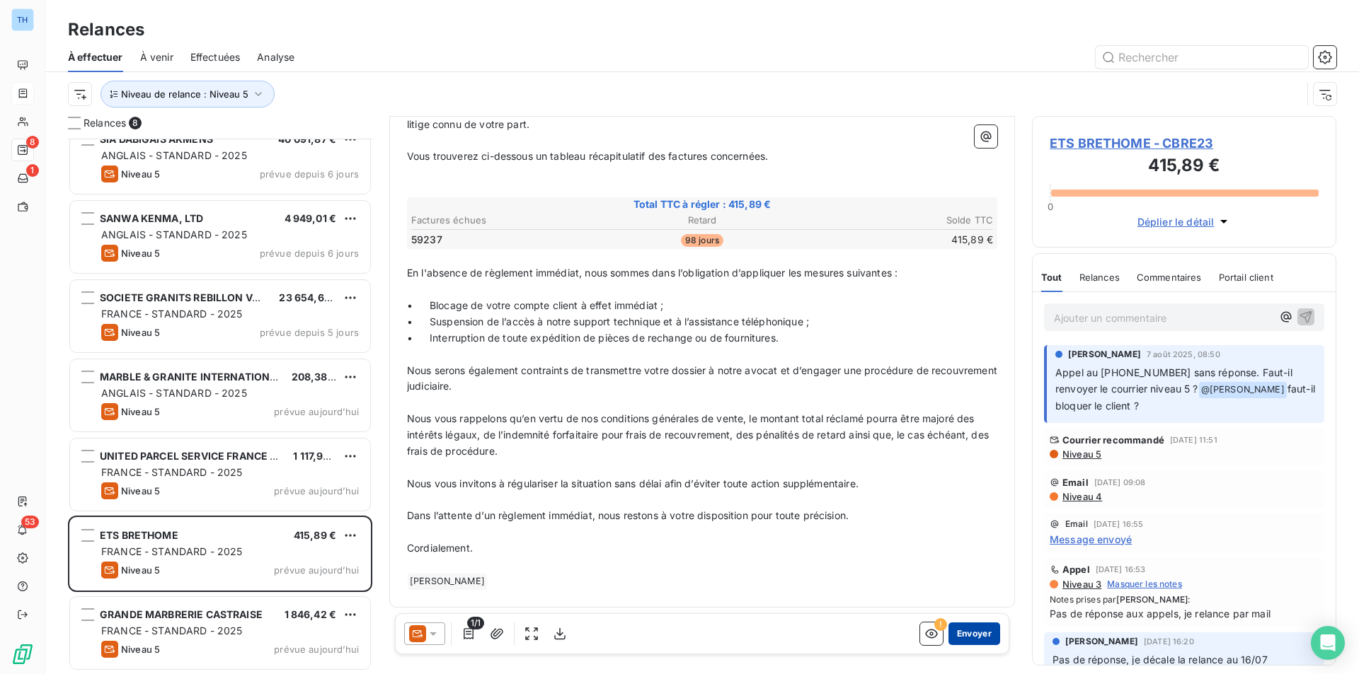
click at [979, 628] on button "Envoyer" at bounding box center [974, 634] width 52 height 23
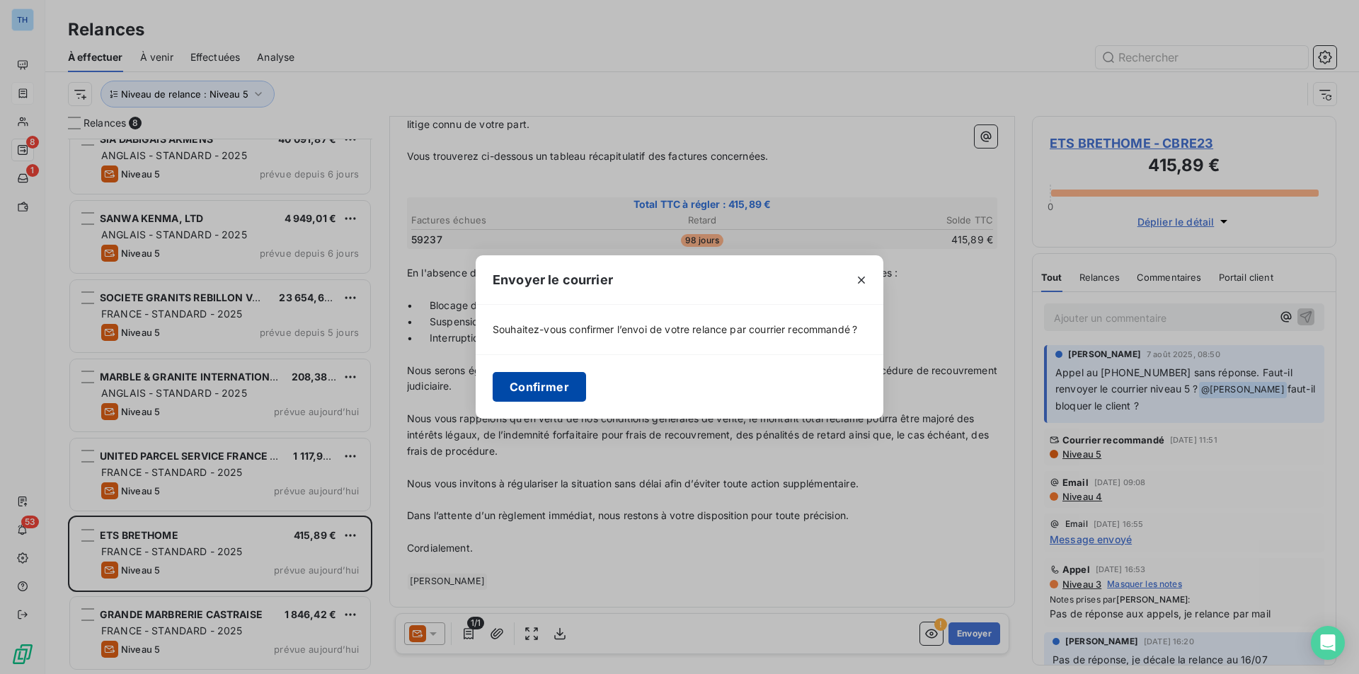
click at [550, 379] on button "Confirmer" at bounding box center [539, 387] width 93 height 30
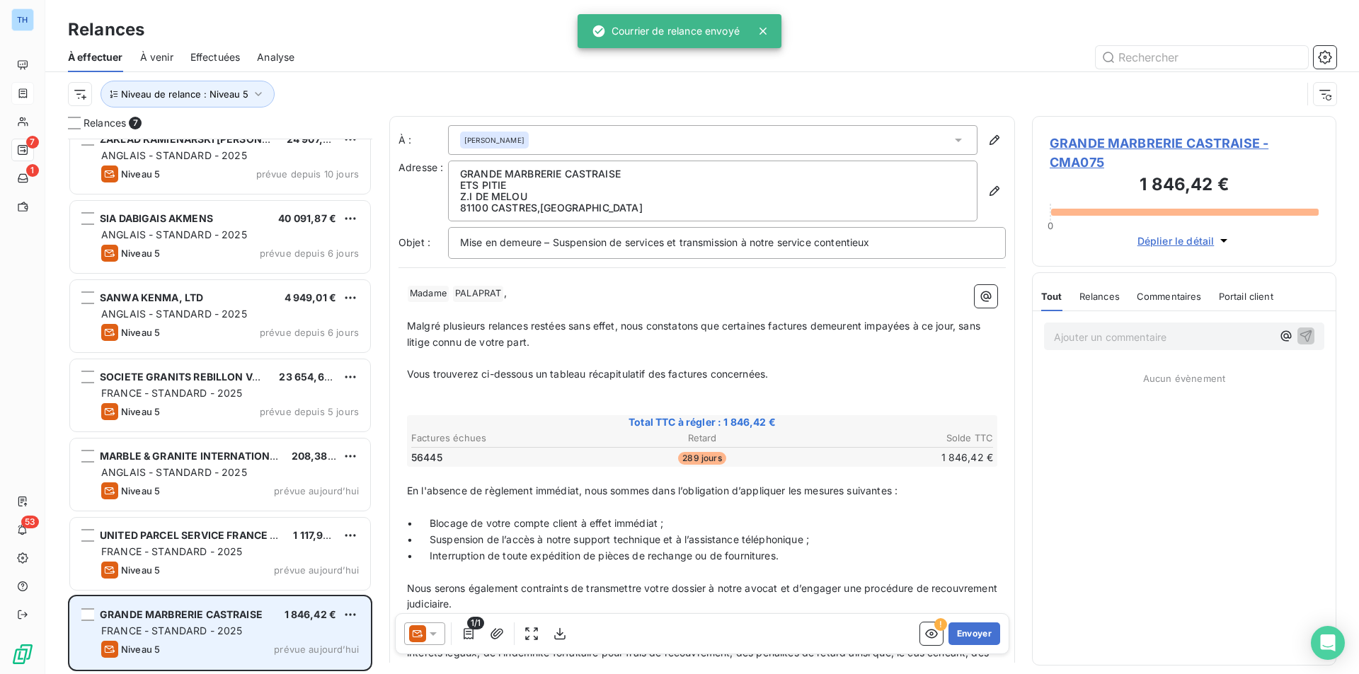
scroll to position [19, 0]
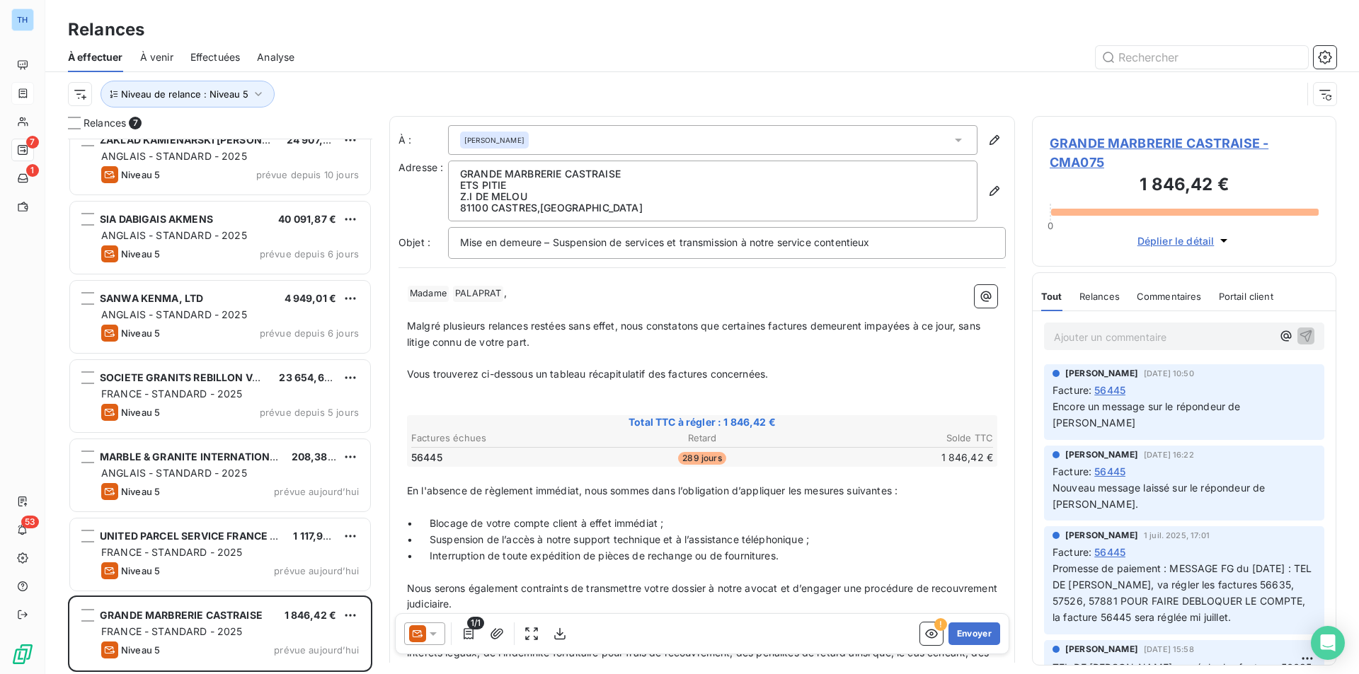
click at [1157, 135] on span "GRANDE MARBRERIE CASTRAISE - CMA075" at bounding box center [1183, 153] width 269 height 38
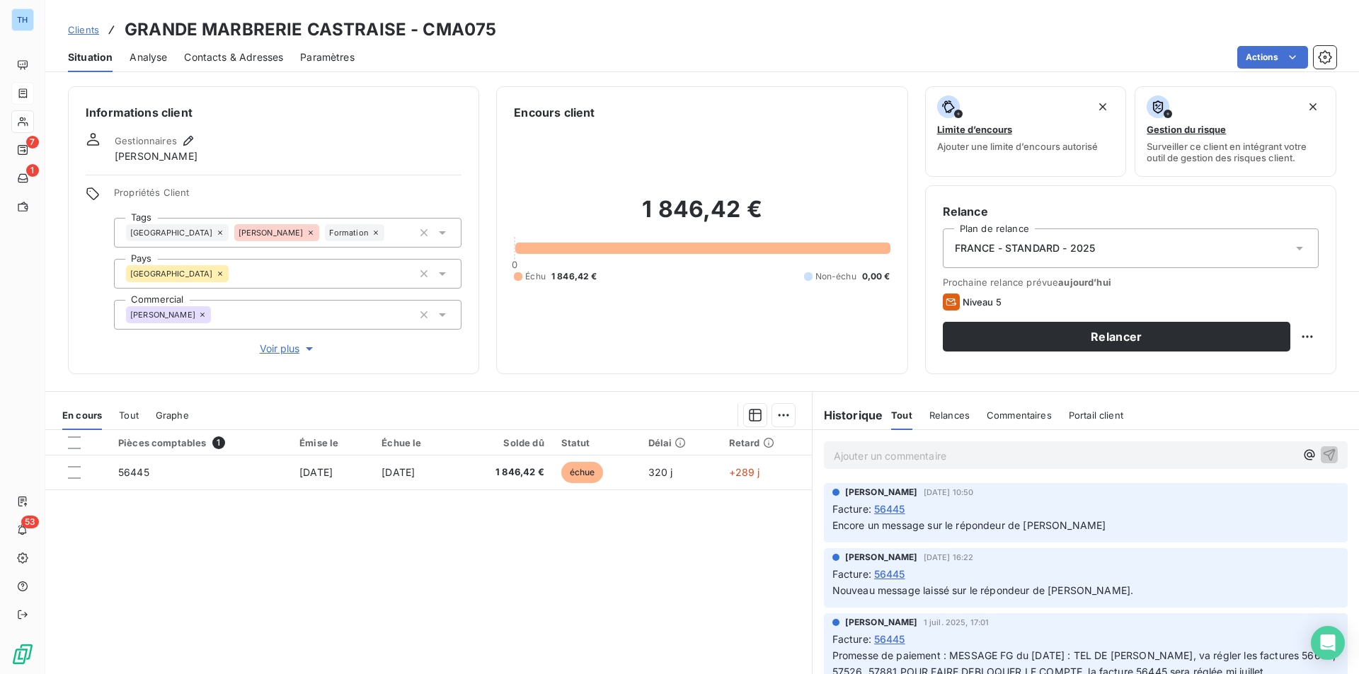
click at [267, 344] on span "Voir plus" at bounding box center [288, 349] width 57 height 14
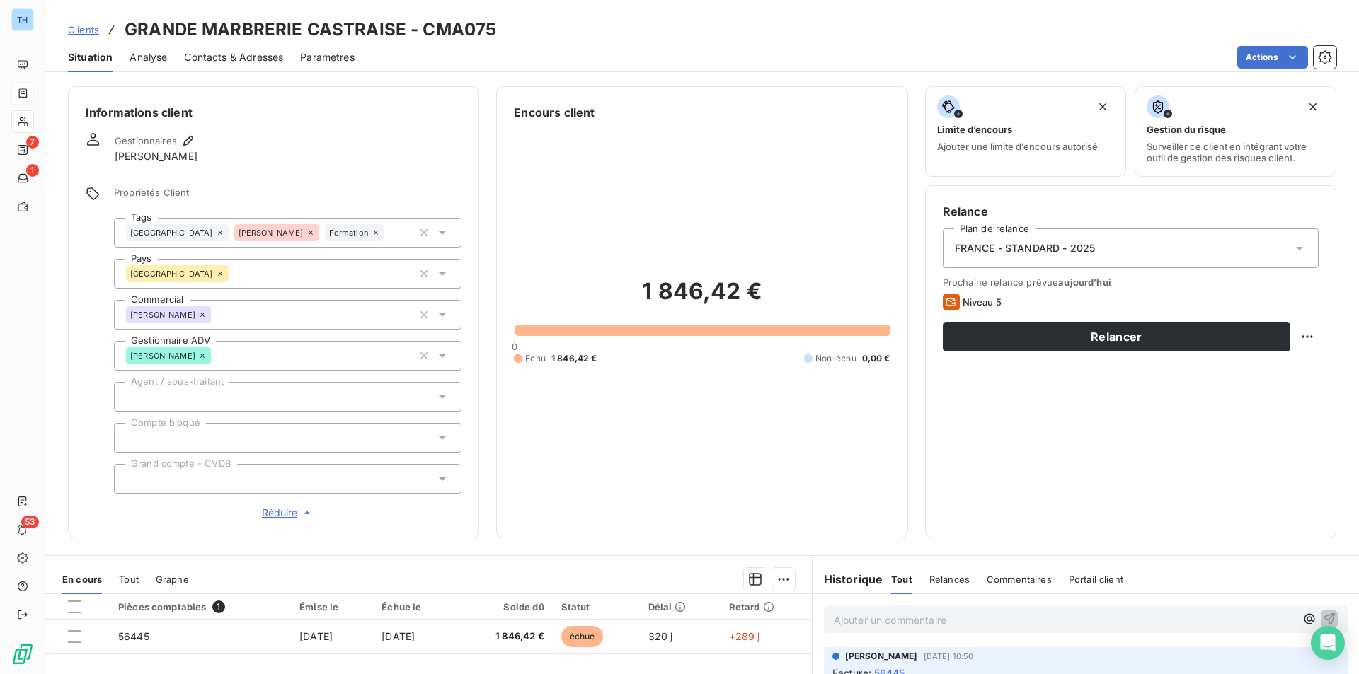
click at [310, 444] on div at bounding box center [287, 438] width 347 height 30
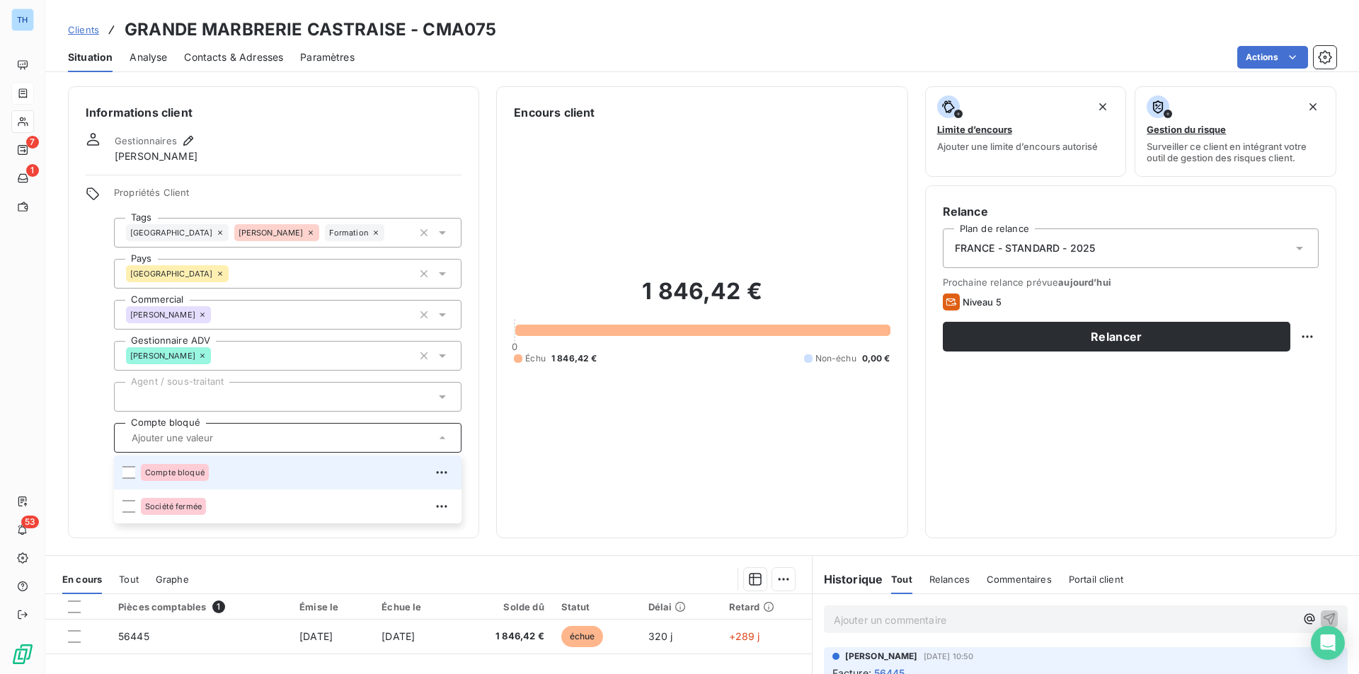
click at [203, 476] on div "Compte bloqué" at bounding box center [175, 472] width 68 height 17
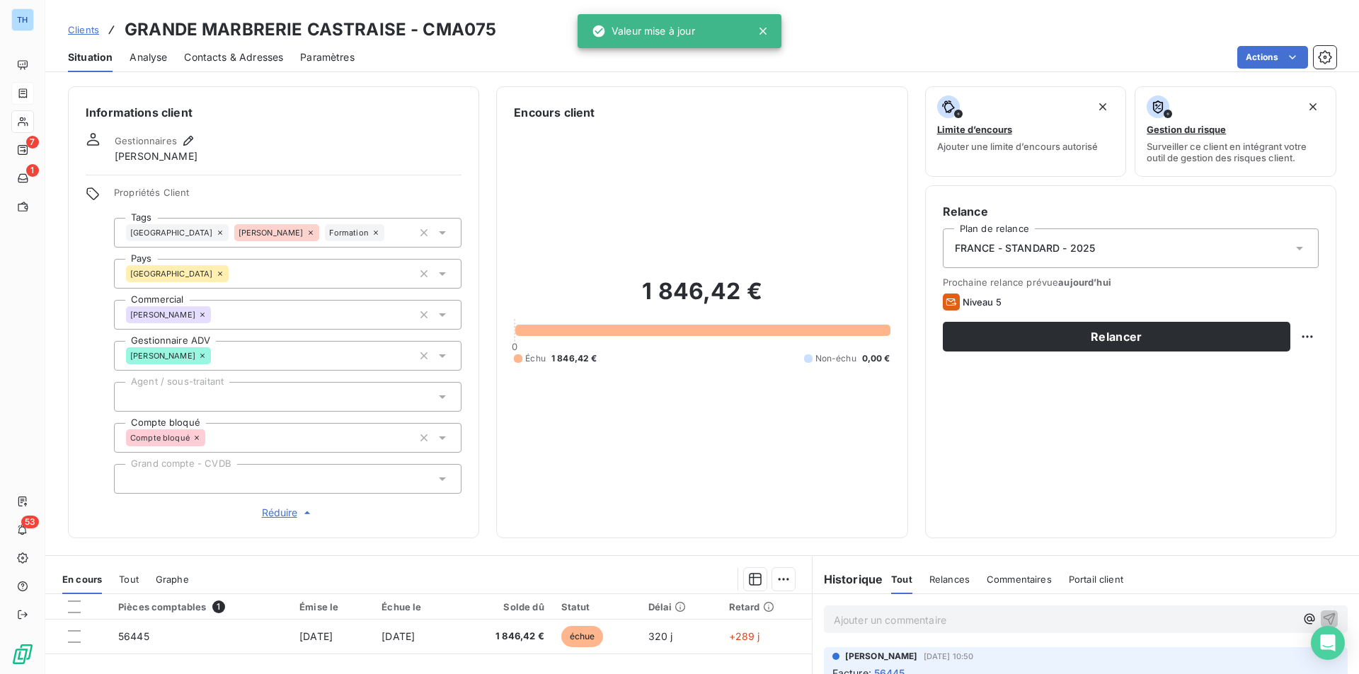
click at [719, 449] on div "1 846,42 € 0 Échu 1 846,42 € Non-échu 0,00 €" at bounding box center [702, 321] width 376 height 400
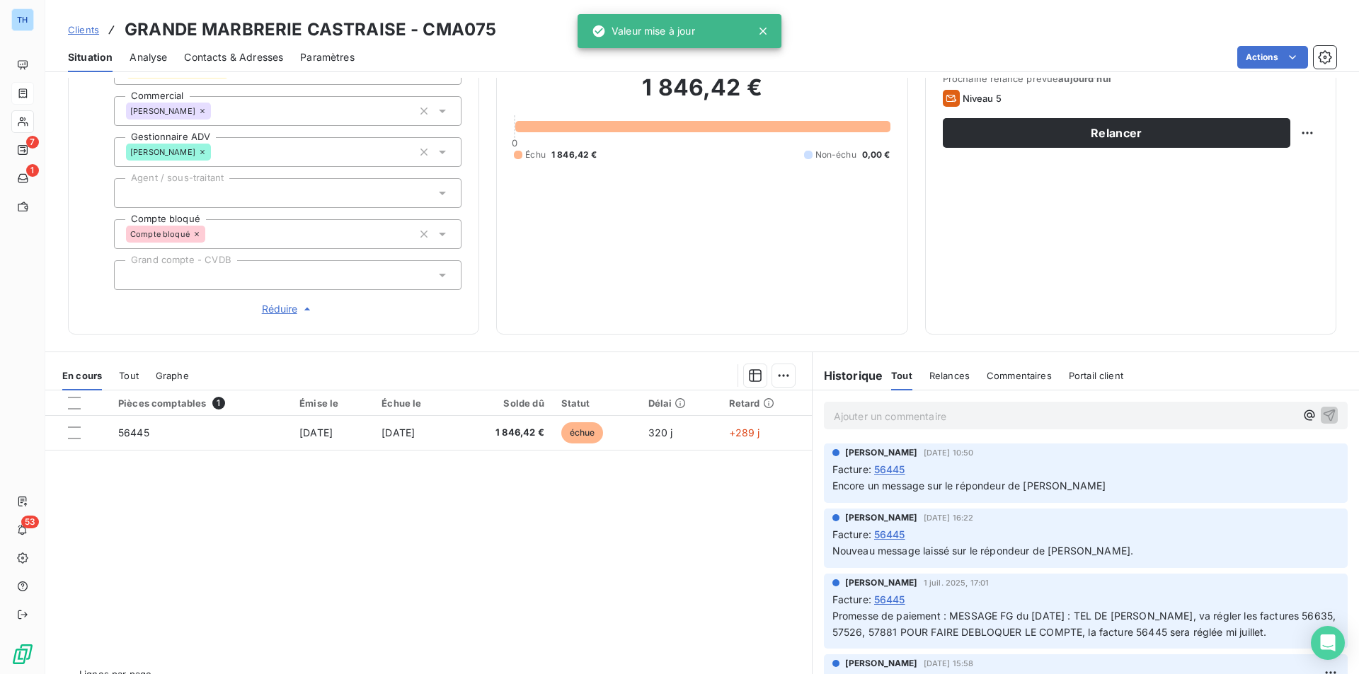
scroll to position [235, 0]
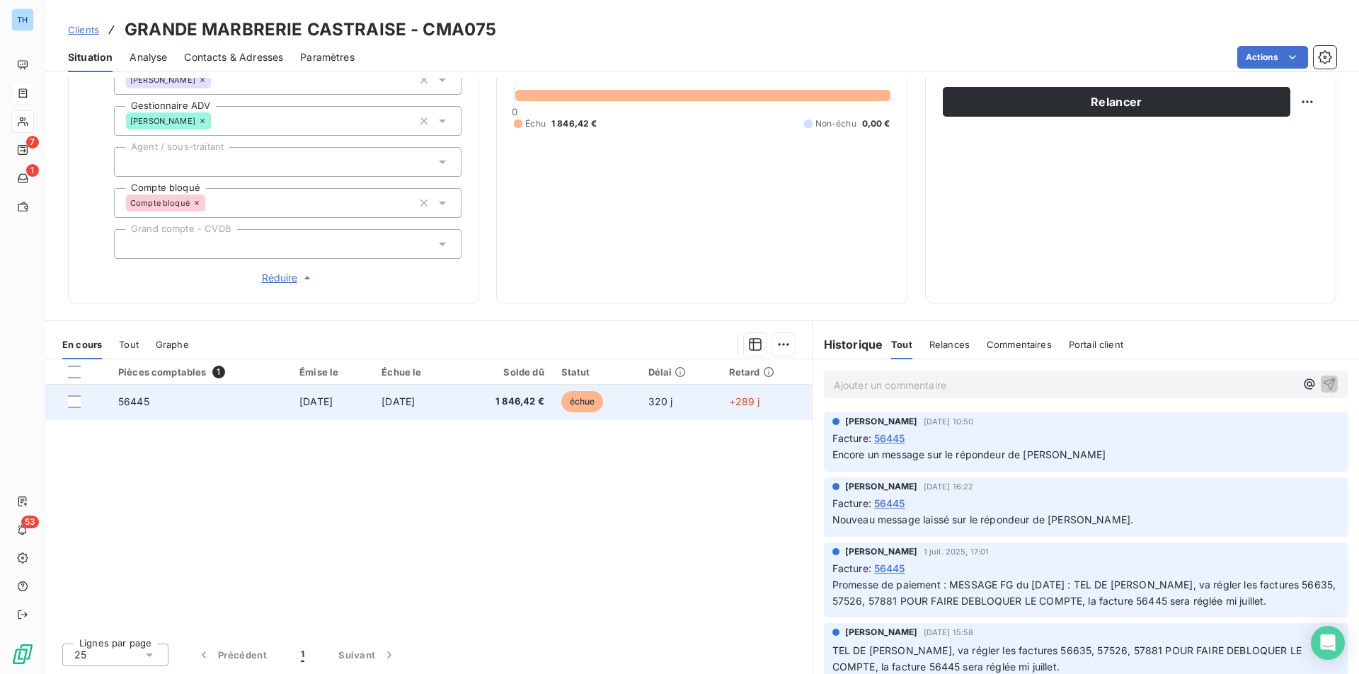
click at [693, 393] on td "320 j" at bounding box center [680, 402] width 81 height 34
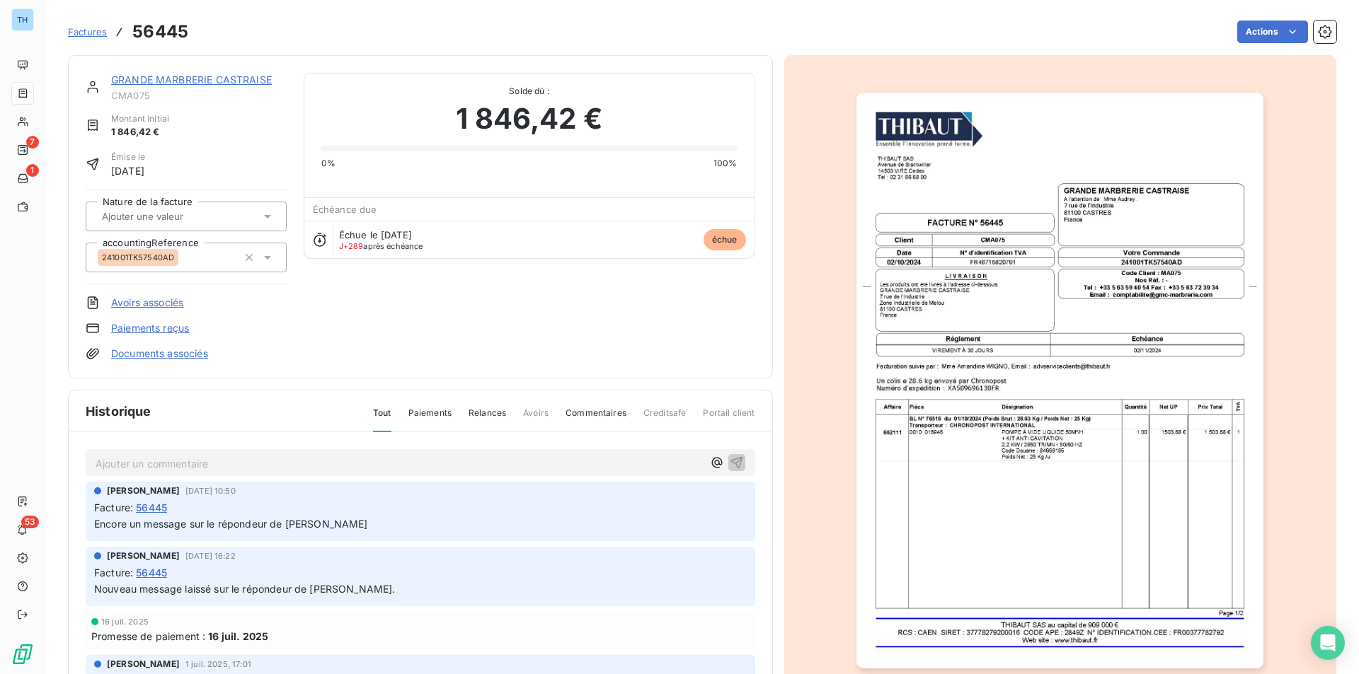
click at [154, 81] on link "GRANDE MARBRERIE CASTRAISE" at bounding box center [191, 80] width 161 height 12
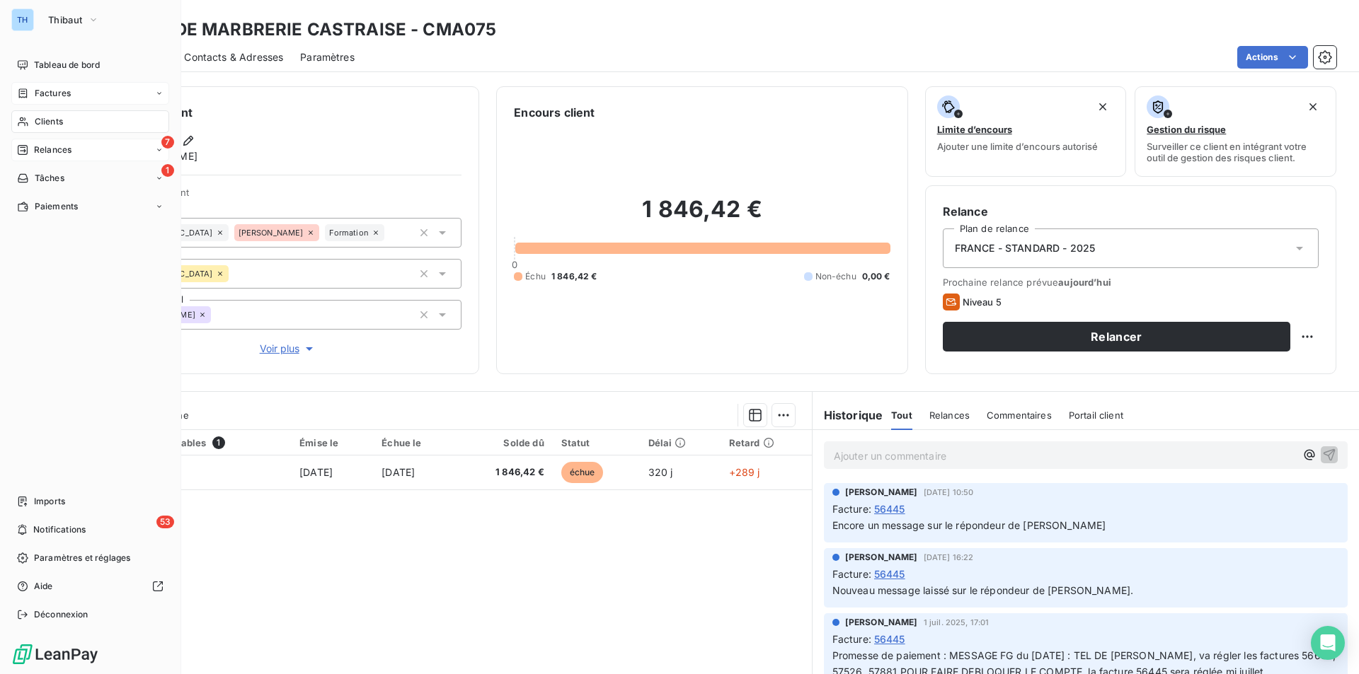
click at [51, 149] on span "Relances" at bounding box center [53, 150] width 38 height 13
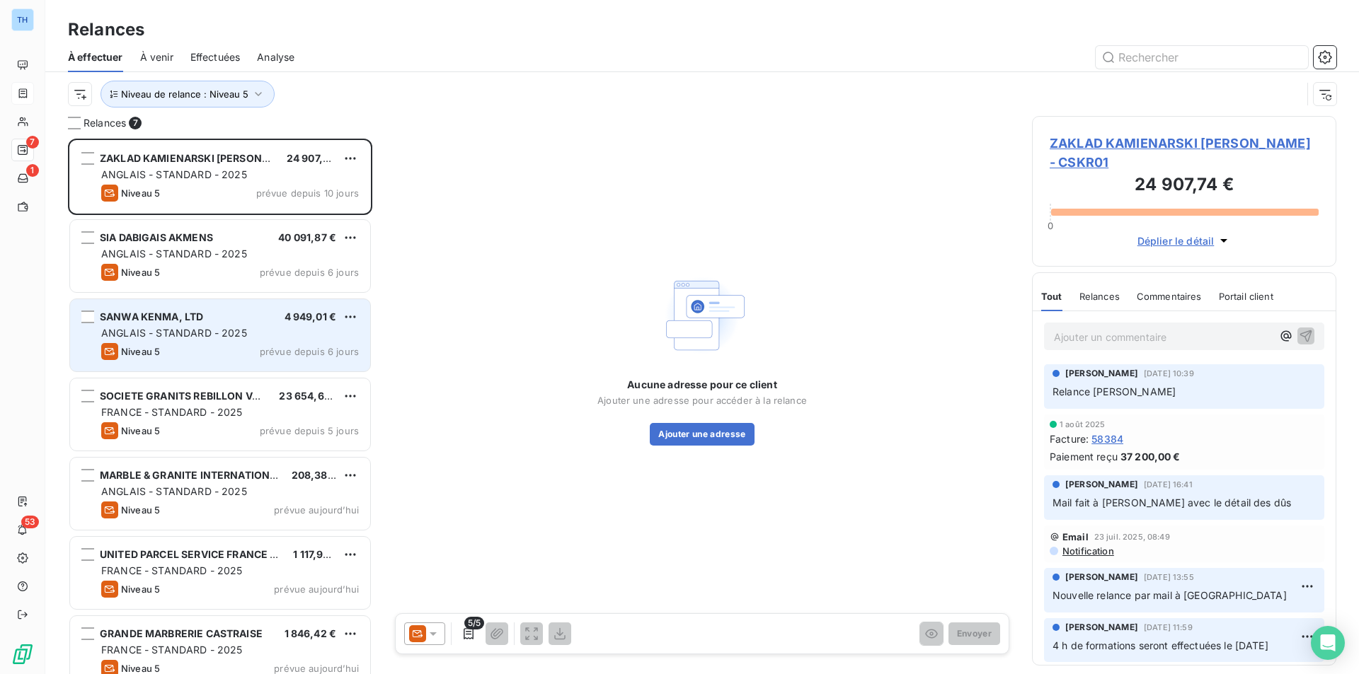
scroll to position [20, 0]
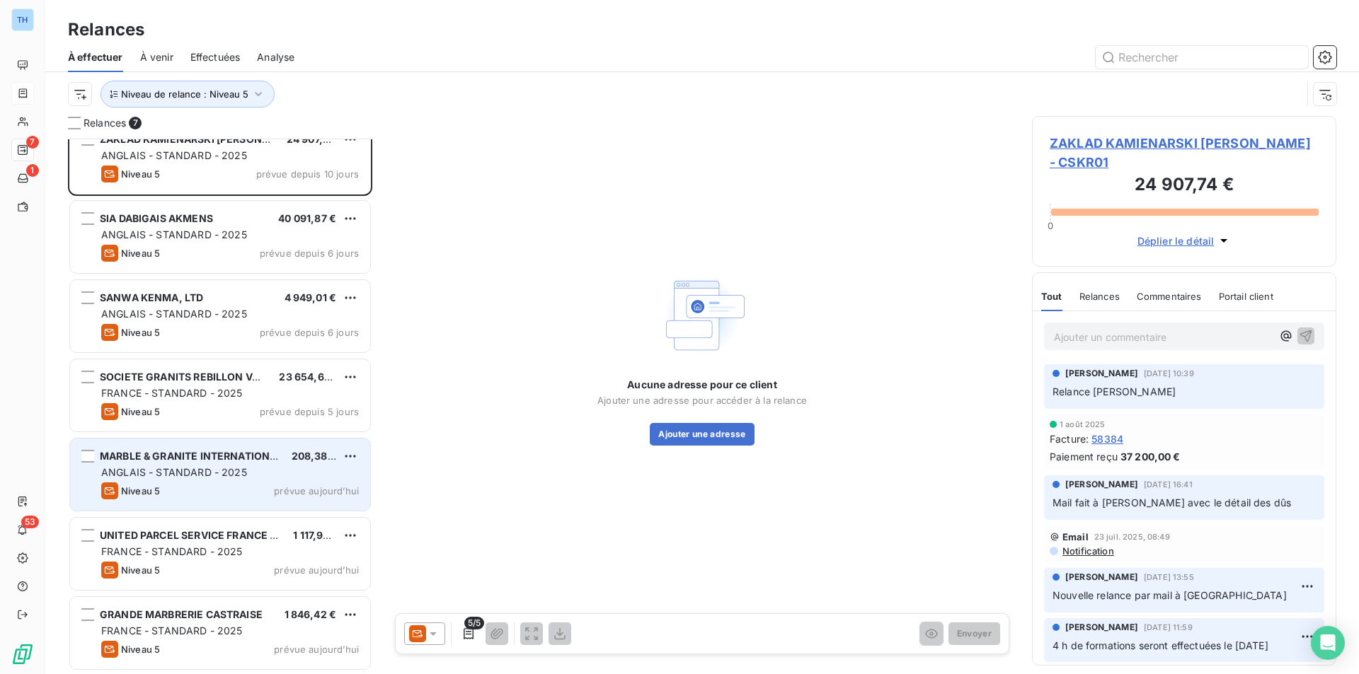
click at [227, 448] on div "MARBLE & GRANITE INTERNATIONAL 208,38 € ANGLAIS - STANDARD - 2025 Niveau 5 prév…" at bounding box center [220, 475] width 300 height 72
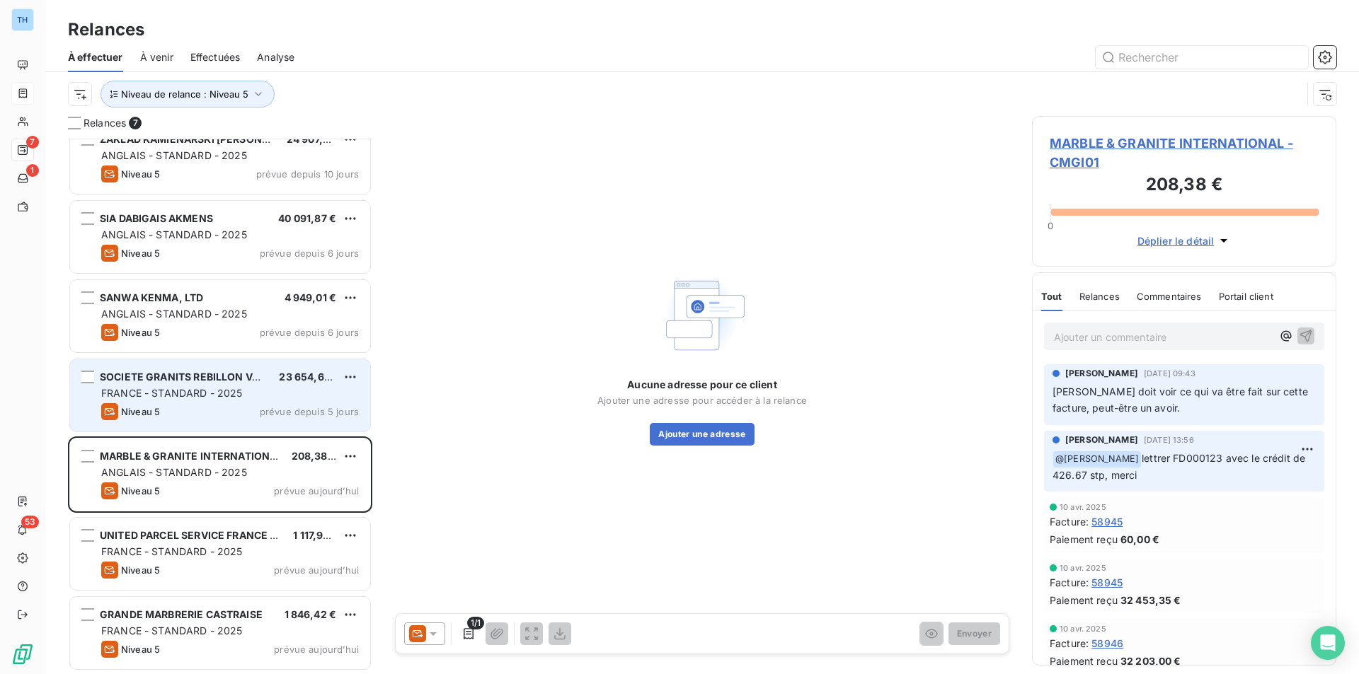
click at [241, 420] on div "Niveau 5 prévue depuis 5 jours" at bounding box center [230, 411] width 258 height 17
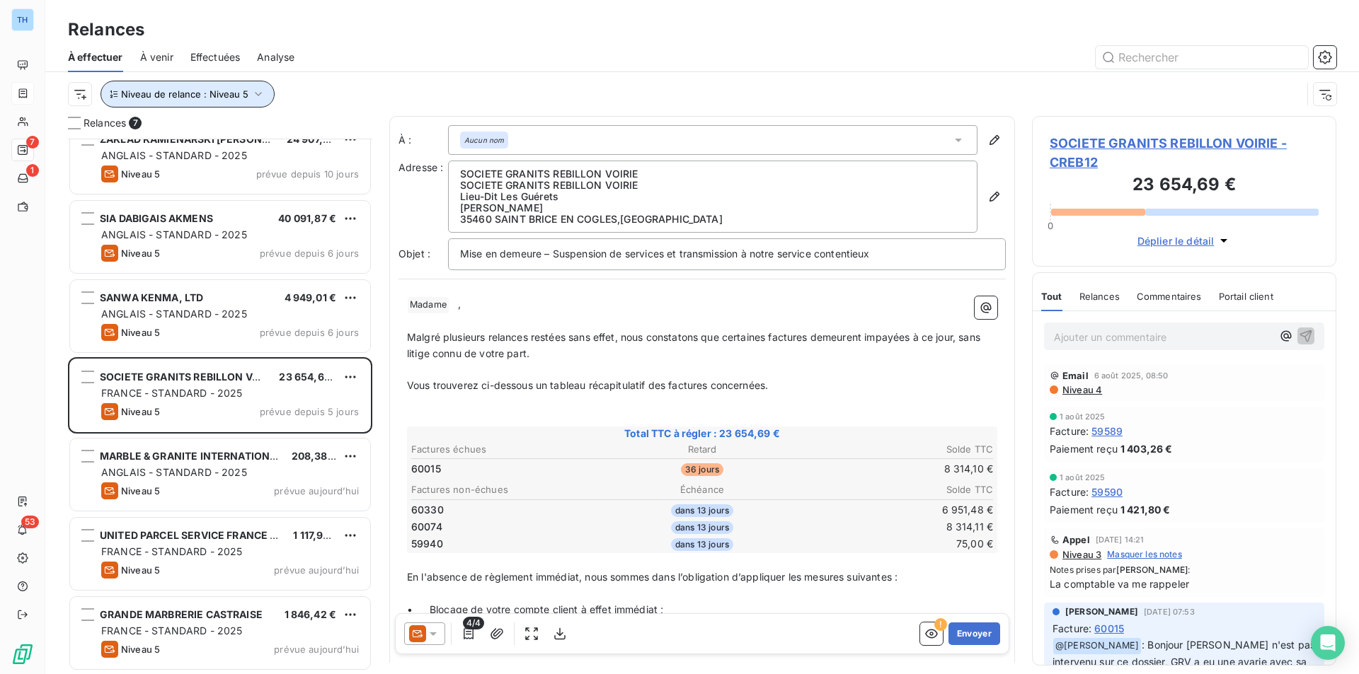
click at [212, 88] on span "Niveau de relance : Niveau 5" at bounding box center [184, 93] width 127 height 11
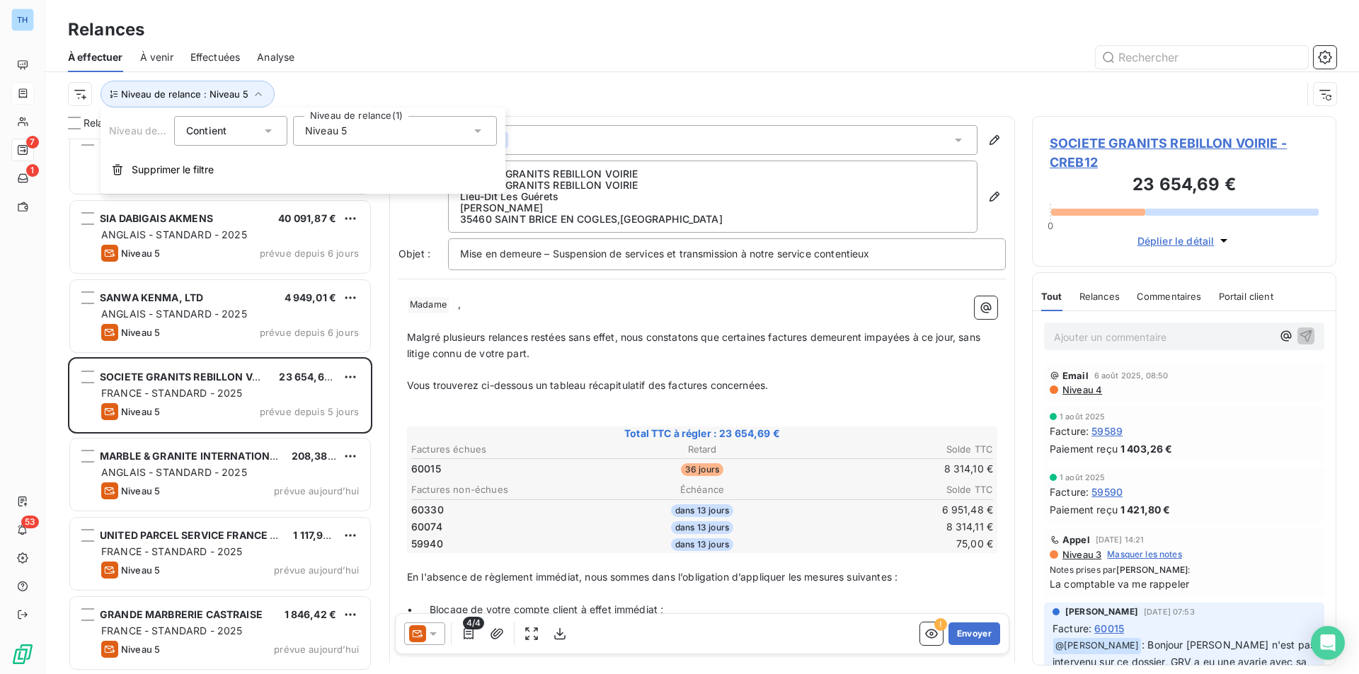
click at [367, 135] on div "Niveau 5" at bounding box center [395, 131] width 204 height 30
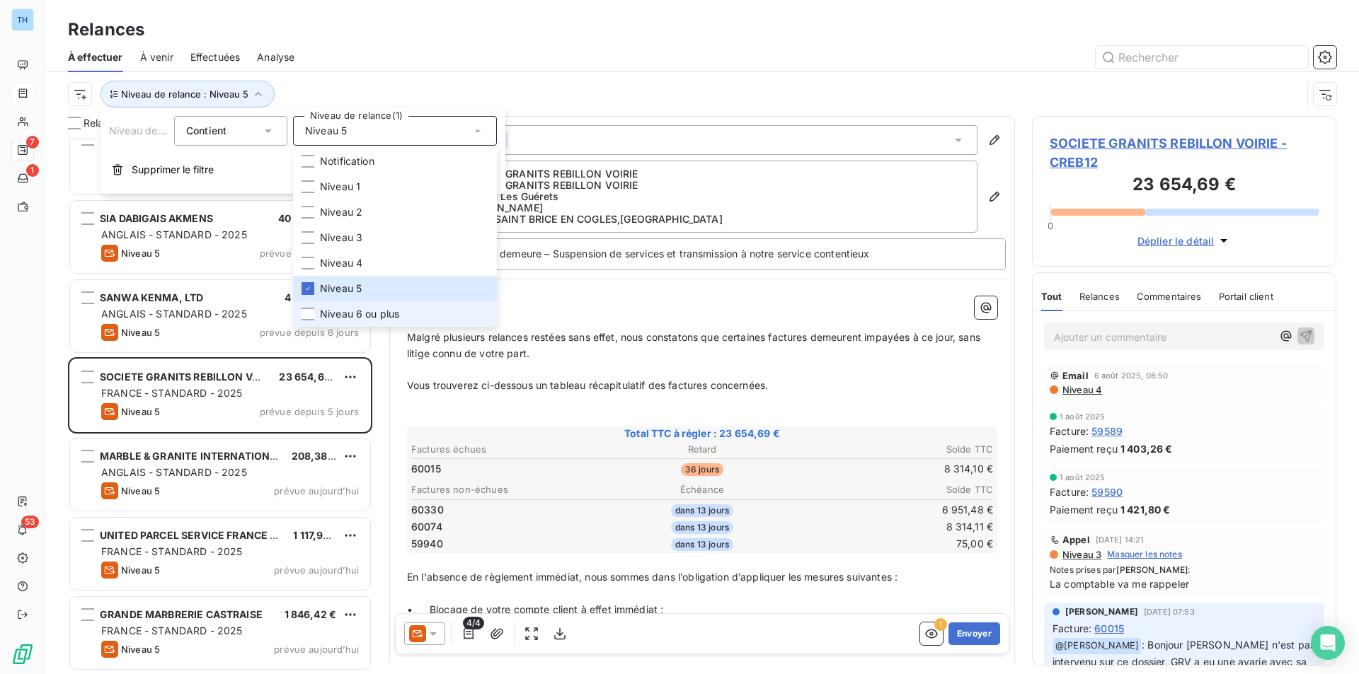
click at [321, 313] on span "Niveau 6 ou plus" at bounding box center [359, 314] width 79 height 14
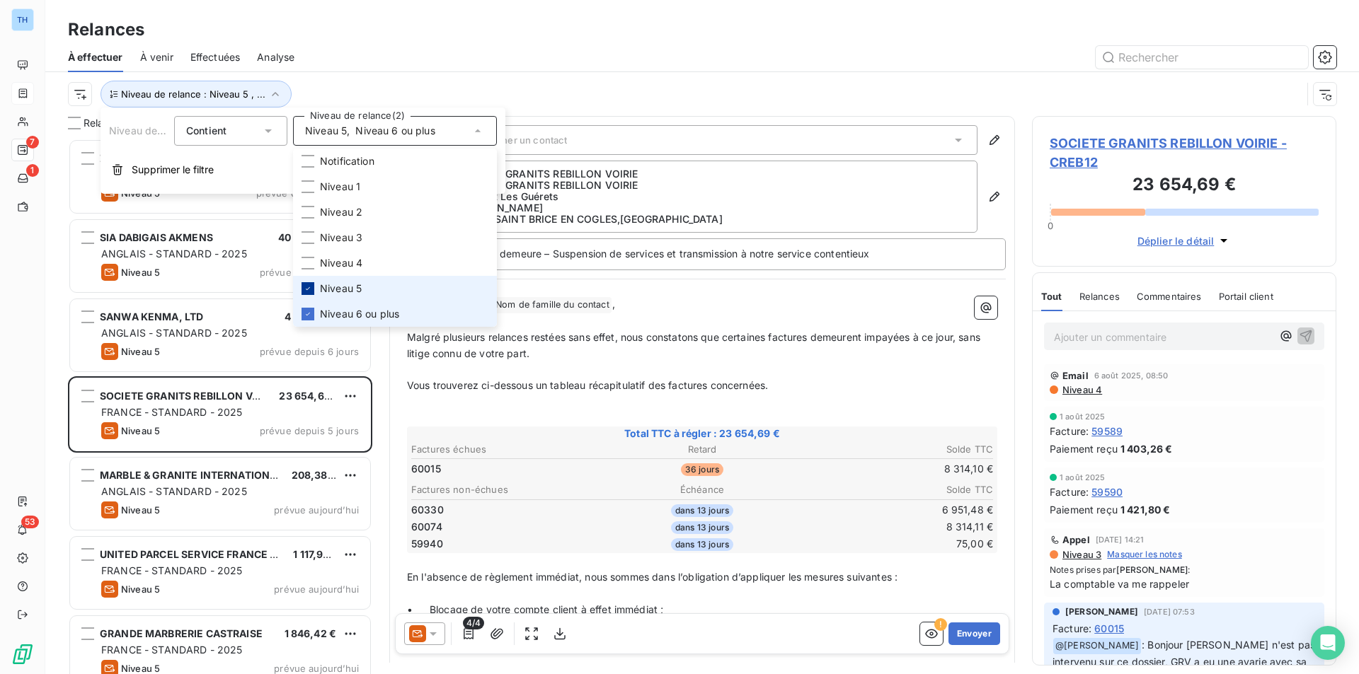
scroll to position [525, 294]
click at [311, 291] on icon at bounding box center [308, 288] width 8 height 8
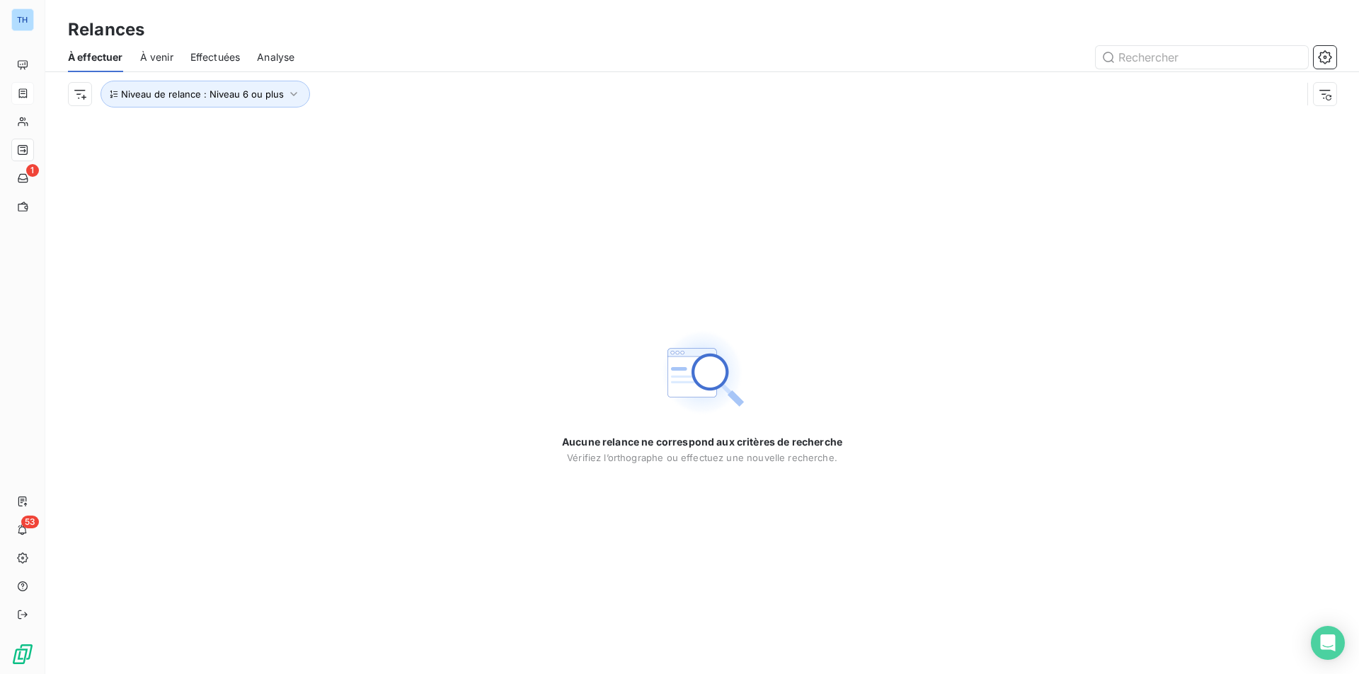
click at [579, 51] on div at bounding box center [823, 57] width 1025 height 23
drag, startPoint x: 154, startPoint y: 203, endPoint x: 98, endPoint y: 185, distance: 58.0
click at [152, 203] on div "Aucune relance ne correspond aux critères de recherche Vérifiez l’orthographe o…" at bounding box center [701, 395] width 1313 height 558
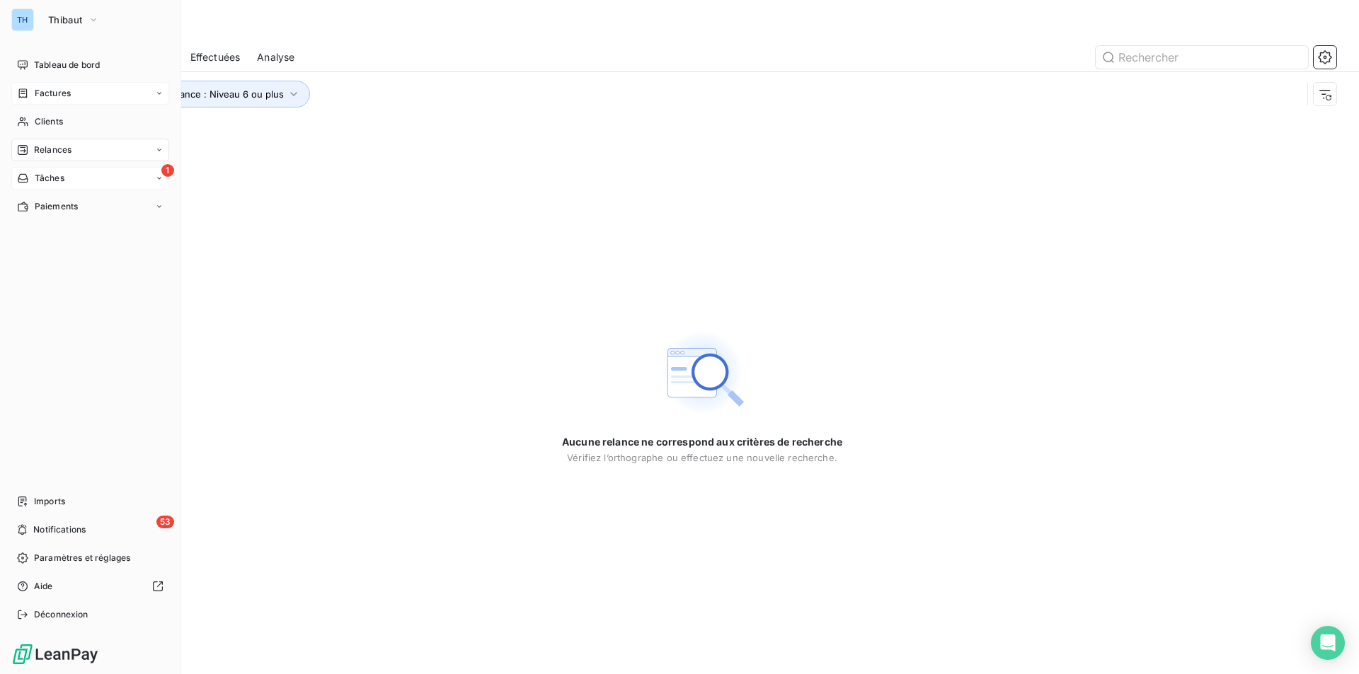
click at [41, 173] on span "Tâches" at bounding box center [50, 178] width 30 height 13
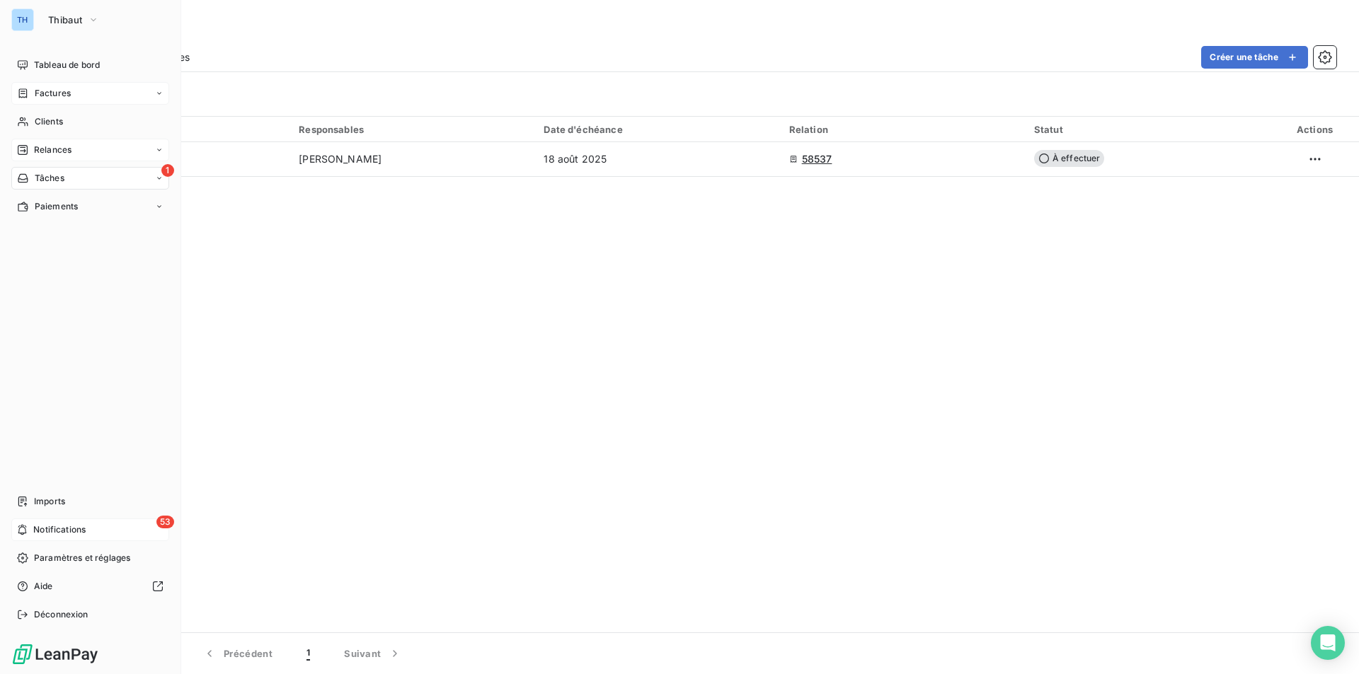
click at [69, 529] on span "Notifications" at bounding box center [59, 530] width 52 height 13
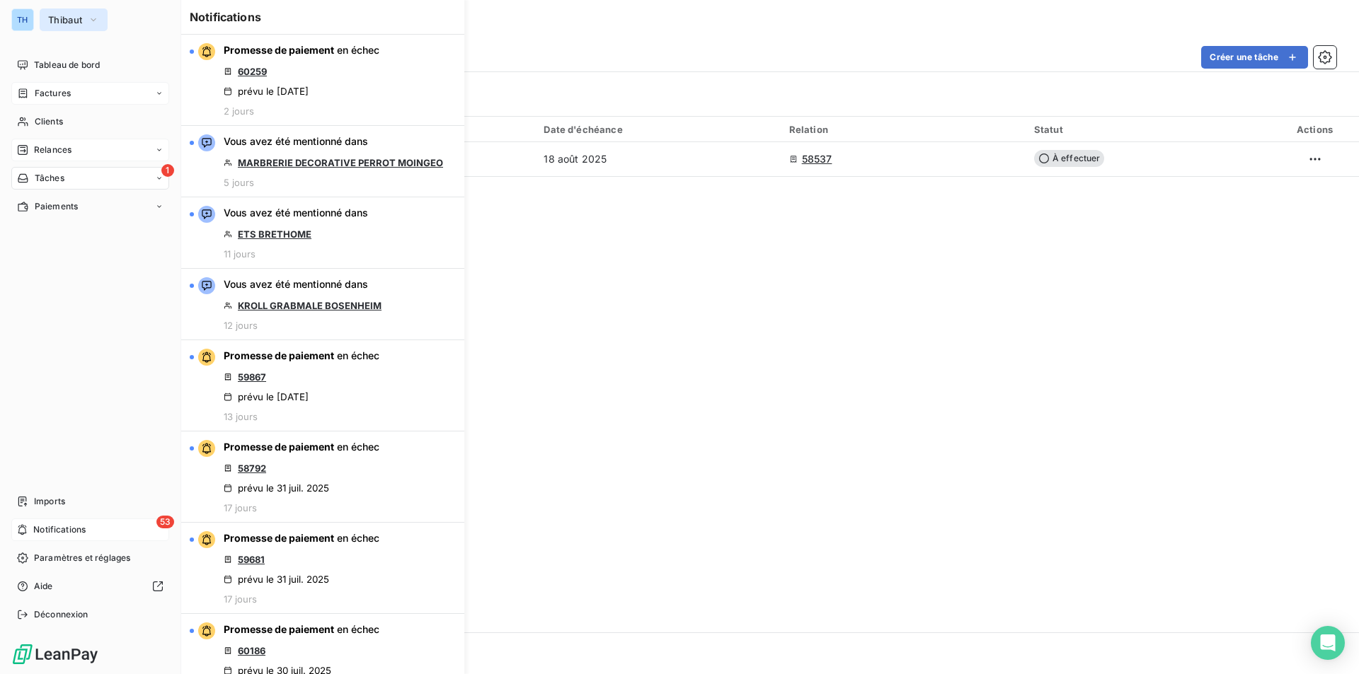
click at [71, 13] on button "Thibaut" at bounding box center [74, 19] width 68 height 23
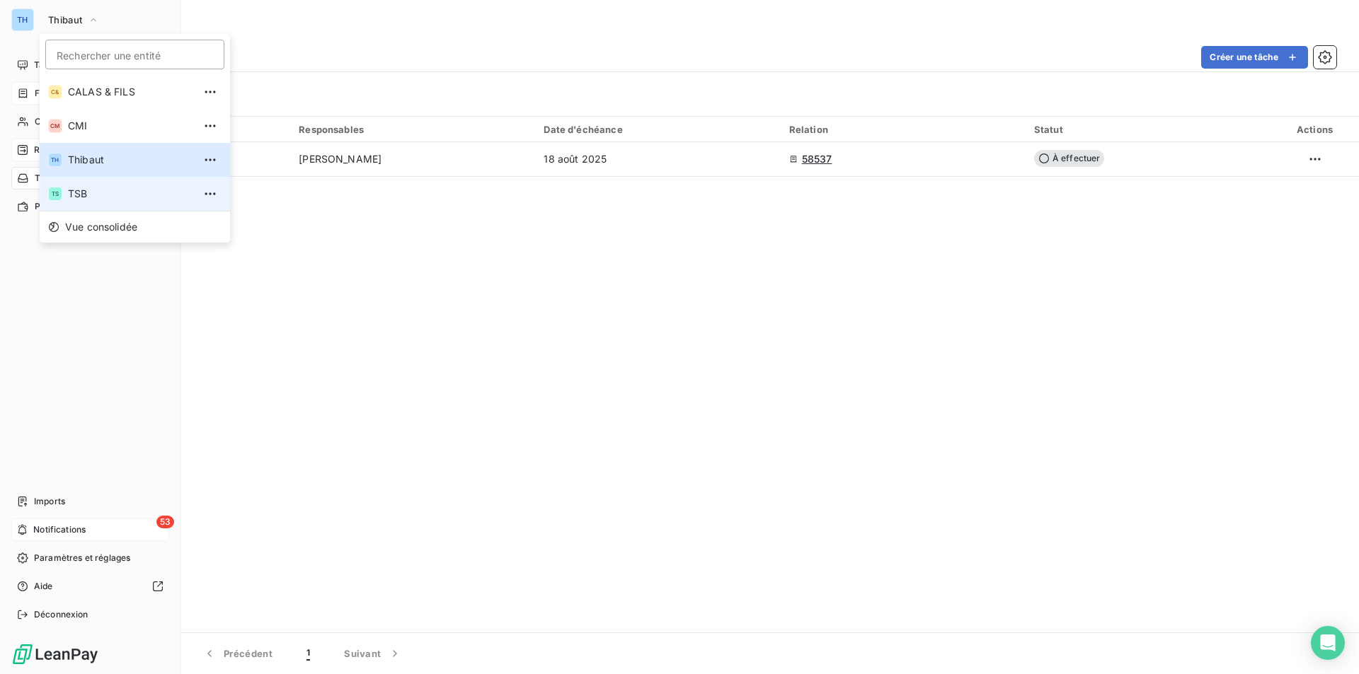
click at [82, 190] on span "TSB" at bounding box center [130, 194] width 125 height 14
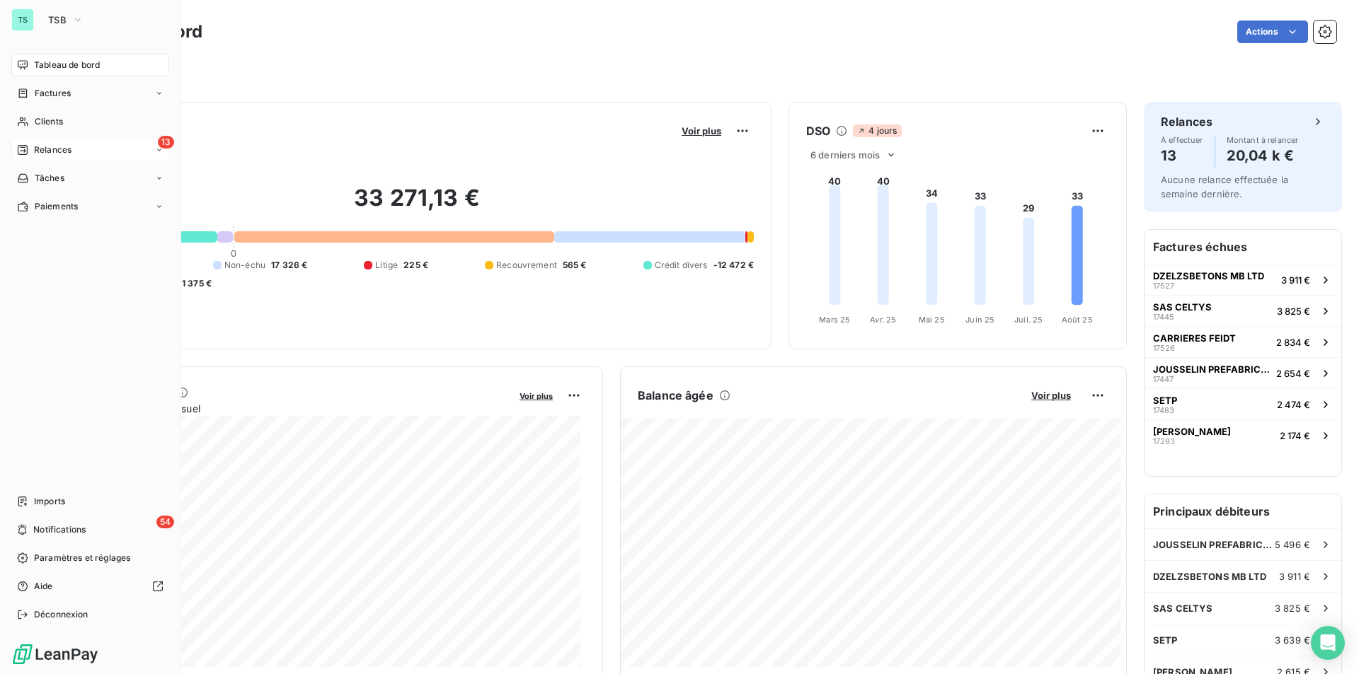
click at [50, 144] on span "Relances" at bounding box center [53, 150] width 38 height 13
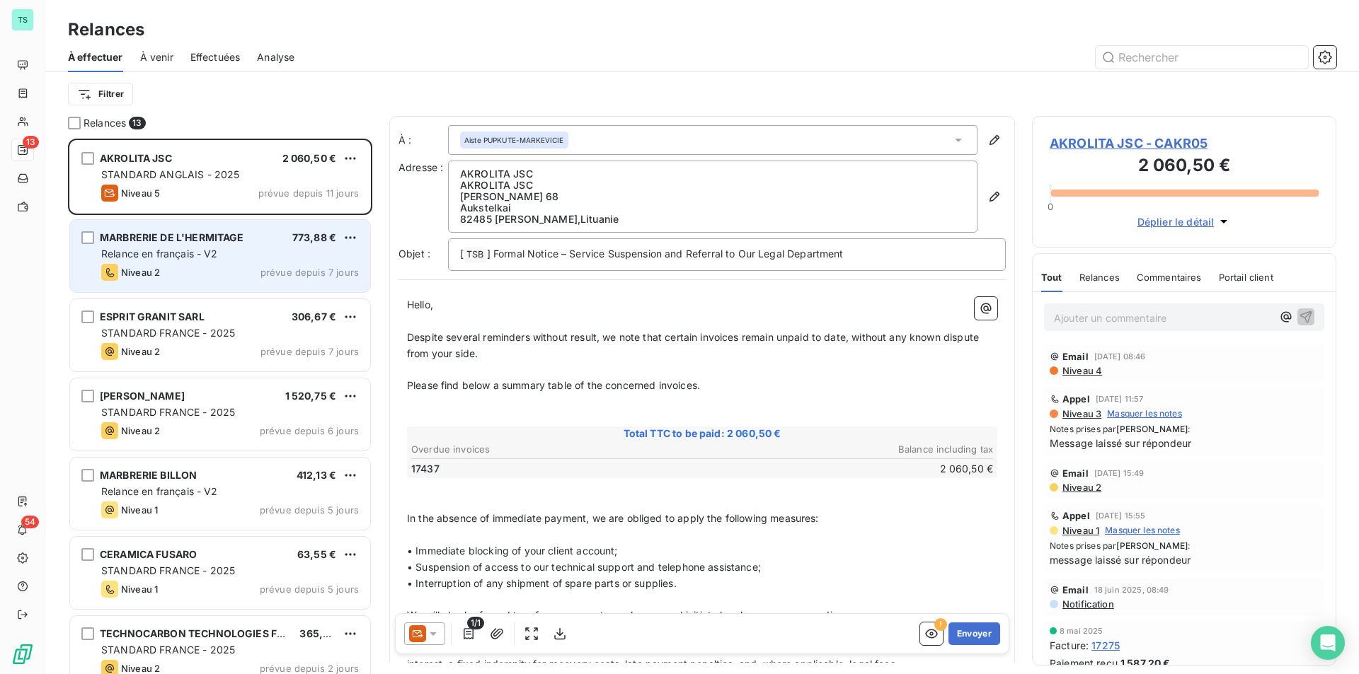
click at [188, 281] on div "MARBRERIE DE L'HERMITAGE 773,88 € Relance en français - V2 Niveau 2 prévue depu…" at bounding box center [220, 256] width 300 height 72
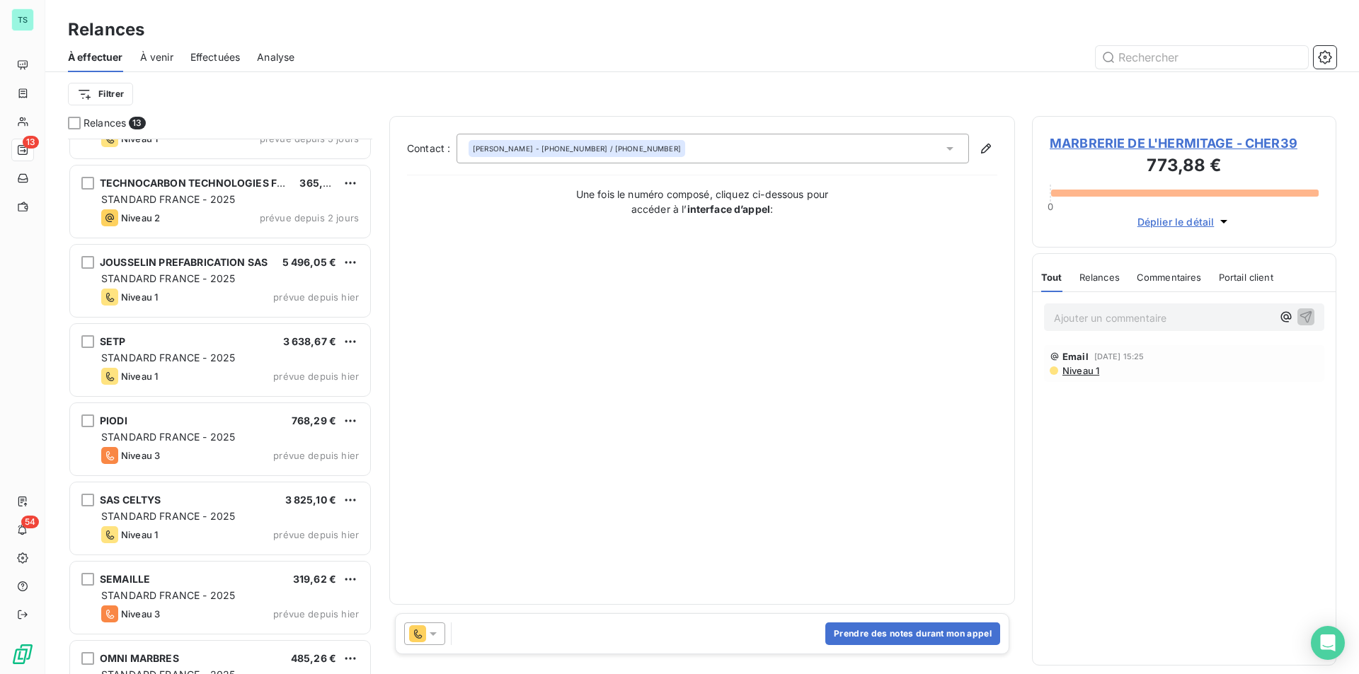
scroll to position [495, 0]
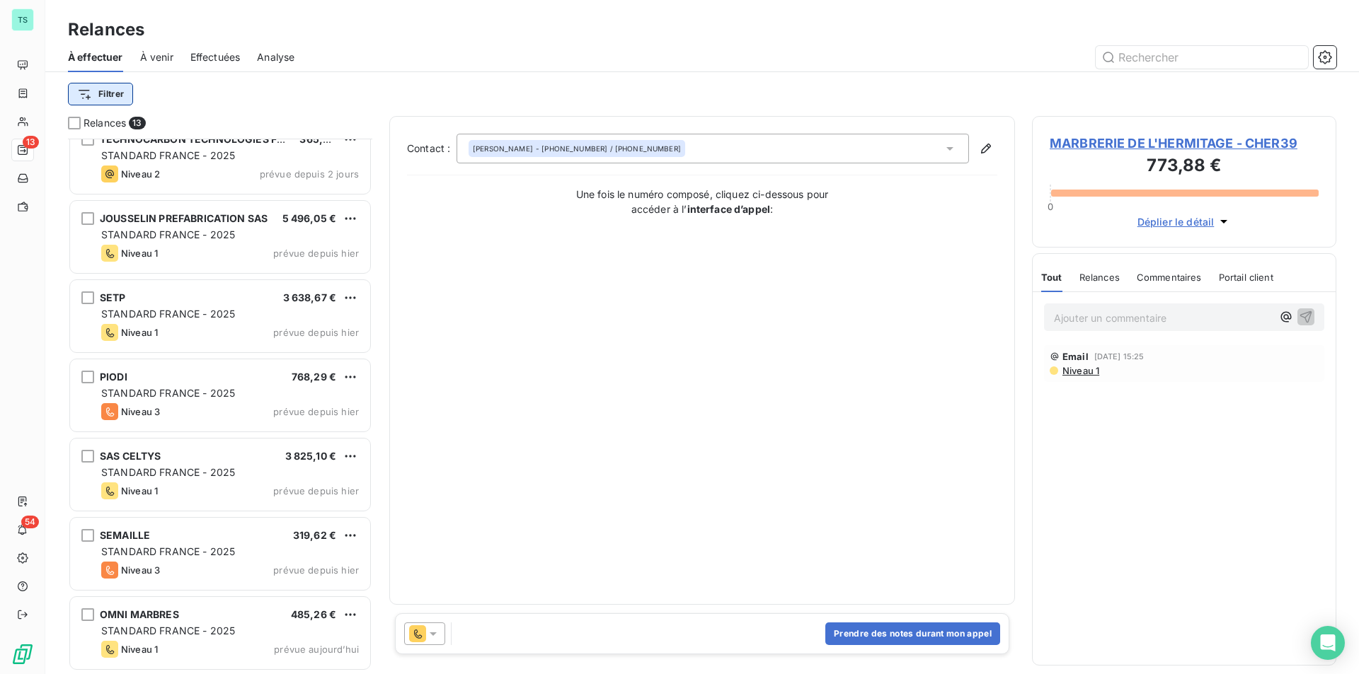
drag, startPoint x: 279, startPoint y: 92, endPoint x: 79, endPoint y: 84, distance: 200.4
click at [274, 92] on div "Filtrer" at bounding box center [702, 94] width 1268 height 27
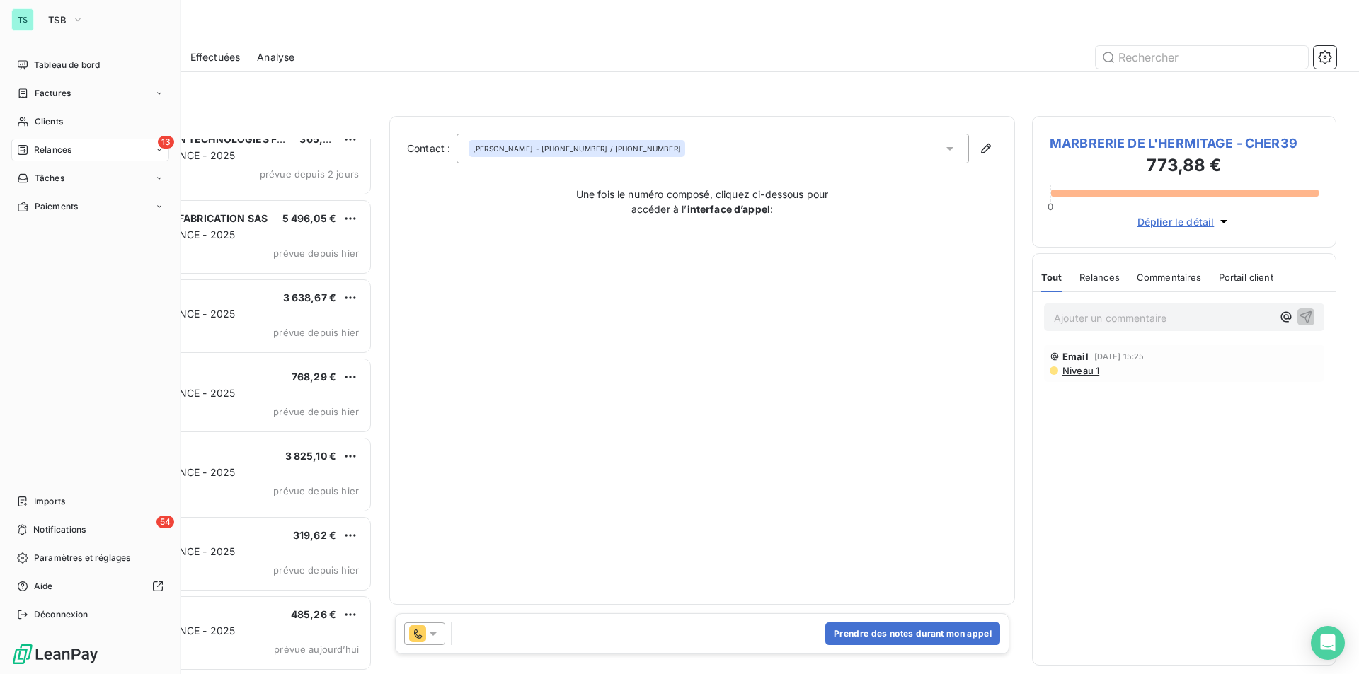
click at [63, 152] on span "Relances" at bounding box center [53, 150] width 38 height 13
click at [69, 25] on button "TSB" at bounding box center [66, 19] width 52 height 23
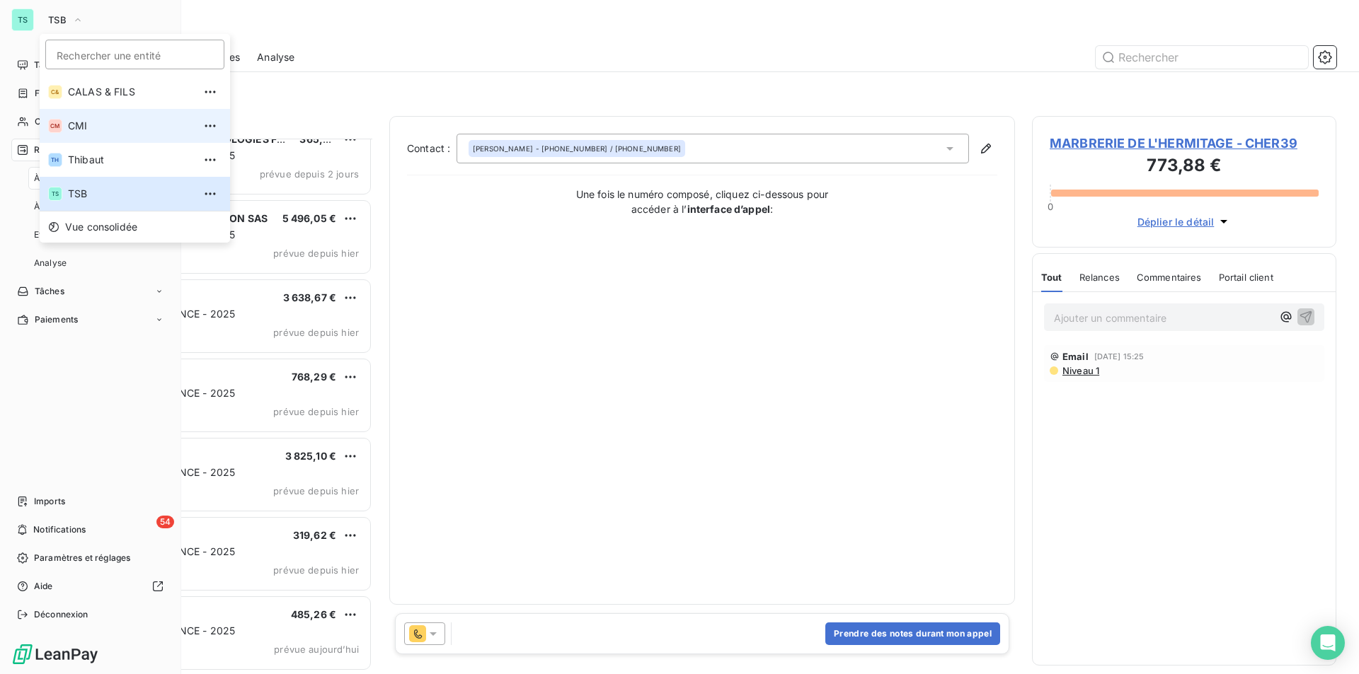
click at [79, 124] on span "CMI" at bounding box center [130, 126] width 125 height 14
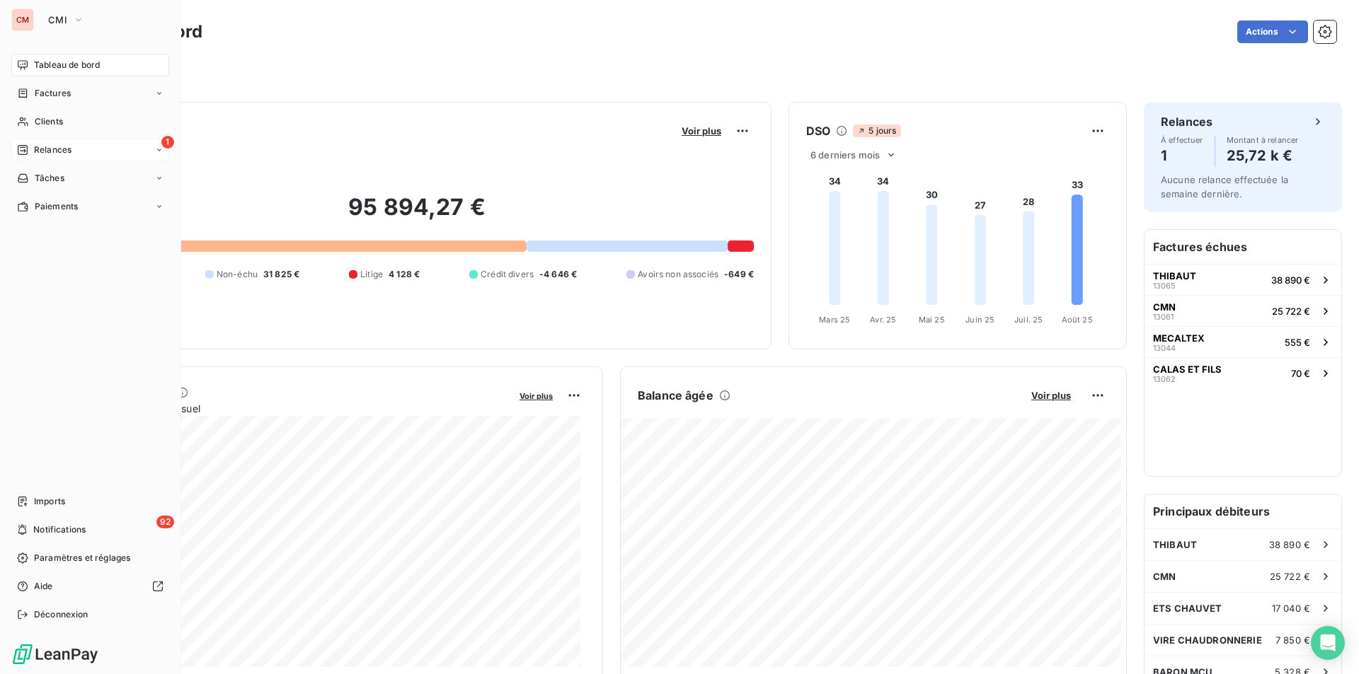
click at [52, 154] on span "Relances" at bounding box center [53, 150] width 38 height 13
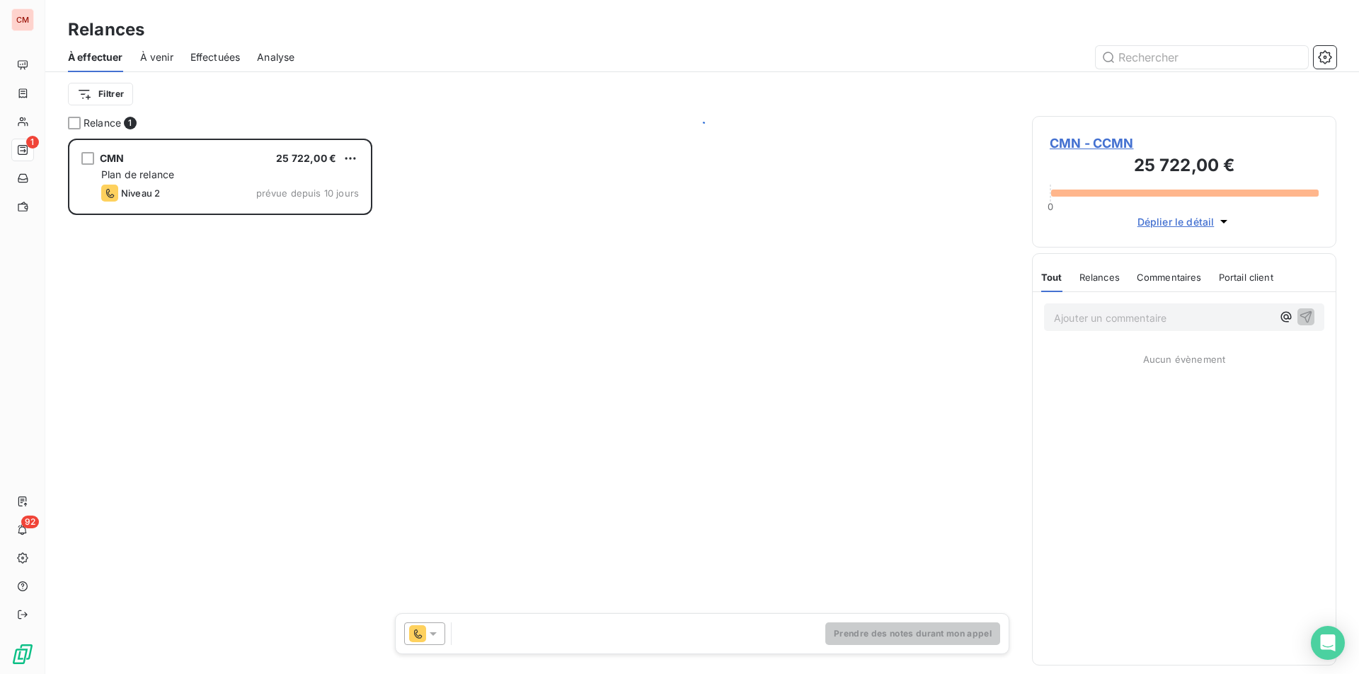
scroll to position [525, 294]
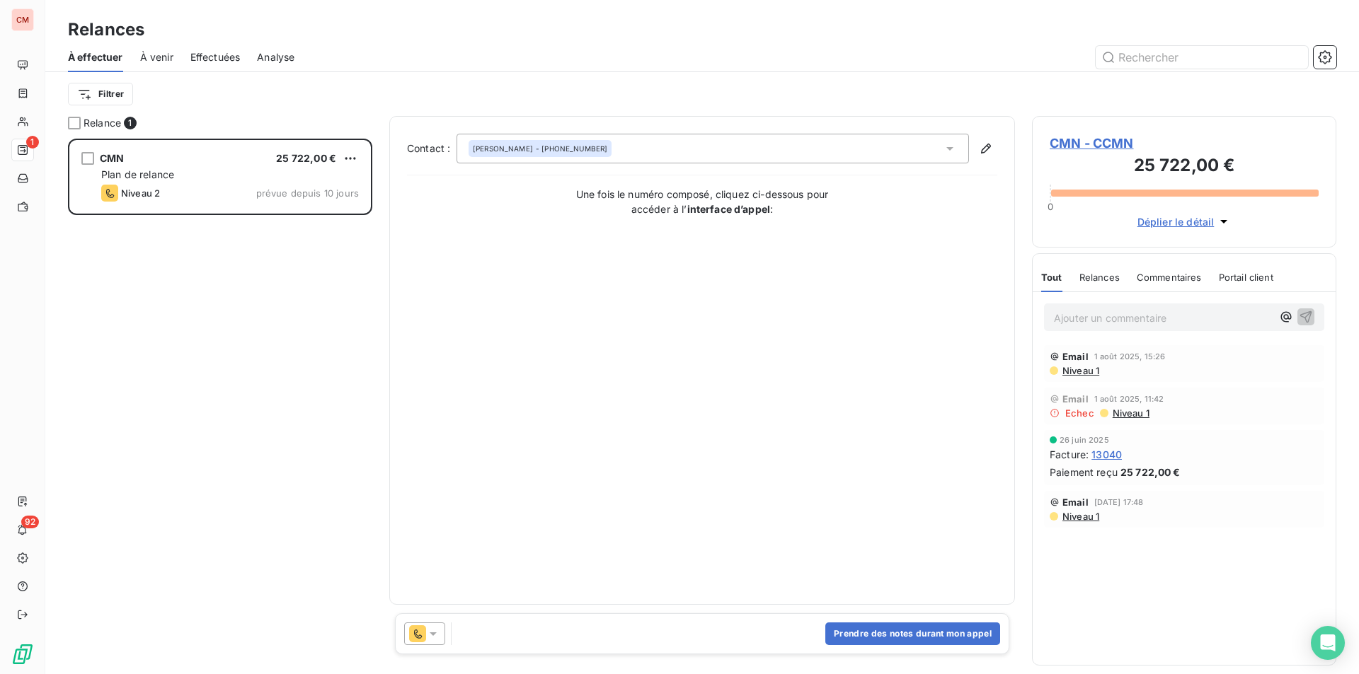
click at [1094, 137] on span "CMN - CCMN" at bounding box center [1183, 143] width 269 height 19
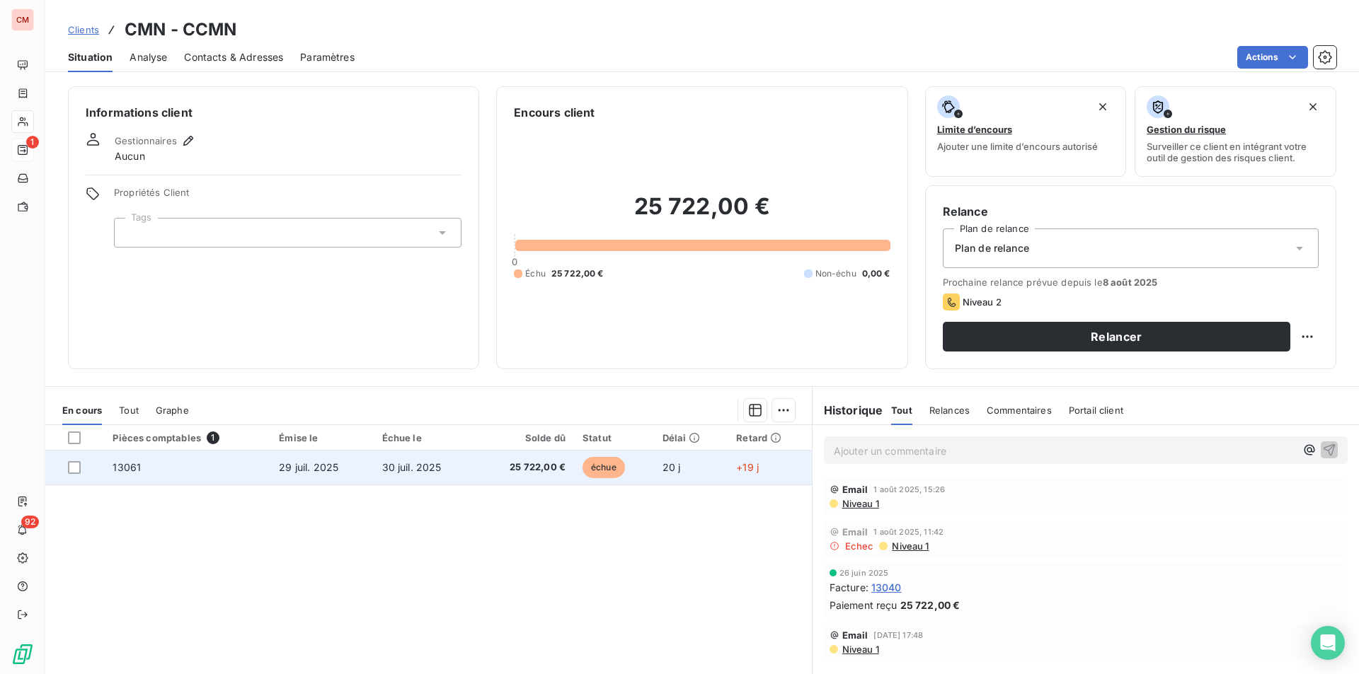
click at [551, 466] on span "25 722,00 €" at bounding box center [525, 468] width 81 height 14
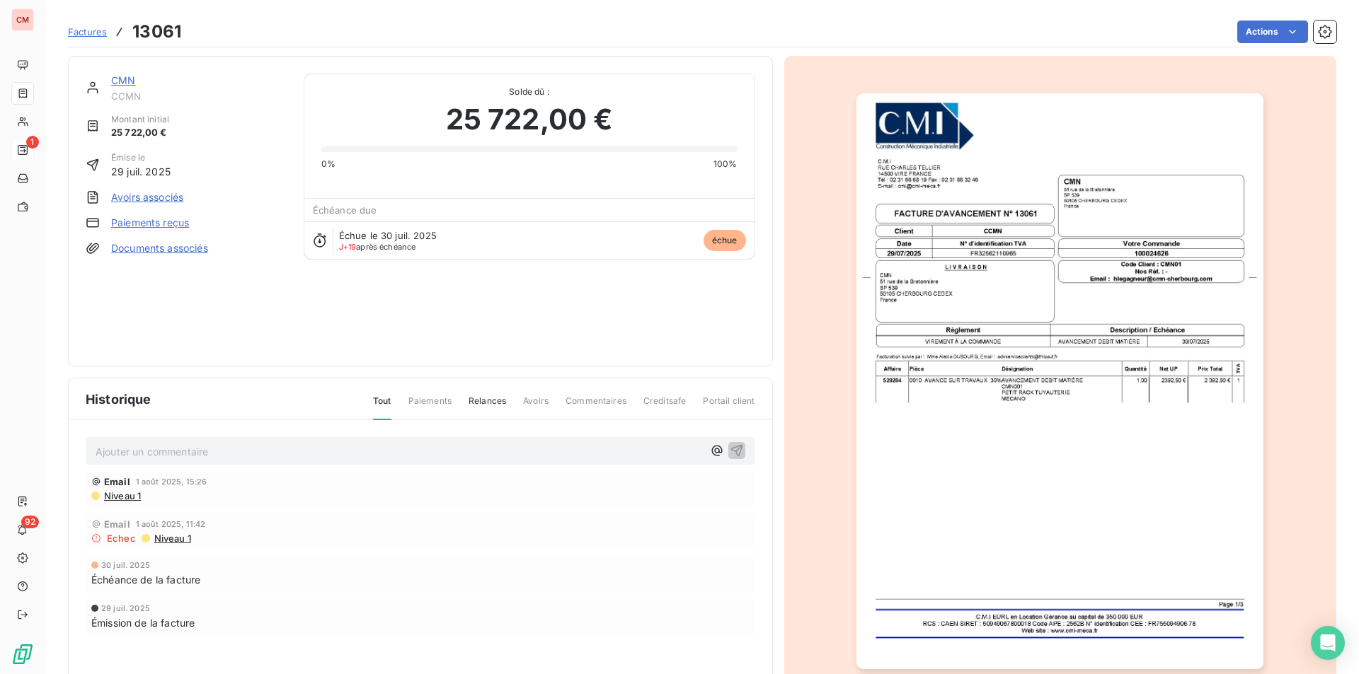
scroll to position [55, 0]
